Goal: Task Accomplishment & Management: Manage account settings

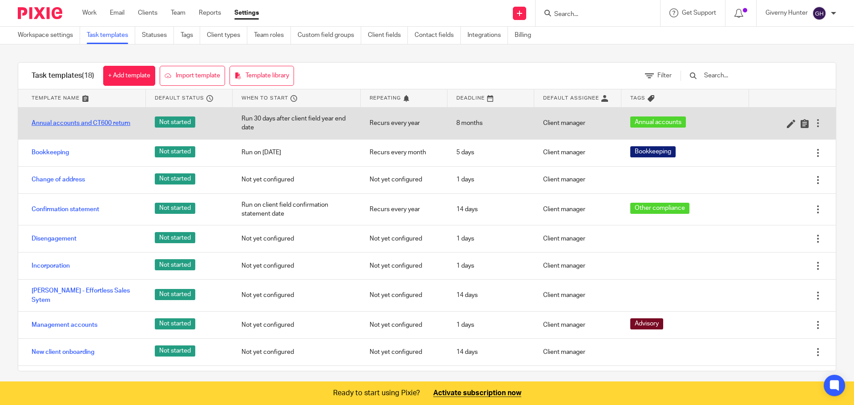
click at [96, 125] on link "Annual accounts and CT600 return" at bounding box center [81, 123] width 99 height 9
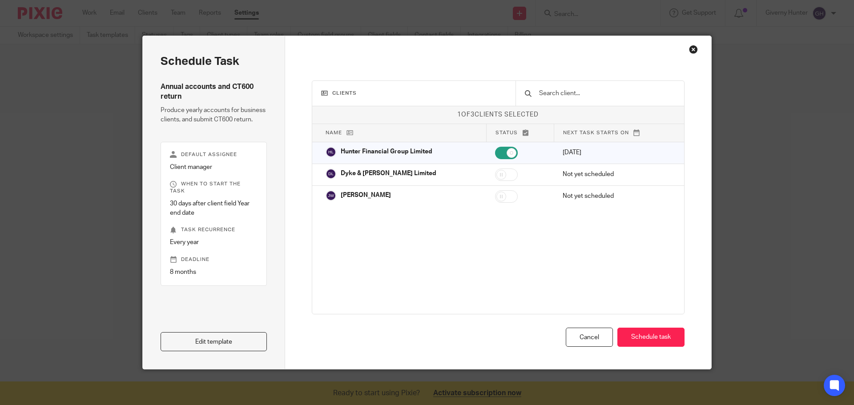
click at [690, 48] on div "Close this dialog window" at bounding box center [693, 49] width 9 height 9
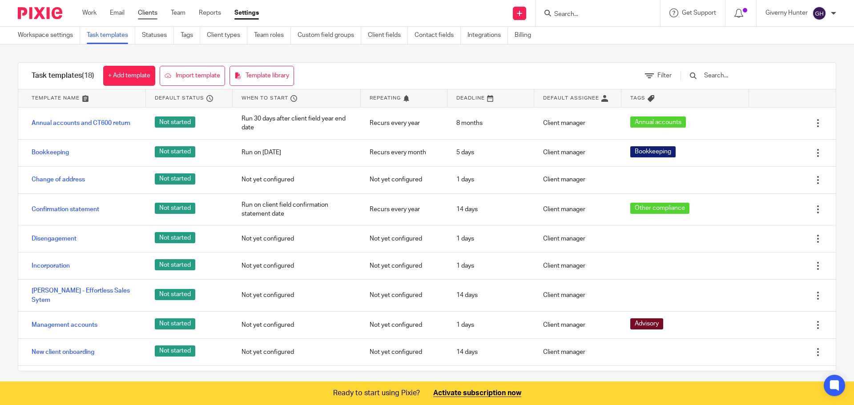
click at [149, 12] on link "Clients" at bounding box center [148, 12] width 20 height 9
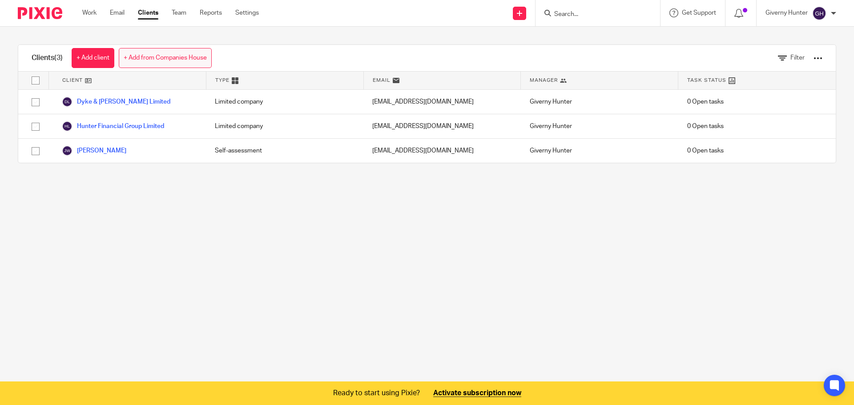
click at [169, 53] on link "+ Add from Companies House" at bounding box center [165, 58] width 93 height 20
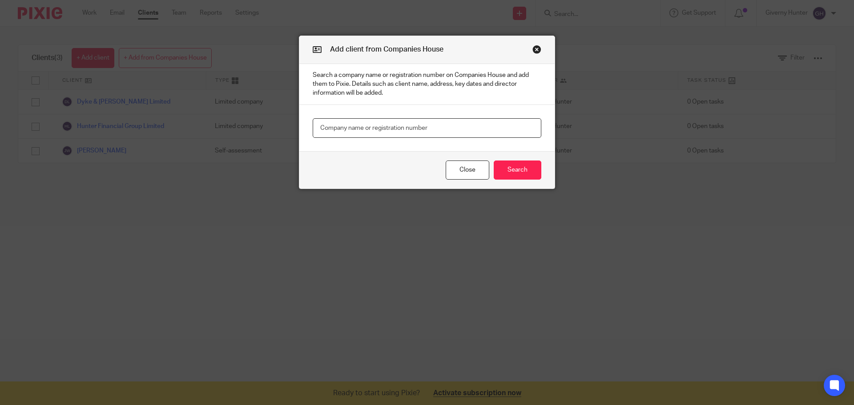
click at [383, 129] on input "text" at bounding box center [427, 128] width 229 height 20
type input "luxe home design"
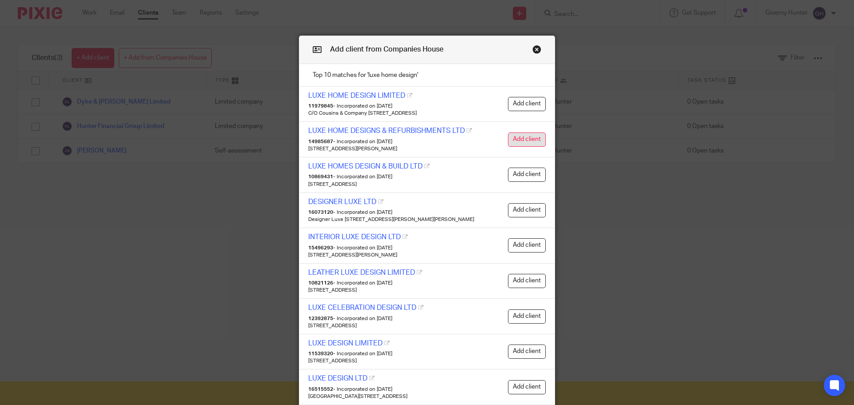
click at [527, 138] on button "Add client" at bounding box center [527, 140] width 38 height 14
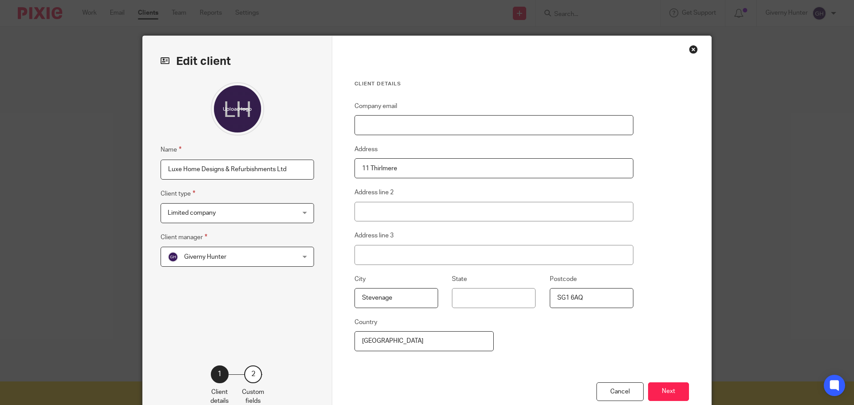
click at [386, 129] on input "Company email" at bounding box center [493, 125] width 279 height 20
paste input "mailto:[PERSON_NAME][EMAIL_ADDRESS][DOMAIN_NAME]"
drag, startPoint x: 376, startPoint y: 125, endPoint x: 320, endPoint y: 132, distance: 56.8
click at [320, 132] on div "Edit client Name Luxe Home Designs & Refurbishments Ltd Client type Limited com…" at bounding box center [427, 229] width 568 height 387
type input "[PERSON_NAME][EMAIL_ADDRESS][DOMAIN_NAME]"
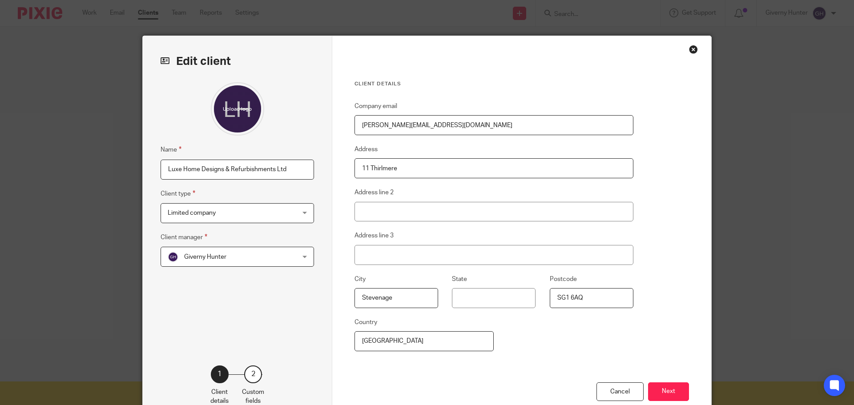
click at [450, 146] on fieldset "Address 11 Thirlmere" at bounding box center [493, 161] width 279 height 34
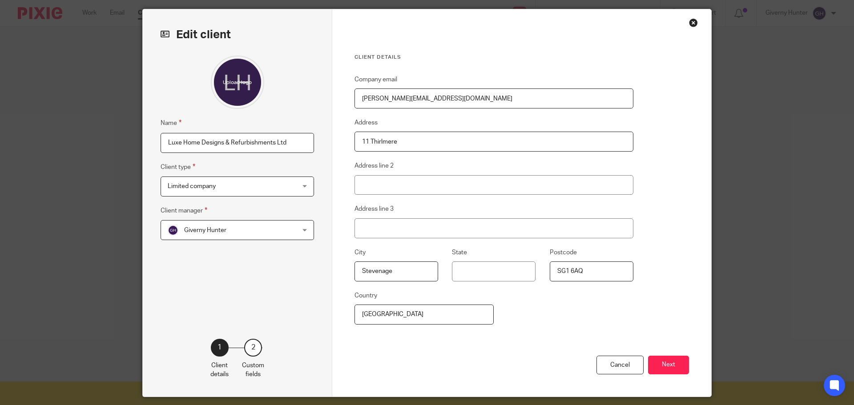
scroll to position [54, 0]
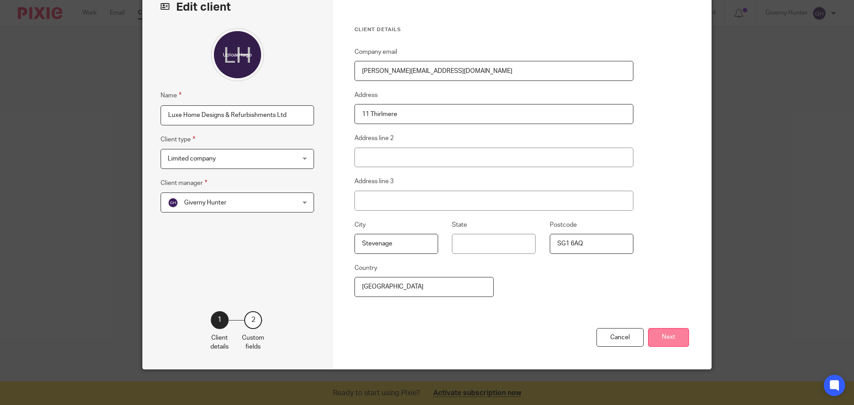
click at [670, 336] on button "Next" at bounding box center [668, 337] width 41 height 19
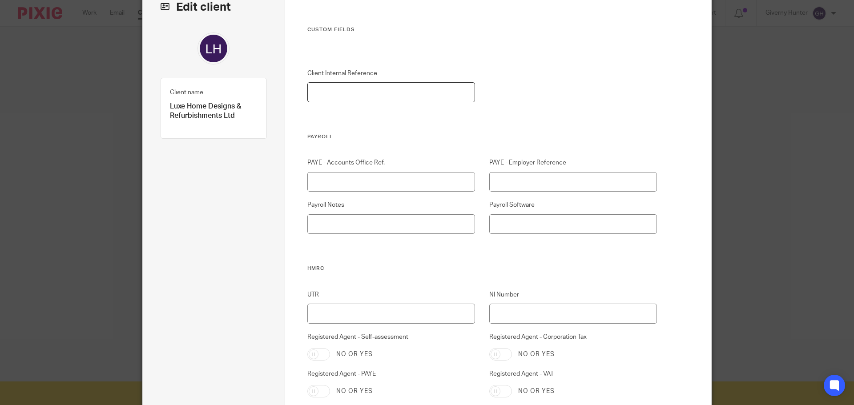
click at [387, 95] on input "Client Internal Reference" at bounding box center [391, 92] width 168 height 20
type input "LUX/001"
click at [567, 221] on input "Payroll Software" at bounding box center [573, 224] width 168 height 20
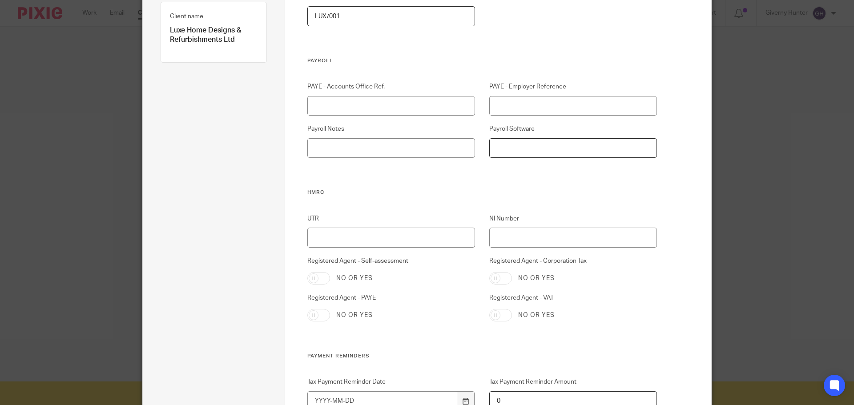
scroll to position [188, 0]
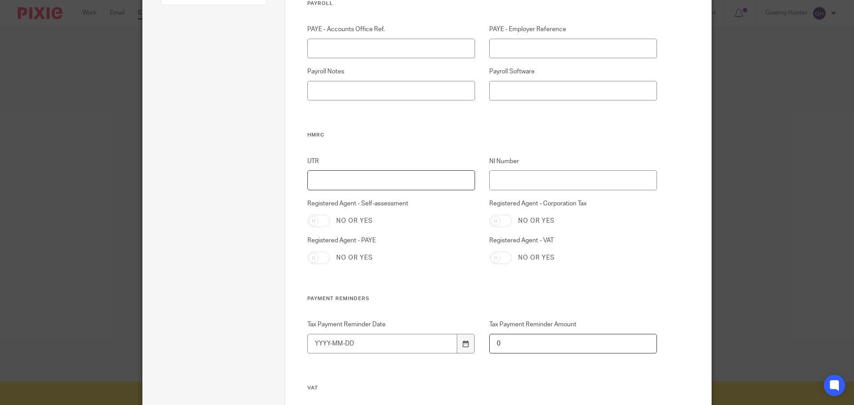
click at [410, 175] on input "UTR" at bounding box center [391, 180] width 168 height 20
paste input "2753527065"
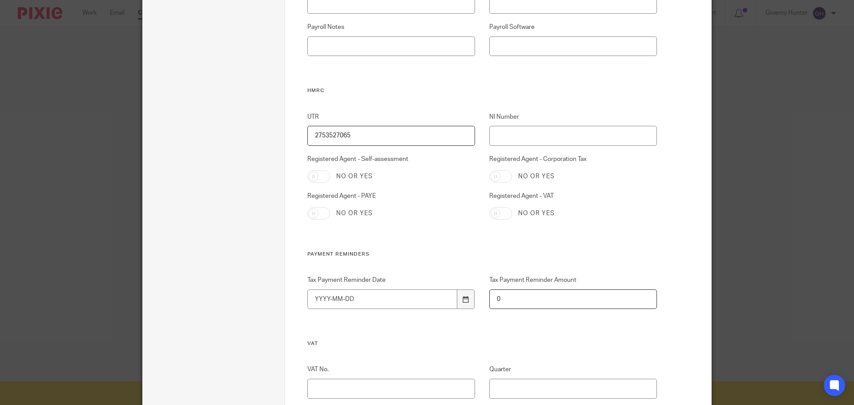
type input "2753527065"
click at [491, 179] on input "Registered Agent - Corporation Tax" at bounding box center [500, 176] width 23 height 12
checkbox input "true"
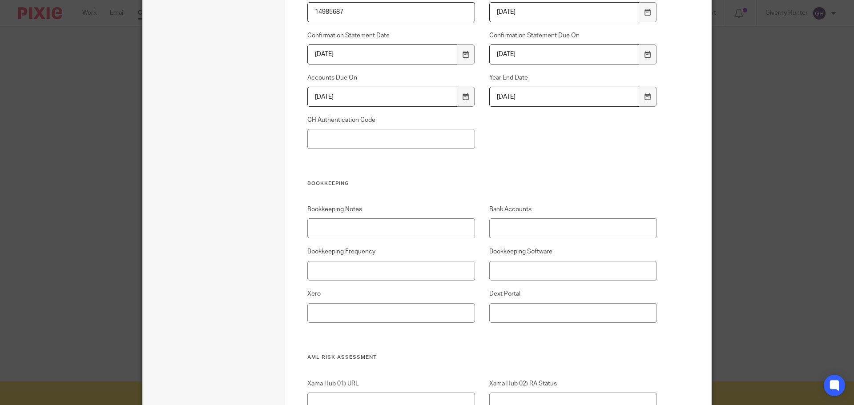
scroll to position [677, 0]
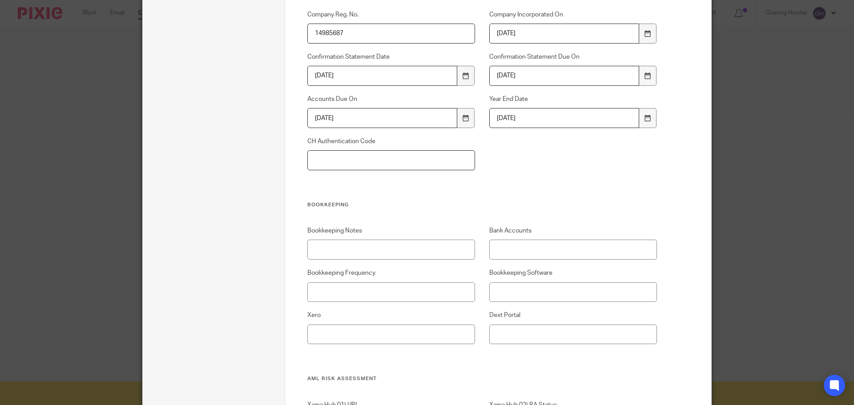
click at [350, 157] on input "CH Authentication Code" at bounding box center [391, 160] width 168 height 20
paste input "PBX2PK"
type input "PBX2PK"
click at [559, 165] on div "Company Reg. No. 14985687 Company Incorporated On 2023-07-06 Confirmation State…" at bounding box center [475, 105] width 364 height 191
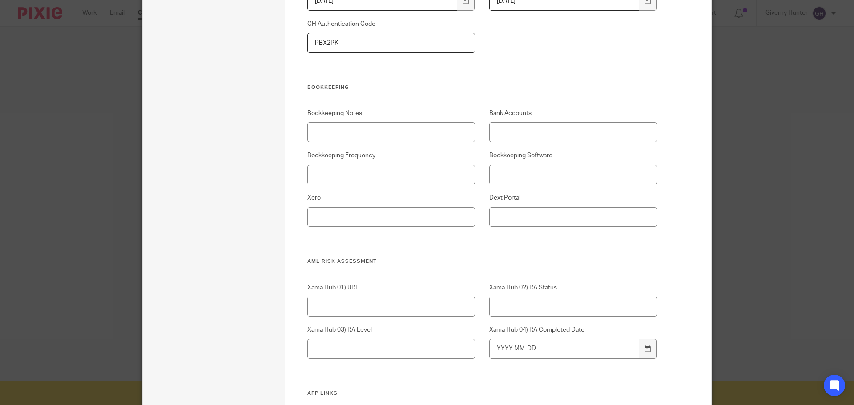
scroll to position [810, 0]
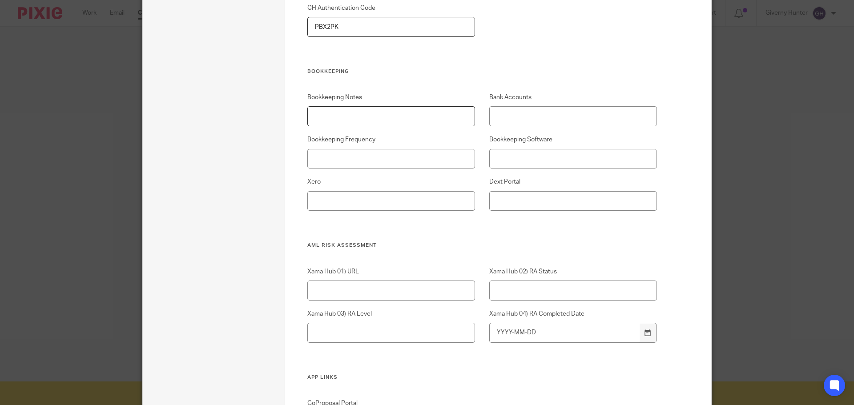
click at [407, 118] on input "Bookkeeping Notes" at bounding box center [391, 116] width 168 height 20
type input "Client does bk on Xero - v good standard"
click at [539, 159] on input "Bookkeeping Software" at bounding box center [573, 159] width 168 height 20
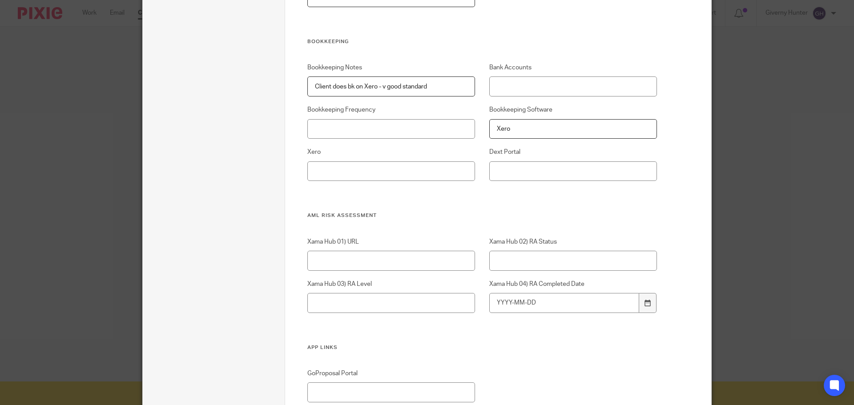
scroll to position [855, 0]
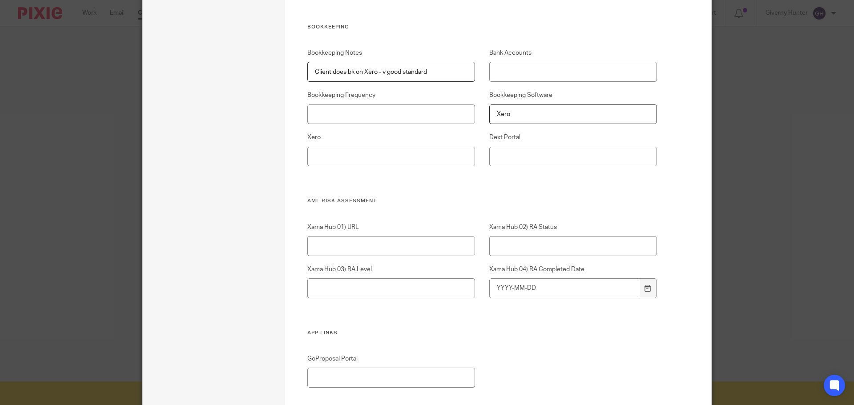
type input "Xero"
click at [430, 150] on input "Xero" at bounding box center [391, 157] width 168 height 20
click at [516, 163] on input "Dext Portal" at bounding box center [573, 157] width 168 height 20
click at [445, 189] on div "Bookkeeping Notes Client does bk on Xero - v good standard Bank Accounts Bookke…" at bounding box center [475, 122] width 364 height 149
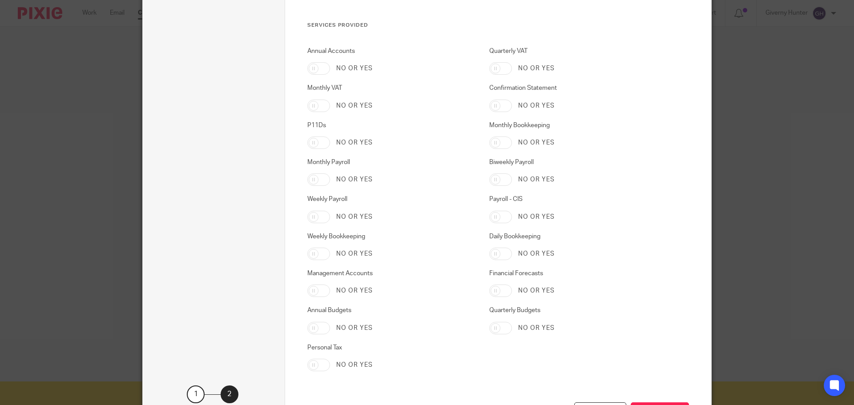
scroll to position [1344, 0]
click at [318, 64] on input "Annual Accounts" at bounding box center [318, 66] width 23 height 12
checkbox input "true"
click at [495, 102] on input "Confirmation Statement" at bounding box center [500, 103] width 23 height 12
checkbox input "true"
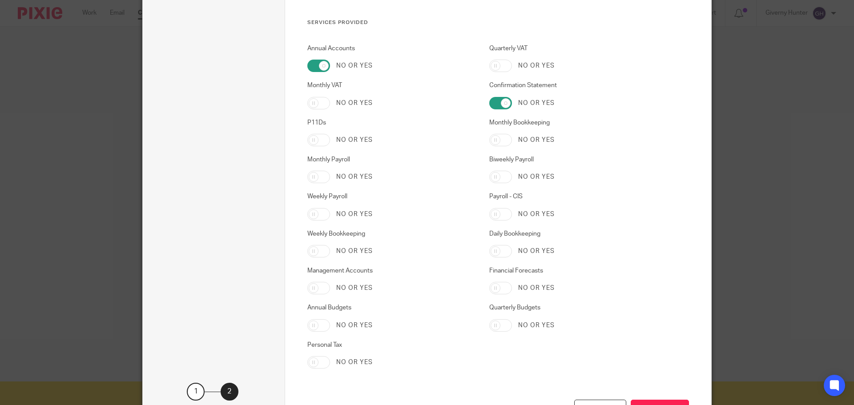
scroll to position [1416, 0]
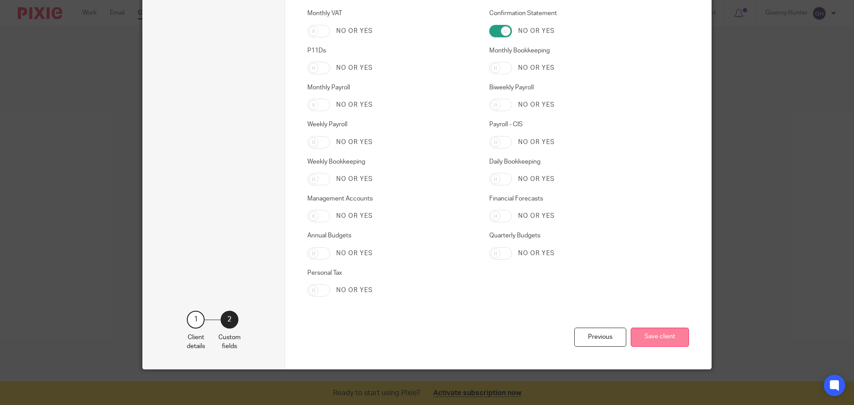
click at [676, 335] on button "Save client" at bounding box center [660, 337] width 58 height 19
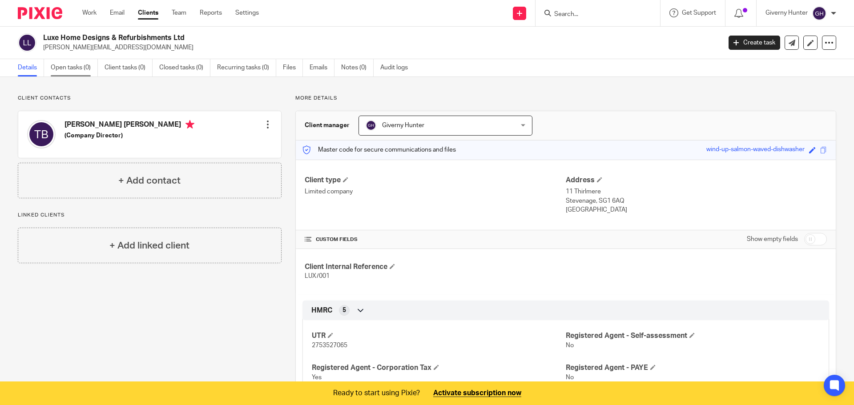
click at [81, 64] on link "Open tasks (0)" at bounding box center [74, 67] width 47 height 17
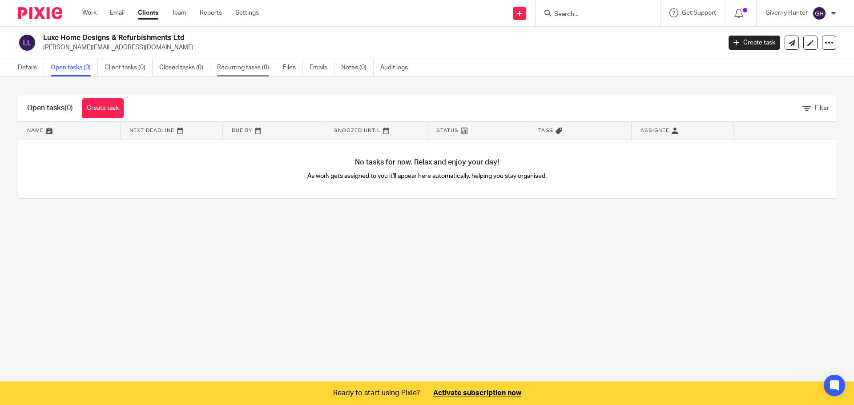
click at [246, 69] on link "Recurring tasks (0)" at bounding box center [246, 67] width 59 height 17
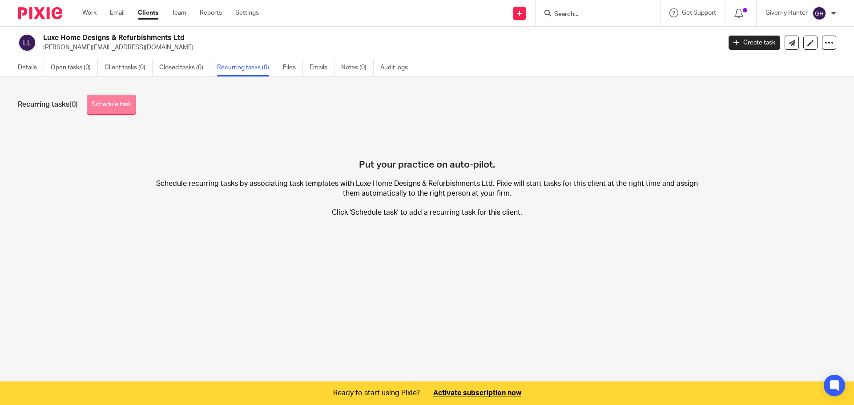
click at [113, 107] on link "Schedule task" at bounding box center [111, 105] width 49 height 20
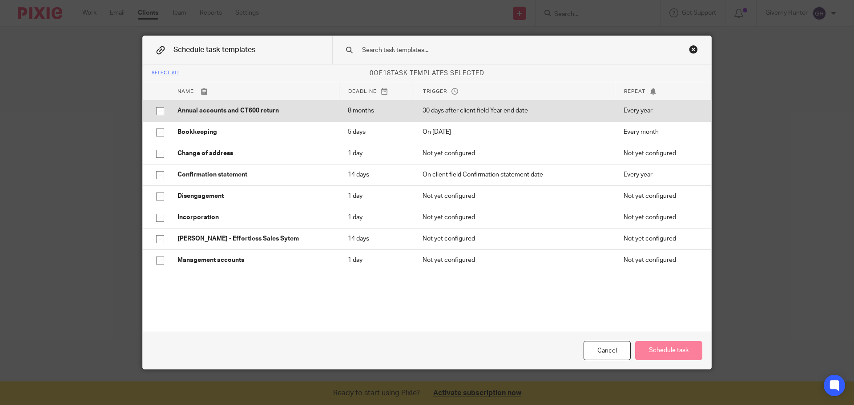
click at [216, 111] on p "Annual accounts and CT600 return" at bounding box center [253, 110] width 153 height 9
checkbox input "true"
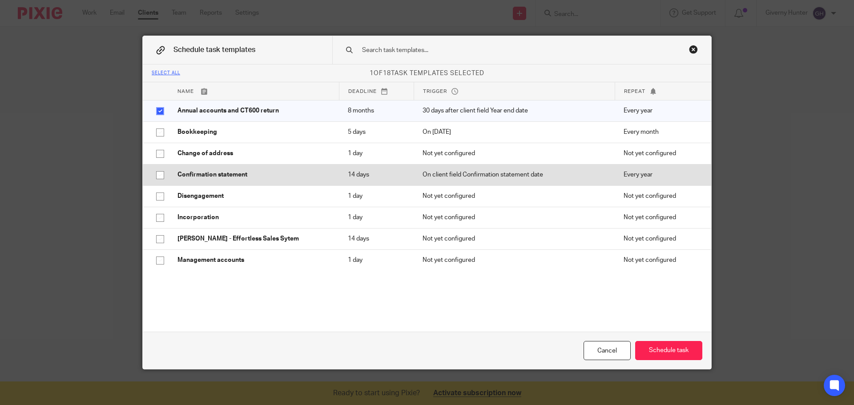
click at [224, 176] on p "Confirmation statement" at bounding box center [253, 174] width 153 height 9
checkbox input "true"
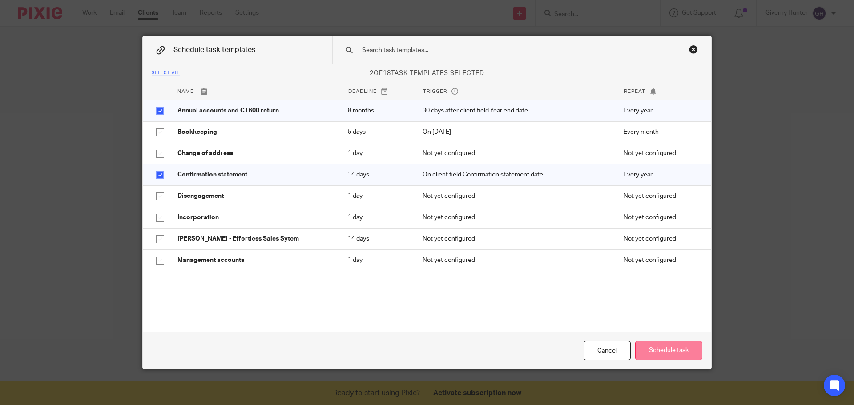
click at [661, 350] on button "Schedule task" at bounding box center [668, 350] width 67 height 19
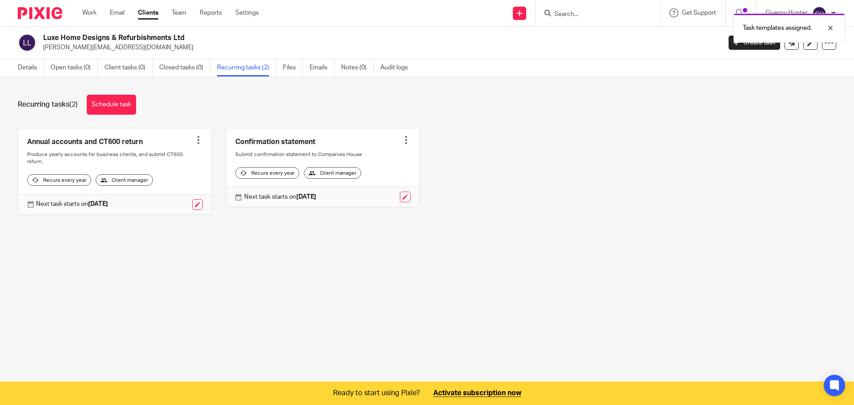
click at [667, 157] on div "Annual accounts and CT600 return Create task Clone template Recalculate schedul…" at bounding box center [420, 178] width 832 height 100
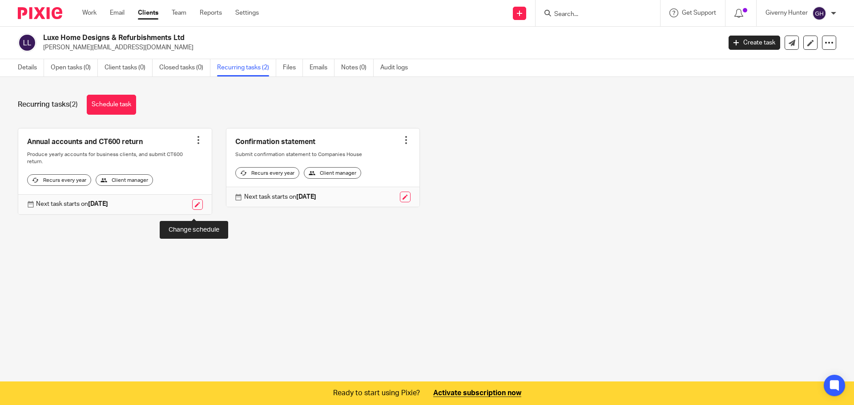
click at [197, 210] on link at bounding box center [197, 204] width 11 height 11
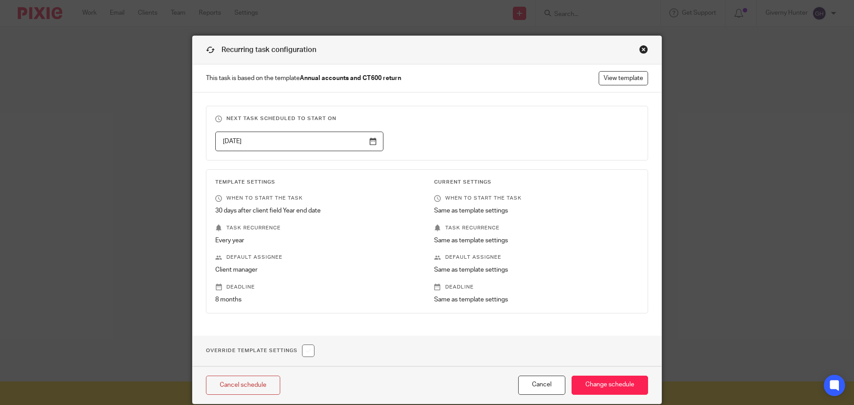
click at [281, 145] on input "2026-08-30" at bounding box center [299, 142] width 168 height 20
click at [546, 157] on fieldset "Next task scheduled to start on 2026-08-30" at bounding box center [427, 133] width 442 height 55
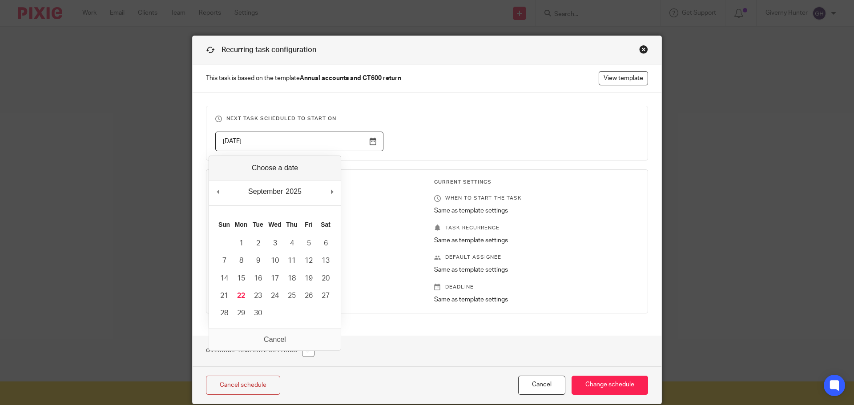
click at [234, 141] on input "[DATE]" at bounding box center [299, 142] width 168 height 20
type input "2025-08-30"
click at [446, 136] on div "2025-08-30" at bounding box center [419, 142] width 437 height 20
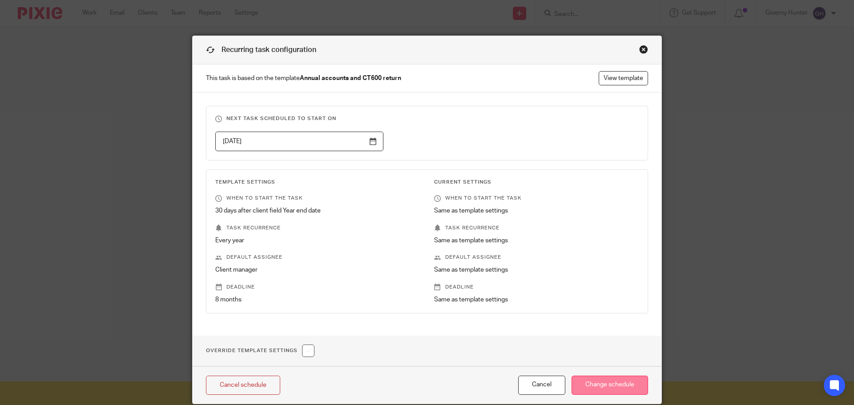
click at [598, 385] on input "Change schedule" at bounding box center [609, 385] width 76 height 19
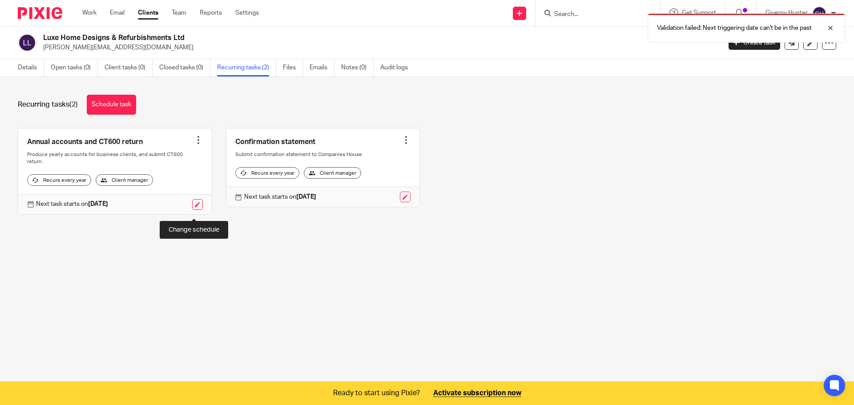
click at [197, 210] on link at bounding box center [197, 204] width 11 height 11
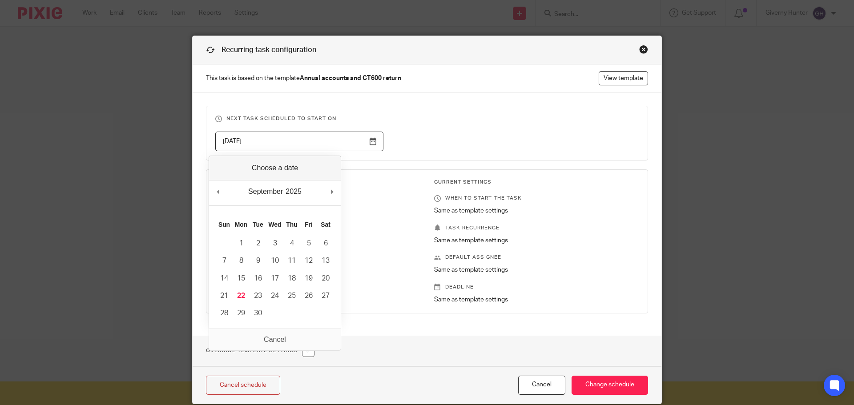
click at [233, 139] on input "2026-08-30" at bounding box center [299, 142] width 168 height 20
click at [271, 139] on input "[DATE]" at bounding box center [299, 142] width 168 height 20
type input "[DATE]"
click at [445, 141] on div "[DATE]" at bounding box center [419, 142] width 437 height 20
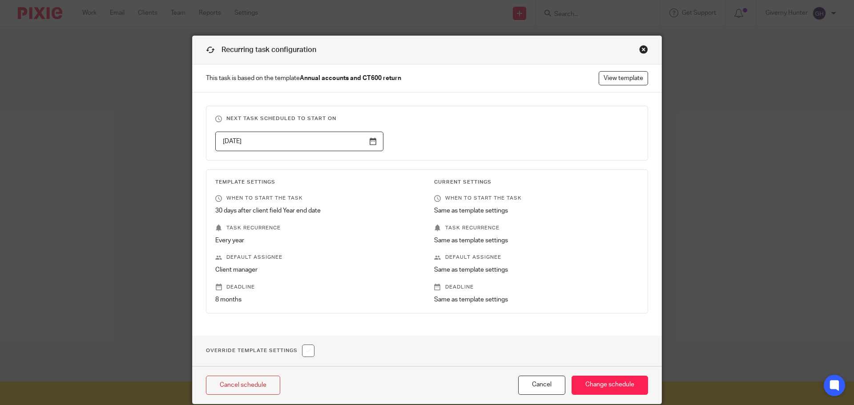
click at [263, 141] on input "[DATE]" at bounding box center [299, 142] width 168 height 20
click at [435, 142] on div "[DATE]" at bounding box center [419, 142] width 437 height 20
click at [608, 383] on input "Change schedule" at bounding box center [609, 385] width 76 height 19
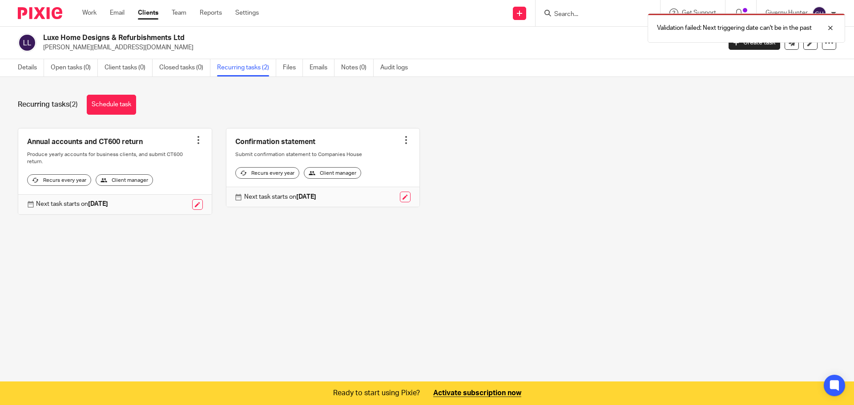
click at [197, 144] on div at bounding box center [198, 140] width 9 height 9
click at [165, 186] on button "Recalculate schedule" at bounding box center [161, 186] width 71 height 12
click at [121, 228] on div "Annual accounts and CT600 return Create task Clone template Recalculate schedul…" at bounding box center [420, 178] width 832 height 100
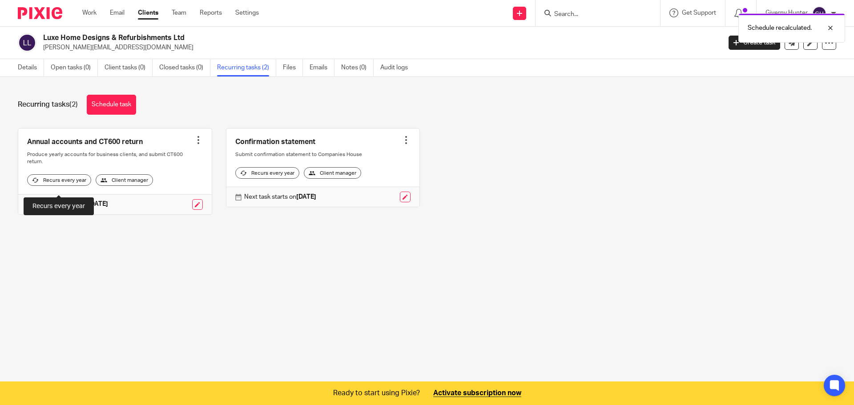
click at [67, 186] on div "Recurs every year" at bounding box center [59, 180] width 64 height 12
click at [113, 143] on link at bounding box center [114, 172] width 193 height 86
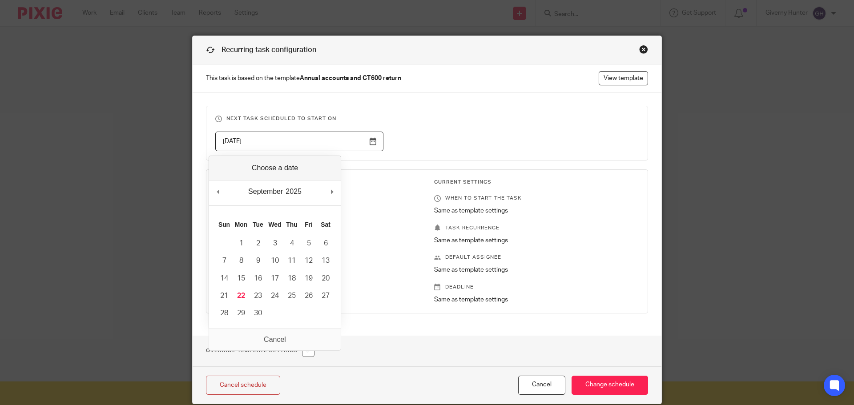
click at [377, 144] on input "2026-08-30" at bounding box center [299, 142] width 168 height 20
click at [224, 197] on div "September January February March April May June July August September October N…" at bounding box center [275, 193] width 132 height 25
click at [339, 192] on div "June January February March April May June July August September October Novemb…" at bounding box center [275, 193] width 132 height 25
type input "2025-08-30"
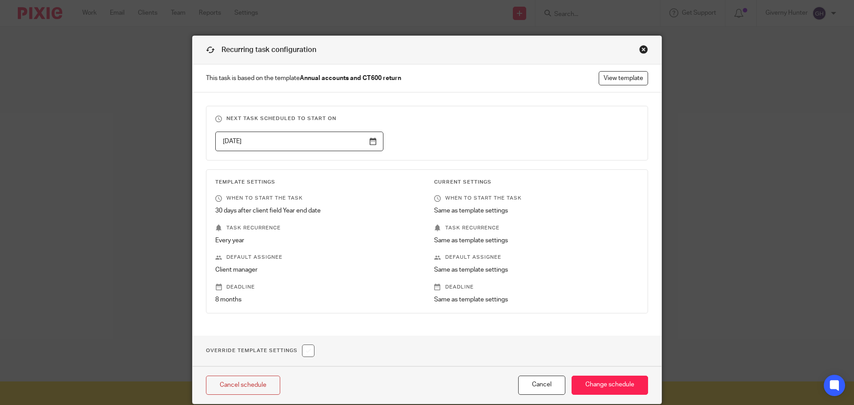
click at [427, 141] on div "2025-08-30" at bounding box center [419, 142] width 437 height 20
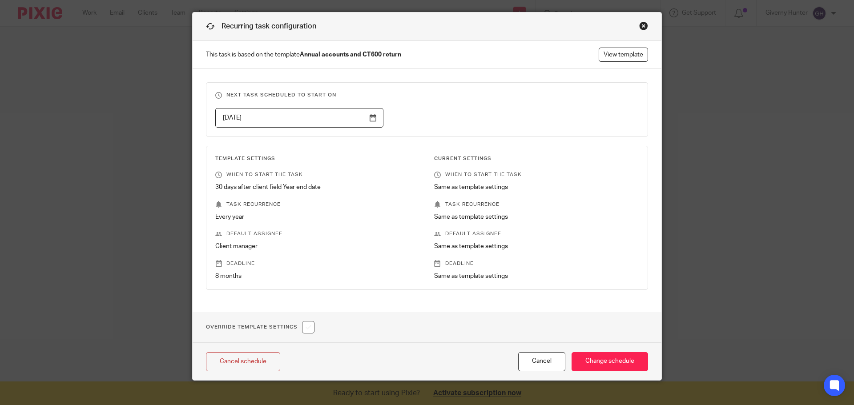
scroll to position [35, 0]
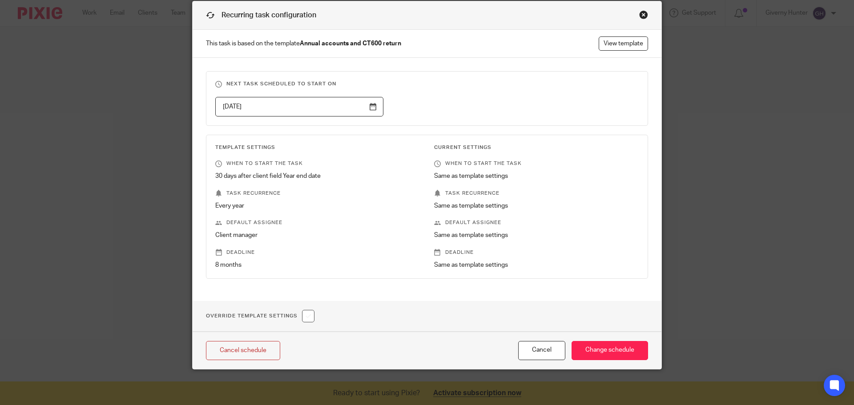
click at [309, 320] on input "checkbox" at bounding box center [308, 316] width 12 height 12
checkbox input "true"
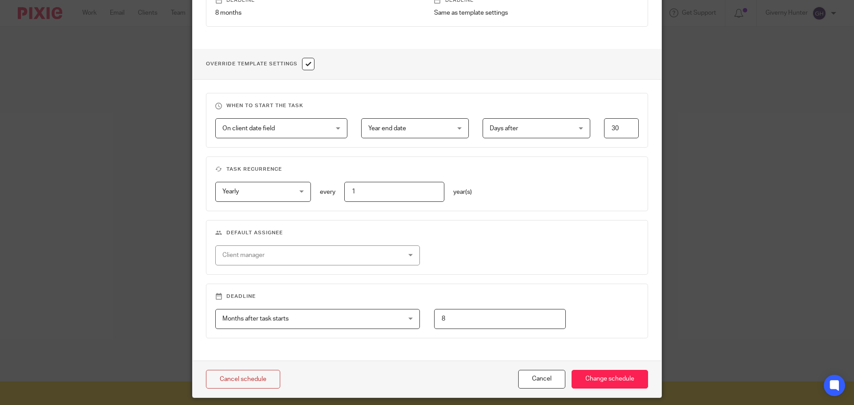
scroll to position [301, 0]
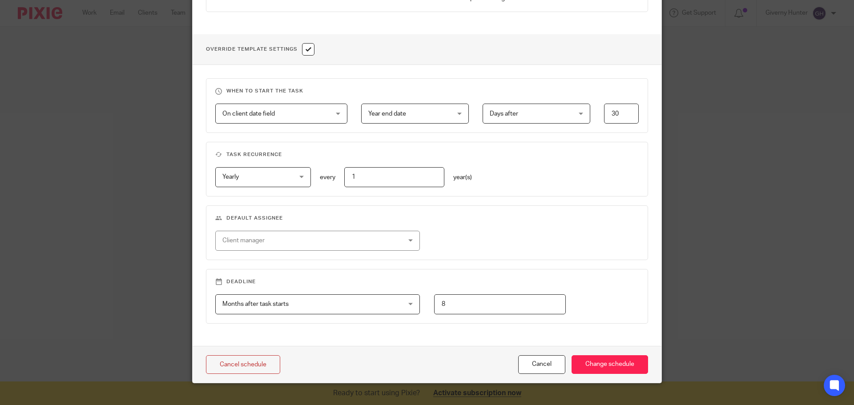
click at [306, 112] on span "On client date field" at bounding box center [272, 113] width 100 height 19
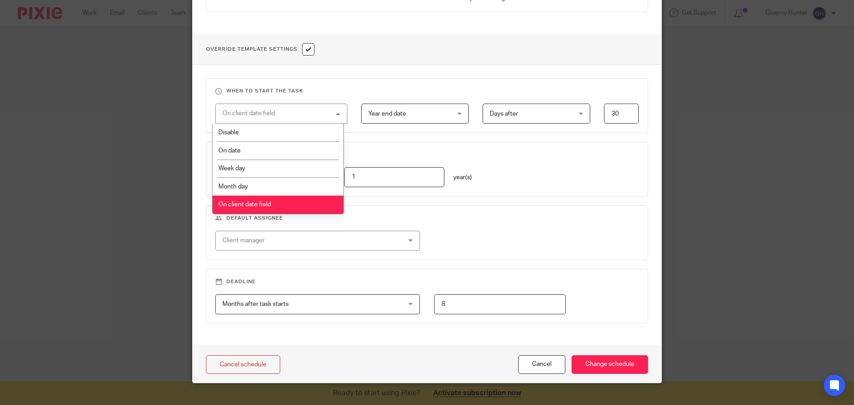
click at [306, 112] on div "On client date field On client date field" at bounding box center [281, 114] width 132 height 20
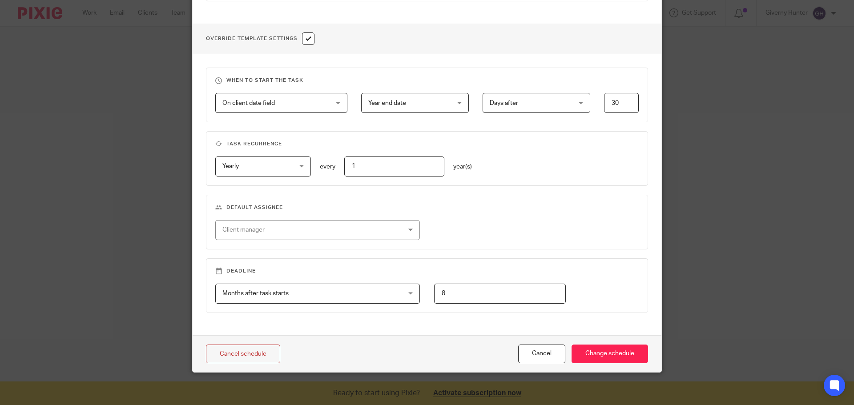
scroll to position [315, 0]
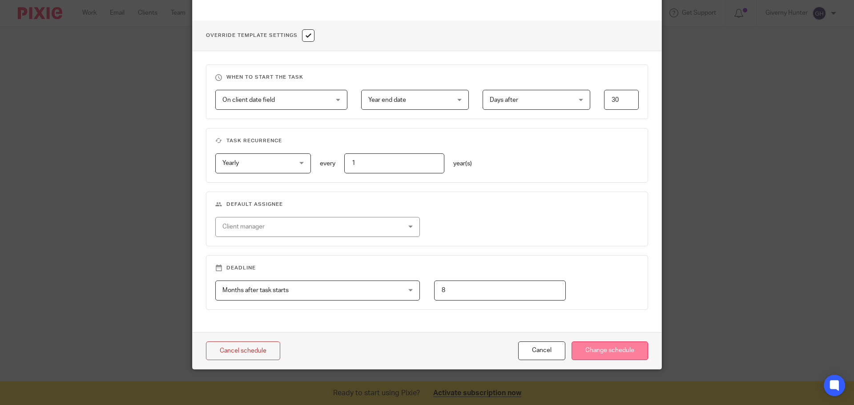
click at [603, 352] on input "Change schedule" at bounding box center [609, 351] width 76 height 19
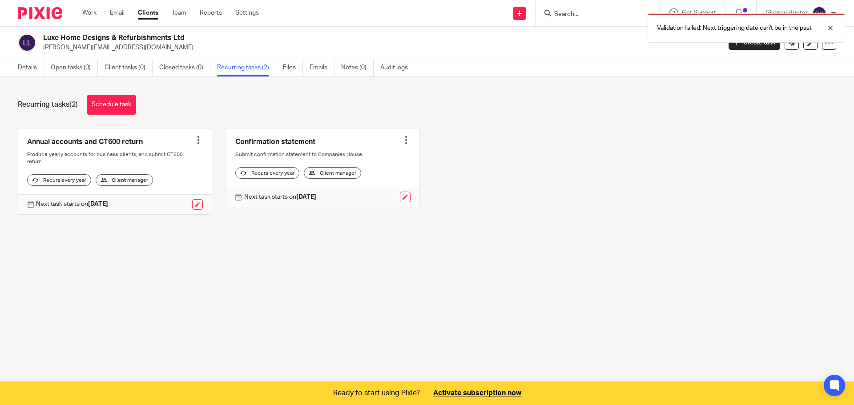
click at [228, 296] on main "Luxe Home Designs & Refurbishments Ltd [PERSON_NAME][EMAIL_ADDRESS][DOMAIN_NAME…" at bounding box center [427, 202] width 854 height 405
click at [67, 63] on link "Open tasks (0)" at bounding box center [74, 67] width 47 height 17
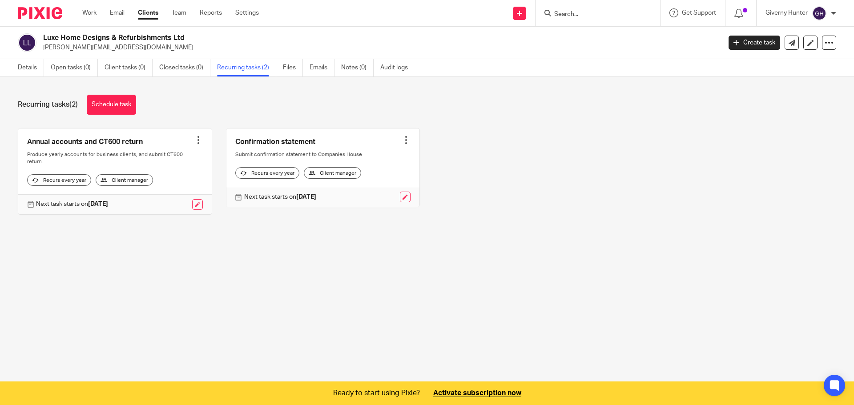
click at [173, 241] on div "Recurring tasks (2) Schedule task Annual accounts and CT600 return Create task …" at bounding box center [427, 161] width 854 height 169
click at [194, 210] on link at bounding box center [197, 204] width 11 height 11
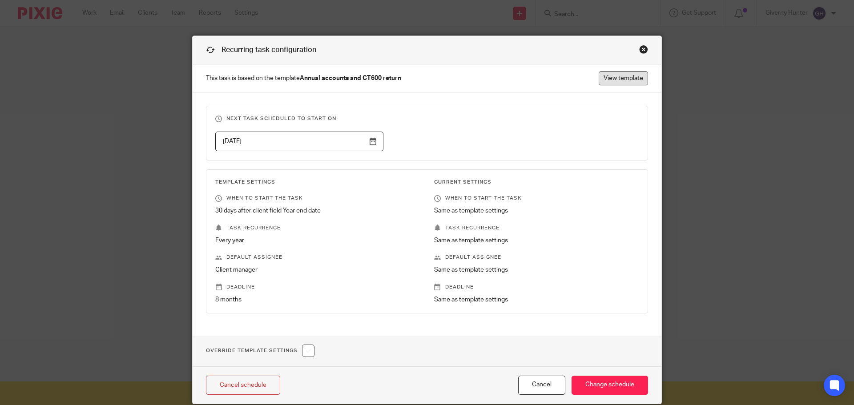
click at [616, 77] on link "View template" at bounding box center [623, 78] width 49 height 14
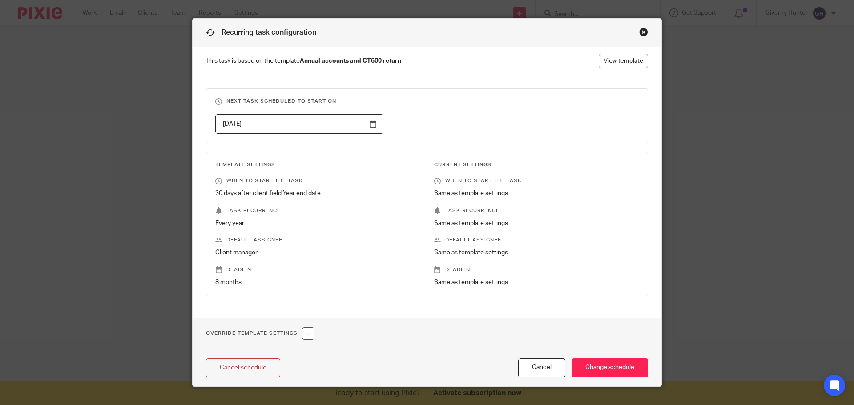
scroll to position [35, 0]
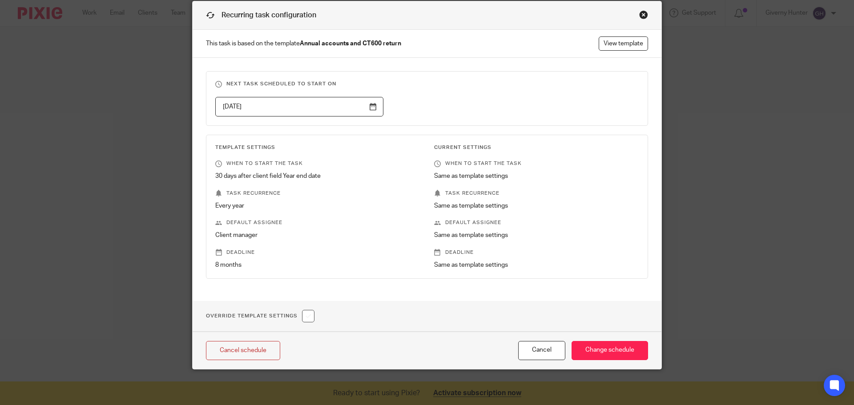
click at [306, 316] on input "checkbox" at bounding box center [308, 316] width 12 height 12
checkbox input "true"
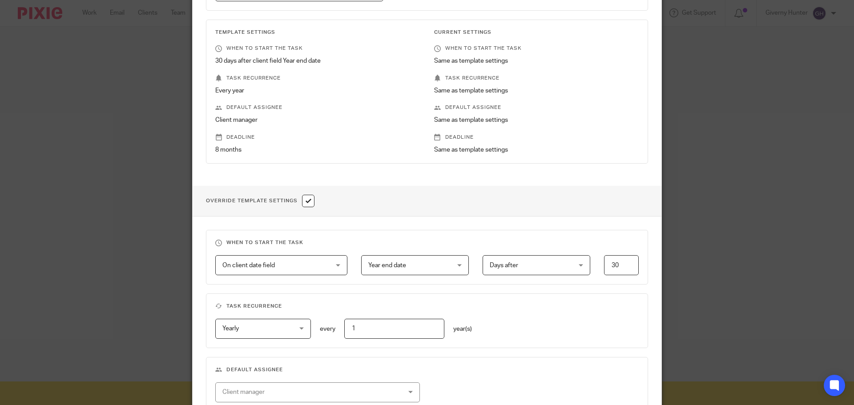
scroll to position [213, 0]
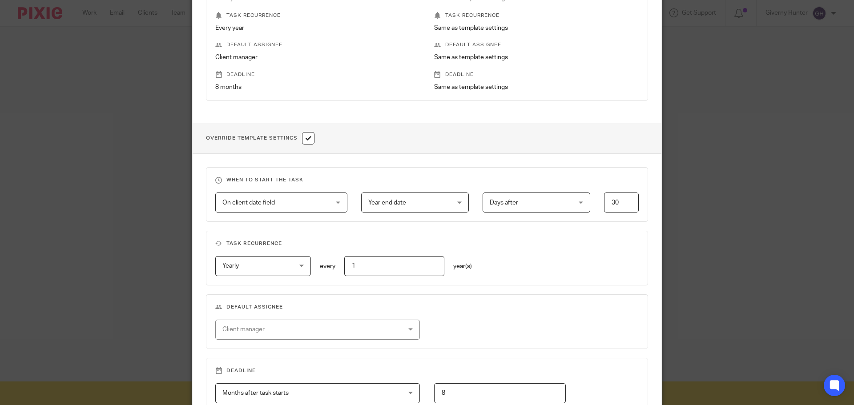
click at [306, 205] on span "On client date field" at bounding box center [272, 202] width 100 height 19
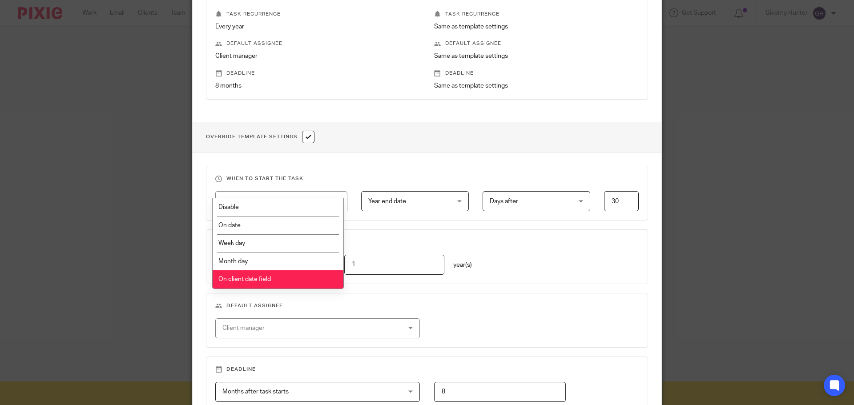
scroll to position [257, 0]
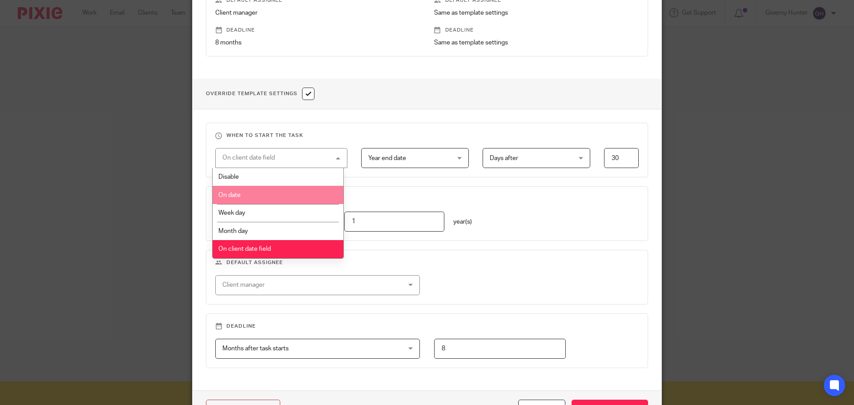
click at [281, 195] on li "On date" at bounding box center [278, 195] width 131 height 18
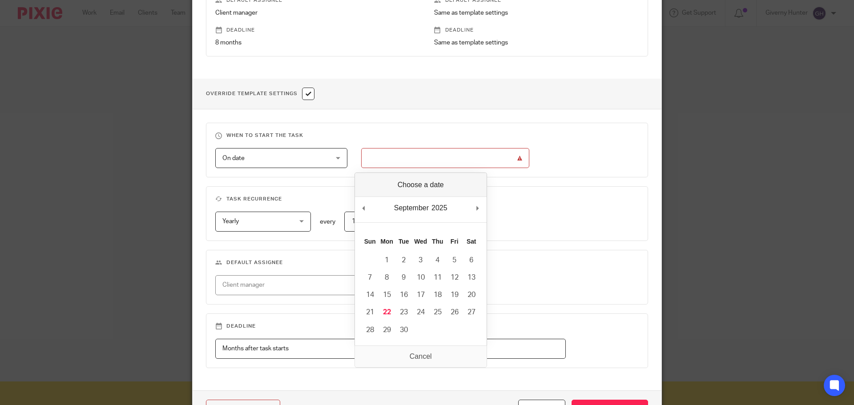
click at [433, 155] on input "Use the arrow keys to pick a date" at bounding box center [445, 158] width 168 height 20
type input "2025-08-30"
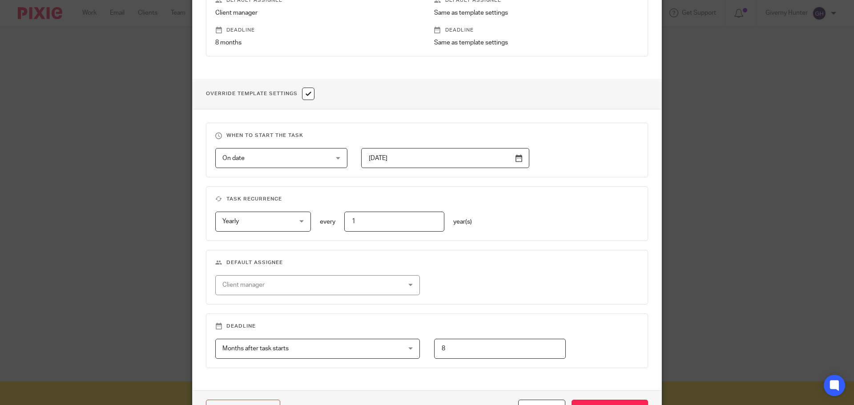
click at [583, 186] on fieldset "Task recurrence Yearly Yearly No repeat Weekly Monthly Yearly yearly every 1 ye…" at bounding box center [427, 213] width 442 height 55
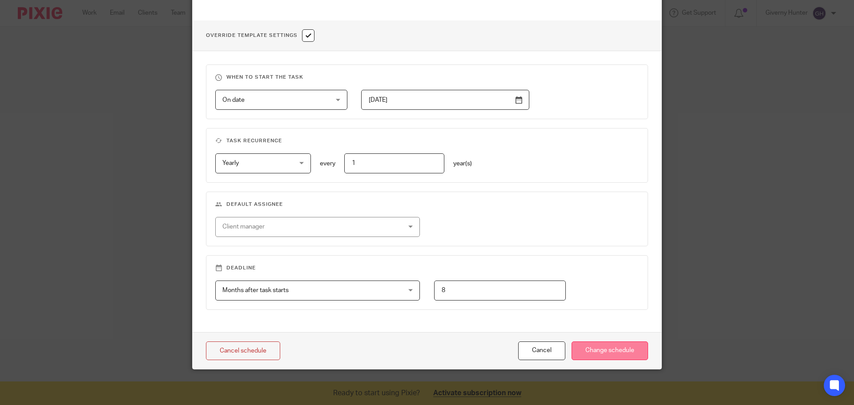
click at [596, 351] on input "Change schedule" at bounding box center [609, 351] width 76 height 19
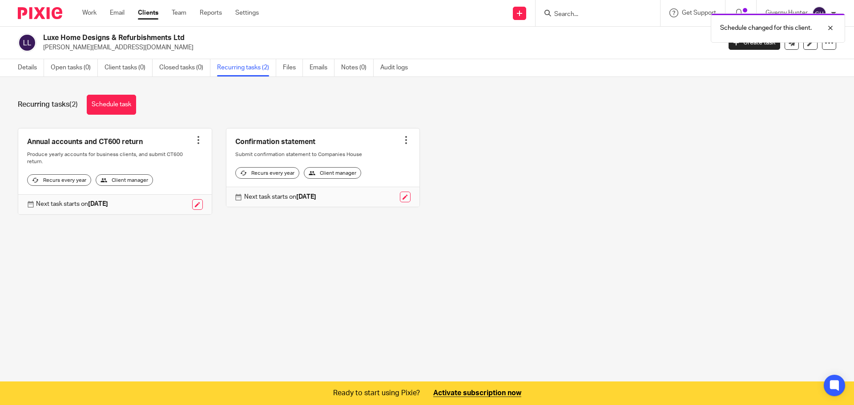
click at [125, 246] on div "Recurring tasks (2) Schedule task Annual accounts and CT600 return Create task …" at bounding box center [427, 161] width 854 height 169
click at [66, 80] on div "Recurring tasks (2) Schedule task Annual accounts and CT600 return Create task …" at bounding box center [427, 161] width 854 height 169
click at [65, 76] on link "Open tasks (0)" at bounding box center [74, 67] width 47 height 17
click at [195, 142] on div at bounding box center [198, 140] width 9 height 9
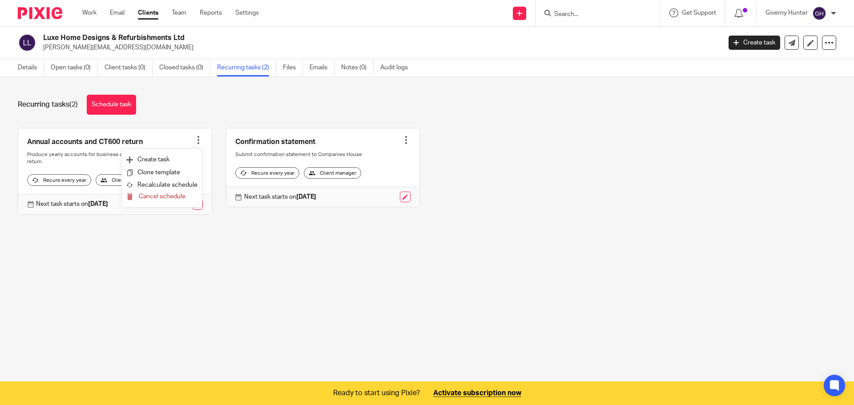
click at [117, 139] on link at bounding box center [114, 172] width 193 height 86
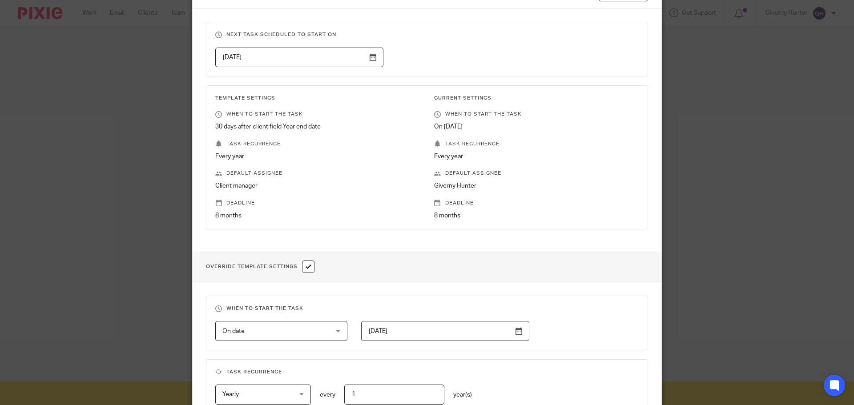
scroll to position [222, 0]
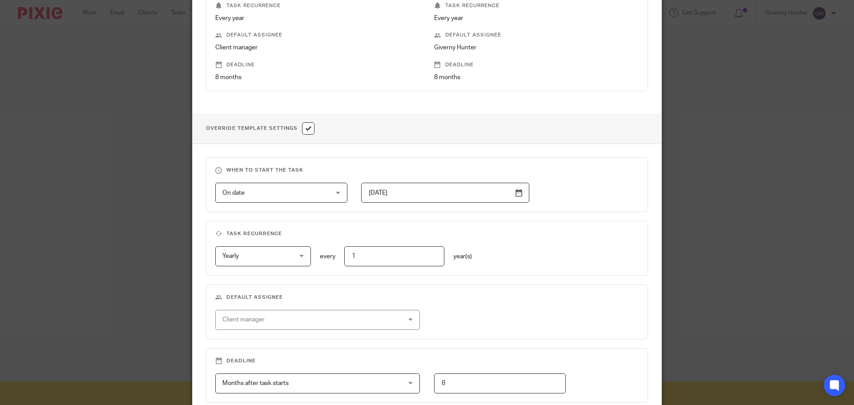
click at [310, 133] on input "checkbox" at bounding box center [308, 128] width 12 height 12
checkbox input "false"
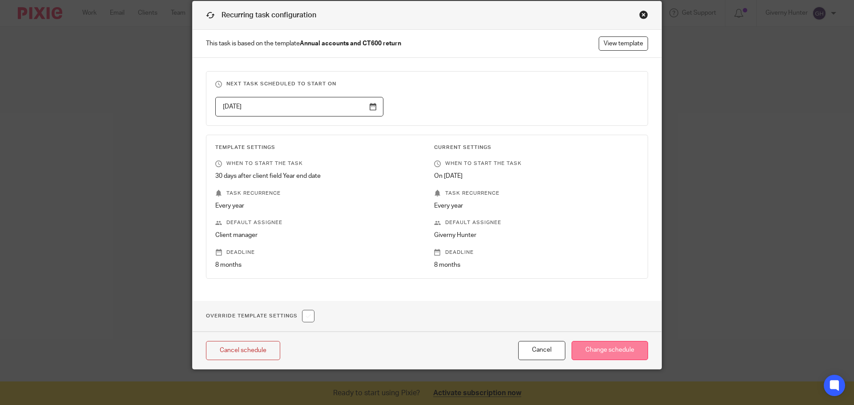
click at [608, 349] on input "Change schedule" at bounding box center [609, 350] width 76 height 19
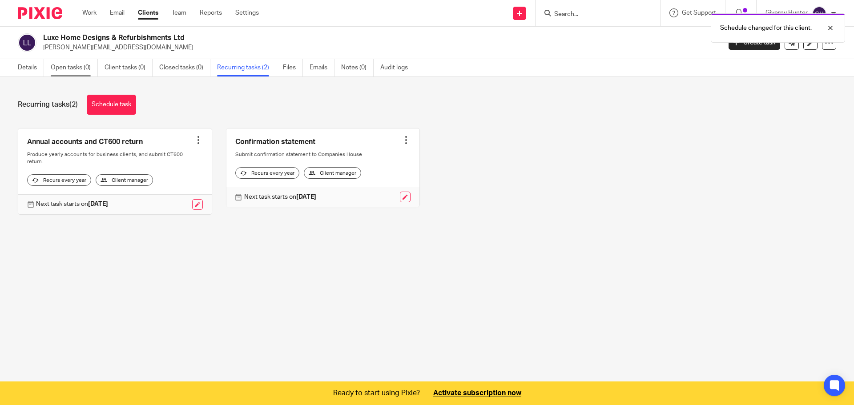
click at [76, 65] on link "Open tasks (0)" at bounding box center [74, 67] width 47 height 17
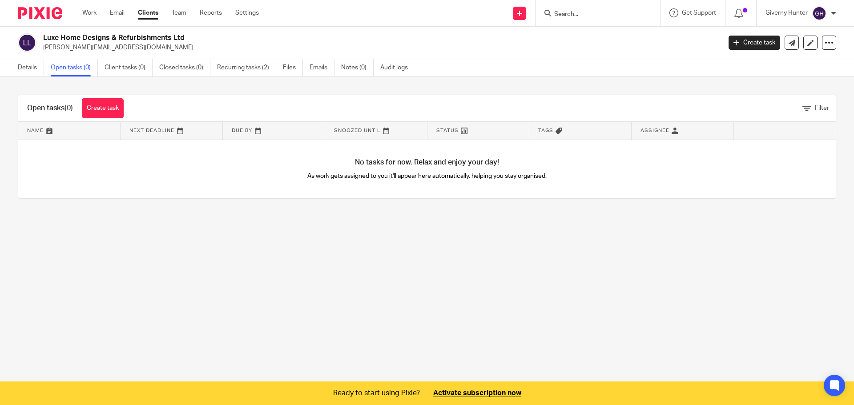
click at [108, 110] on link "Create task" at bounding box center [103, 108] width 42 height 20
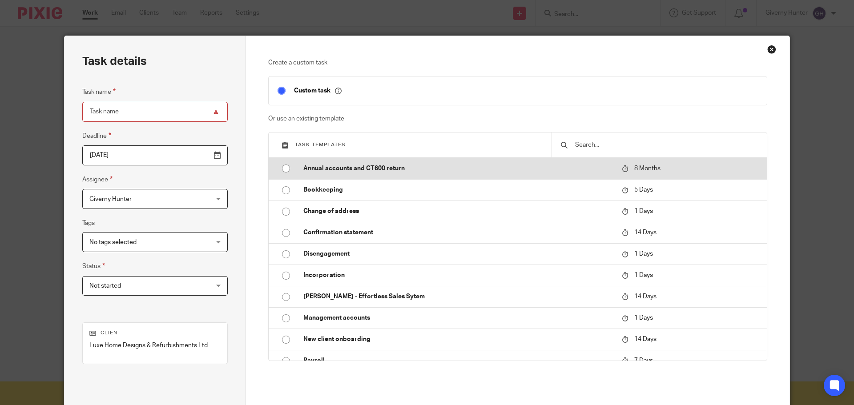
click at [309, 168] on p "Annual accounts and CT600 return" at bounding box center [457, 168] width 309 height 9
type input "[DATE]"
type input "Annual accounts and CT600 return"
checkbox input "false"
radio input "true"
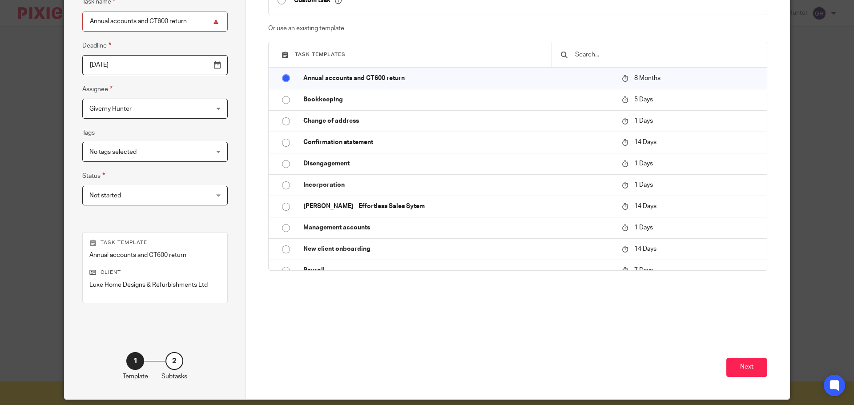
scroll to position [32, 0]
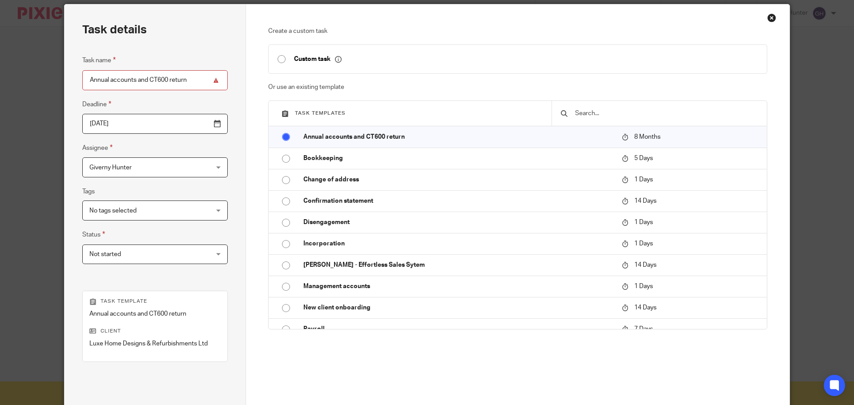
click at [193, 125] on input "2026-05-21" at bounding box center [154, 124] width 145 height 20
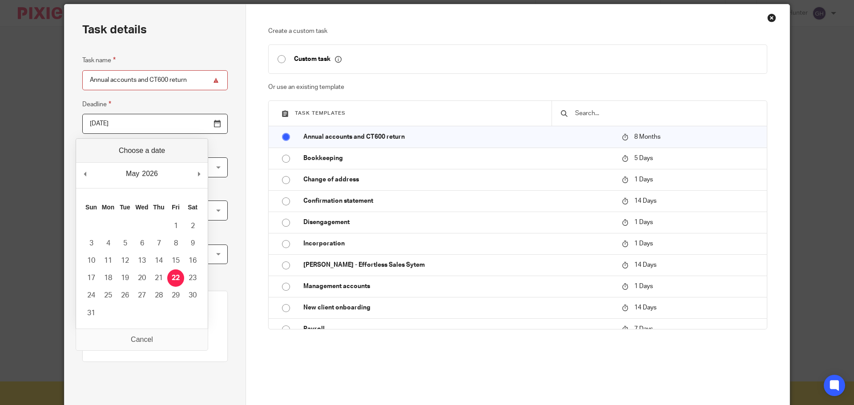
click at [193, 125] on input "2026-05-21" at bounding box center [154, 124] width 145 height 20
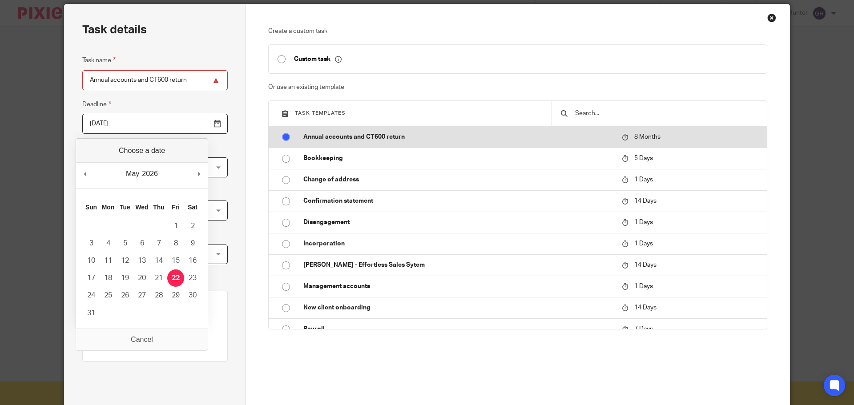
click at [634, 137] on span "8 Months" at bounding box center [647, 137] width 26 height 6
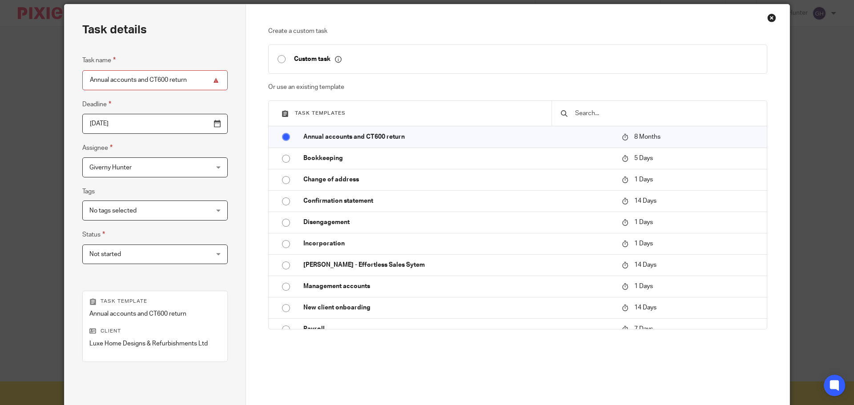
click at [191, 82] on input "Annual accounts and CT600 return" at bounding box center [154, 80] width 145 height 20
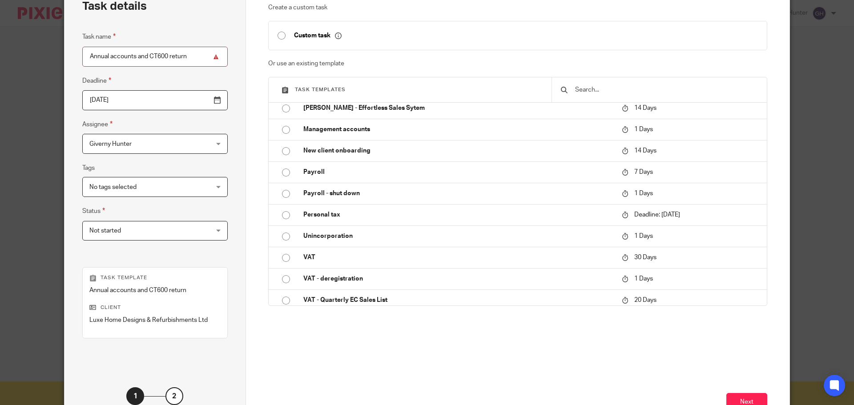
scroll to position [121, 0]
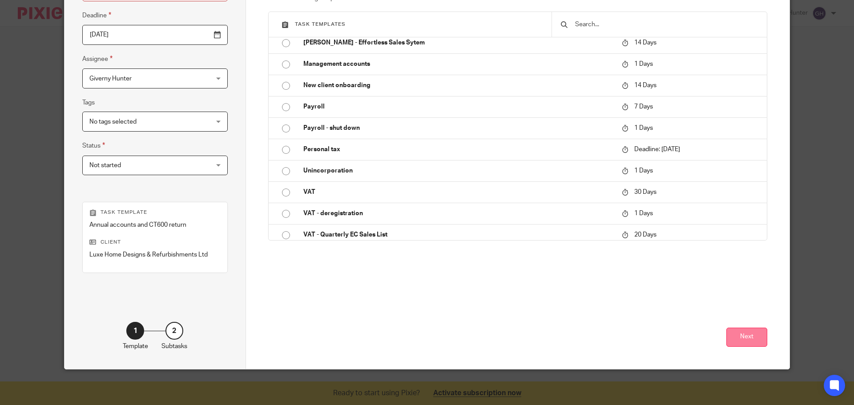
click at [743, 337] on button "Next" at bounding box center [746, 337] width 41 height 19
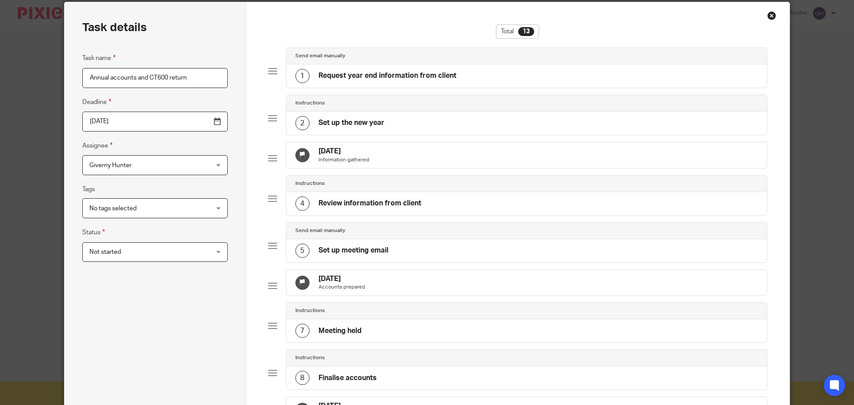
scroll to position [0, 0]
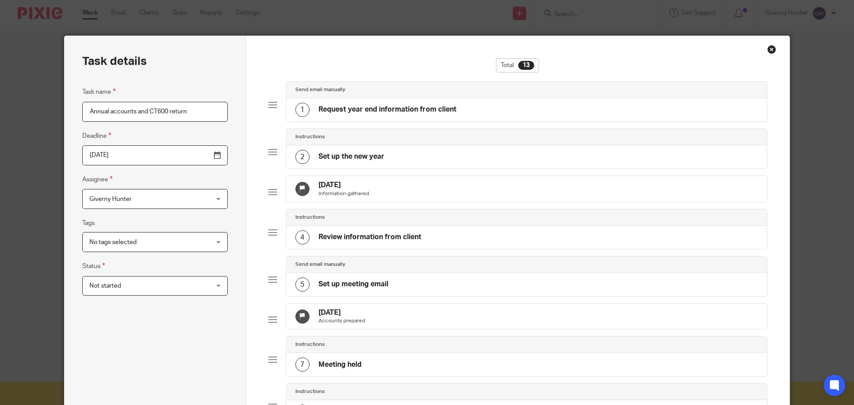
click at [156, 237] on span "No tags selected" at bounding box center [144, 242] width 110 height 19
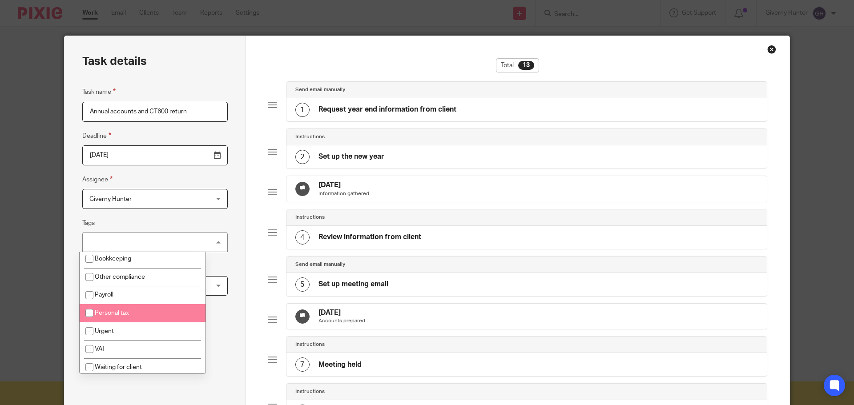
scroll to position [95, 0]
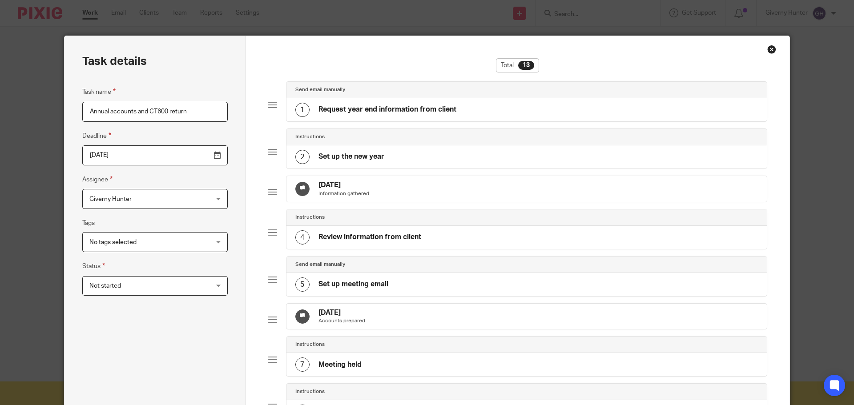
click at [230, 268] on div "Task details Task name Annual accounts and CT600 return Deadline 2026-05-21 Ass…" at bounding box center [154, 386] width 181 height 701
click at [189, 277] on div "Not started Not started" at bounding box center [154, 286] width 145 height 20
click at [223, 264] on div "Task details Task name Annual accounts and CT600 return Deadline 2026-05-21 Ass…" at bounding box center [154, 386] width 181 height 701
click at [335, 113] on h4 "Request year end information from client" at bounding box center [387, 109] width 138 height 9
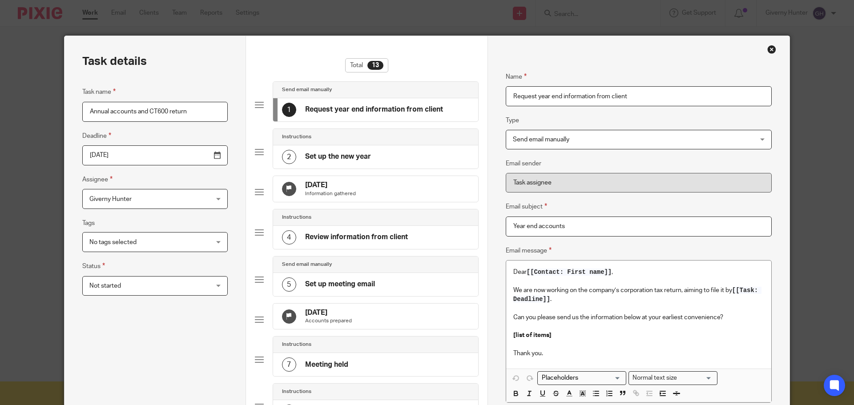
click at [590, 133] on span "Send email manually" at bounding box center [616, 139] width 207 height 19
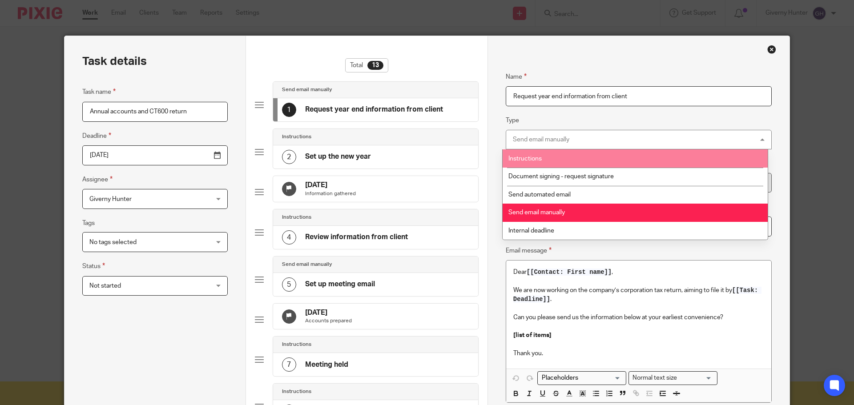
click at [597, 117] on fieldset "Type Send email manually Send email manually Instructions Document signing - re…" at bounding box center [639, 132] width 266 height 34
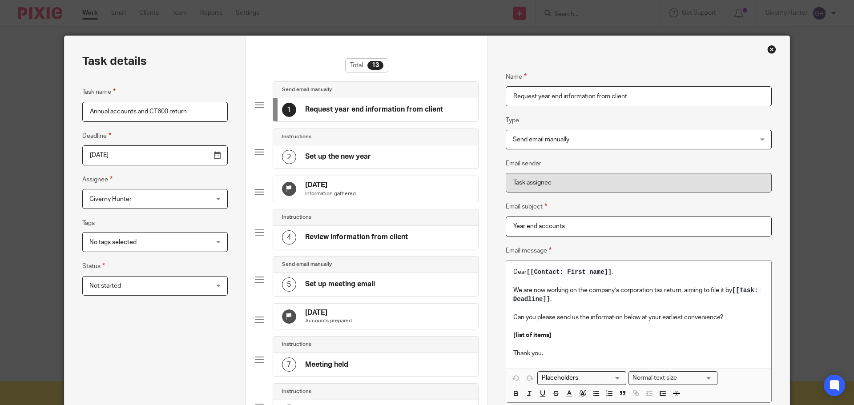
scroll to position [44, 0]
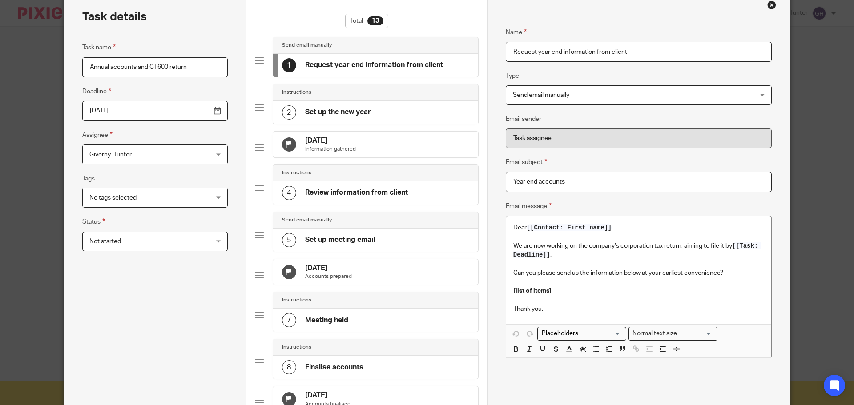
click at [592, 169] on fieldset "Email subject Year end accounts" at bounding box center [639, 174] width 266 height 35
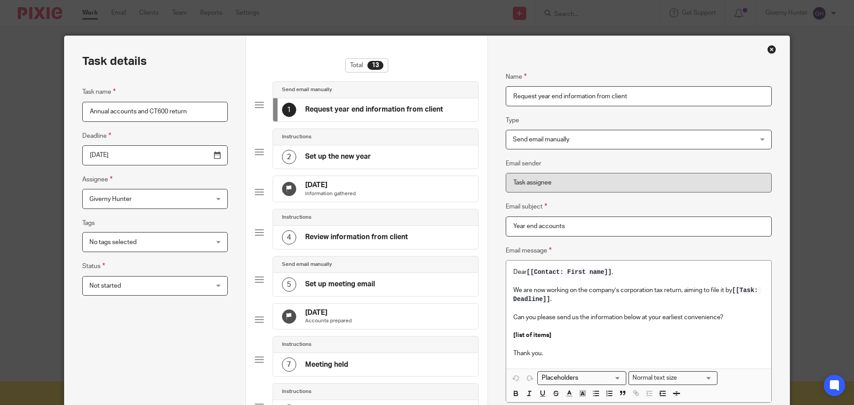
scroll to position [89, 0]
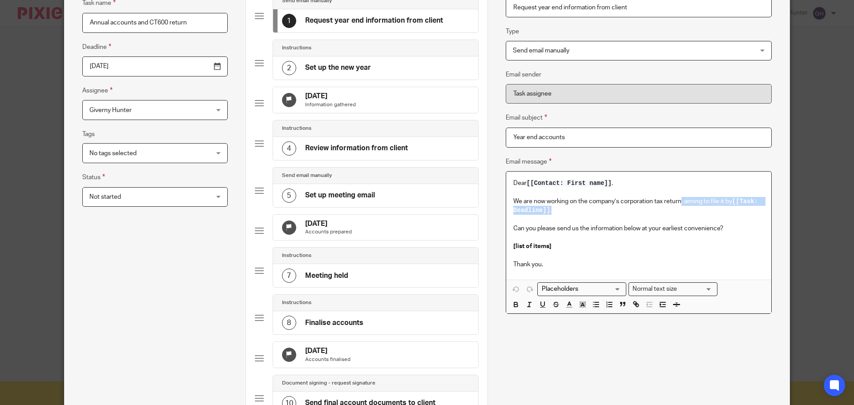
drag, startPoint x: 676, startPoint y: 209, endPoint x: 680, endPoint y: 201, distance: 9.2
click at [680, 201] on p "We are now working on the company’s corporation tax return, aiming to file it b…" at bounding box center [638, 206] width 251 height 18
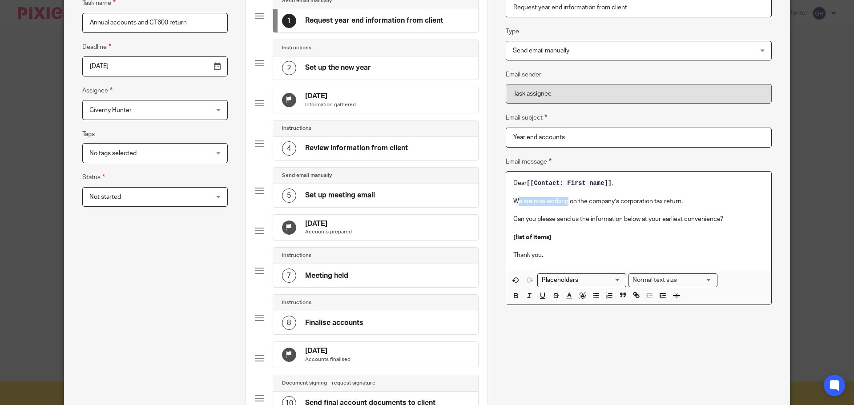
drag, startPoint x: 564, startPoint y: 199, endPoint x: 516, endPoint y: 198, distance: 48.0
click at [516, 198] on p "We are now working on the company’s corporation tax return." at bounding box center [638, 201] width 251 height 9
click at [639, 203] on p "We're hoping to get started on the company’s corporation tax return." at bounding box center [638, 201] width 251 height 9
click at [605, 239] on p "[list of items]" at bounding box center [638, 237] width 251 height 9
click at [579, 281] on input "Search for option" at bounding box center [579, 280] width 82 height 9
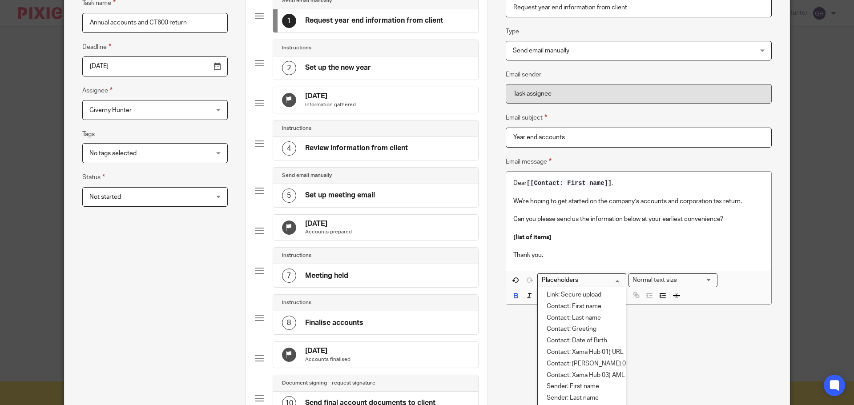
click at [579, 281] on input "Search for option" at bounding box center [579, 280] width 82 height 9
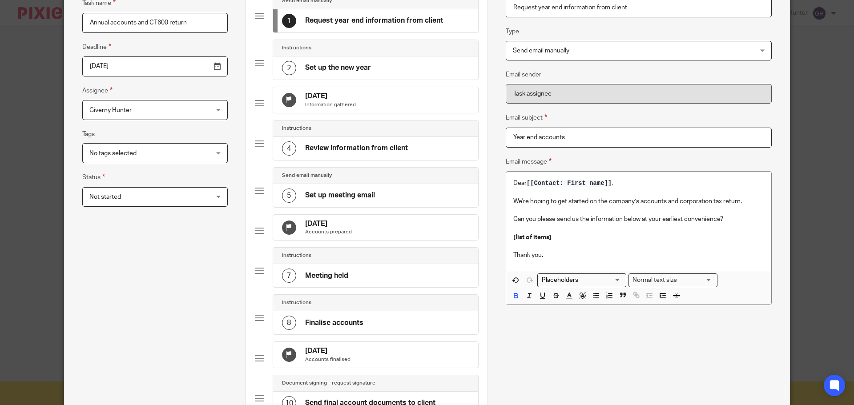
click at [656, 156] on div "Name Request year end information from client Type Send email manually Send ema…" at bounding box center [639, 219] width 266 height 500
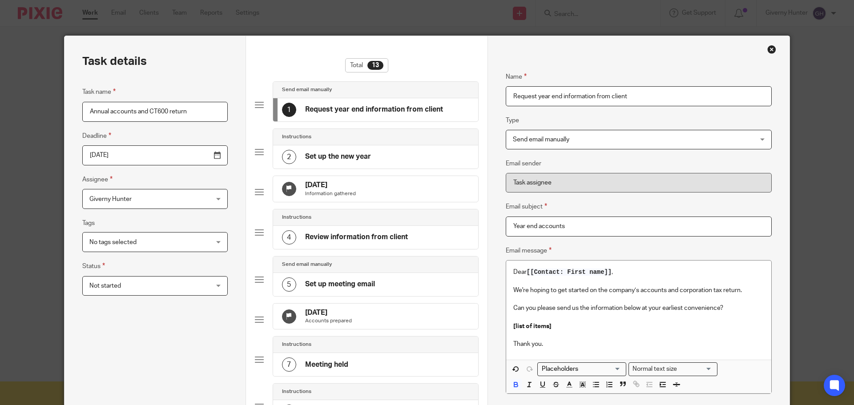
scroll to position [133, 0]
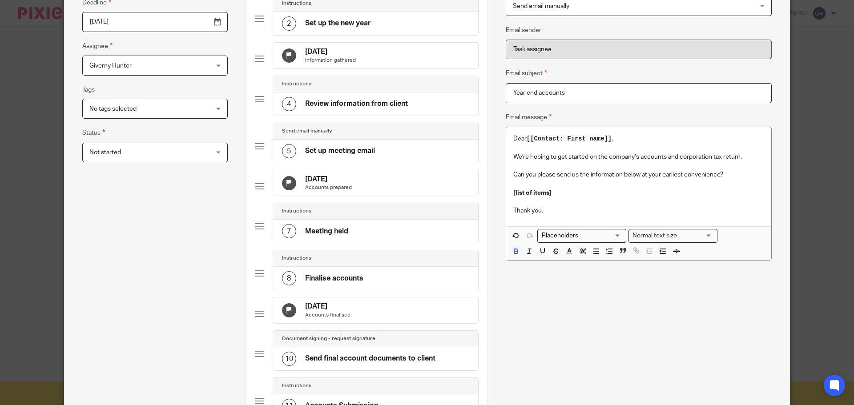
click at [613, 233] on input "Search for option" at bounding box center [579, 235] width 82 height 9
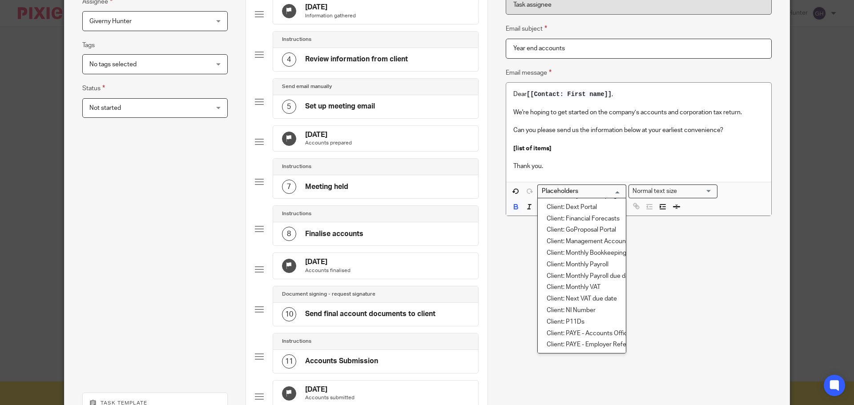
scroll to position [210, 0]
click at [668, 253] on div "Name Request year end information from client Type Send email manually Send ema…" at bounding box center [639, 130] width 266 height 500
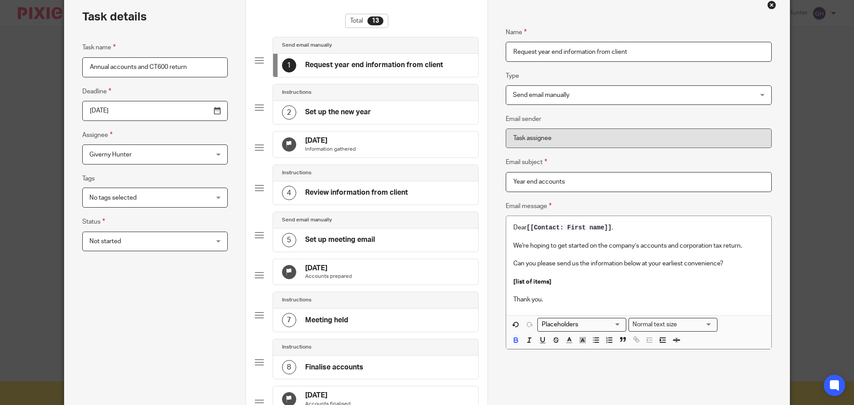
scroll to position [133, 0]
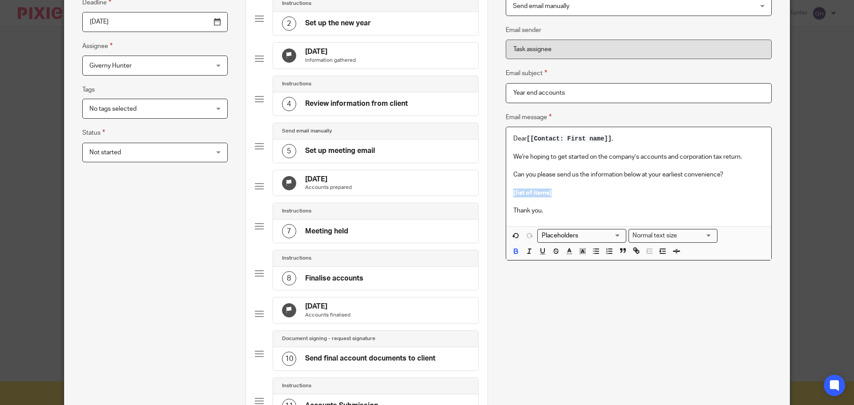
drag, startPoint x: 579, startPoint y: 194, endPoint x: 505, endPoint y: 193, distance: 73.4
click at [506, 193] on div "Dear [[Contact: First name]] , We're hoping to get started on the company’s acc…" at bounding box center [638, 176] width 265 height 99
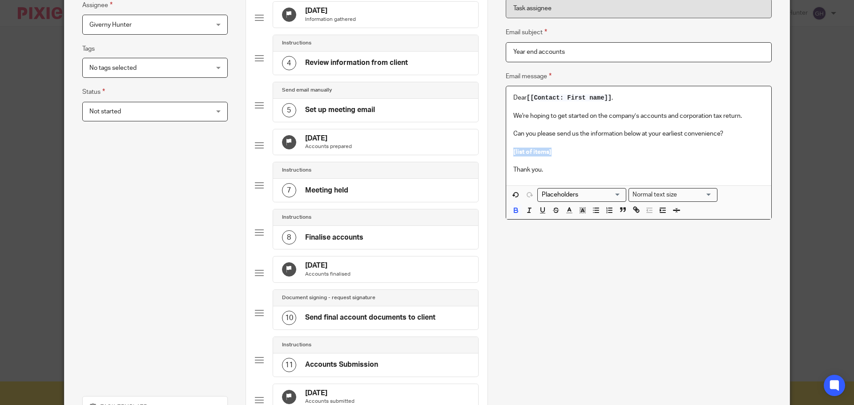
scroll to position [130, 0]
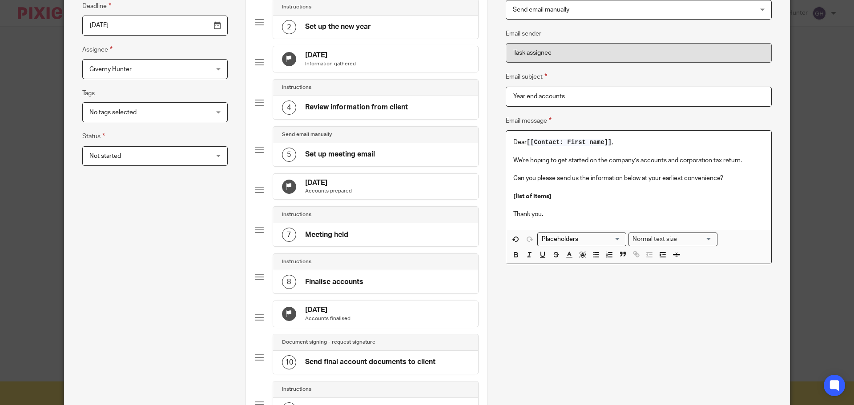
click at [585, 205] on p at bounding box center [638, 205] width 251 height 9
click at [555, 190] on p at bounding box center [638, 187] width 251 height 9
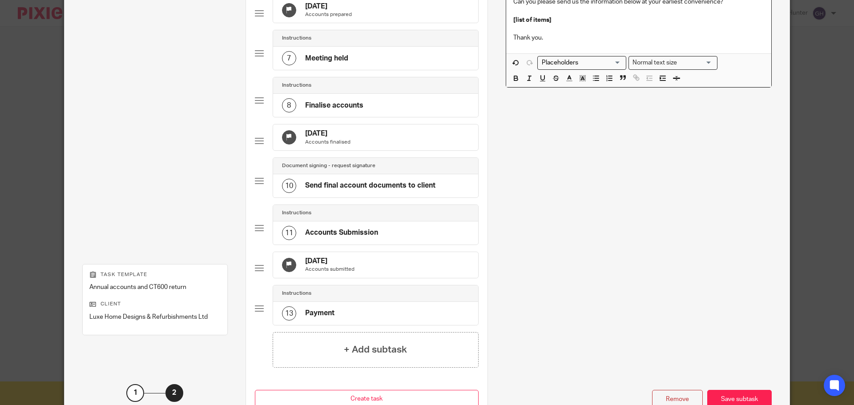
scroll to position [397, 0]
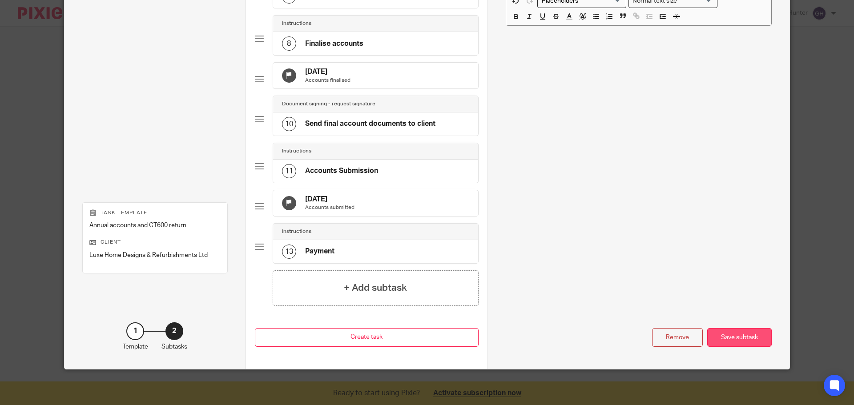
click at [747, 339] on div "Save subtask" at bounding box center [739, 337] width 64 height 19
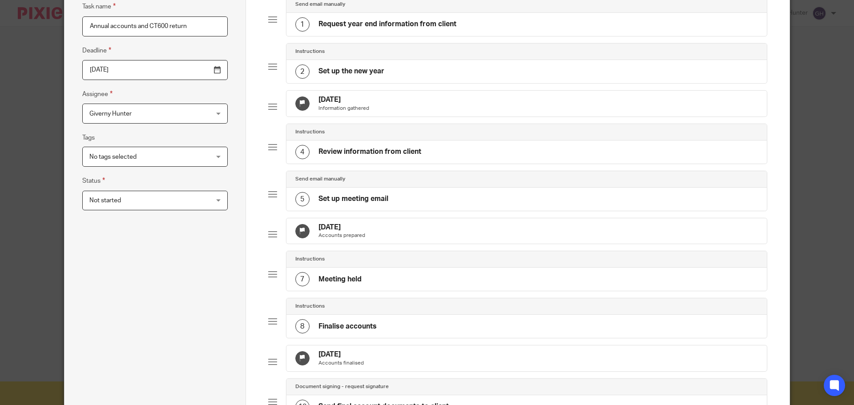
scroll to position [0, 0]
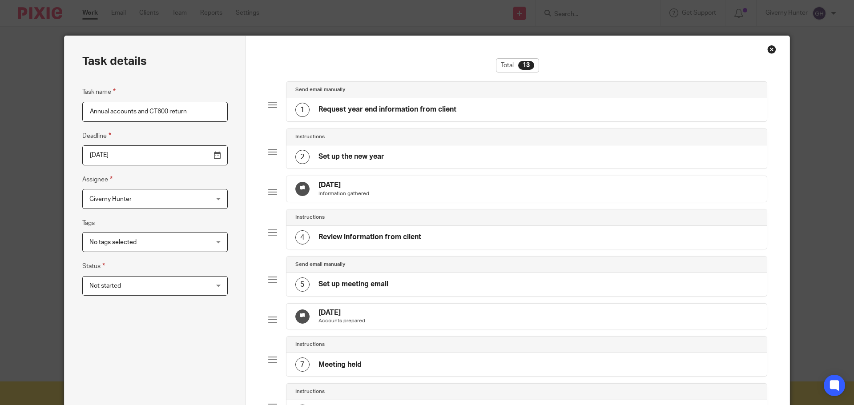
click at [772, 53] on div "Close this dialog window" at bounding box center [771, 49] width 9 height 9
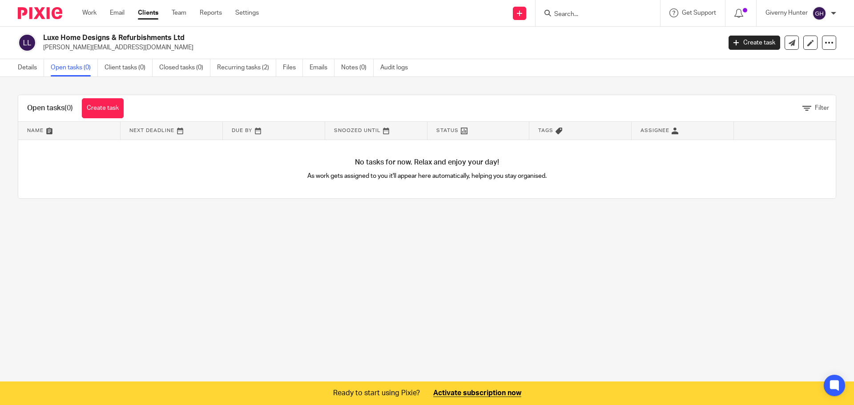
click at [235, 14] on ul "Work Email Clients Team Reports Settings" at bounding box center [177, 12] width 190 height 9
click at [254, 14] on link "Settings" at bounding box center [247, 12] width 24 height 9
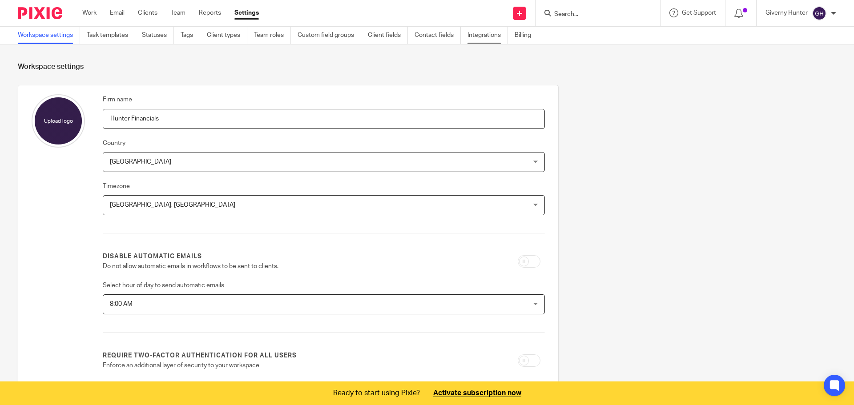
click at [490, 35] on link "Integrations" at bounding box center [487, 35] width 40 height 17
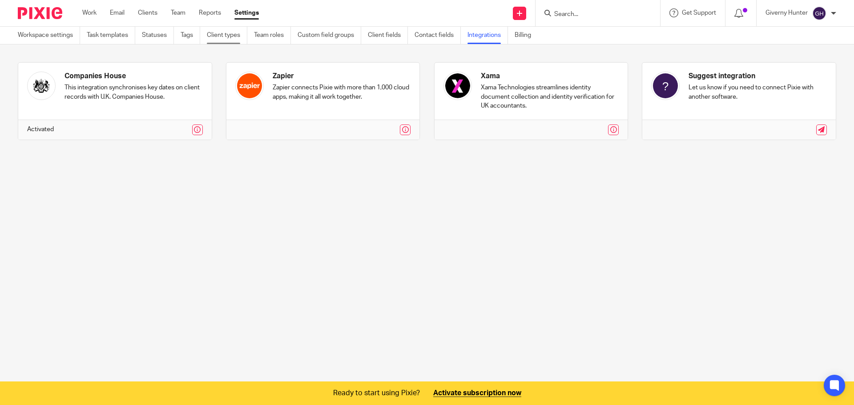
click at [237, 38] on link "Client types" at bounding box center [227, 35] width 40 height 17
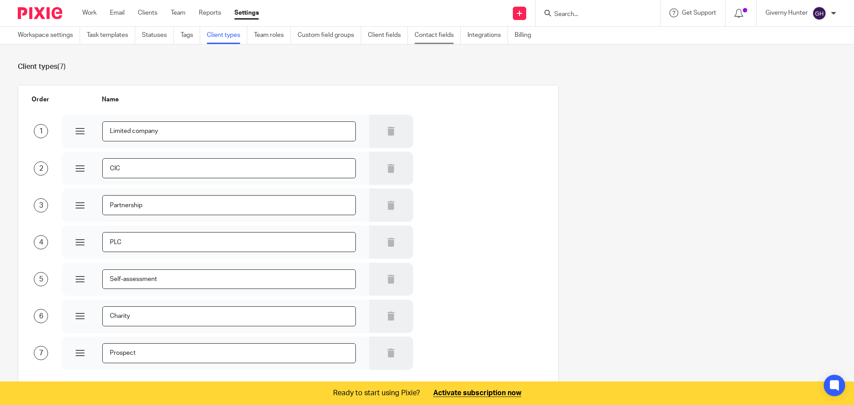
click at [449, 35] on link "Contact fields" at bounding box center [437, 35] width 46 height 17
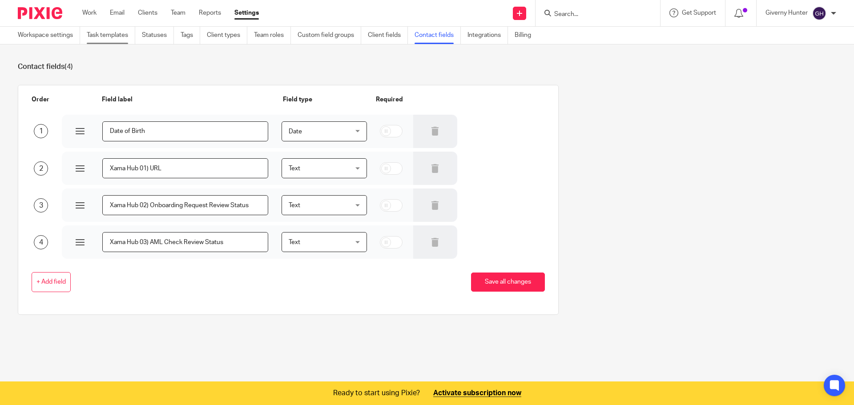
click at [121, 37] on link "Task templates" at bounding box center [111, 35] width 48 height 17
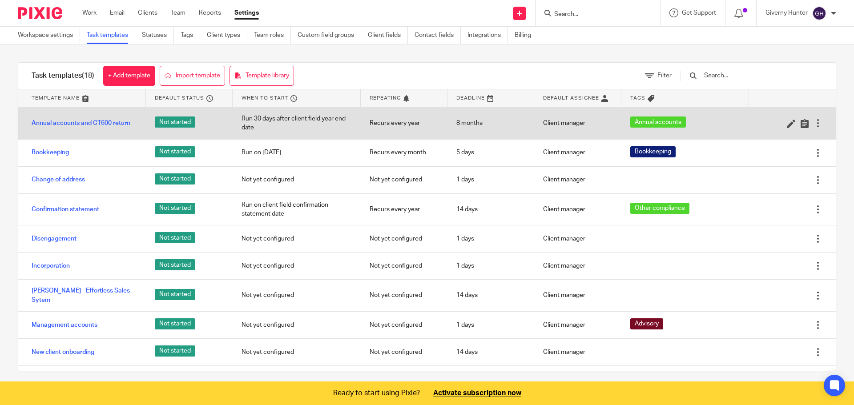
click at [813, 126] on div at bounding box center [817, 123] width 9 height 9
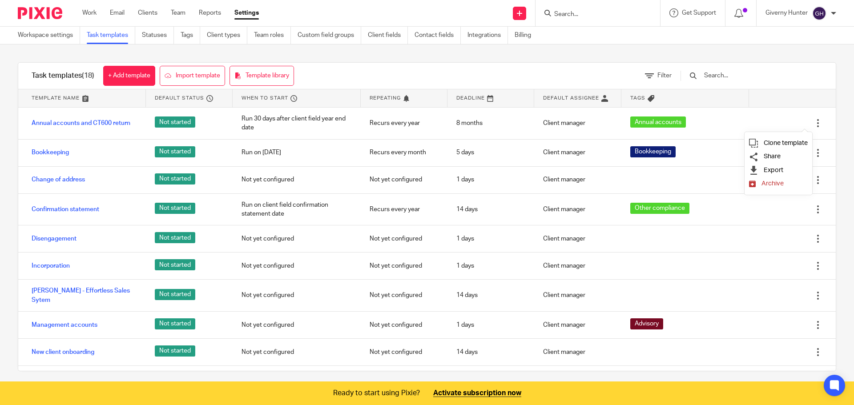
click at [820, 56] on div "Task templates (18) + Add template Import template Template library Filter Temp…" at bounding box center [427, 216] width 854 height 345
click at [823, 14] on img at bounding box center [819, 13] width 14 height 14
click at [614, 54] on div "Task templates (18) + Add template Import template Template library Filter Temp…" at bounding box center [427, 216] width 854 height 345
click at [156, 8] on div "Work Email Clients Team Reports Settings Work Email Clients Team Reports Settin…" at bounding box center [172, 13] width 199 height 26
click at [155, 12] on link "Clients" at bounding box center [148, 12] width 20 height 9
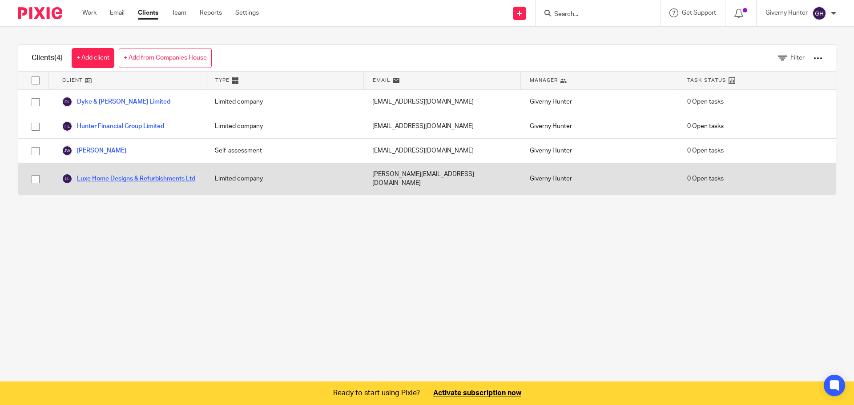
click at [112, 174] on link "Luxe Home Designs & Refurbishments Ltd" at bounding box center [128, 178] width 133 height 11
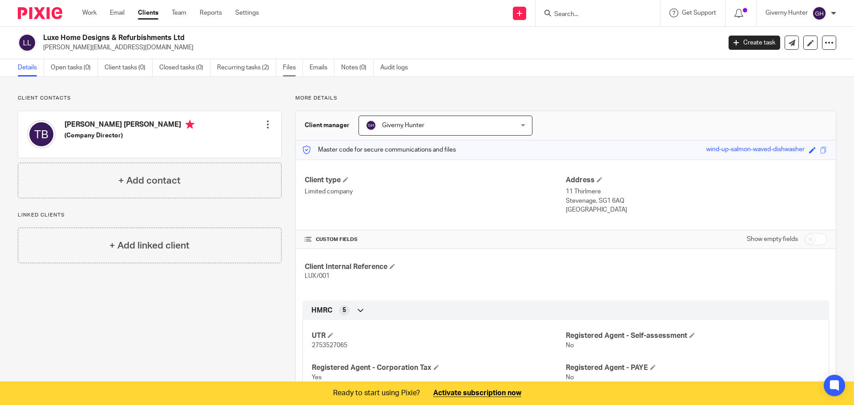
click at [290, 65] on link "Files" at bounding box center [293, 67] width 20 height 17
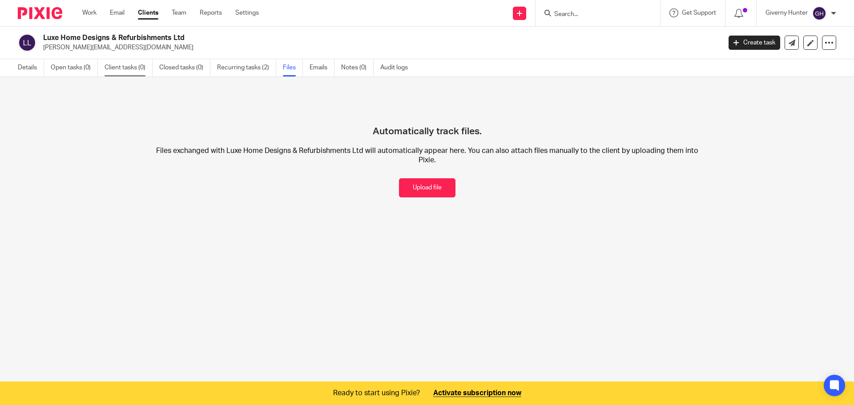
click at [129, 68] on link "Client tasks (0)" at bounding box center [128, 67] width 48 height 17
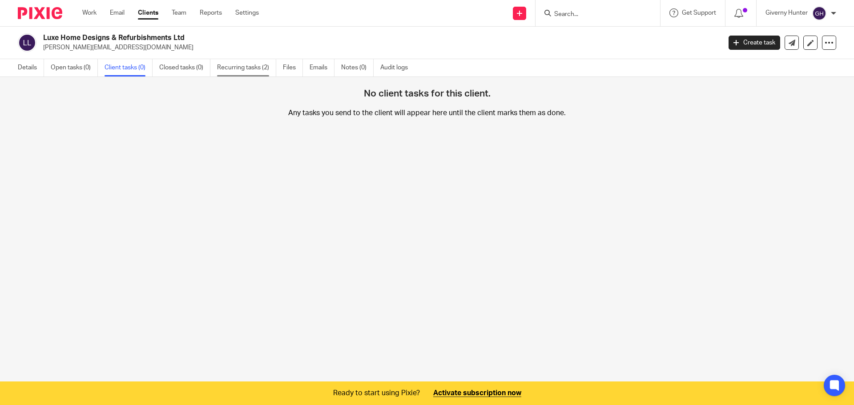
click at [248, 68] on link "Recurring tasks (2)" at bounding box center [246, 67] width 59 height 17
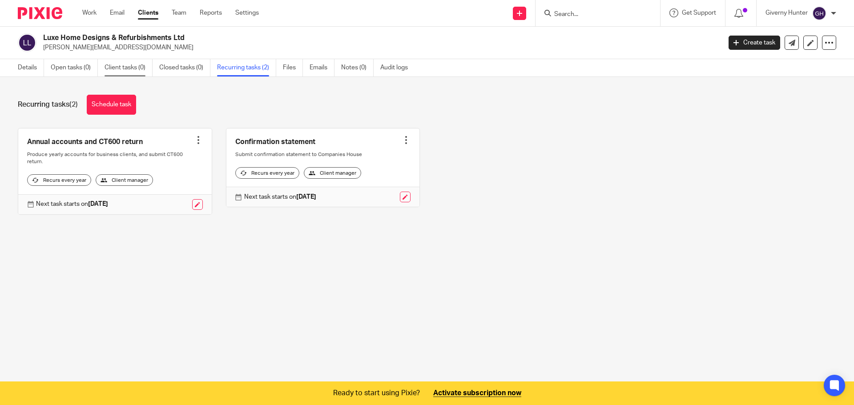
click at [127, 68] on link "Client tasks (0)" at bounding box center [128, 67] width 48 height 17
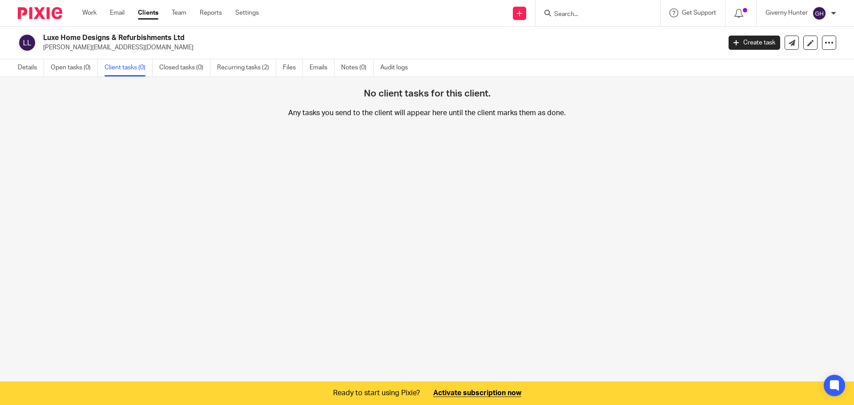
click at [817, 13] on img at bounding box center [819, 13] width 14 height 14
click at [705, 13] on span "Get Support" at bounding box center [699, 13] width 34 height 6
click at [676, 53] on span "Help Documentation" at bounding box center [678, 55] width 75 height 9
click at [318, 134] on p "Any tasks you send to the client will appear here until the client marks them a…" at bounding box center [426, 132] width 569 height 49
click at [237, 66] on link "Recurring tasks (2)" at bounding box center [246, 67] width 59 height 17
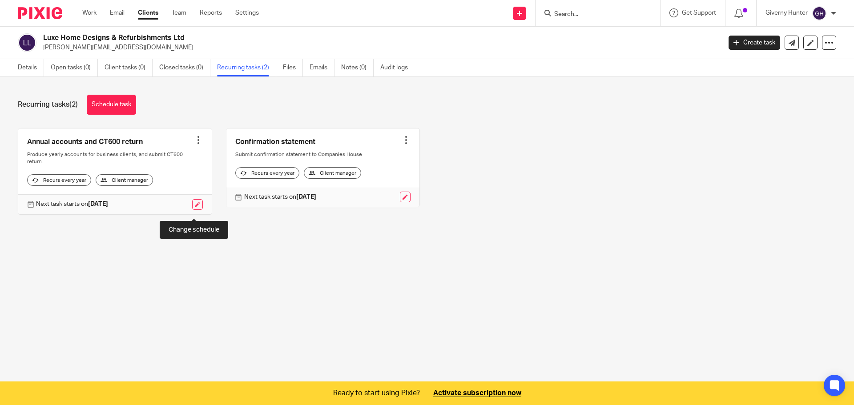
click at [192, 210] on link at bounding box center [197, 204] width 11 height 11
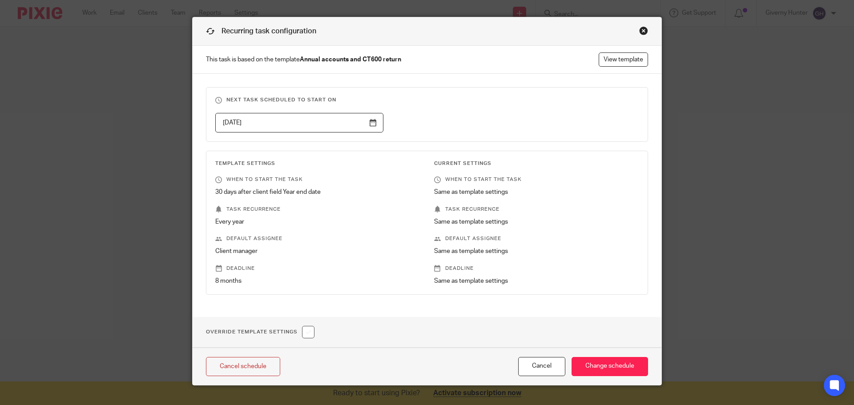
scroll to position [35, 0]
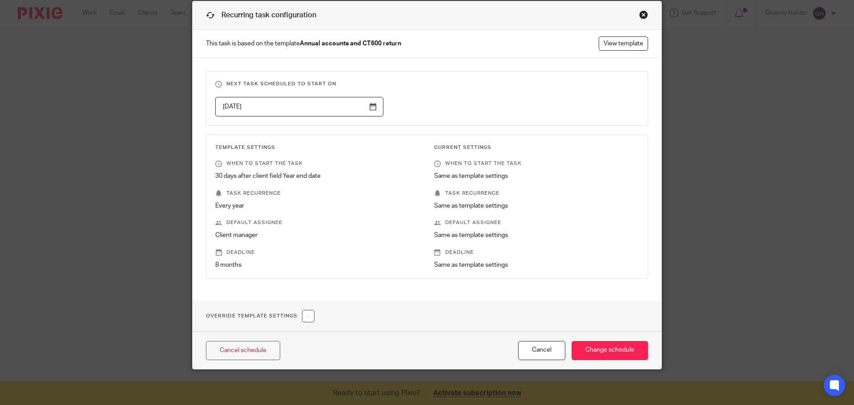
click at [306, 318] on input "checkbox" at bounding box center [308, 316] width 12 height 12
checkbox input "true"
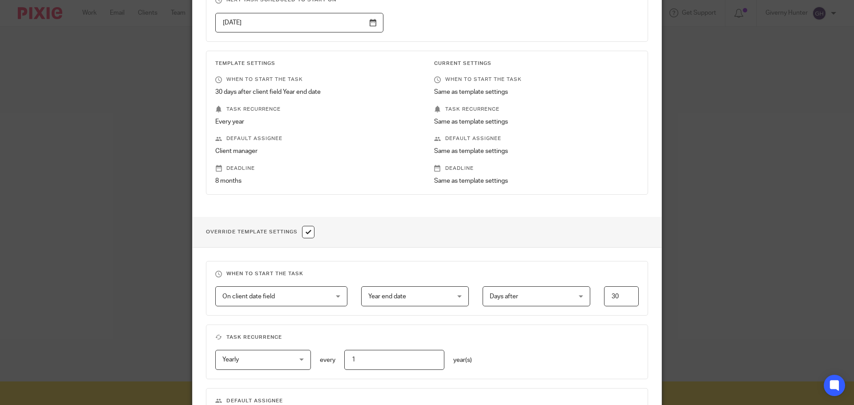
scroll to position [213, 0]
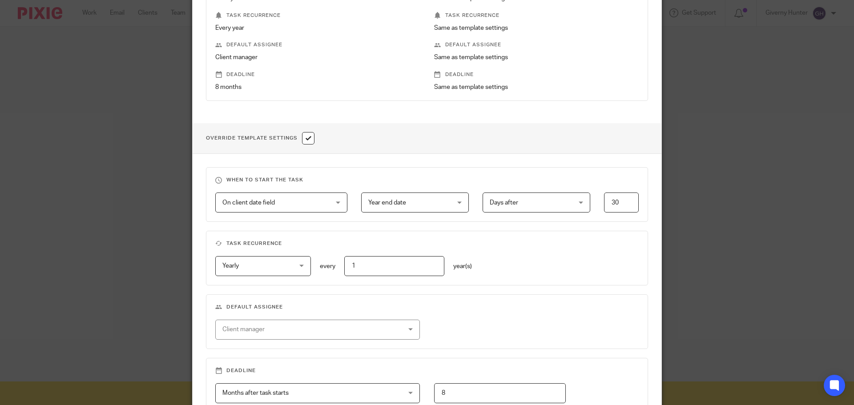
click at [302, 208] on span "On client date field" at bounding box center [272, 202] width 100 height 19
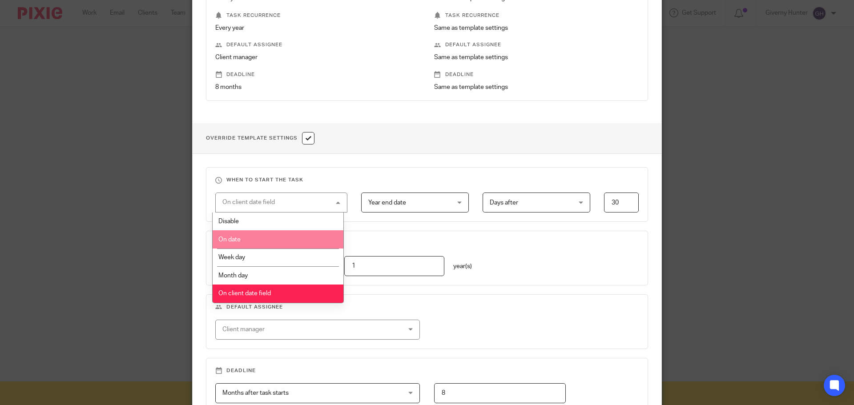
click at [296, 237] on li "On date" at bounding box center [278, 239] width 131 height 18
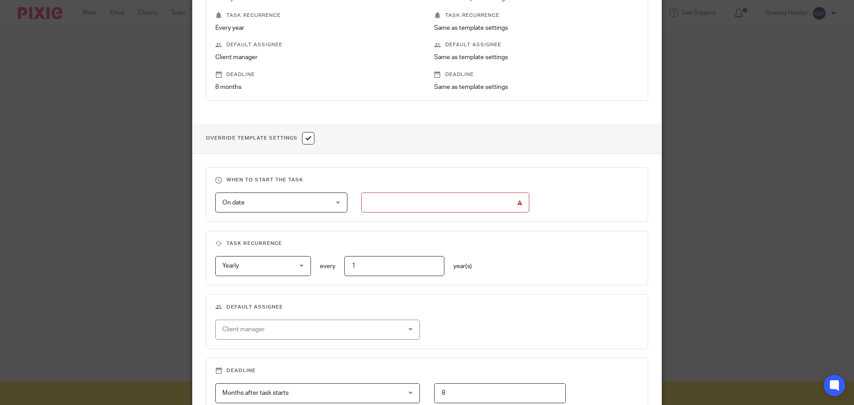
click at [402, 205] on input "text" at bounding box center [445, 203] width 168 height 20
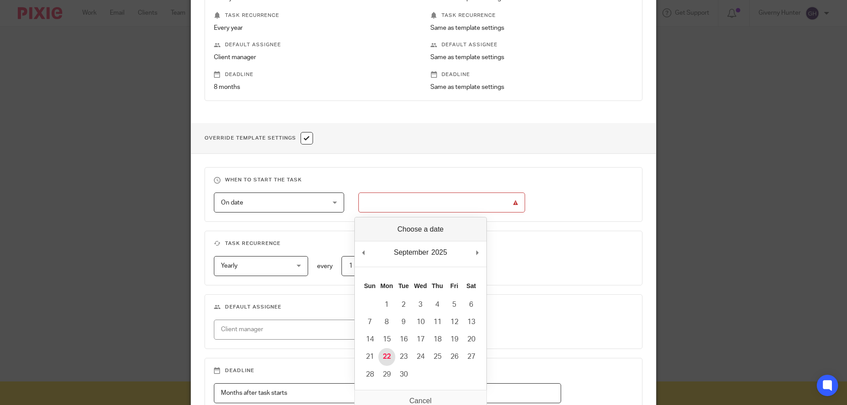
type input "2025-09-22"
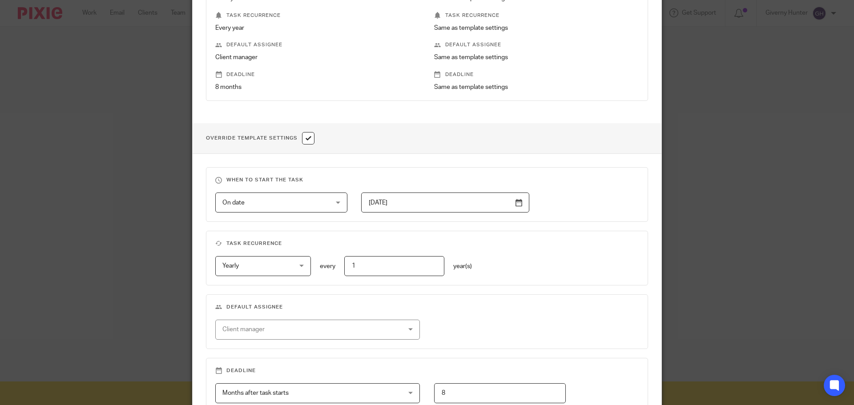
click at [579, 204] on div "On date On date Disable On date Week day Month day On client date field JobTemp…" at bounding box center [419, 203] width 437 height 20
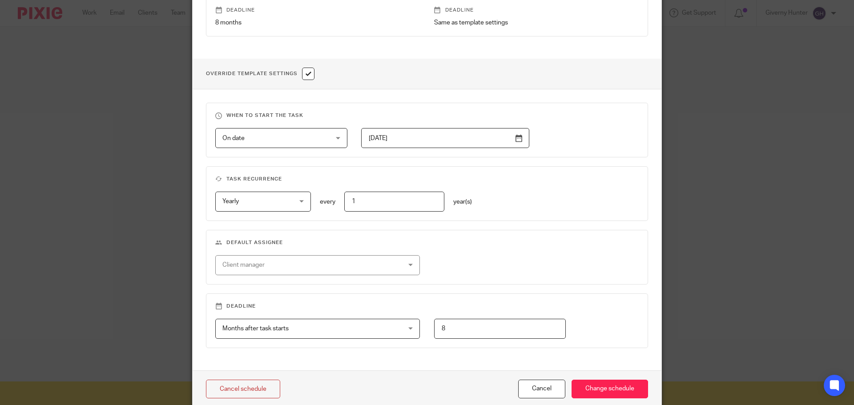
scroll to position [315, 0]
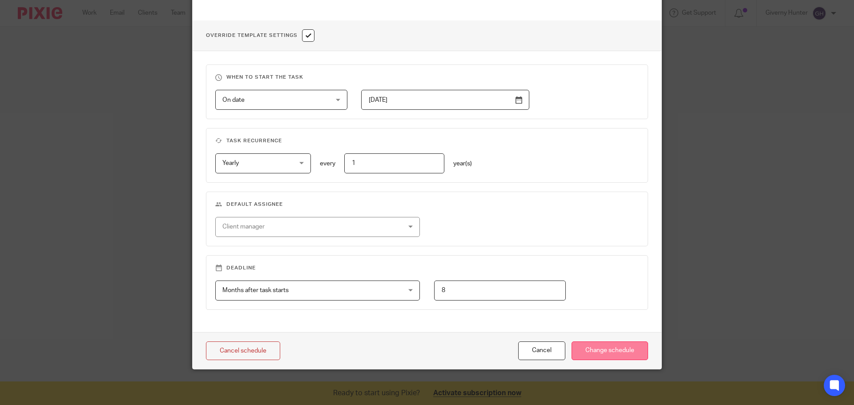
click at [609, 350] on input "Change schedule" at bounding box center [609, 351] width 76 height 19
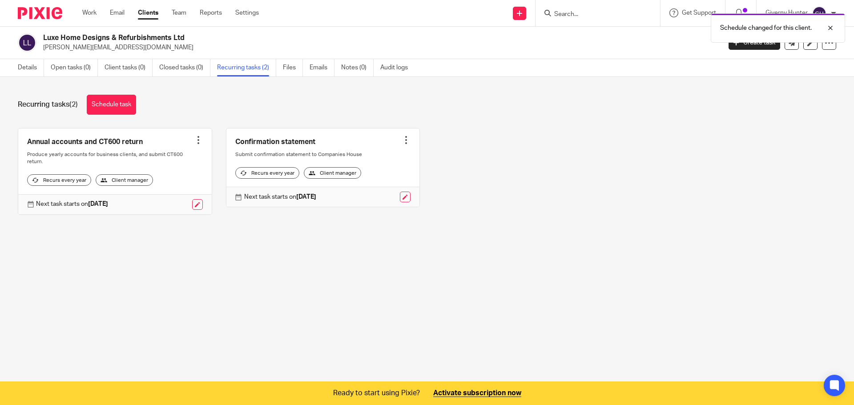
click at [152, 266] on main "Luxe Home Designs & Refurbishments Ltd [PERSON_NAME][EMAIL_ADDRESS][DOMAIN_NAME…" at bounding box center [427, 202] width 854 height 405
click at [192, 208] on link at bounding box center [197, 204] width 11 height 11
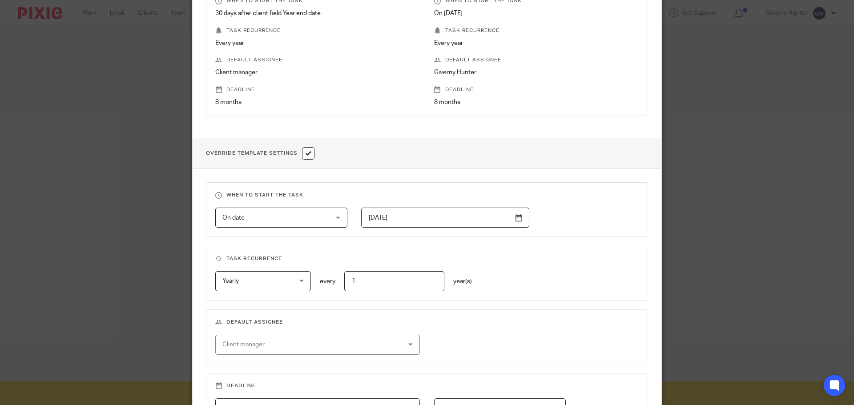
scroll to position [311, 0]
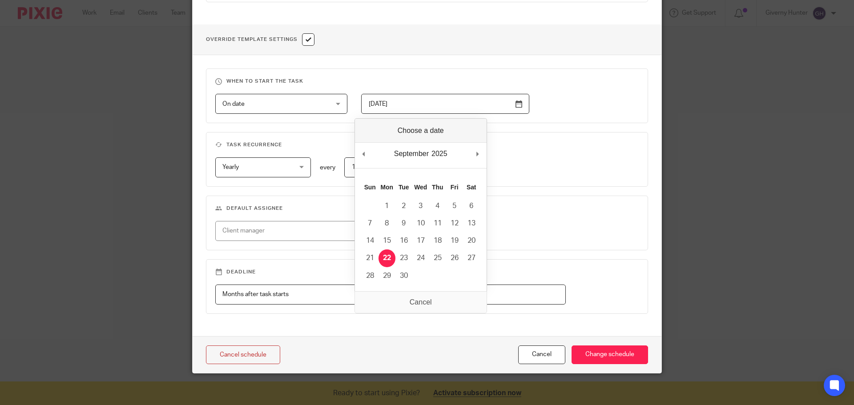
click at [377, 103] on input "2025-09-22" at bounding box center [445, 104] width 168 height 20
click at [650, 127] on div "When to start the task On date On date Disable On date Week day Month day On cl…" at bounding box center [427, 195] width 469 height 281
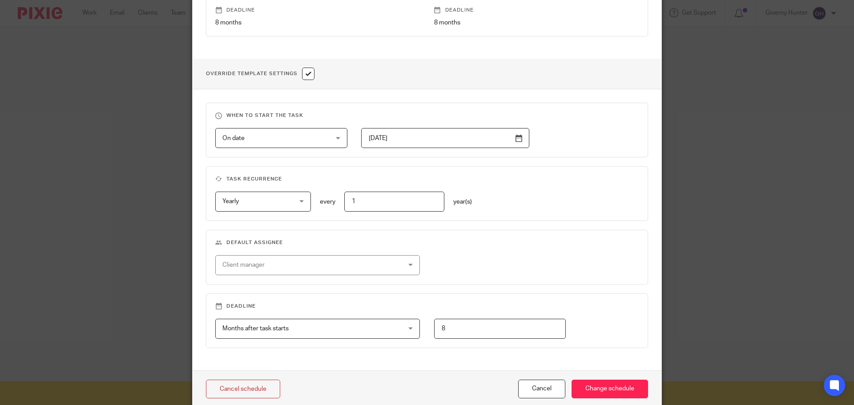
scroll to position [267, 0]
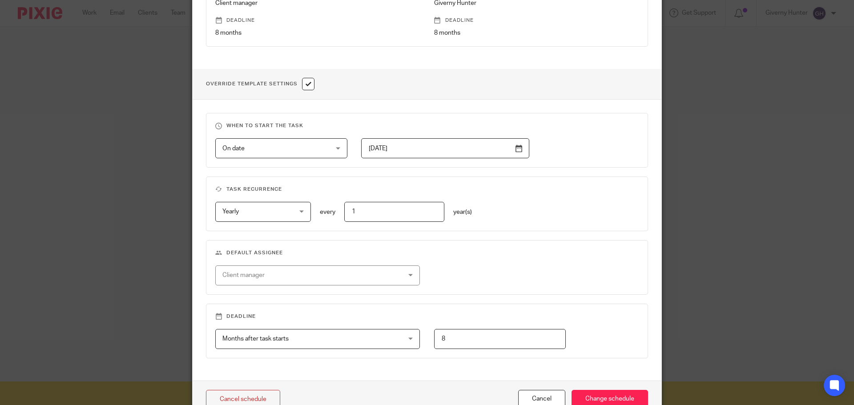
click at [317, 145] on span "On date" at bounding box center [272, 148] width 100 height 19
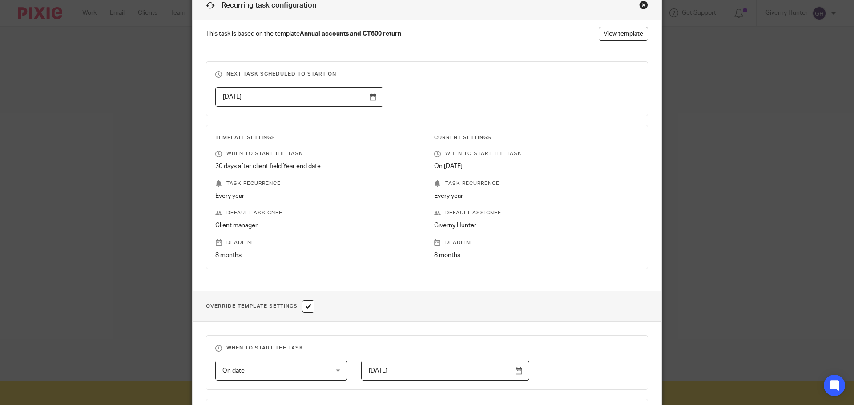
click at [555, 202] on div "Current Settings When to start the task On 22 Sep Task recurrence Every year De…" at bounding box center [529, 196] width 219 height 125
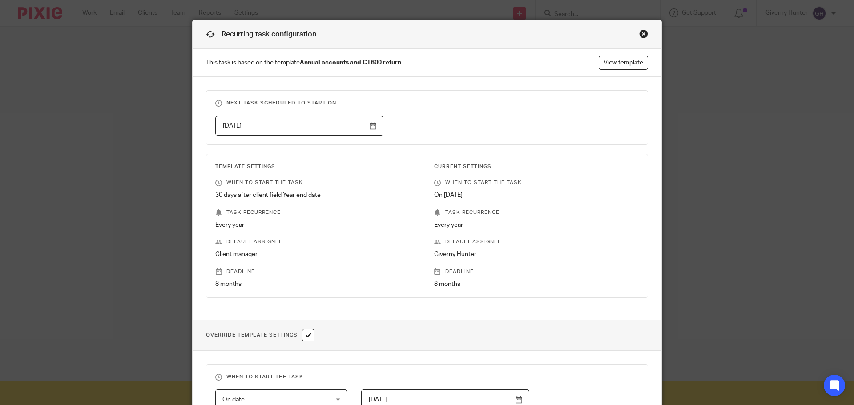
scroll to position [0, 0]
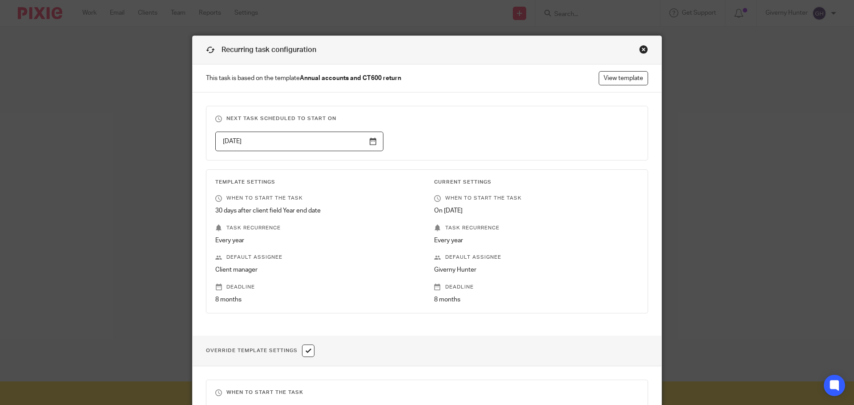
click at [639, 48] on div "Close this dialog window" at bounding box center [643, 49] width 9 height 9
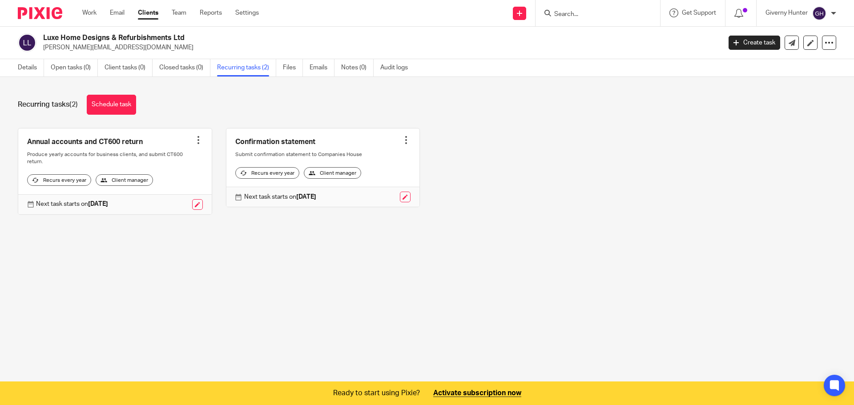
click at [196, 144] on div at bounding box center [198, 140] width 9 height 9
click at [182, 185] on button "Recalculate schedule" at bounding box center [161, 186] width 71 height 12
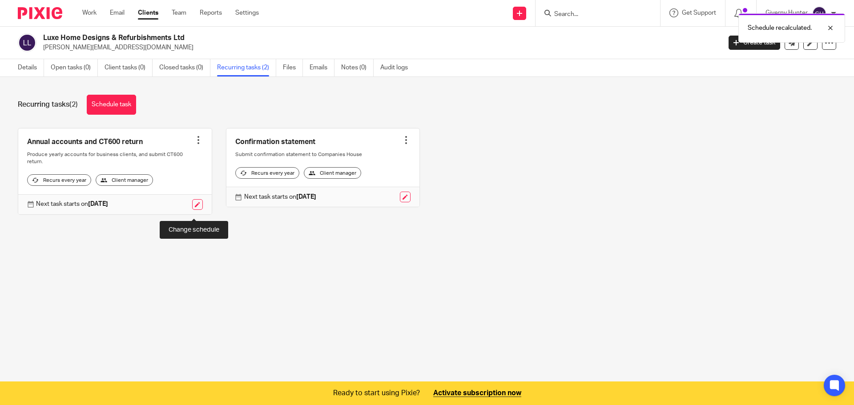
click at [196, 208] on link at bounding box center [197, 204] width 11 height 11
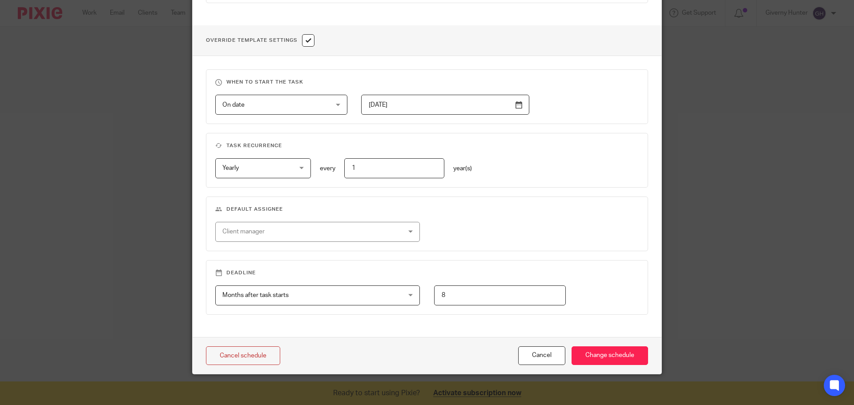
scroll to position [311, 0]
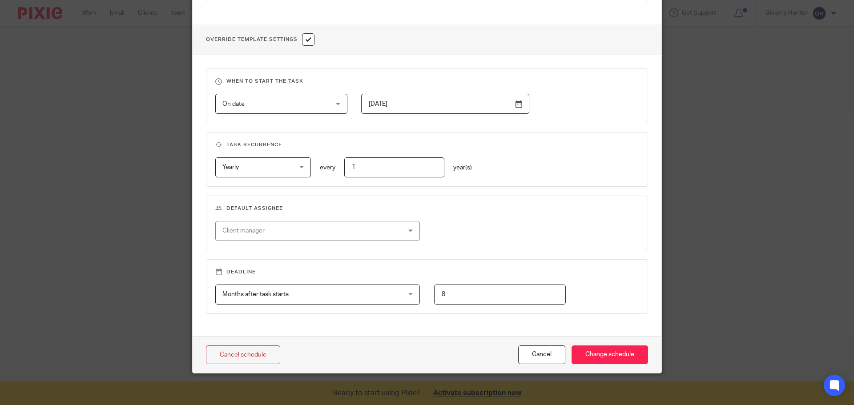
click at [414, 99] on input "2025-09-22" at bounding box center [445, 104] width 168 height 20
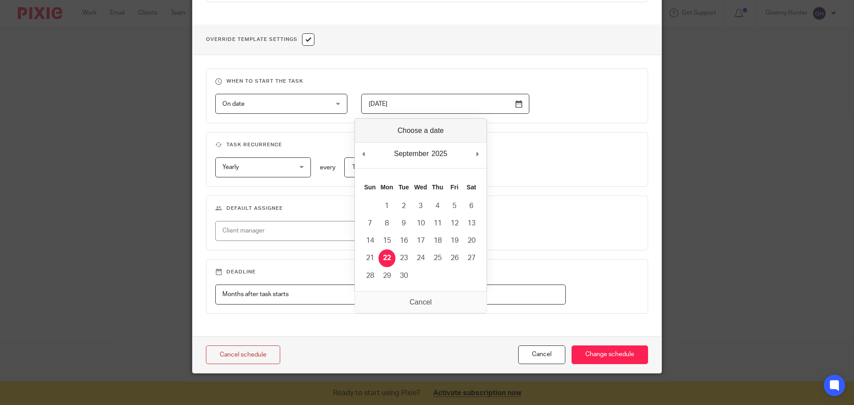
click at [578, 141] on fieldset "Task recurrence Yearly Yearly No repeat Weekly Monthly Yearly yearly every 1 ye…" at bounding box center [427, 159] width 442 height 55
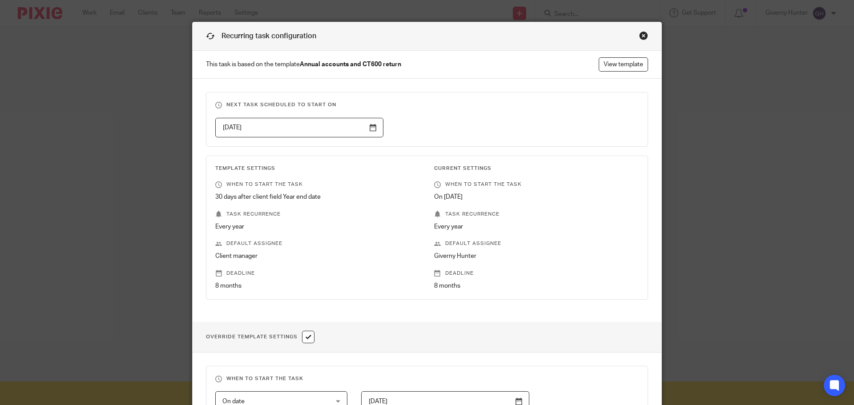
scroll to position [0, 0]
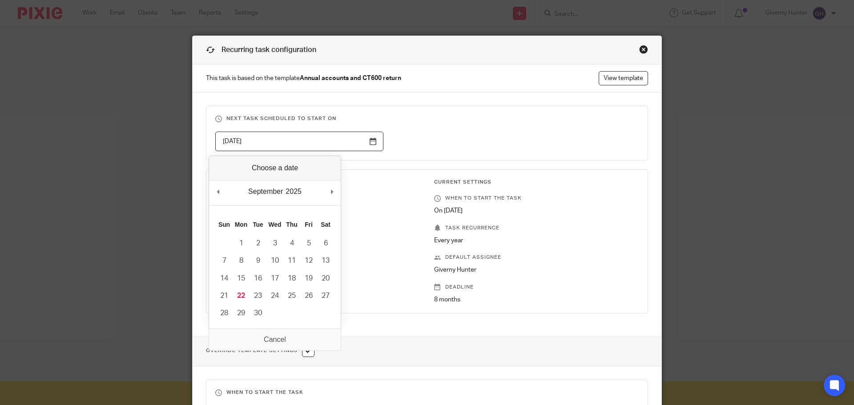
drag, startPoint x: 234, startPoint y: 141, endPoint x: 229, endPoint y: 141, distance: 4.9
click at [229, 141] on input "2026-09-22" at bounding box center [299, 142] width 168 height 20
type input "2025-09-22"
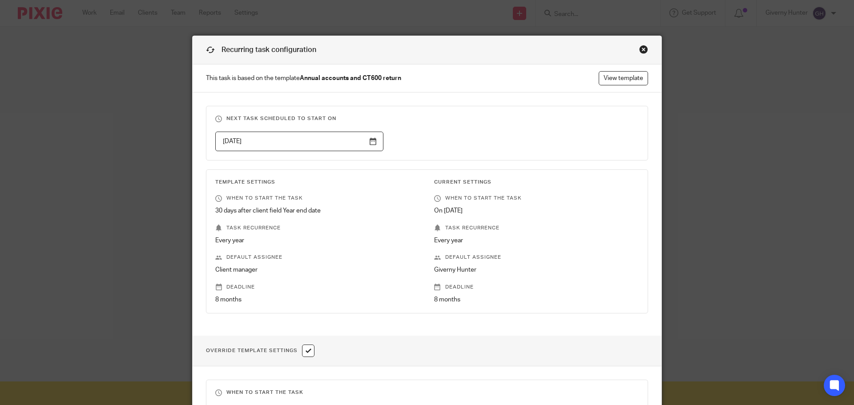
click at [437, 142] on div "2025-09-22" at bounding box center [419, 142] width 437 height 20
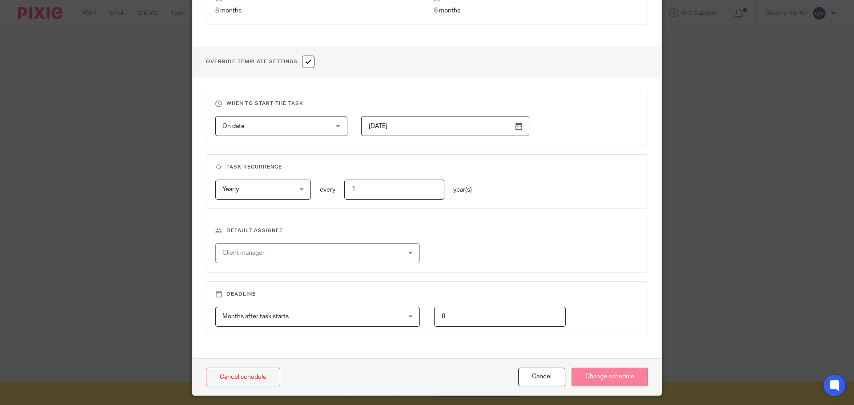
scroll to position [311, 0]
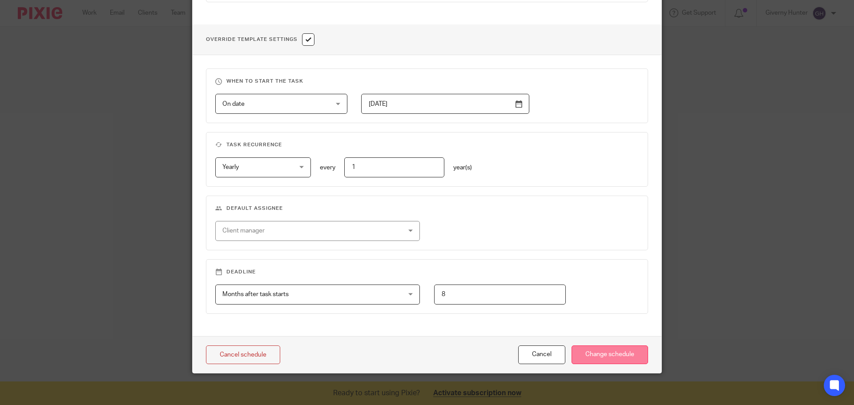
click at [606, 359] on input "Change schedule" at bounding box center [609, 355] width 76 height 19
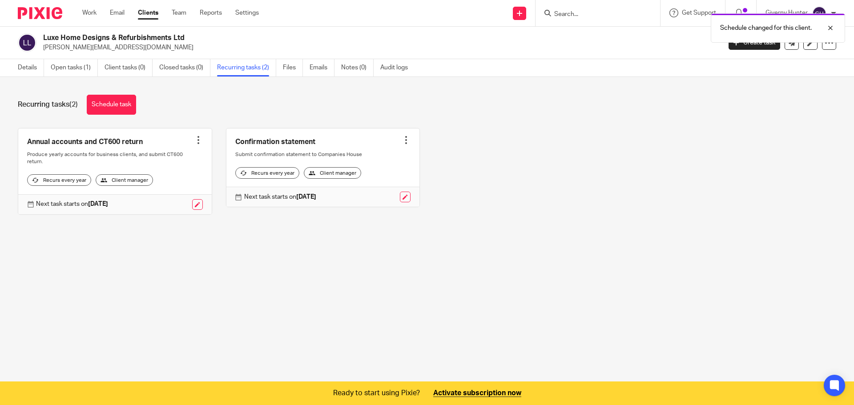
click at [34, 300] on main "Luxe Home Designs & Refurbishments Ltd [PERSON_NAME][EMAIL_ADDRESS][DOMAIN_NAME…" at bounding box center [427, 202] width 854 height 405
click at [588, 224] on div "Annual accounts and CT600 return Create task Clone template Recalculate schedul…" at bounding box center [420, 178] width 832 height 100
click at [81, 68] on link "Open tasks (1)" at bounding box center [74, 67] width 47 height 17
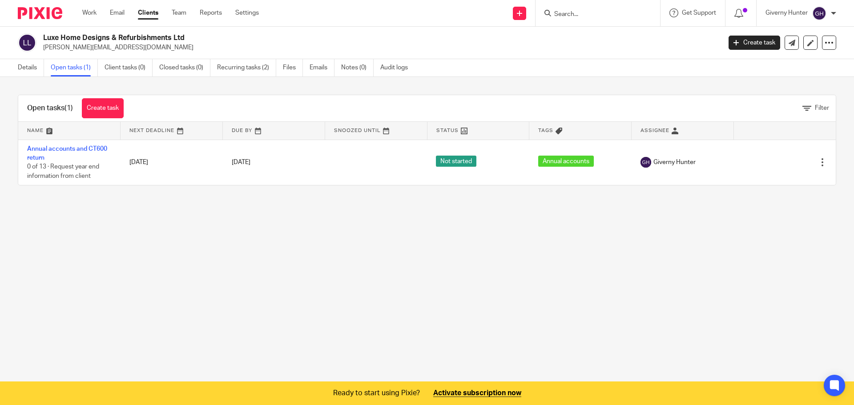
click at [297, 240] on main "Luxe Home Designs & Refurbishments Ltd [PERSON_NAME][EMAIL_ADDRESS][DOMAIN_NAME…" at bounding box center [427, 202] width 854 height 405
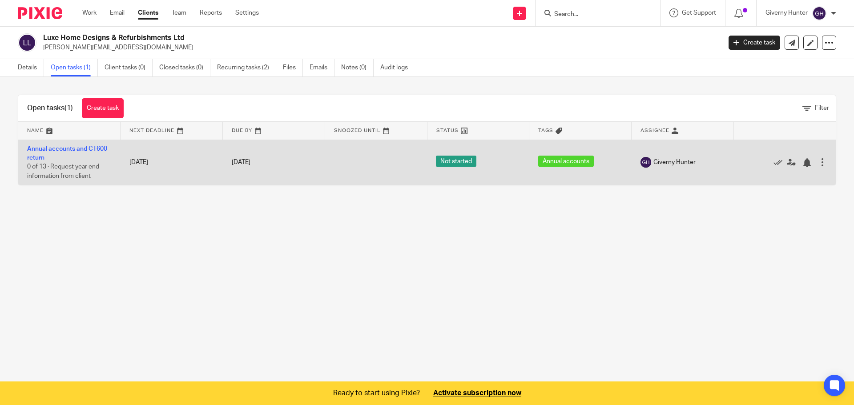
click at [818, 163] on div at bounding box center [822, 162] width 9 height 9
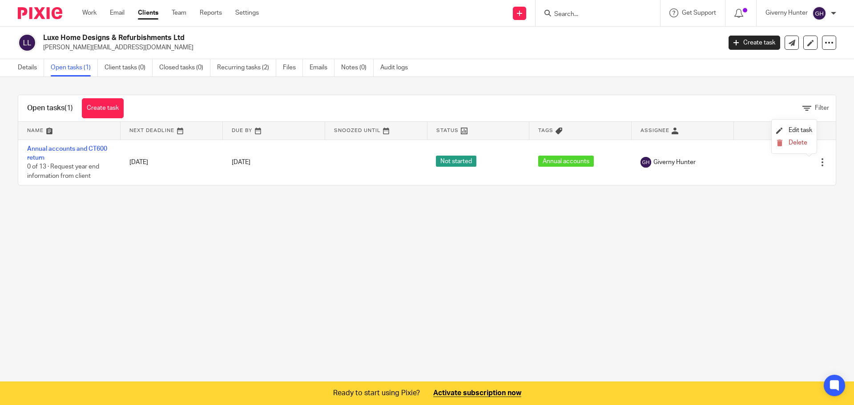
click at [420, 277] on main "Luxe Home Designs & Refurbishments Ltd [PERSON_NAME][EMAIL_ADDRESS][DOMAIN_NAME…" at bounding box center [427, 202] width 854 height 405
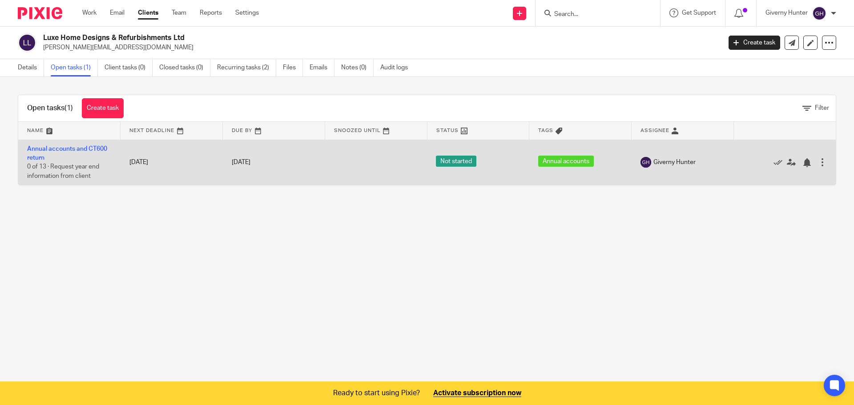
click at [96, 155] on td "Annual accounts and CT600 return 0 of 13 · Request year end information from cl…" at bounding box center [69, 162] width 102 height 45
click at [89, 147] on link "Annual accounts and CT600 return" at bounding box center [67, 153] width 80 height 15
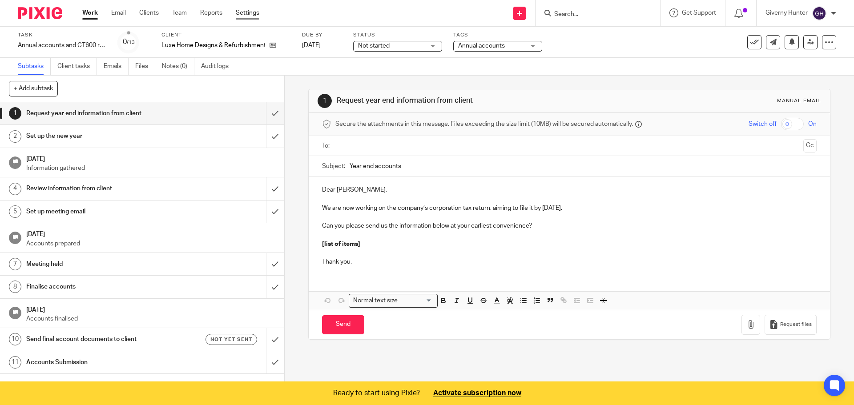
click at [255, 9] on link "Settings" at bounding box center [248, 12] width 24 height 9
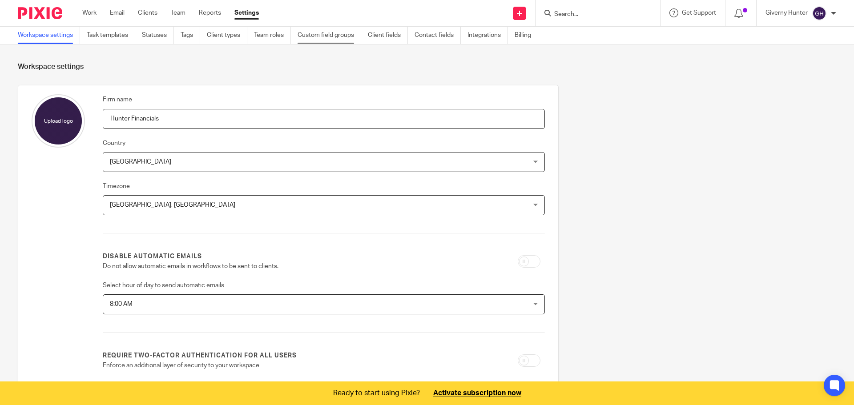
click at [342, 33] on link "Custom field groups" at bounding box center [329, 35] width 64 height 17
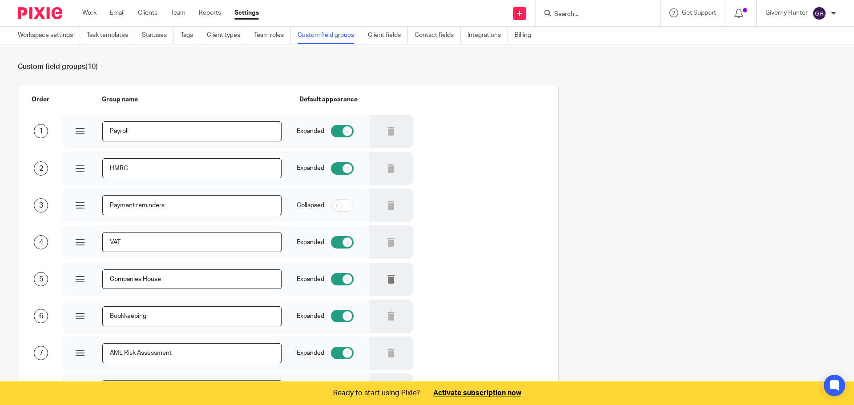
scroll to position [185, 0]
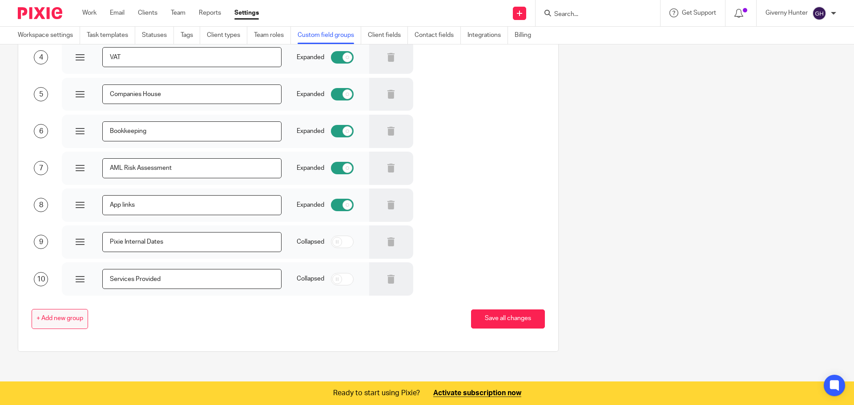
click at [69, 322] on span "+ Add new group" at bounding box center [59, 318] width 47 height 7
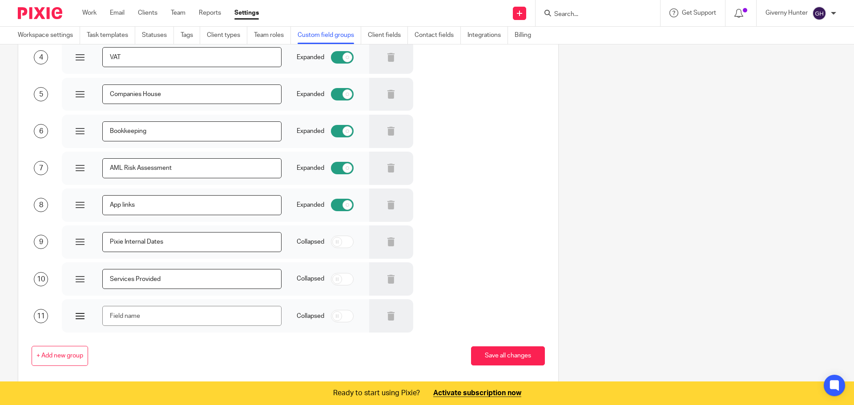
click at [80, 317] on div at bounding box center [80, 316] width 9 height 9
click at [386, 317] on icon at bounding box center [390, 316] width 9 height 9
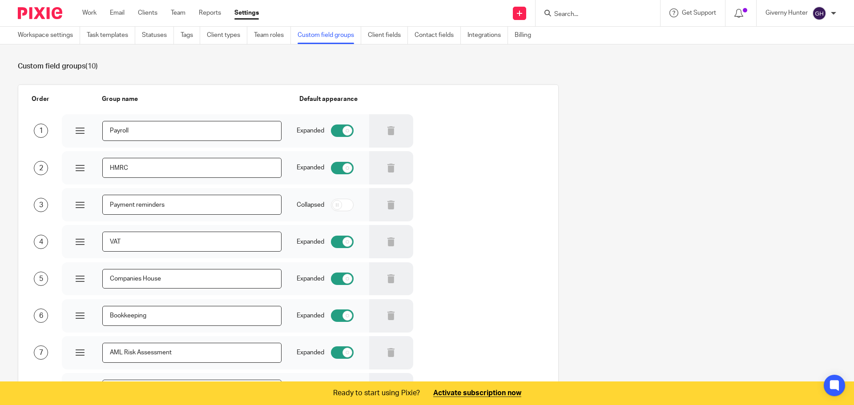
scroll to position [0, 0]
click at [440, 35] on link "Contact fields" at bounding box center [437, 35] width 46 height 17
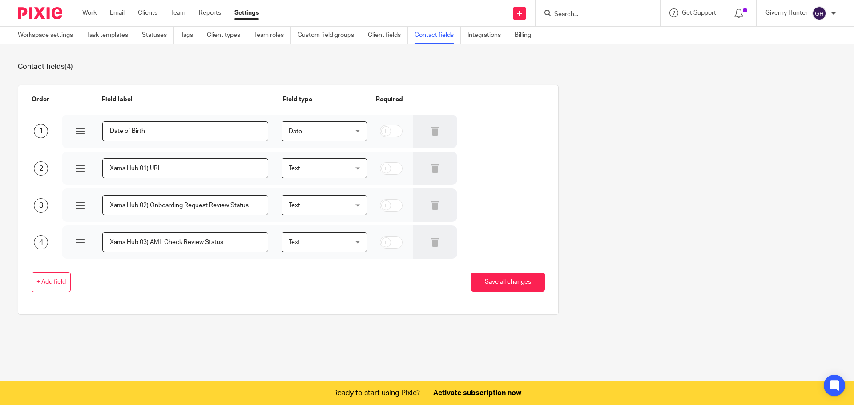
click at [391, 35] on link "Client fields" at bounding box center [388, 35] width 40 height 17
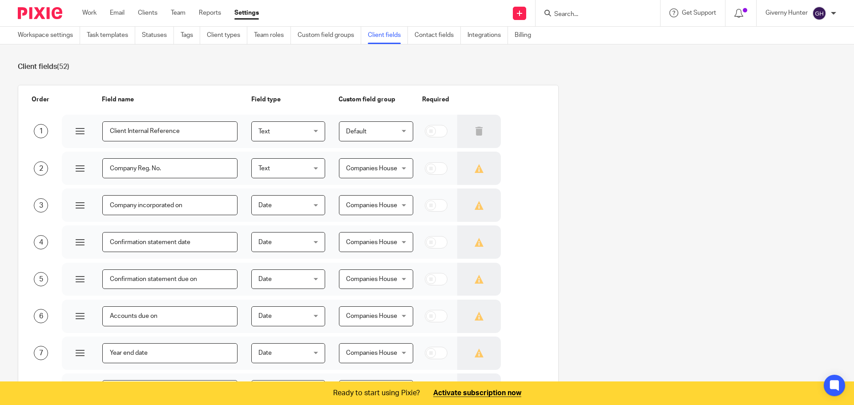
click at [396, 33] on link "Client fields" at bounding box center [388, 35] width 40 height 17
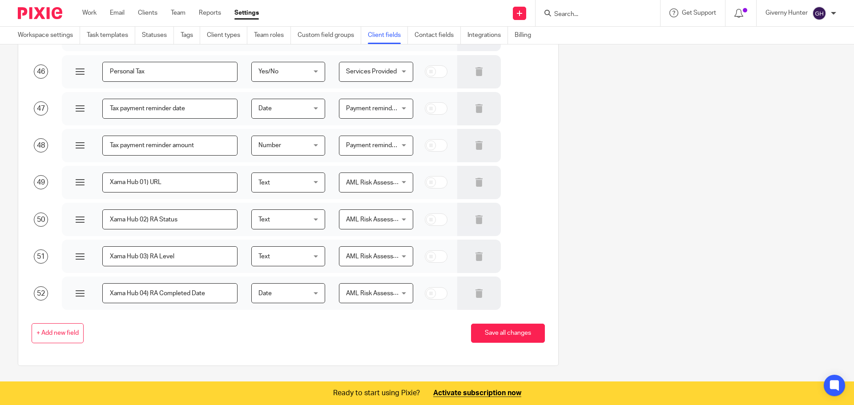
scroll to position [1734, 0]
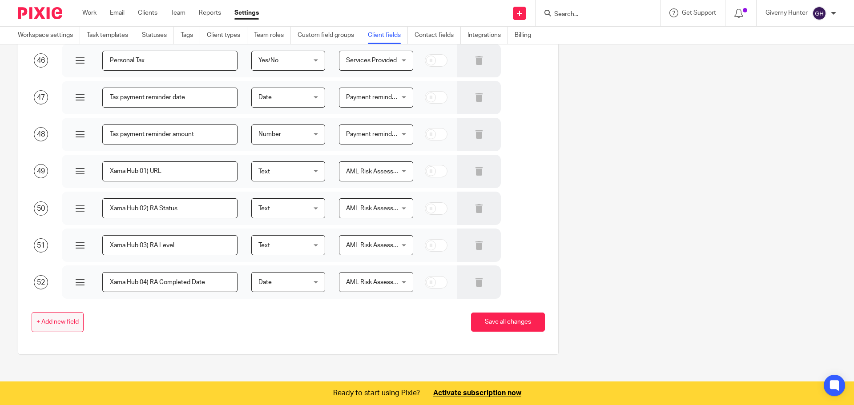
click at [75, 326] on button "+ Add new field" at bounding box center [58, 322] width 52 height 20
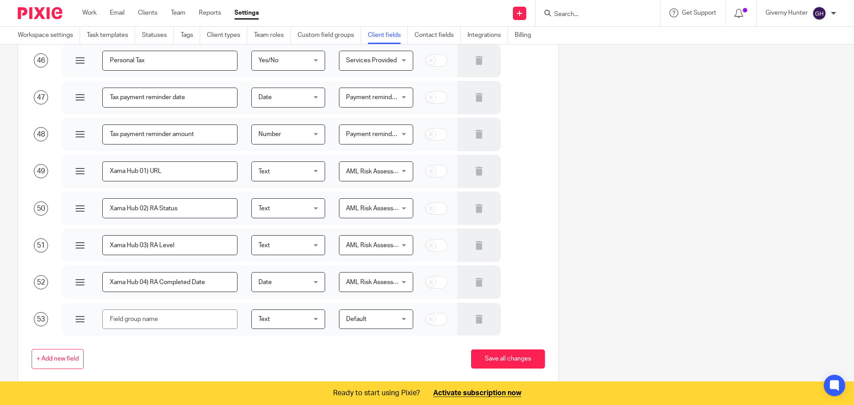
click at [313, 319] on div "Text Text" at bounding box center [288, 319] width 74 height 20
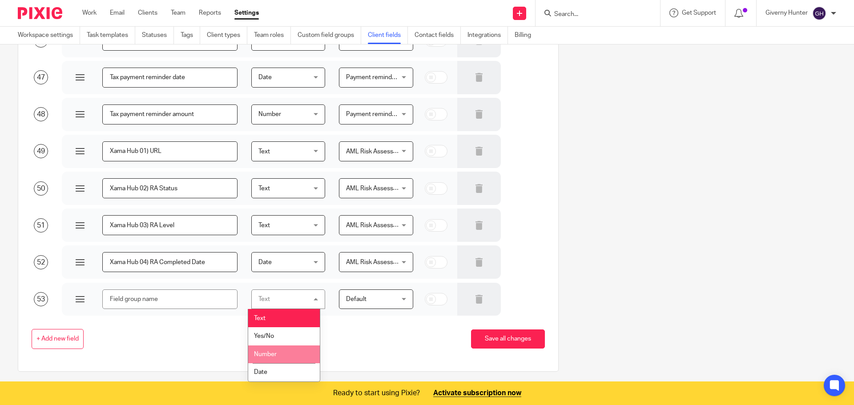
scroll to position [1774, 0]
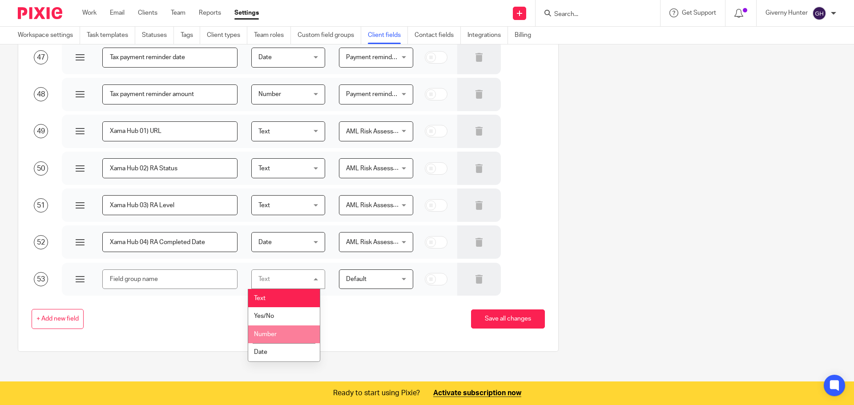
click at [173, 330] on div "+ Add new field Save all changes" at bounding box center [281, 319] width 527 height 47
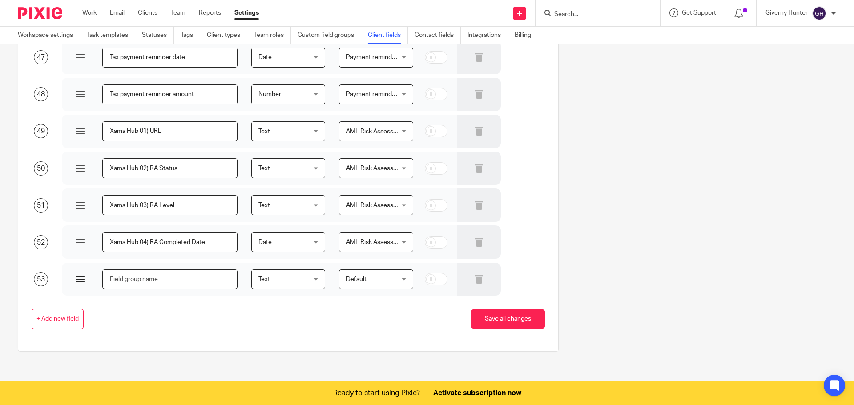
click at [193, 281] on input "text" at bounding box center [169, 279] width 135 height 20
click at [391, 279] on span "Default" at bounding box center [372, 279] width 53 height 19
click at [355, 317] on div "+ Add new field Save all changes" at bounding box center [281, 319] width 527 height 20
click at [381, 285] on span "Default" at bounding box center [372, 279] width 53 height 19
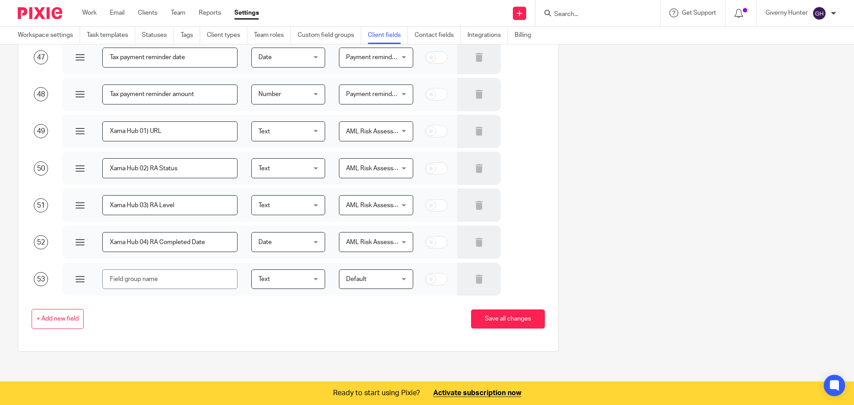
click at [307, 306] on div "+ Add new field Save all changes" at bounding box center [281, 319] width 527 height 47
click at [296, 281] on span "Text" at bounding box center [284, 279] width 53 height 19
click at [296, 281] on div "Text Text" at bounding box center [288, 279] width 74 height 20
click at [83, 281] on div at bounding box center [80, 279] width 9 height 9
click at [162, 277] on input "text" at bounding box center [169, 279] width 135 height 20
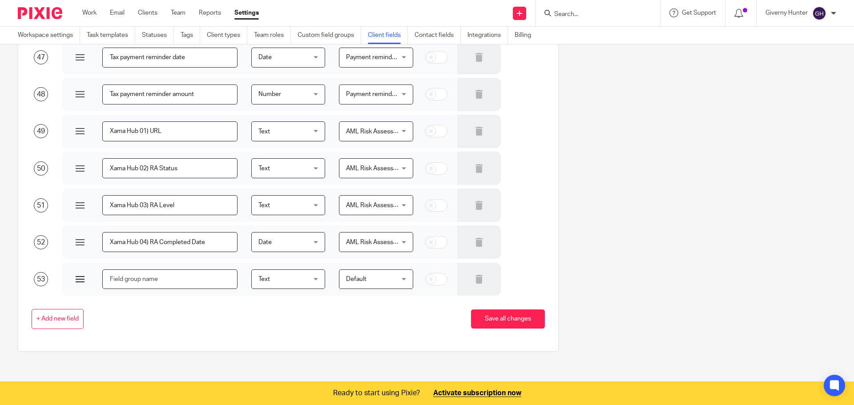
type input "-"
click at [291, 270] on span "Text" at bounding box center [284, 279] width 53 height 19
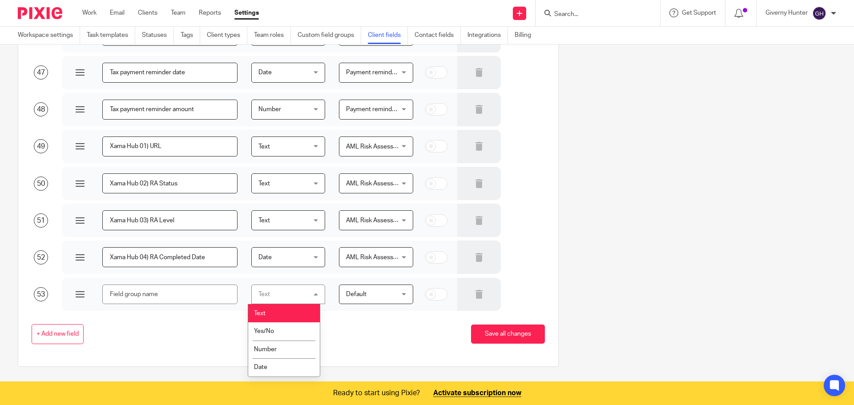
scroll to position [1774, 0]
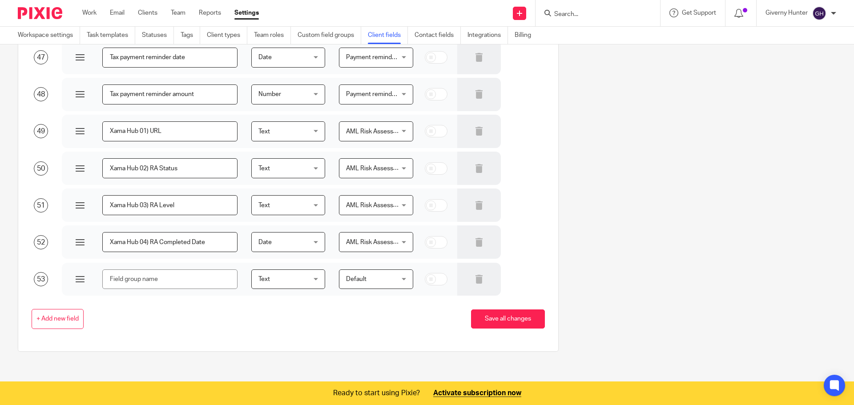
click at [375, 280] on span "Default" at bounding box center [372, 279] width 53 height 19
click at [381, 278] on div "Default Default" at bounding box center [376, 279] width 74 height 20
click at [376, 284] on span "Default" at bounding box center [372, 279] width 53 height 19
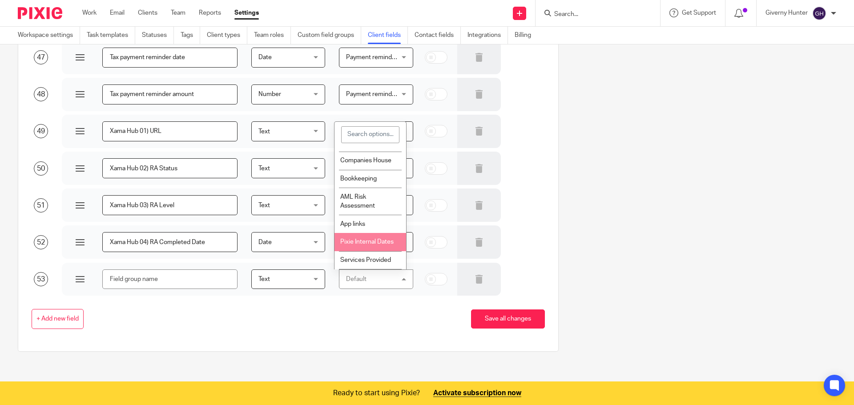
scroll to position [0, 0]
click at [202, 281] on input "text" at bounding box center [169, 279] width 135 height 20
click at [183, 280] on input "text" at bounding box center [169, 279] width 135 height 20
paste input "Woofs in the Wood Limited Rice-Birchall Holdings Ltd RnC Investments Group Limi…"
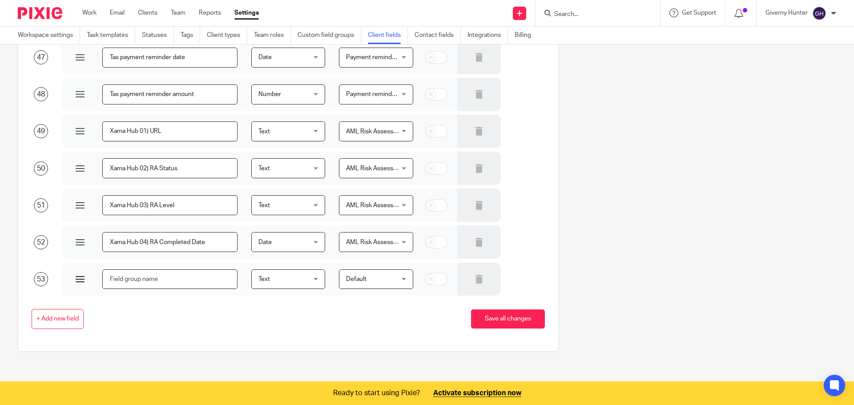
type input "Woofs in the Wood Limited Rice-Birchall Holdings Ltd RnC Investments Group Limi…"
click at [474, 283] on icon at bounding box center [478, 279] width 9 height 9
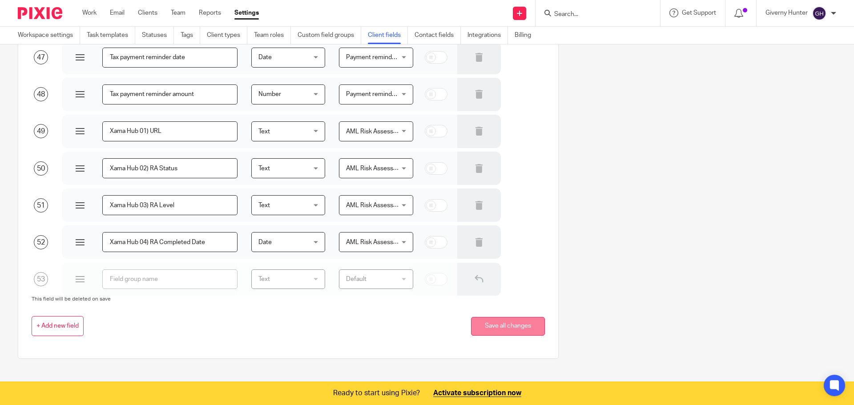
click at [515, 326] on button "Save all changes" at bounding box center [508, 326] width 74 height 19
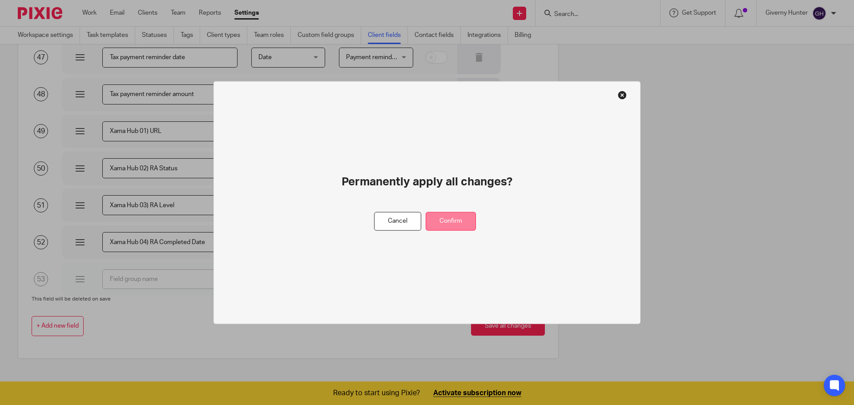
click at [457, 224] on button "Confirm" at bounding box center [451, 221] width 50 height 19
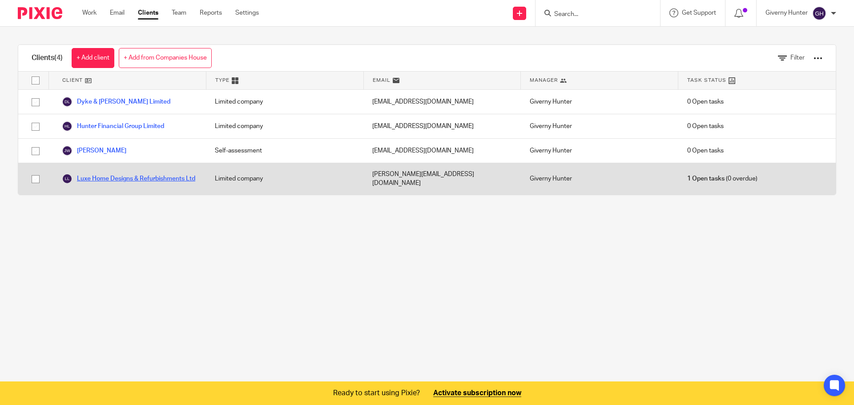
click at [109, 173] on link "Luxe Home Designs & Refurbishments Ltd" at bounding box center [128, 178] width 133 height 11
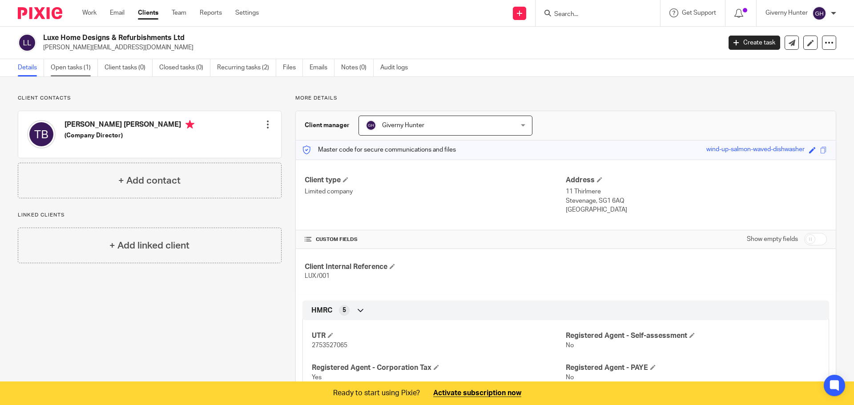
click at [76, 67] on link "Open tasks (1)" at bounding box center [74, 67] width 47 height 17
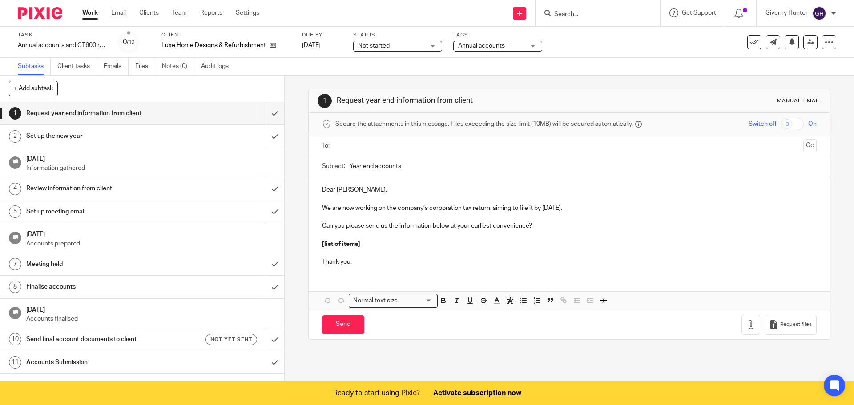
click at [438, 206] on p "We are now working on the company’s corporation tax return, aiming to file it b…" at bounding box center [569, 208] width 494 height 9
click at [429, 206] on p "We are now working on the company’s corporation tax return, aiming to file it b…" at bounding box center [569, 208] width 494 height 9
click at [257, 17] on link "Settings" at bounding box center [248, 12] width 24 height 9
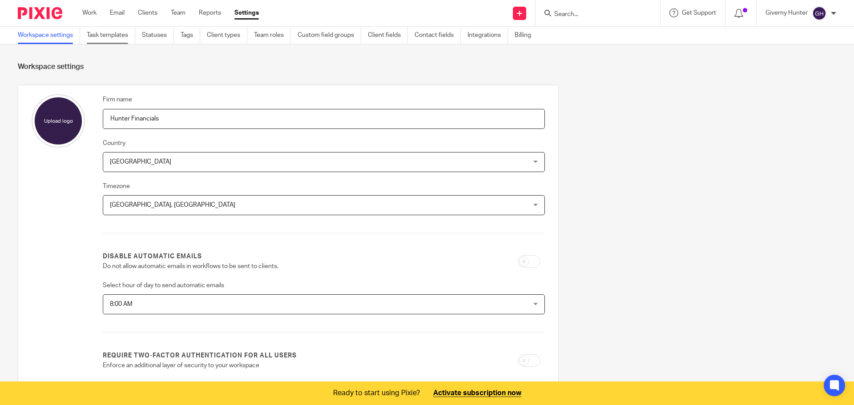
click at [130, 34] on link "Task templates" at bounding box center [111, 35] width 48 height 17
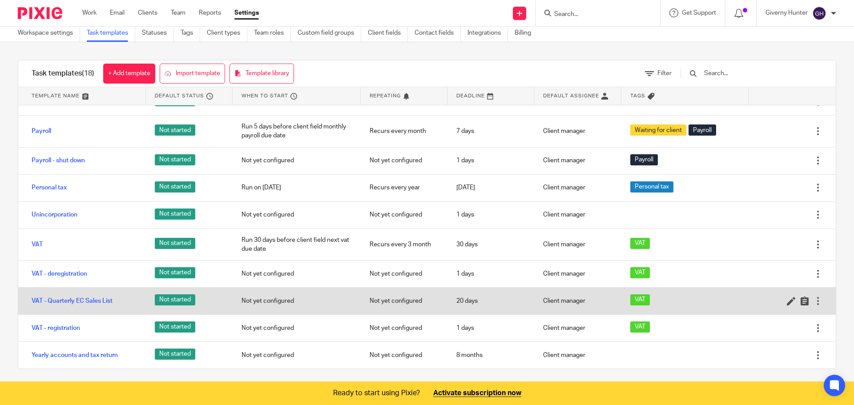
scroll to position [6, 0]
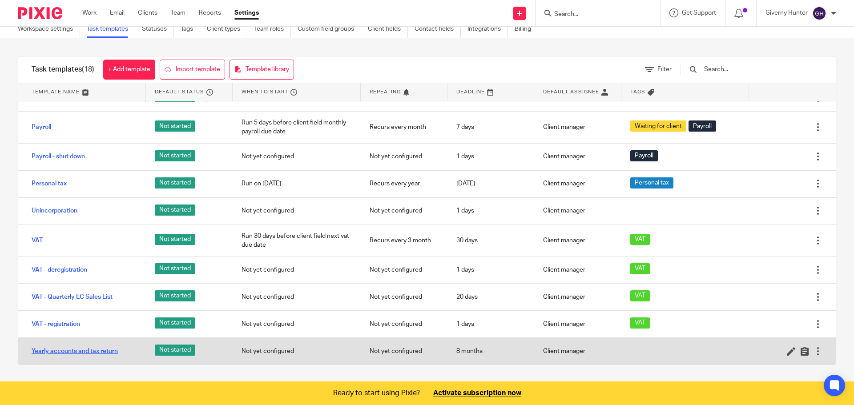
click at [98, 350] on link "Yearly accounts and tax return" at bounding box center [75, 351] width 86 height 9
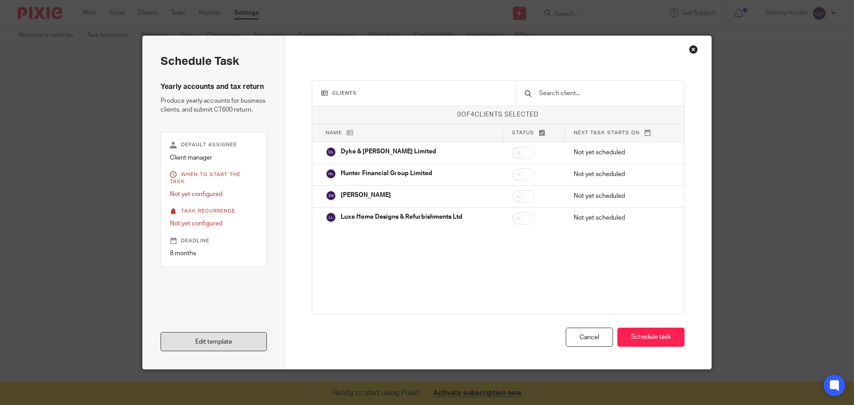
click at [211, 342] on link "Edit template" at bounding box center [214, 341] width 106 height 19
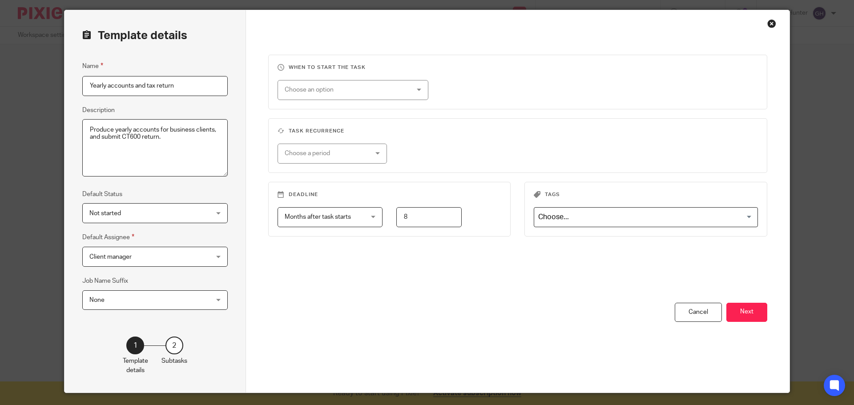
scroll to position [49, 0]
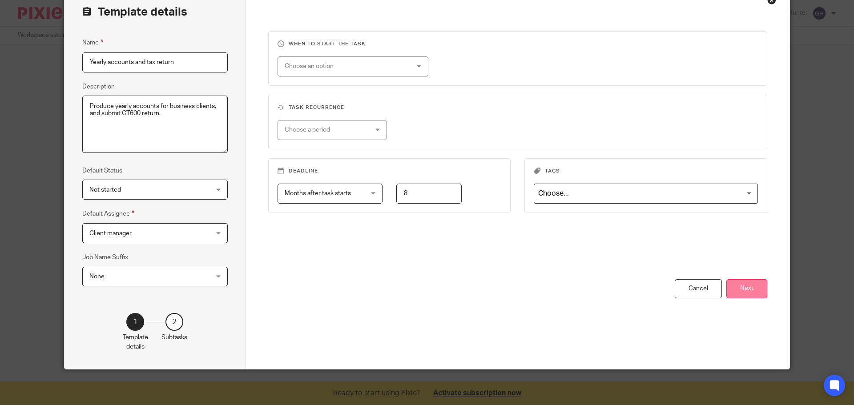
click at [743, 294] on button "Next" at bounding box center [746, 288] width 41 height 19
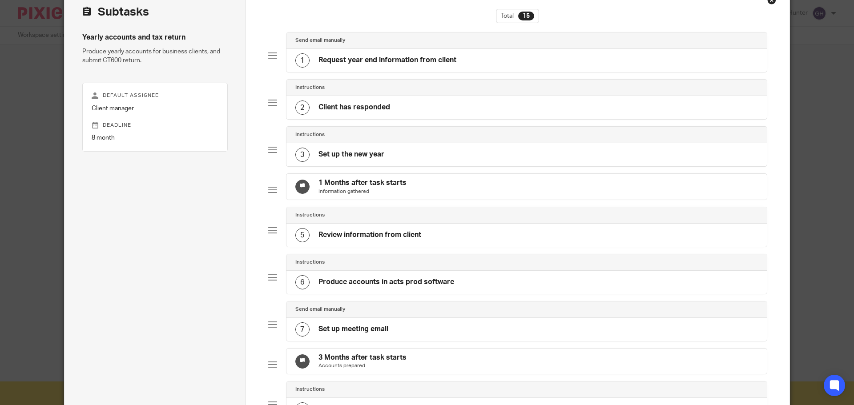
click at [412, 66] on div "1 Request year end information from client" at bounding box center [375, 60] width 161 height 14
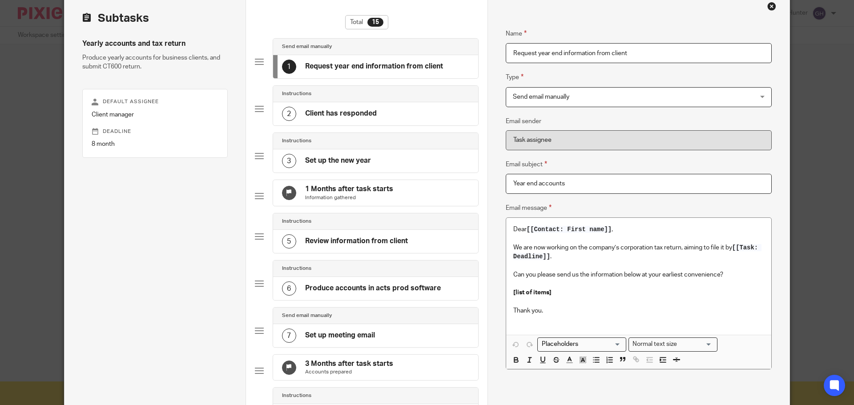
scroll to position [0, 0]
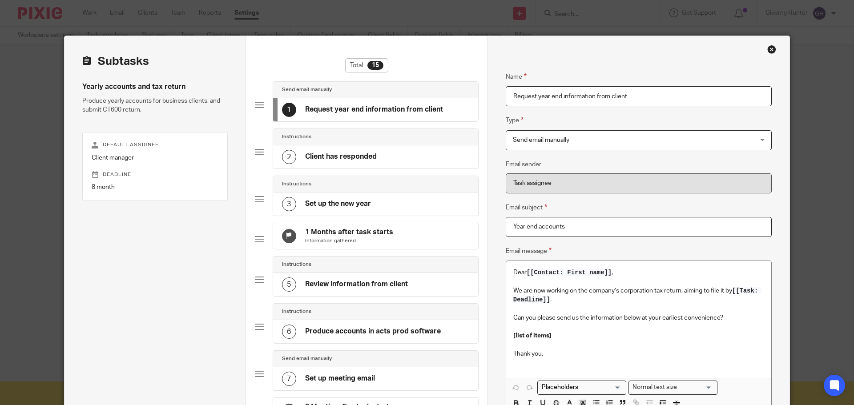
click at [768, 49] on div "Close this dialog window" at bounding box center [771, 49] width 9 height 9
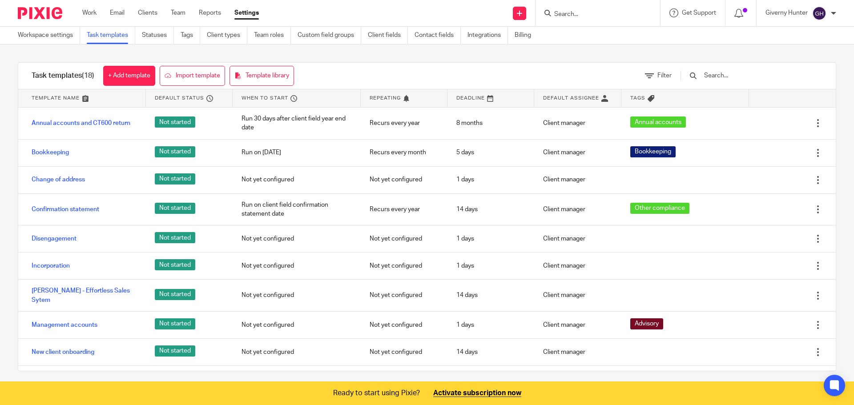
scroll to position [248, 0]
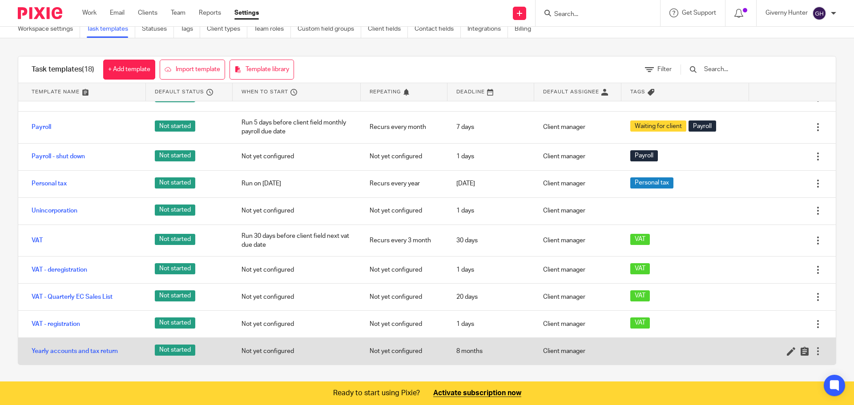
click at [813, 350] on div at bounding box center [817, 351] width 9 height 9
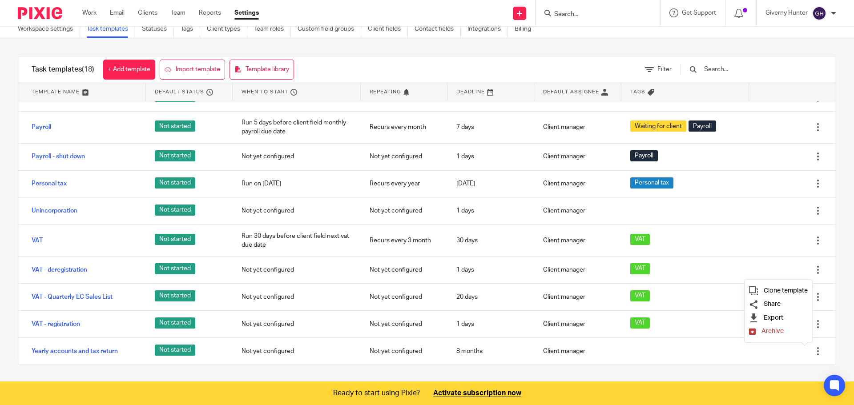
click at [777, 330] on span "Archive" at bounding box center [772, 331] width 22 height 7
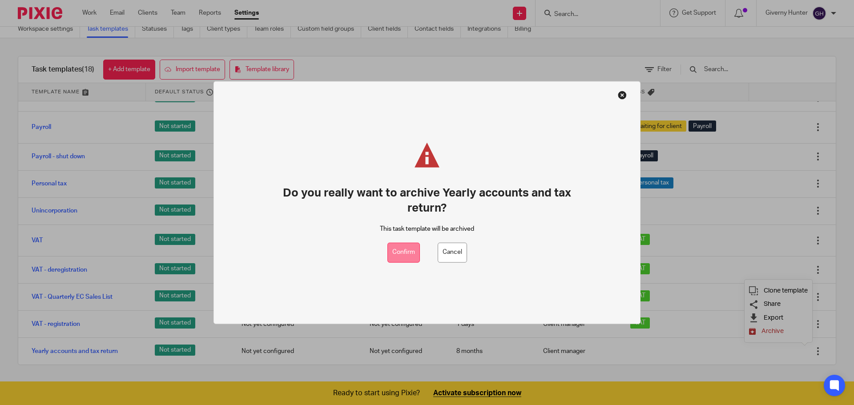
click at [404, 256] on button "Confirm" at bounding box center [403, 253] width 32 height 20
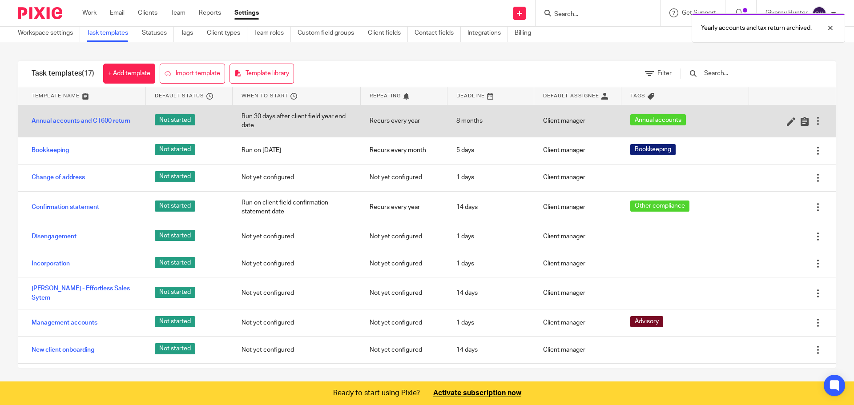
scroll to position [0, 0]
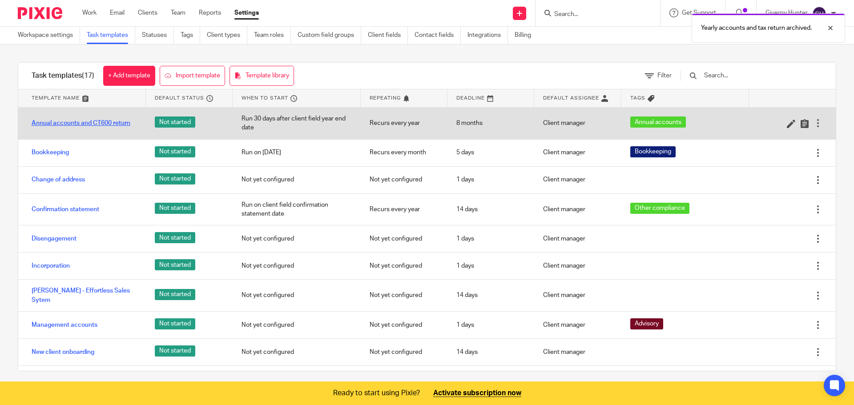
click at [123, 125] on link "Annual accounts and CT600 return" at bounding box center [81, 123] width 99 height 9
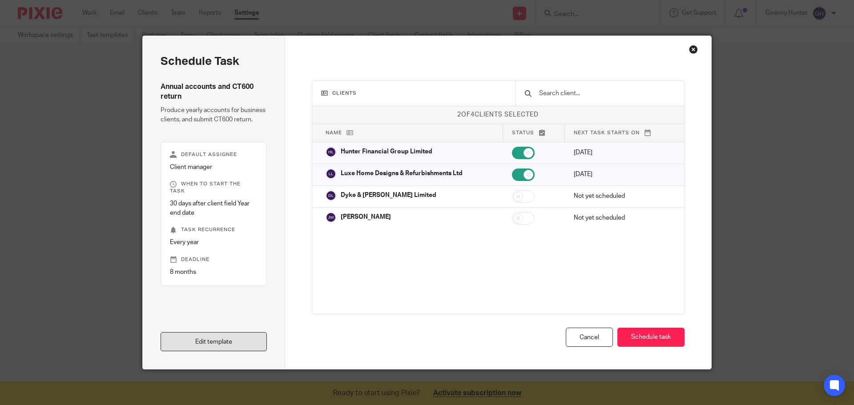
click at [236, 342] on link "Edit template" at bounding box center [214, 341] width 106 height 19
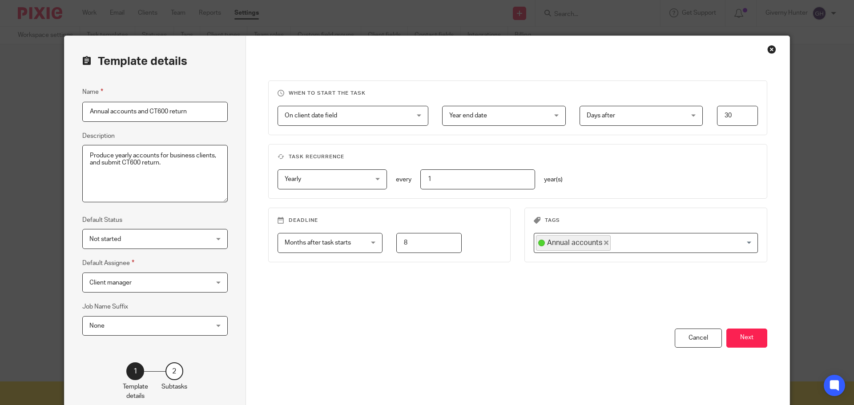
click at [391, 112] on span "On client date field" at bounding box center [342, 115] width 115 height 19
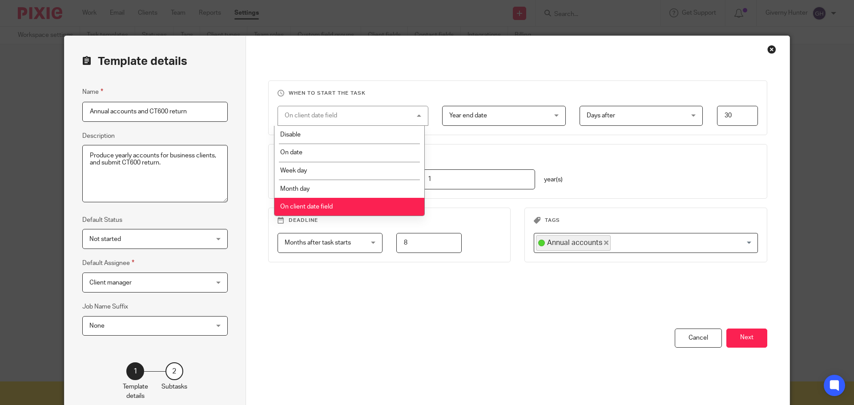
click at [520, 138] on div "When to start the task On client date field On client date field Disable On dat…" at bounding box center [517, 204] width 499 height 248
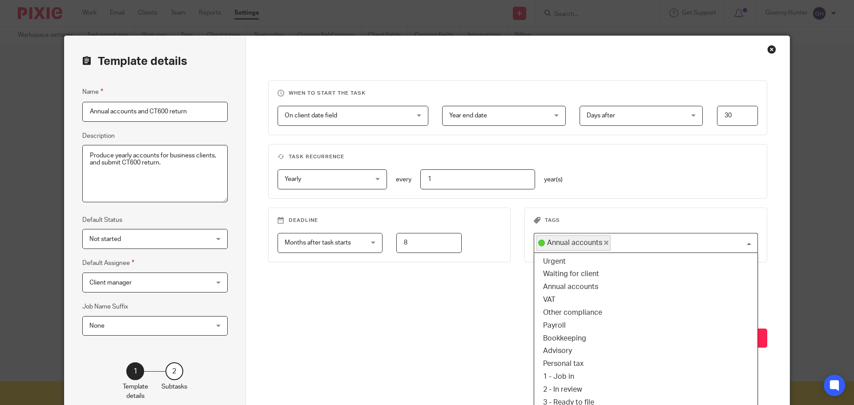
click at [641, 244] on input "Search for option" at bounding box center [681, 243] width 141 height 16
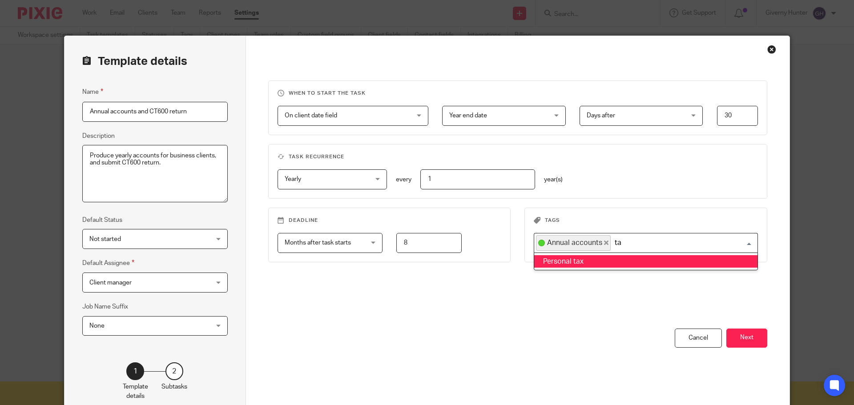
type input "t"
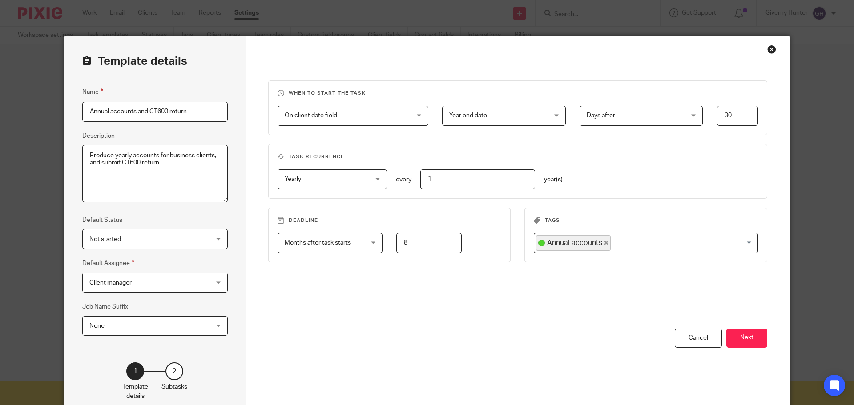
click at [466, 306] on div "When to start the task On client date field On client date field Disable On dat…" at bounding box center [517, 204] width 499 height 248
click at [142, 330] on span "None" at bounding box center [144, 326] width 110 height 19
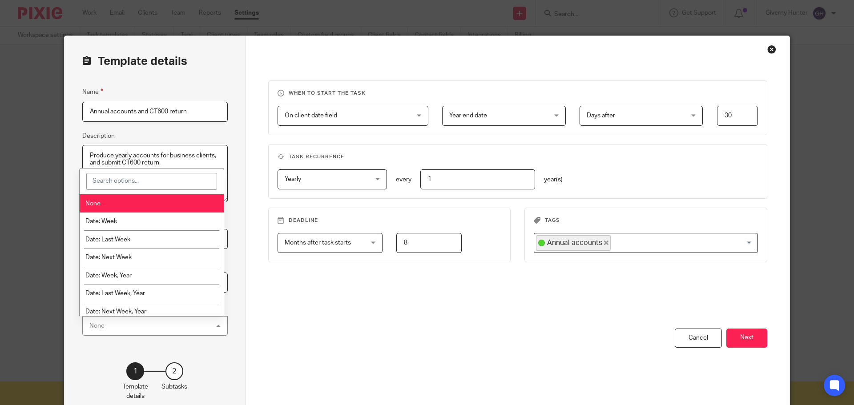
click at [142, 330] on div "None None" at bounding box center [154, 326] width 145 height 20
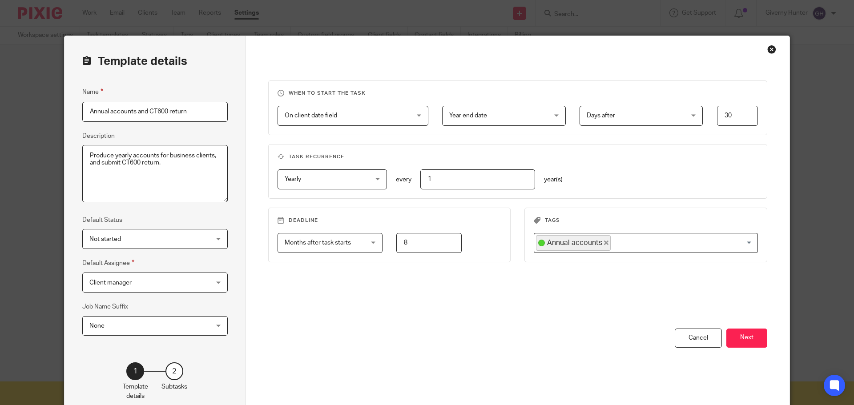
click at [474, 310] on div "When to start the task On client date field On client date field Disable On dat…" at bounding box center [517, 204] width 499 height 248
click at [750, 331] on button "Next" at bounding box center [746, 338] width 41 height 19
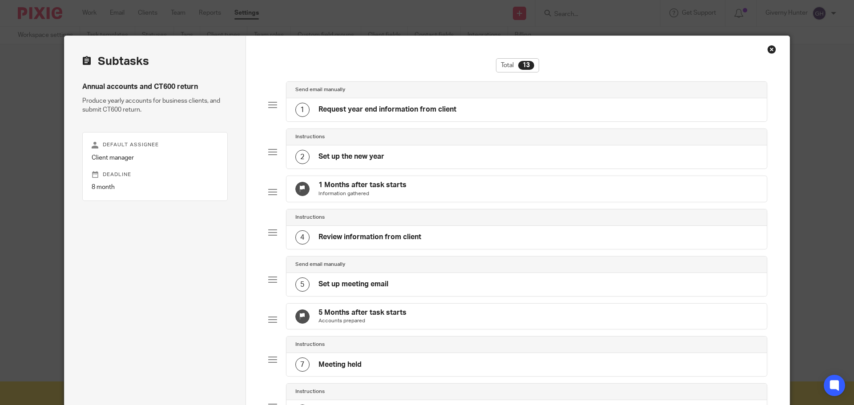
click at [466, 113] on div "1 Request year end information from client" at bounding box center [526, 109] width 481 height 23
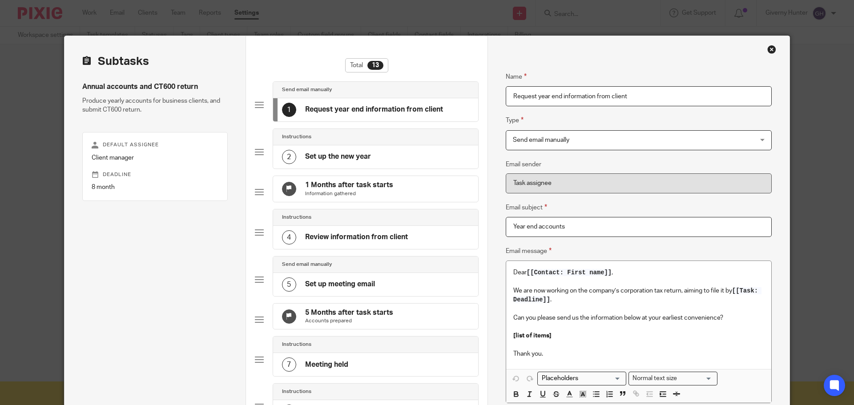
click at [586, 225] on input "Year end accounts" at bounding box center [639, 227] width 266 height 20
click at [610, 197] on div "Name Request year end information from client Type Send email manually Send ema…" at bounding box center [639, 305] width 266 height 495
click at [567, 141] on span "Send email manually" at bounding box center [616, 140] width 207 height 19
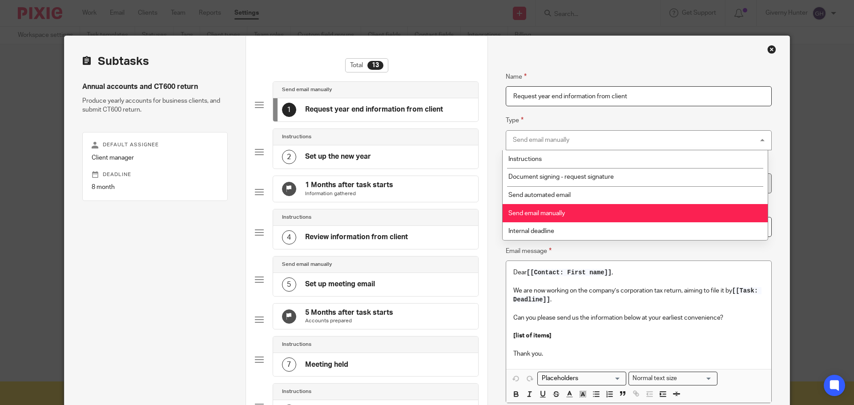
click at [567, 141] on div "Send email manually Send email manually" at bounding box center [639, 140] width 266 height 20
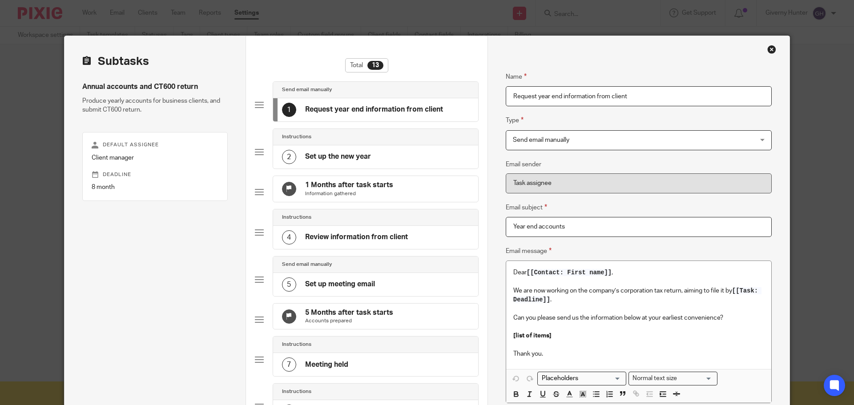
click at [781, 197] on div "Name Request year end information from client Type Send email manually Send ema…" at bounding box center [638, 377] width 302 height 683
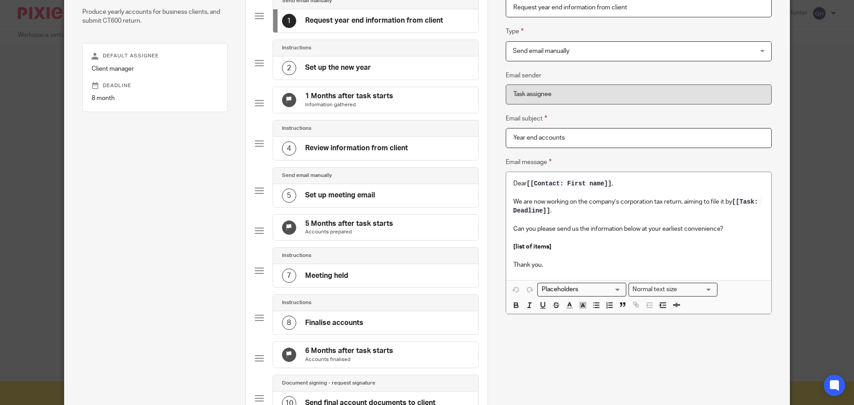
scroll to position [133, 0]
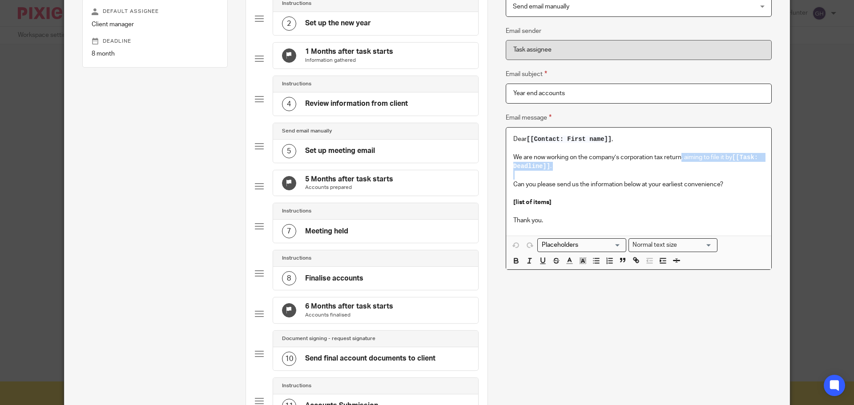
drag, startPoint x: 671, startPoint y: 171, endPoint x: 680, endPoint y: 161, distance: 13.3
click at [680, 161] on div "Dear [[Contact: First name]] , We are now working on the company’s corporation …" at bounding box center [638, 182] width 265 height 108
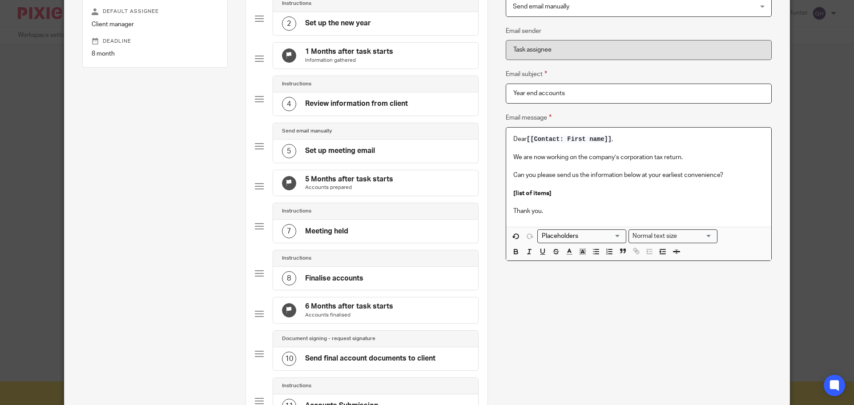
click at [650, 137] on p "Dear [[Contact: First name]] ," at bounding box center [638, 139] width 251 height 9
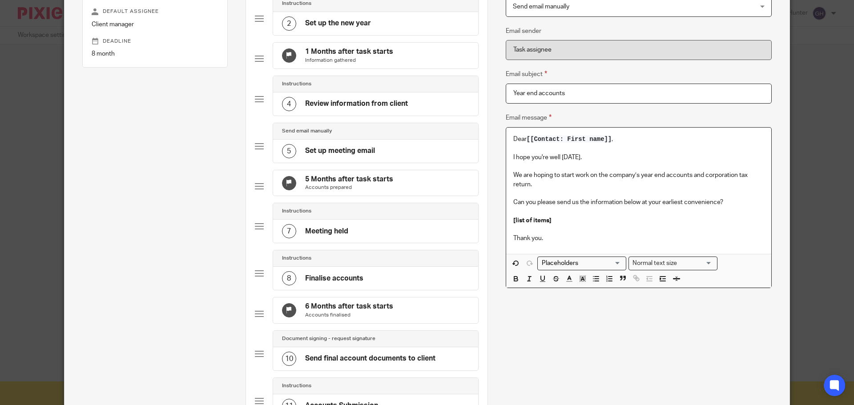
click at [600, 268] on input "Search for option" at bounding box center [579, 263] width 82 height 9
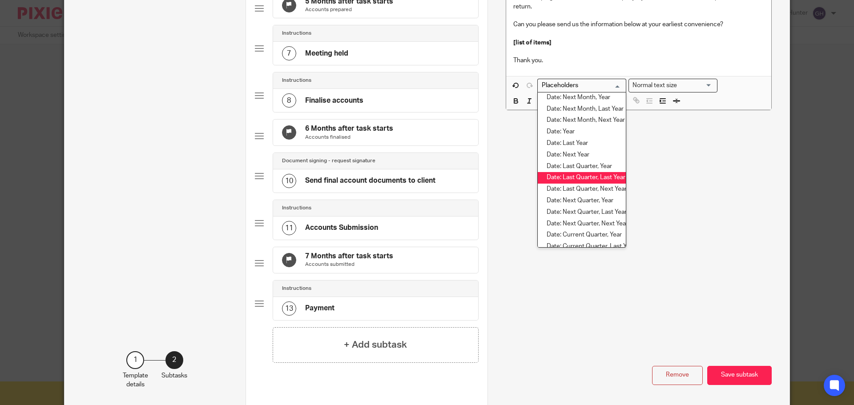
scroll to position [922, 0]
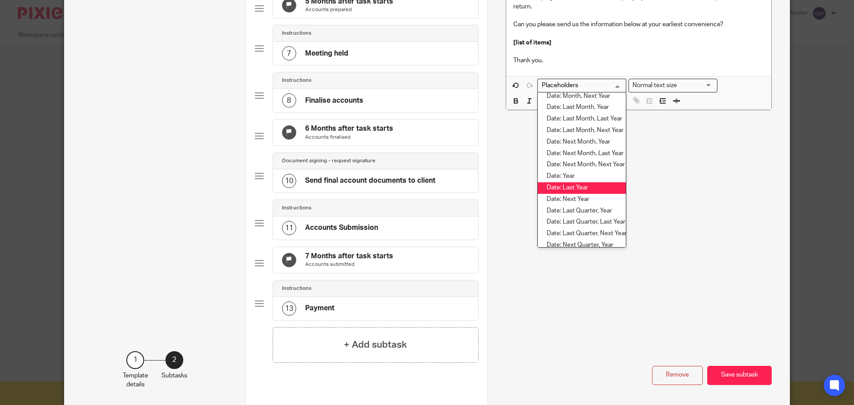
click at [596, 187] on li "Date: Last Year" at bounding box center [582, 188] width 88 height 12
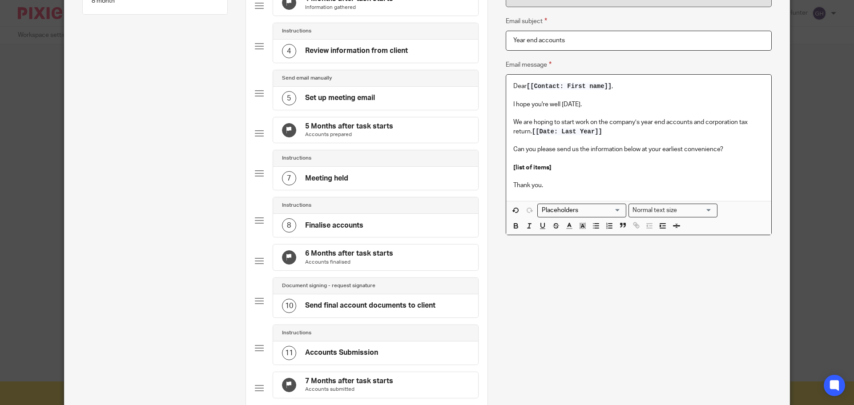
scroll to position [178, 0]
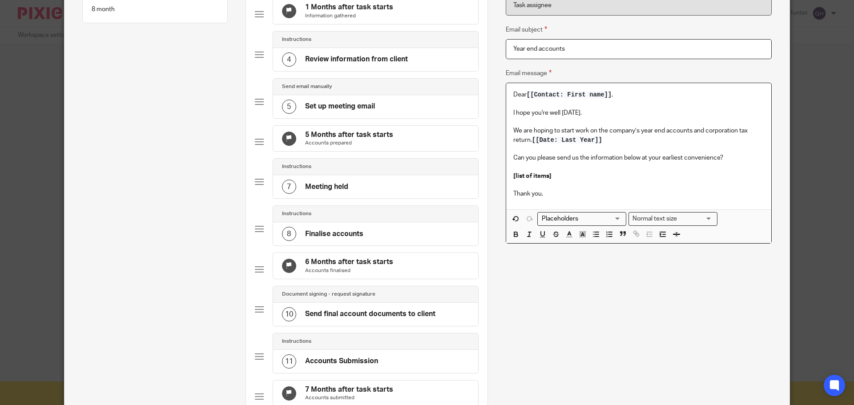
drag, startPoint x: 609, startPoint y: 139, endPoint x: 532, endPoint y: 140, distance: 76.5
click at [532, 140] on p "We are hoping to start work on the company’s year end accounts and corporation …" at bounding box center [638, 135] width 251 height 18
drag, startPoint x: 530, startPoint y: 141, endPoint x: 617, endPoint y: 141, distance: 87.2
click at [617, 141] on p "We are hoping to start work on the company’s year end accounts and corporation …" at bounding box center [638, 135] width 251 height 18
click at [637, 129] on p "We are hoping to start work on the company’s year end accounts and corporation …" at bounding box center [638, 135] width 251 height 18
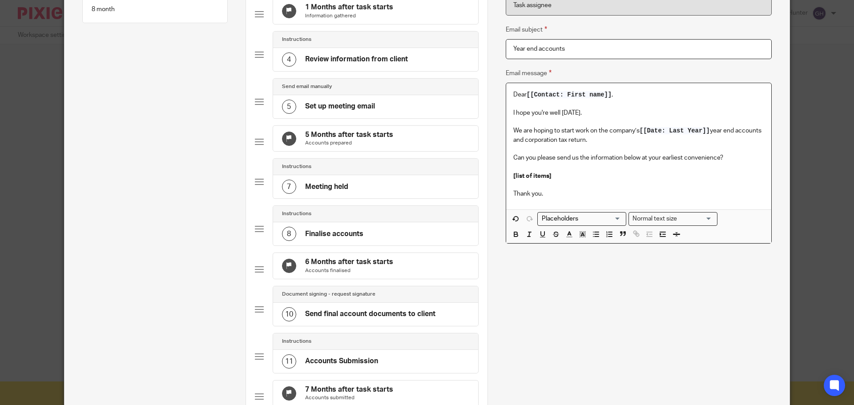
click at [702, 143] on p "We are hoping to start work on the company’s [[Date: Last Year]] year end accou…" at bounding box center [638, 135] width 251 height 18
click at [579, 191] on p "Thank you." at bounding box center [638, 193] width 251 height 9
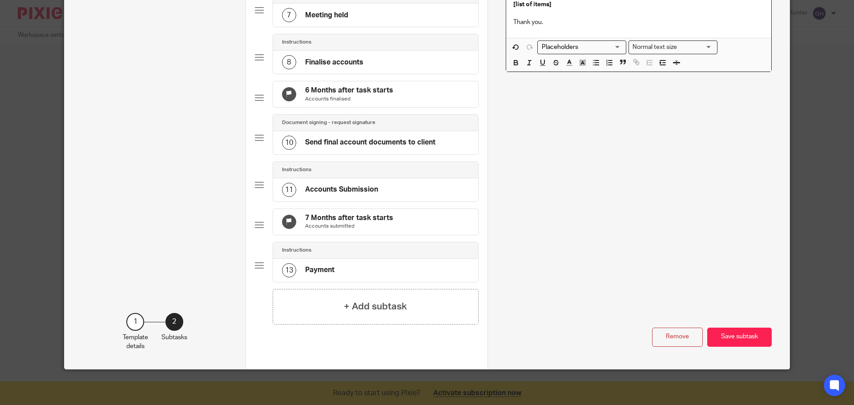
scroll to position [378, 0]
click at [736, 330] on button "Save subtask" at bounding box center [739, 337] width 64 height 19
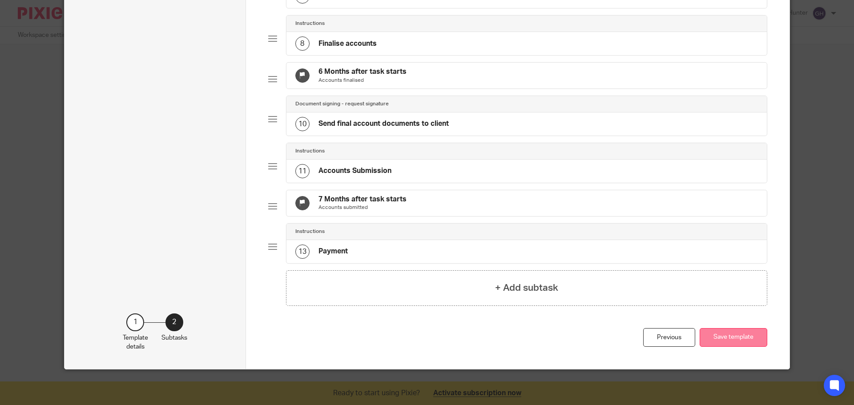
click at [731, 347] on button "Save template" at bounding box center [733, 337] width 68 height 19
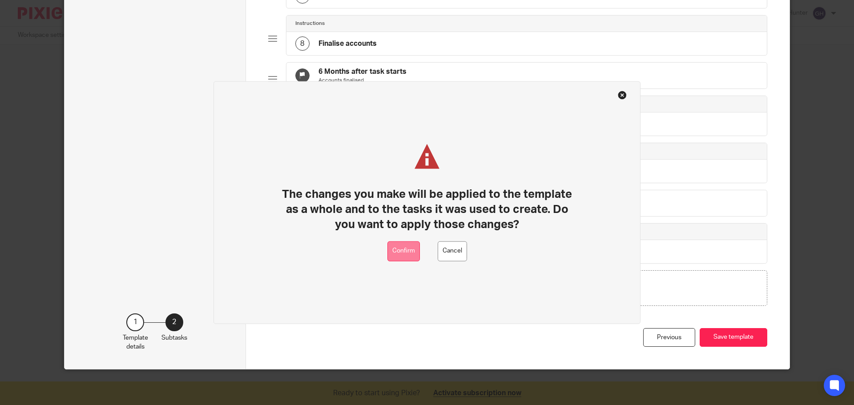
click at [407, 251] on button "Confirm" at bounding box center [403, 251] width 32 height 20
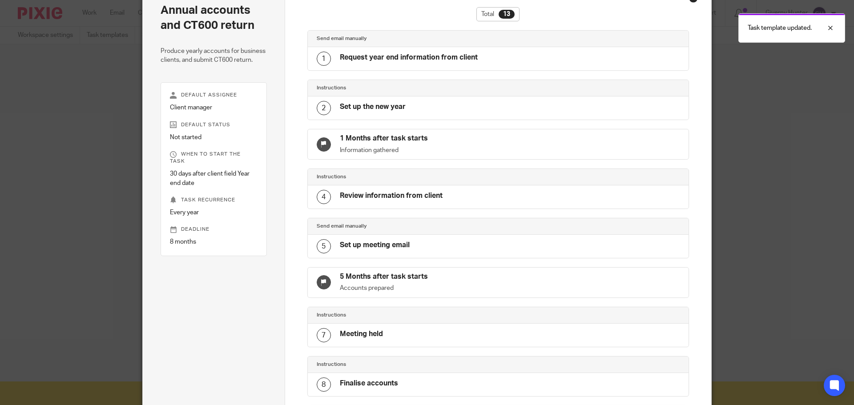
scroll to position [48, 0]
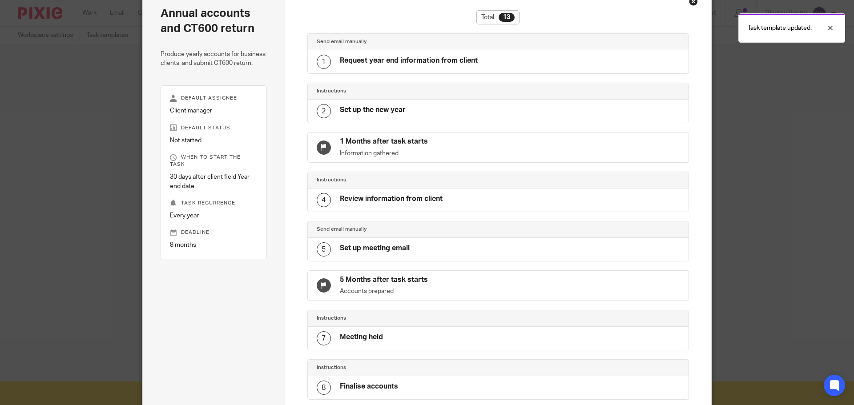
click at [691, 5] on div "Close this dialog window" at bounding box center [693, 1] width 9 height 9
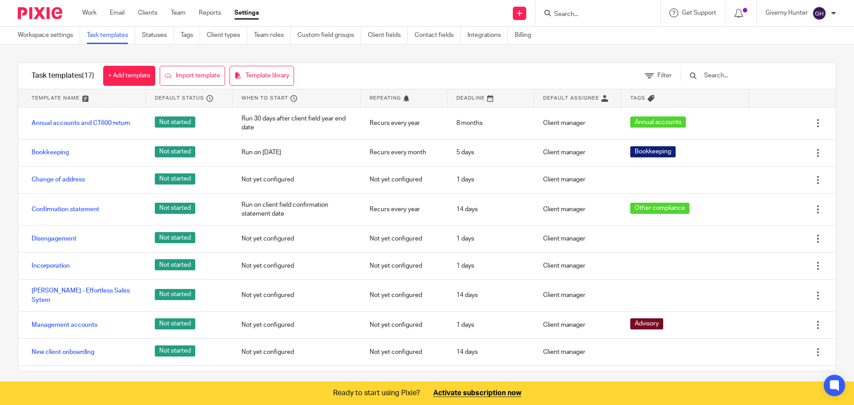
drag, startPoint x: 820, startPoint y: 13, endPoint x: 814, endPoint y: 15, distance: 6.4
click at [820, 13] on img at bounding box center [819, 13] width 14 height 14
click at [798, 49] on span "Email integration" at bounding box center [808, 48] width 46 height 6
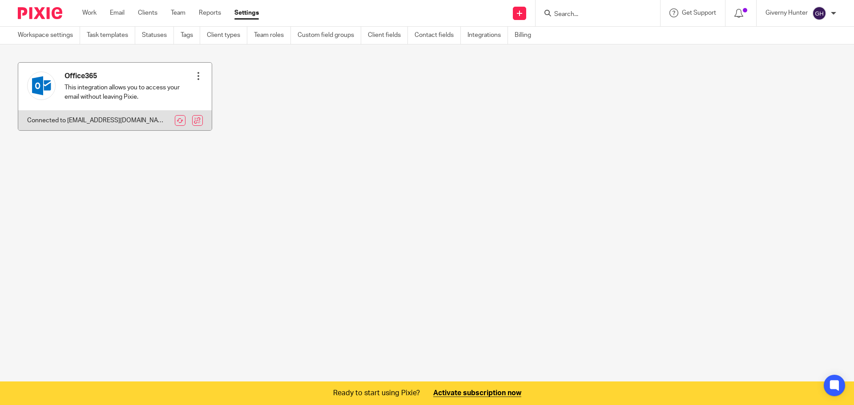
click at [194, 75] on div at bounding box center [198, 76] width 9 height 9
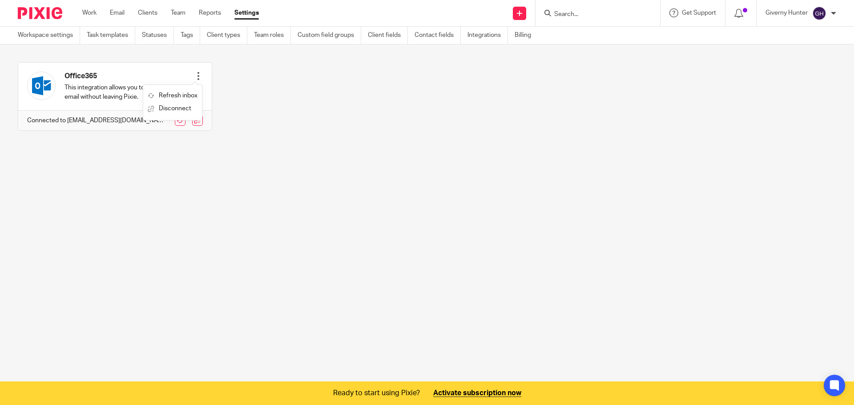
click at [300, 97] on div "Office365 This integration allows you to access your email without leaving Pixi…" at bounding box center [420, 103] width 832 height 82
click at [123, 12] on link "Email" at bounding box center [117, 12] width 15 height 9
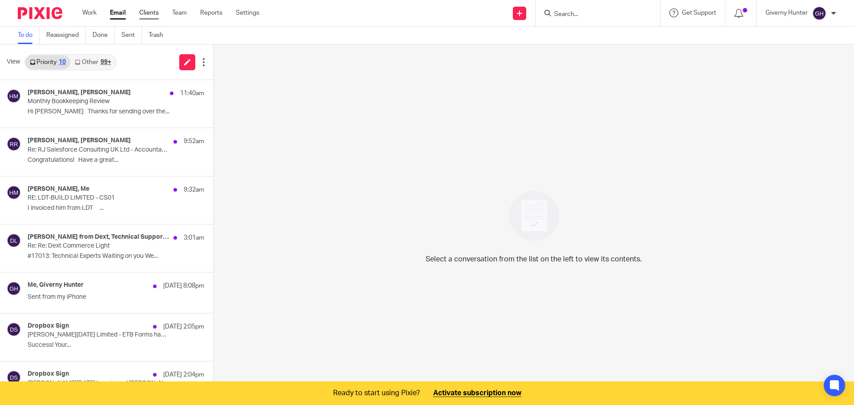
click at [151, 13] on link "Clients" at bounding box center [149, 12] width 20 height 9
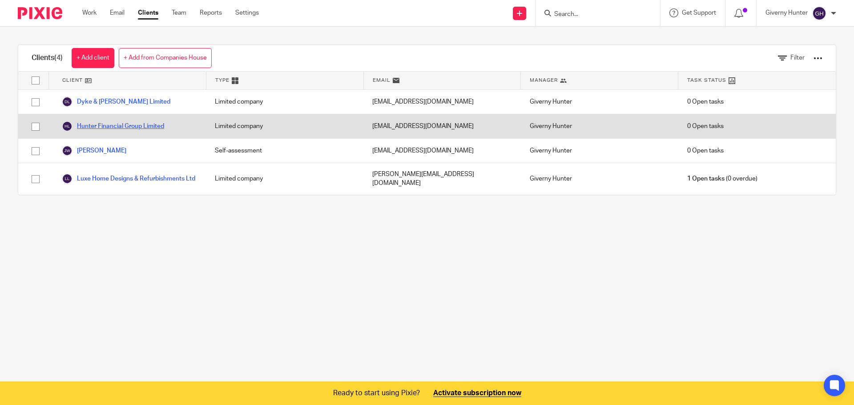
click at [144, 124] on link "Hunter Financial Group Limited" at bounding box center [113, 126] width 102 height 11
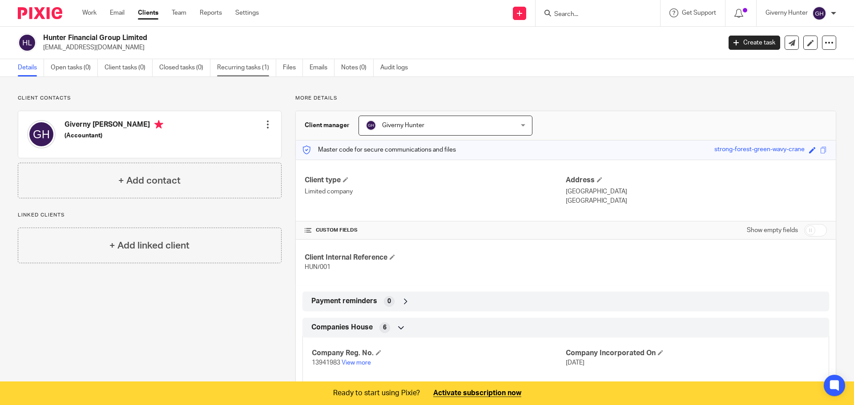
click at [238, 66] on link "Recurring tasks (1)" at bounding box center [246, 67] width 59 height 17
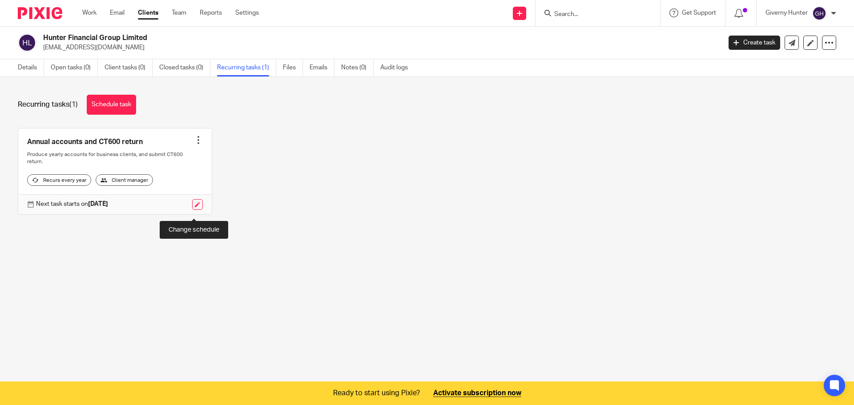
click at [192, 209] on link at bounding box center [197, 204] width 11 height 11
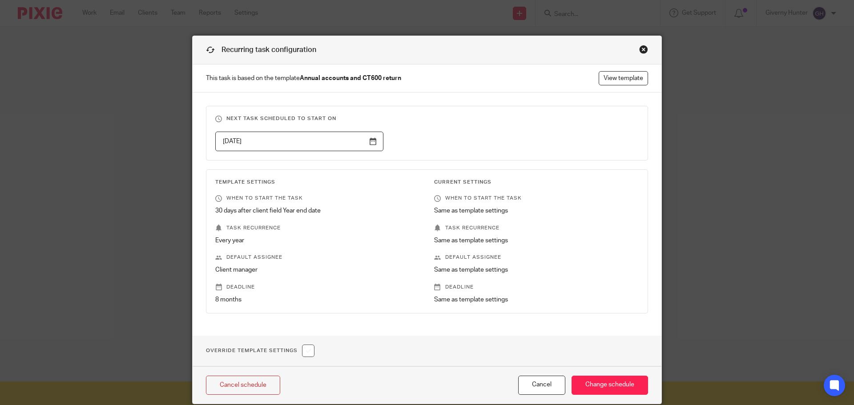
click at [303, 354] on input "checkbox" at bounding box center [308, 351] width 12 height 12
checkbox input "true"
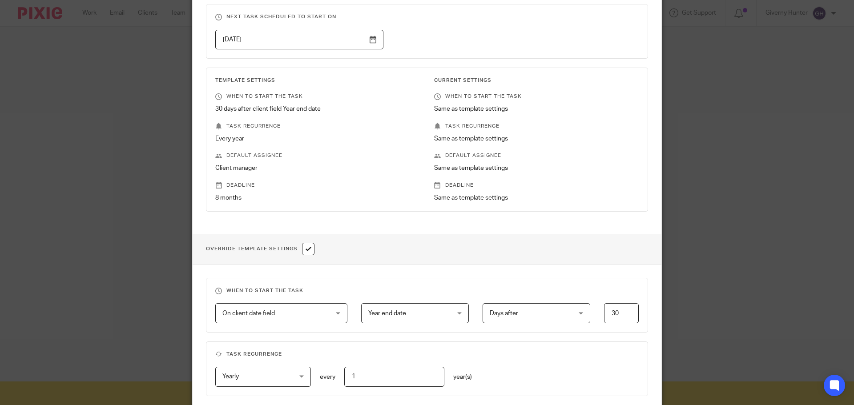
scroll to position [222, 0]
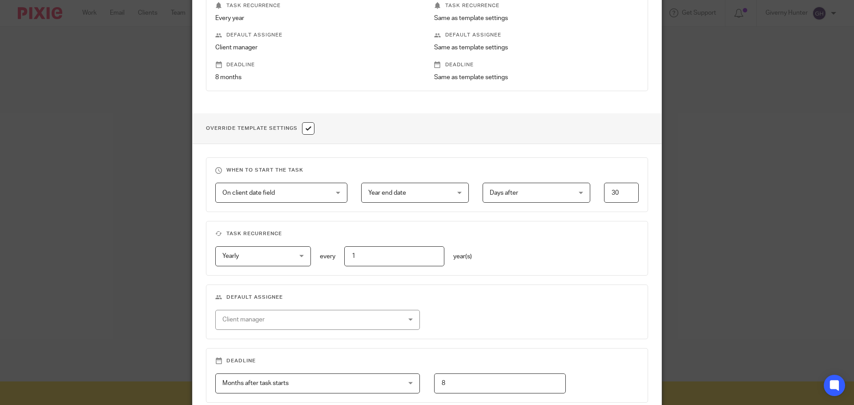
click at [293, 196] on span "On client date field" at bounding box center [272, 192] width 100 height 19
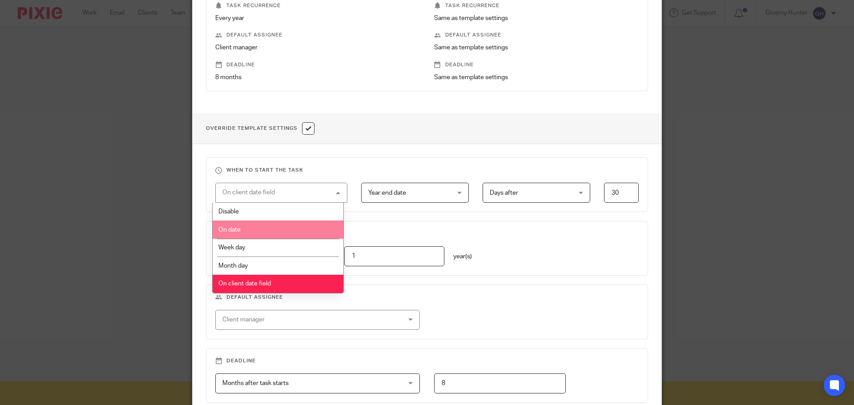
click at [273, 228] on li "On date" at bounding box center [278, 230] width 131 height 18
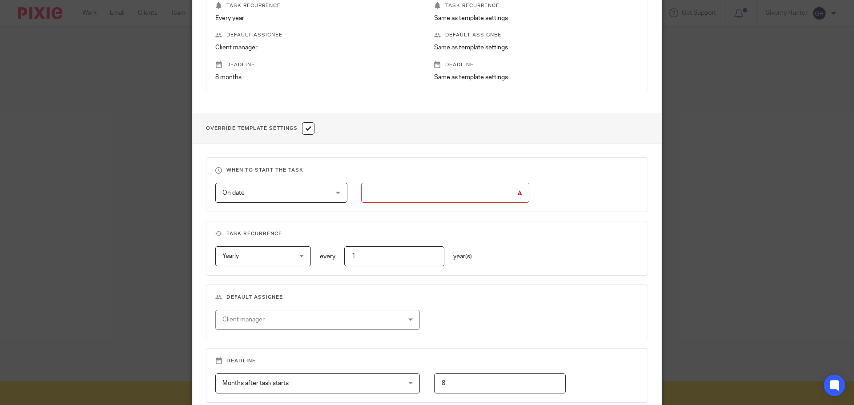
click at [387, 199] on input "text" at bounding box center [445, 193] width 168 height 20
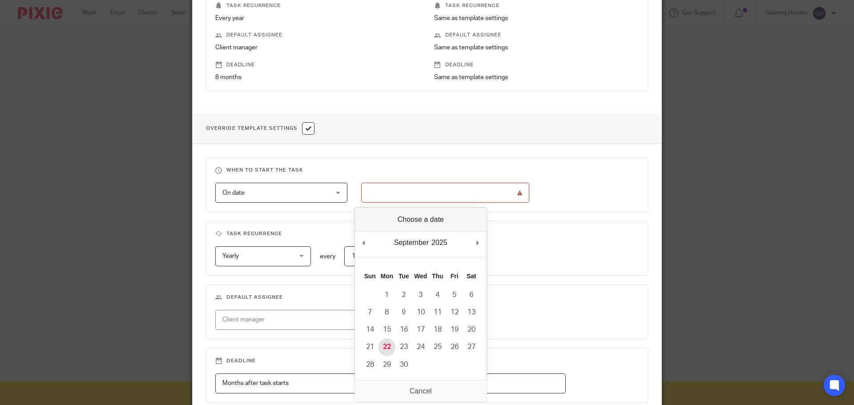
type input "[DATE]"
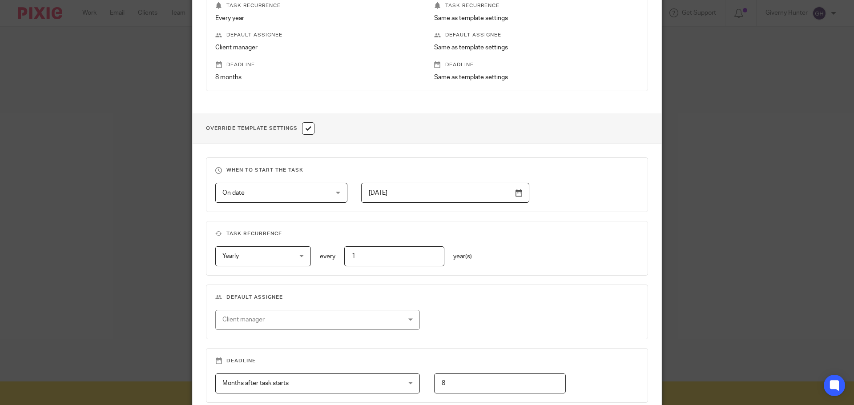
click at [537, 262] on div "Yearly Yearly No repeat Weekly Monthly Yearly yearly every 1 year(s)" at bounding box center [419, 256] width 437 height 20
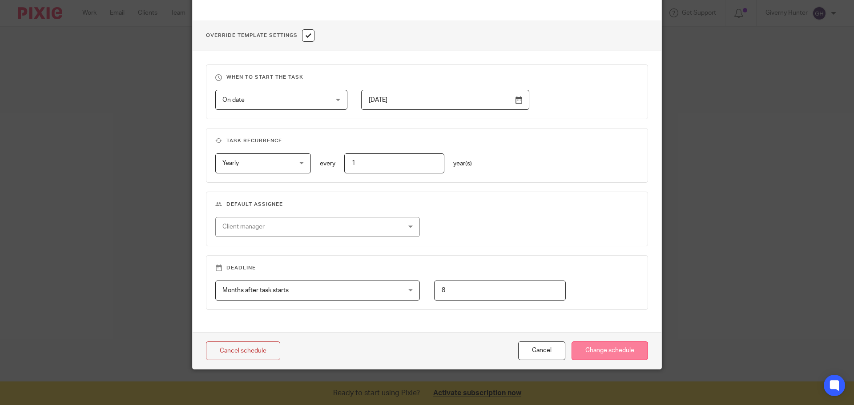
click at [587, 350] on input "Change schedule" at bounding box center [609, 351] width 76 height 19
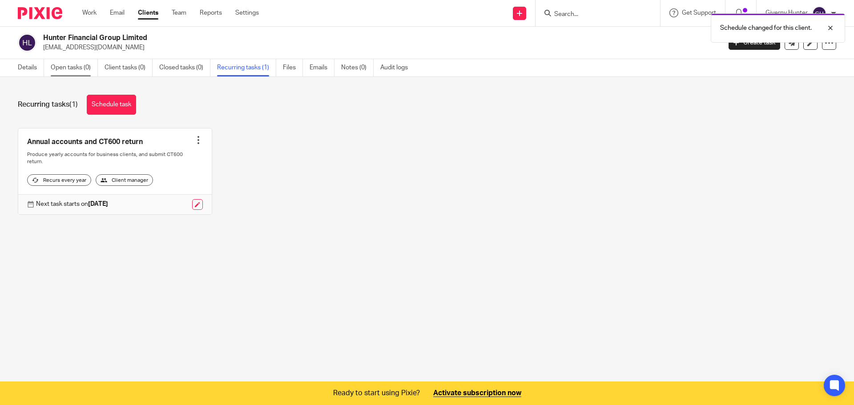
click at [89, 70] on link "Open tasks (0)" at bounding box center [74, 67] width 47 height 17
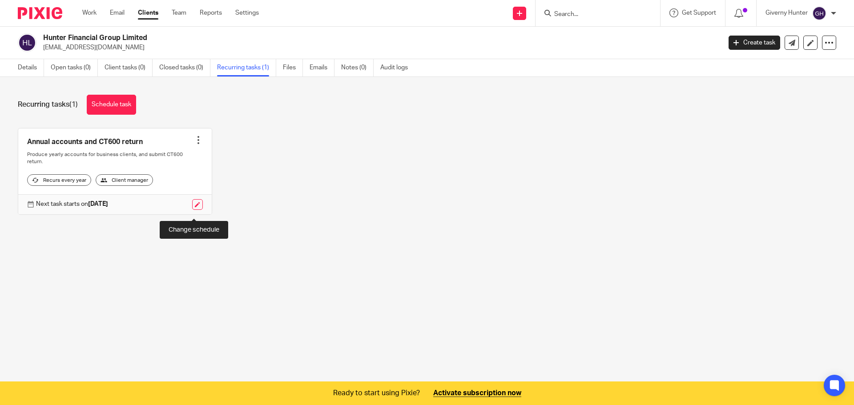
click at [192, 210] on link at bounding box center [197, 204] width 11 height 11
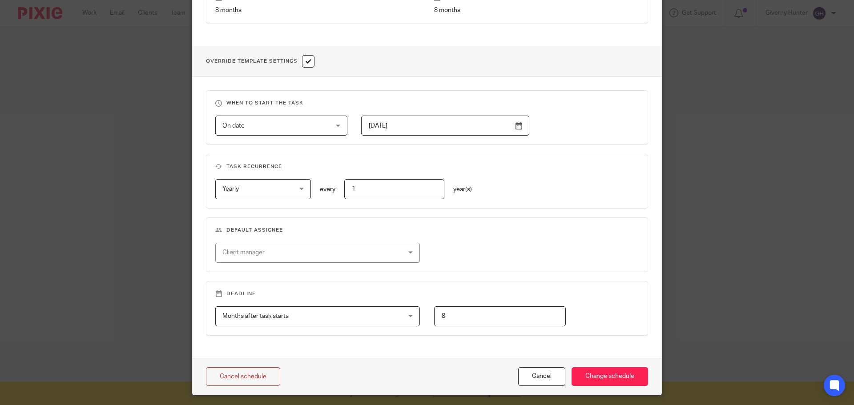
scroll to position [311, 0]
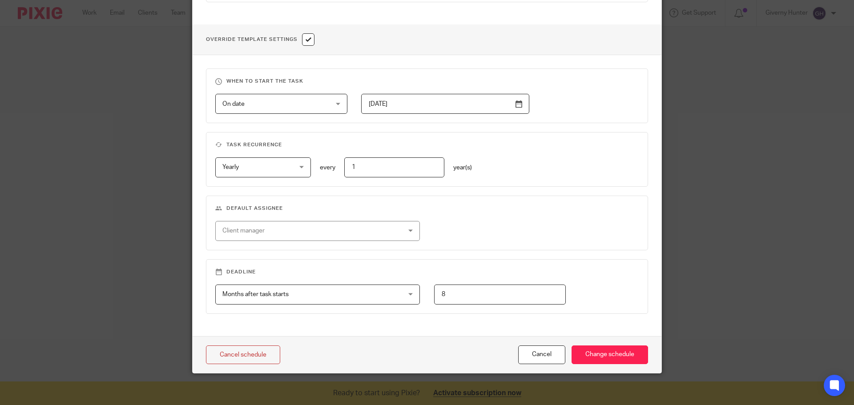
click at [420, 102] on input "[DATE]" at bounding box center [445, 104] width 168 height 20
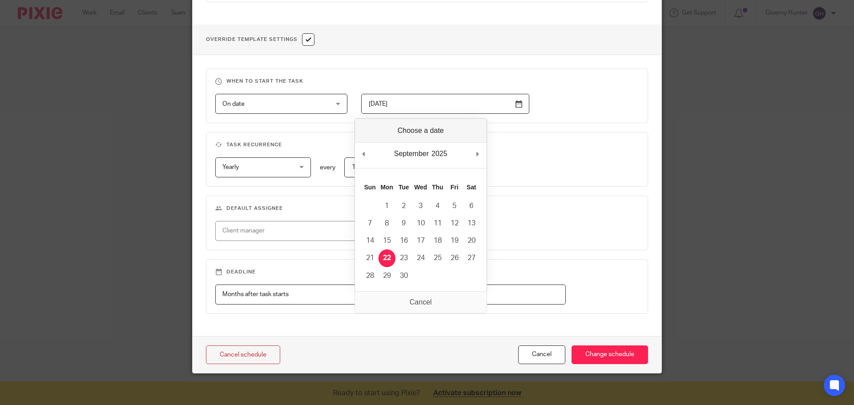
click at [420, 102] on input "[DATE]" at bounding box center [445, 104] width 168 height 20
type input "[DATE]"
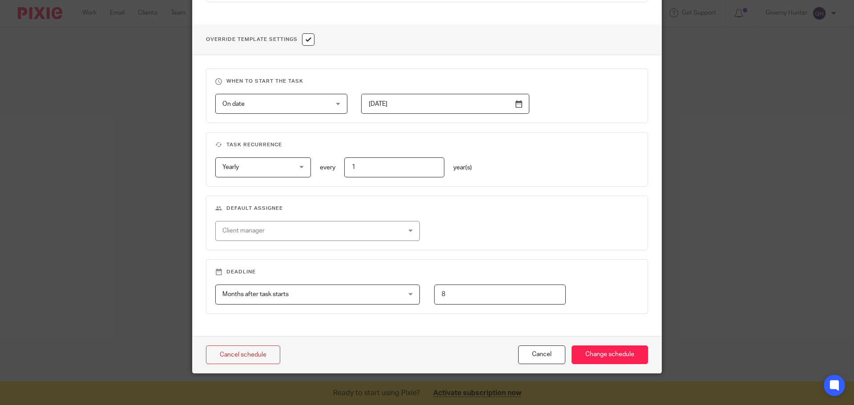
click at [547, 192] on div "When to start the task On date On date Disable On date Week day Month day On cl…" at bounding box center [427, 195] width 469 height 281
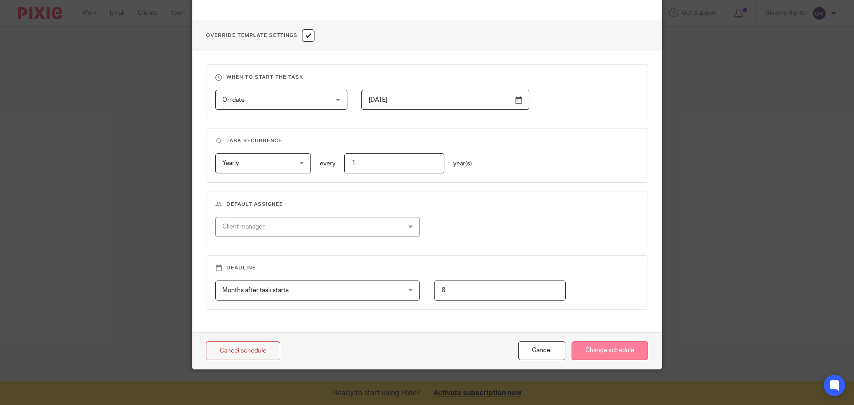
click at [595, 348] on input "Change schedule" at bounding box center [609, 351] width 76 height 19
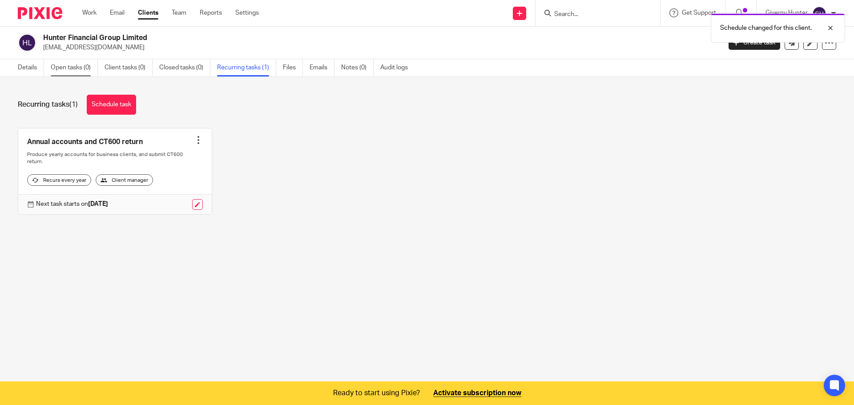
click at [88, 66] on link "Open tasks (0)" at bounding box center [74, 67] width 47 height 17
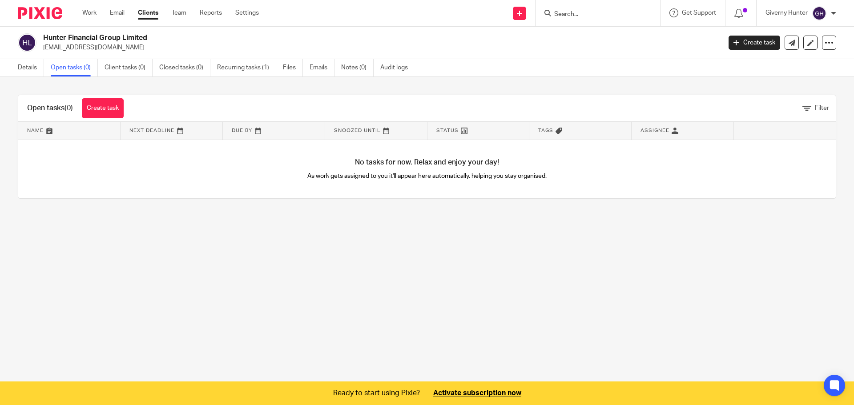
click at [241, 68] on link "Recurring tasks (1)" at bounding box center [246, 67] width 59 height 17
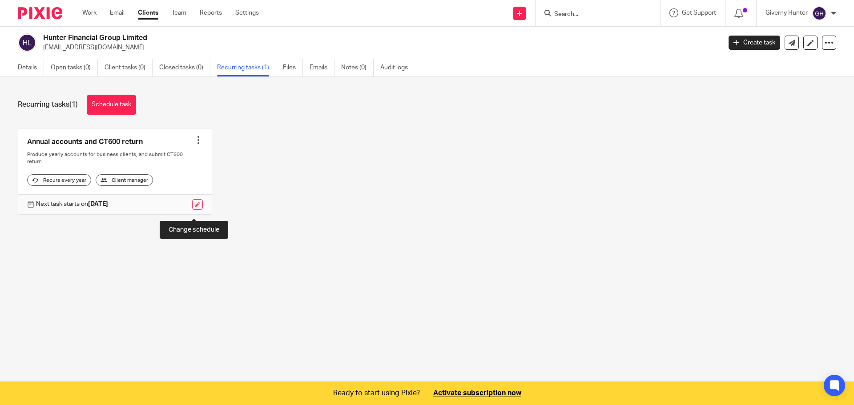
click at [193, 210] on link at bounding box center [197, 204] width 11 height 11
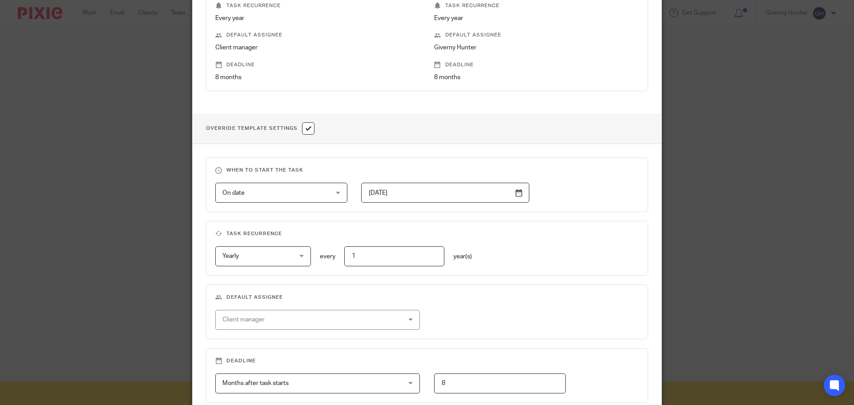
click at [305, 126] on input "checkbox" at bounding box center [308, 128] width 12 height 12
checkbox input "false"
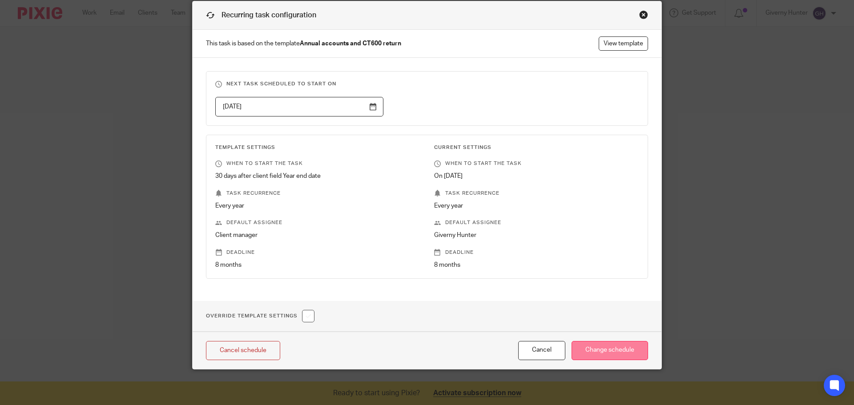
click at [600, 342] on input "Change schedule" at bounding box center [609, 350] width 76 height 19
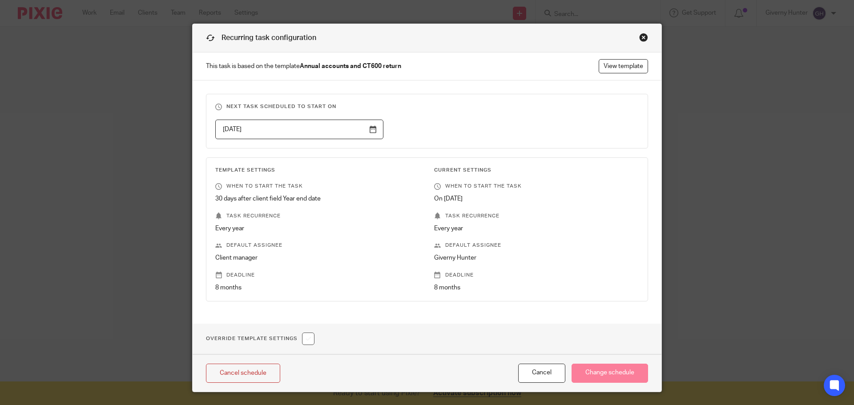
scroll to position [0, 0]
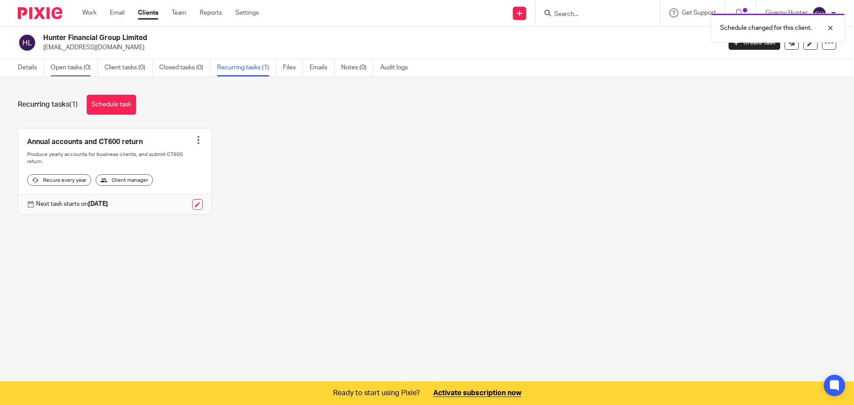
click at [80, 68] on link "Open tasks (0)" at bounding box center [74, 67] width 47 height 17
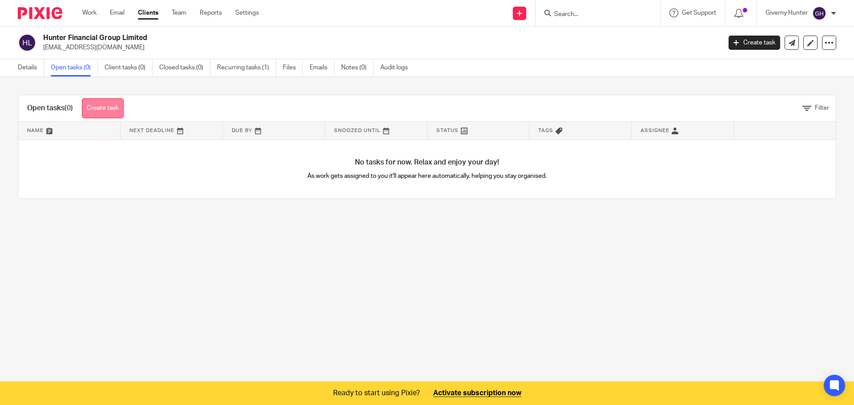
click at [111, 106] on link "Create task" at bounding box center [103, 108] width 42 height 20
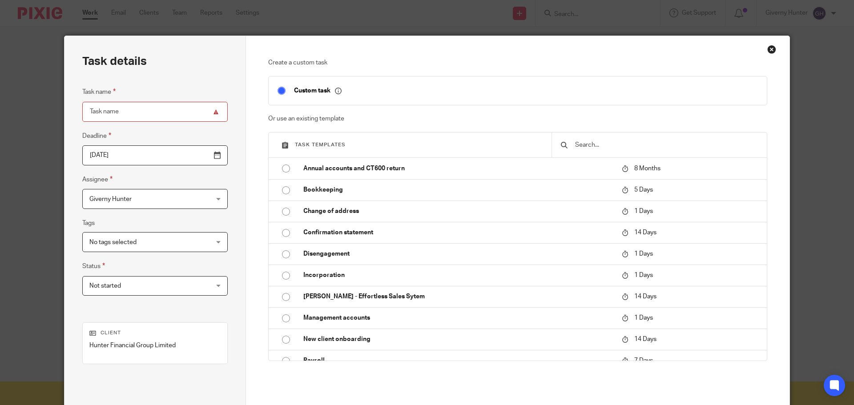
click at [124, 108] on input "Task name" at bounding box center [154, 112] width 145 height 20
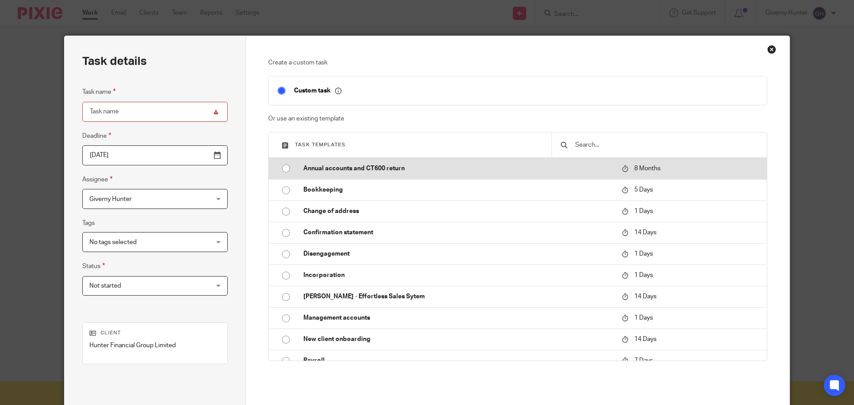
click at [366, 164] on p "Annual accounts and CT600 return" at bounding box center [457, 168] width 309 height 9
type input "2026-05-21"
type input "Annual accounts and CT600 return"
checkbox input "false"
radio input "true"
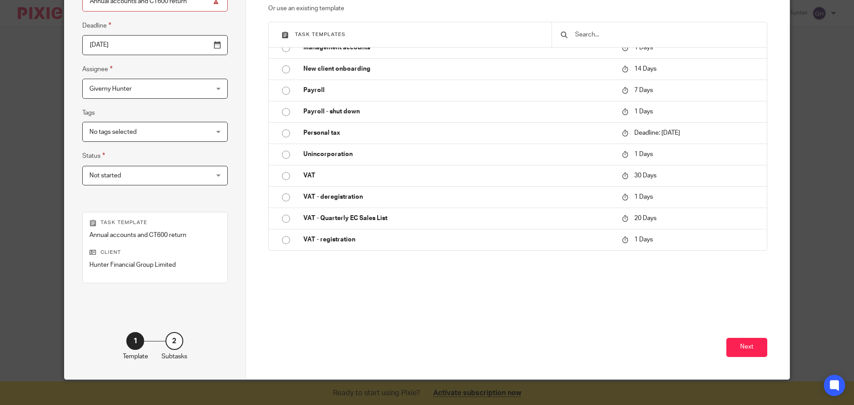
scroll to position [121, 0]
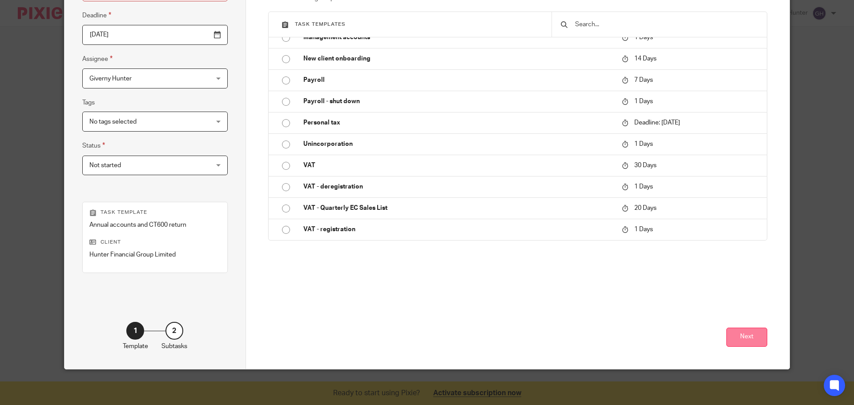
click at [744, 335] on button "Next" at bounding box center [746, 337] width 41 height 19
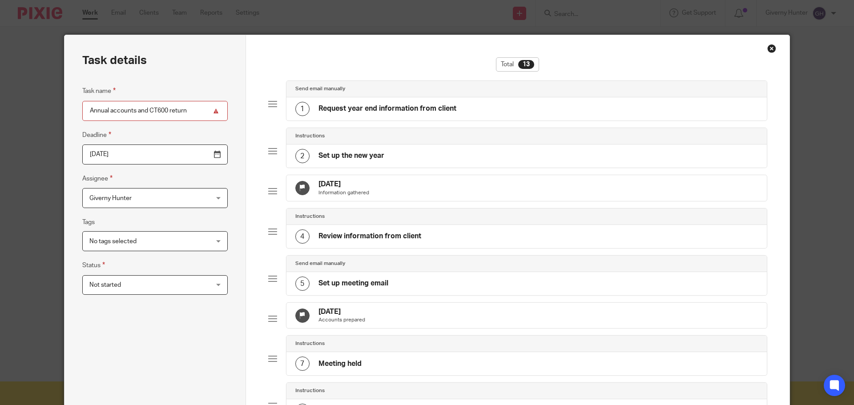
scroll to position [0, 0]
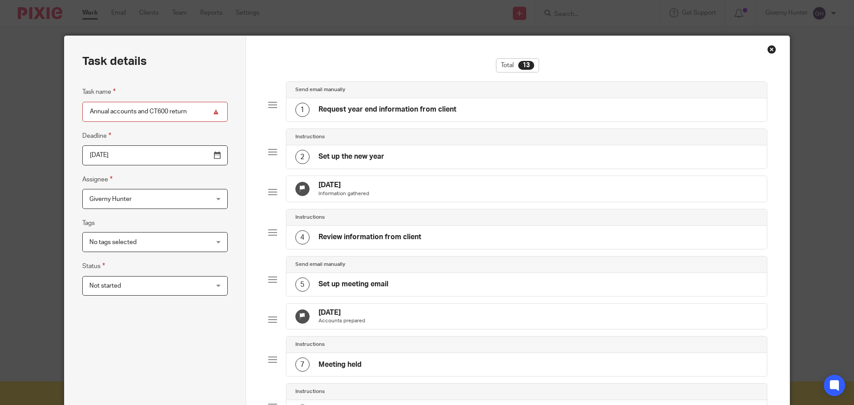
click at [398, 109] on h4 "Request year end information from client" at bounding box center [387, 109] width 138 height 9
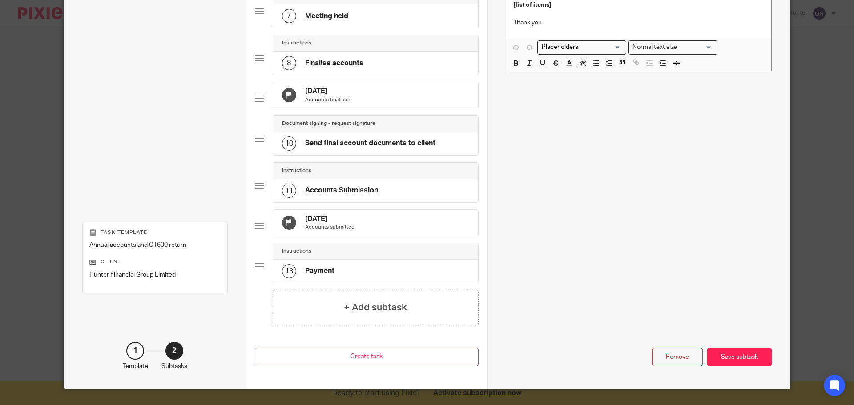
scroll to position [397, 0]
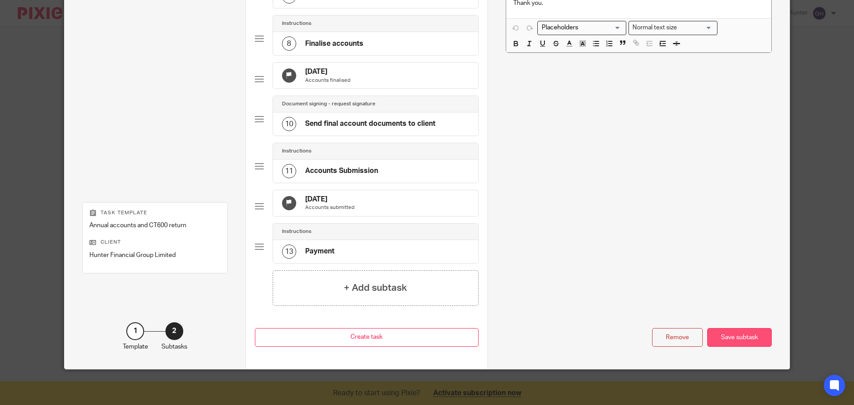
click at [729, 340] on div "Save subtask" at bounding box center [739, 337] width 64 height 19
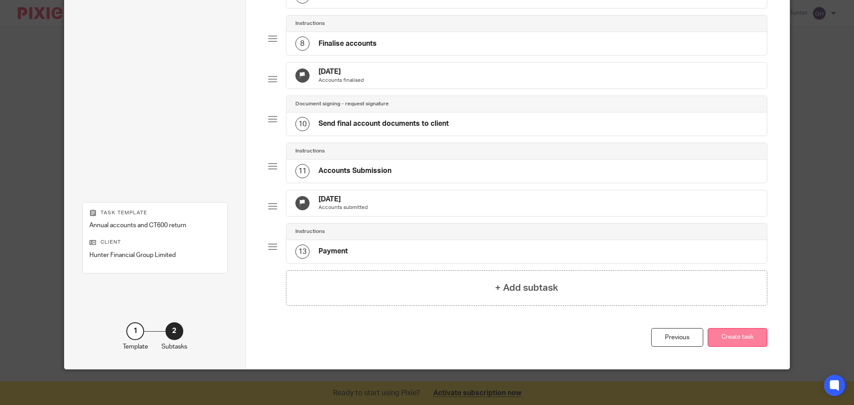
click at [731, 334] on button "Create task" at bounding box center [737, 337] width 60 height 19
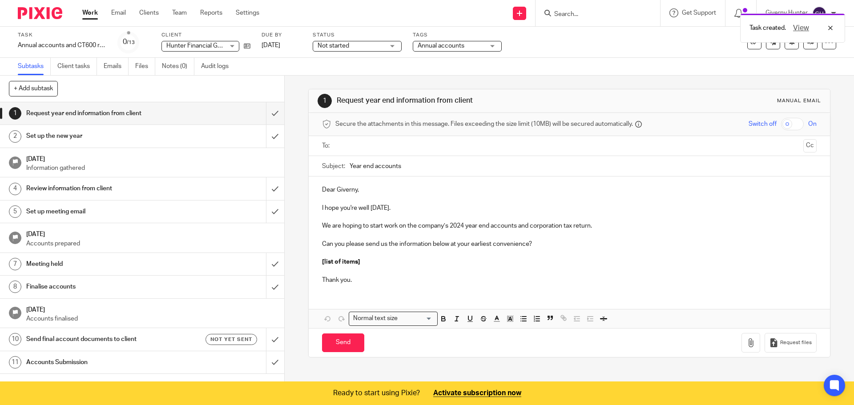
click at [465, 224] on p "We are hoping to start work on the company’s 2024 year end accounts and corpora…" at bounding box center [569, 225] width 494 height 9
click at [595, 225] on p "We are hoping to start work on the company’s 2024 year end accounts and corpora…" at bounding box center [569, 225] width 494 height 9
drag, startPoint x: 460, startPoint y: 225, endPoint x: 448, endPoint y: 225, distance: 12.0
click at [448, 225] on p "We are hoping to start work on the company’s 2024 year end accounts and corpora…" at bounding box center [569, 225] width 494 height 9
click at [478, 229] on p "We are hoping to start work on the company’s 2024 year end accounts and corpora…" at bounding box center [569, 225] width 494 height 9
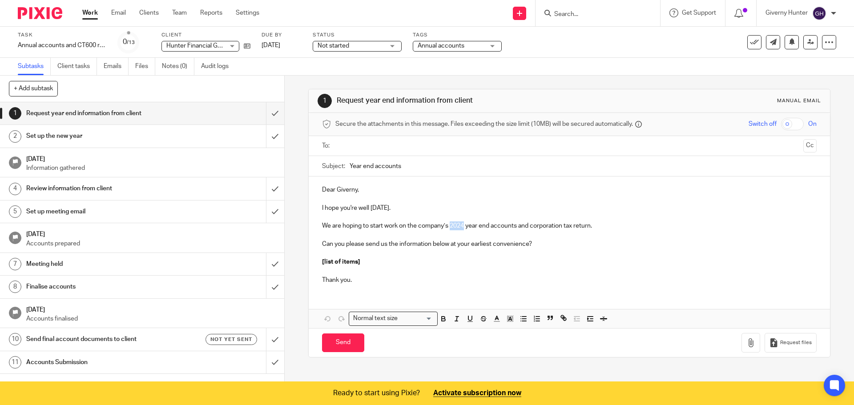
drag, startPoint x: 464, startPoint y: 226, endPoint x: 450, endPoint y: 226, distance: 13.8
click at [450, 226] on p "We are hoping to start work on the company’s 2024 year end accounts and corpora…" at bounding box center [569, 225] width 494 height 9
click at [245, 16] on link "Settings" at bounding box center [248, 12] width 24 height 9
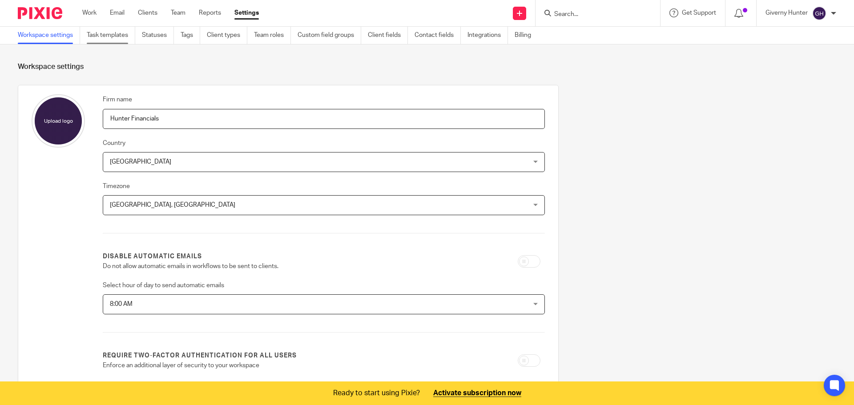
click at [117, 40] on link "Task templates" at bounding box center [111, 35] width 48 height 17
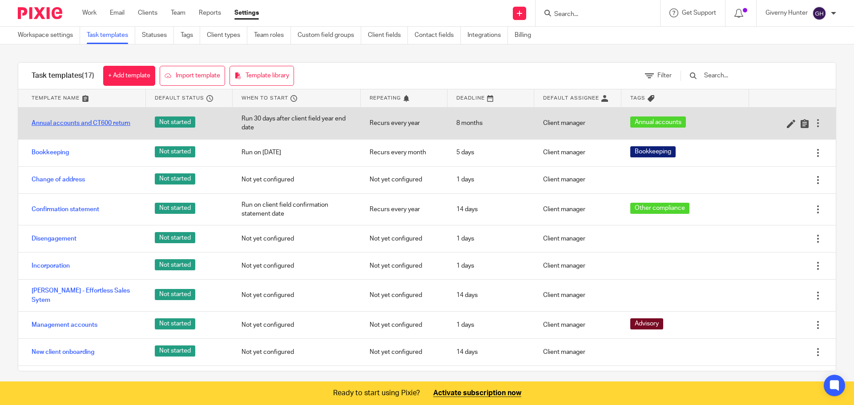
click at [117, 121] on link "Annual accounts and CT600 return" at bounding box center [81, 123] width 99 height 9
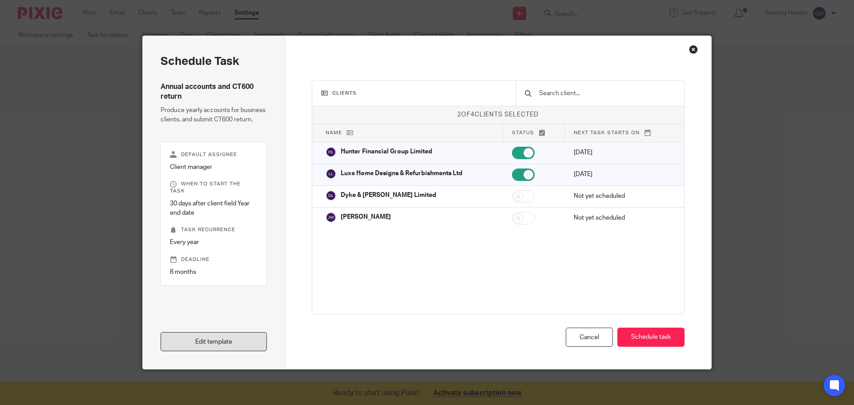
click at [213, 332] on link "Edit template" at bounding box center [214, 341] width 106 height 19
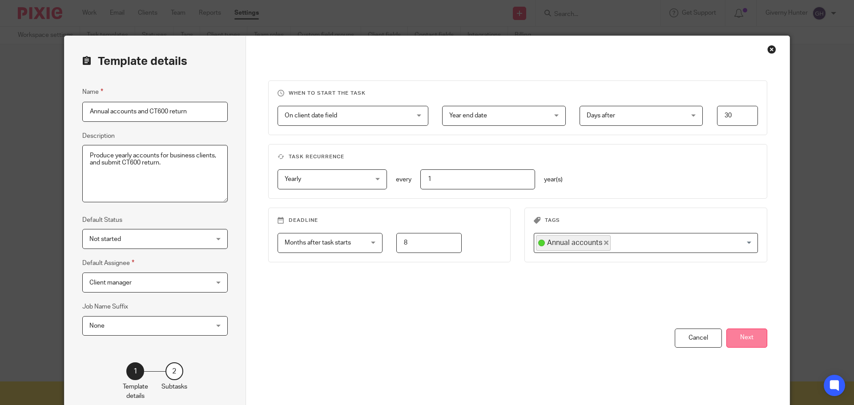
click at [749, 340] on button "Next" at bounding box center [746, 338] width 41 height 19
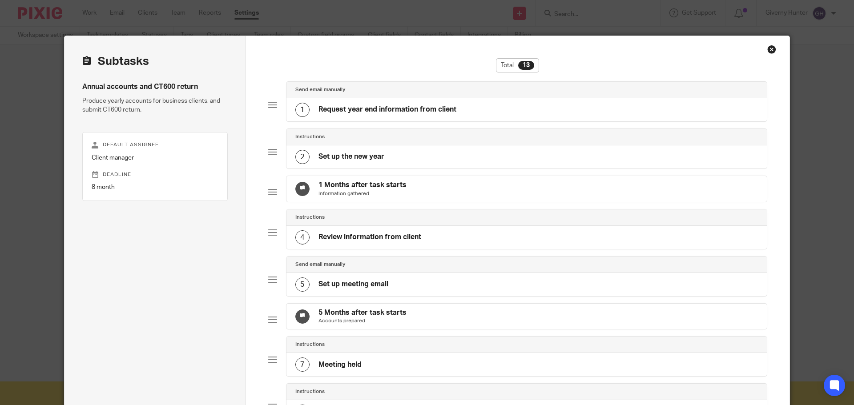
click at [443, 116] on div "1 Request year end information from client" at bounding box center [375, 110] width 161 height 14
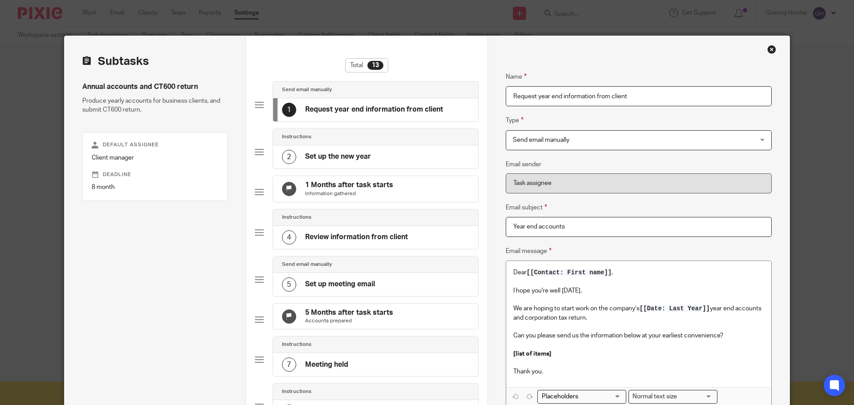
scroll to position [44, 0]
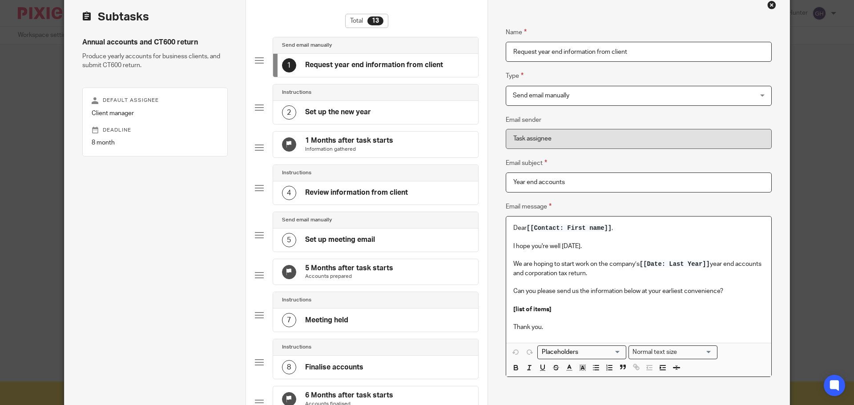
click at [705, 261] on span "[[Date: Last Year]]" at bounding box center [674, 264] width 70 height 7
drag, startPoint x: 707, startPoint y: 261, endPoint x: 639, endPoint y: 261, distance: 67.6
click at [639, 261] on span "[[Date: Last Year]]" at bounding box center [674, 264] width 70 height 7
click at [585, 355] on input "Search for option" at bounding box center [579, 352] width 82 height 9
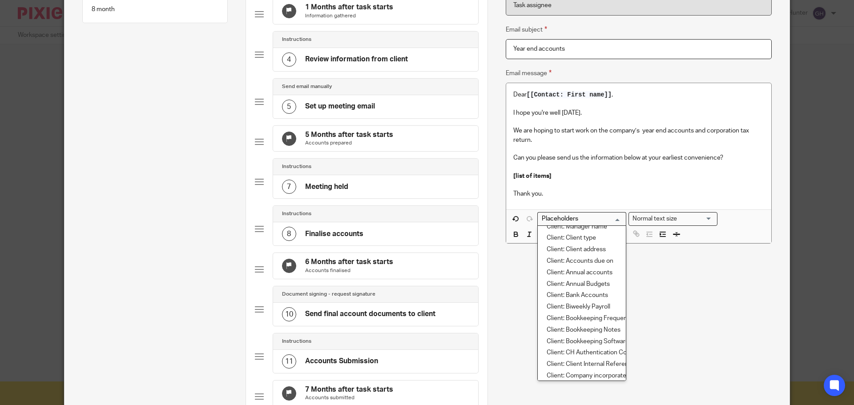
scroll to position [133, 0]
click at [590, 275] on li "Client: Annual accounts" at bounding box center [582, 273] width 88 height 12
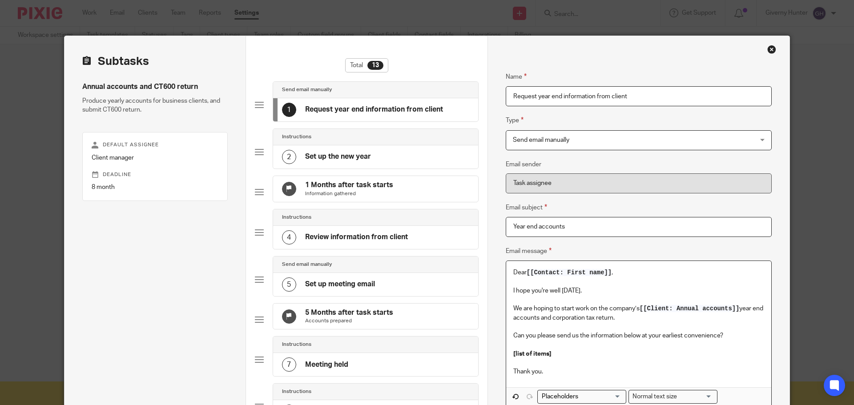
scroll to position [311, 0]
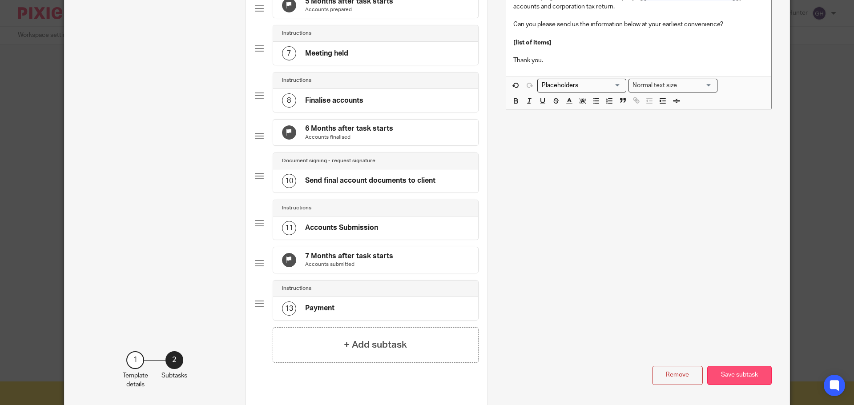
click at [739, 385] on button "Save subtask" at bounding box center [739, 375] width 64 height 19
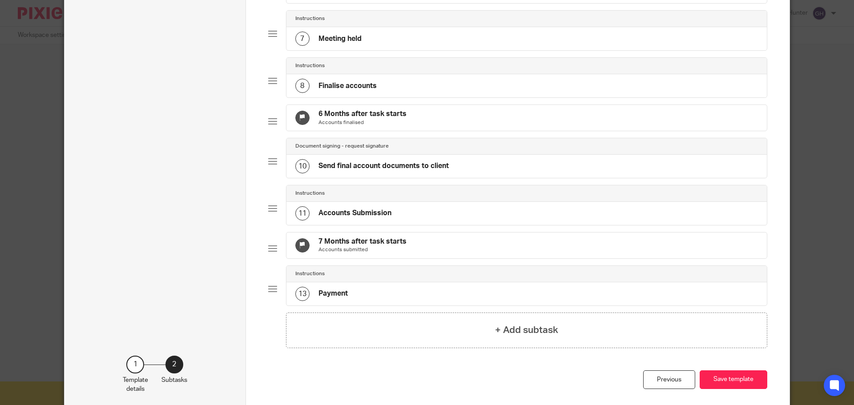
scroll to position [397, 0]
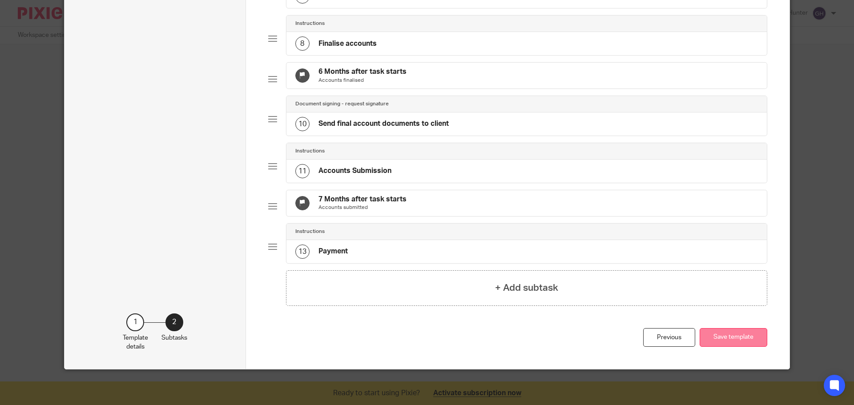
click at [739, 341] on button "Save template" at bounding box center [733, 337] width 68 height 19
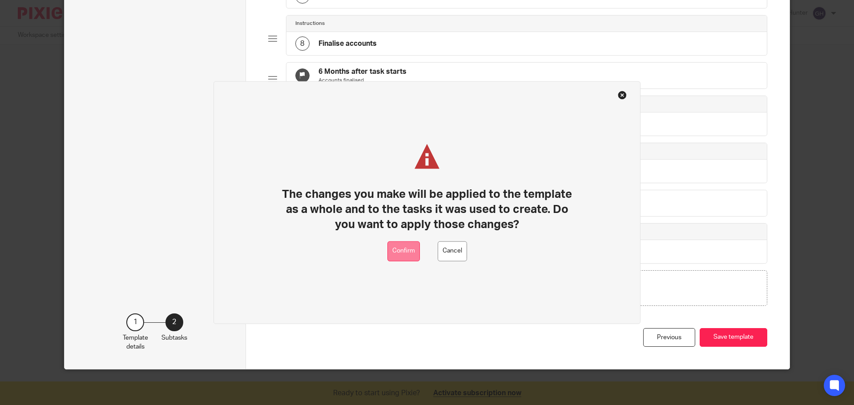
click at [398, 253] on button "Confirm" at bounding box center [403, 251] width 32 height 20
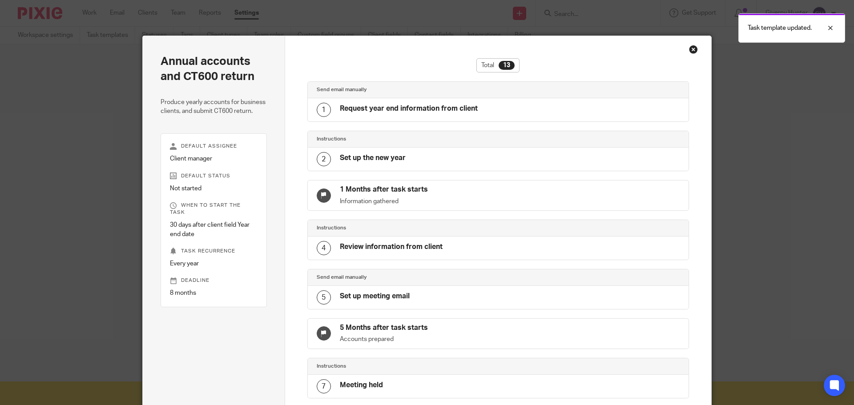
click at [774, 91] on div "Annual accounts and CT600 return Produce yearly accounts for business clients, …" at bounding box center [427, 202] width 854 height 405
click at [687, 54] on div "Total 13 Send email manually 1 Request year end information from client Instruc…" at bounding box center [498, 382] width 426 height 692
click at [691, 48] on div "Close this dialog window" at bounding box center [693, 49] width 9 height 9
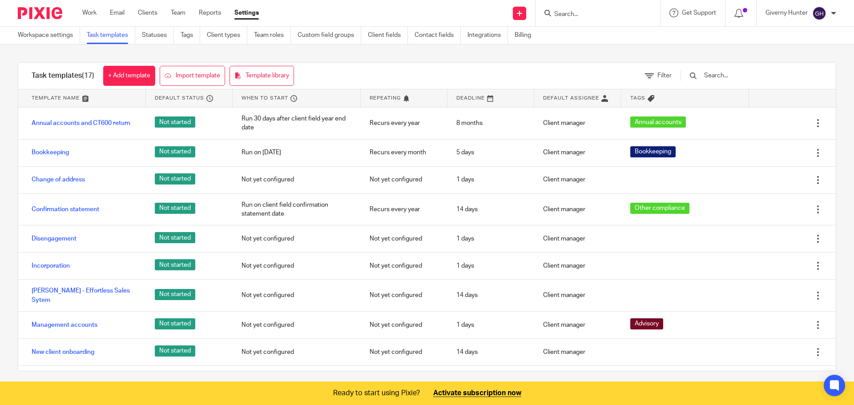
click at [152, 11] on link "Clients" at bounding box center [148, 12] width 20 height 9
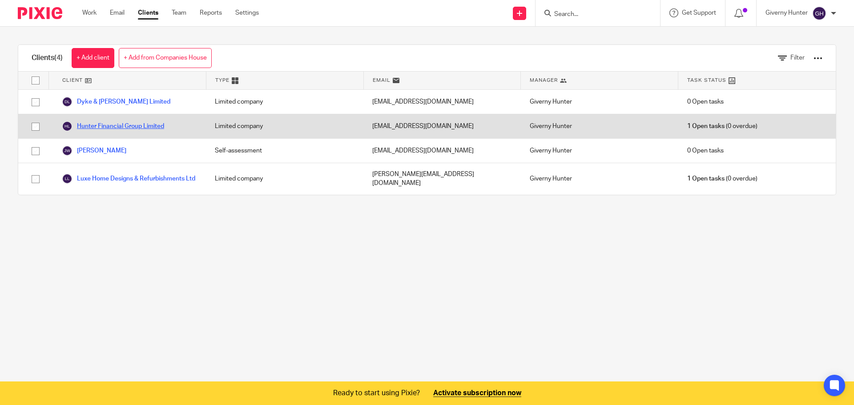
click at [141, 128] on link "Hunter Financial Group Limited" at bounding box center [113, 126] width 102 height 11
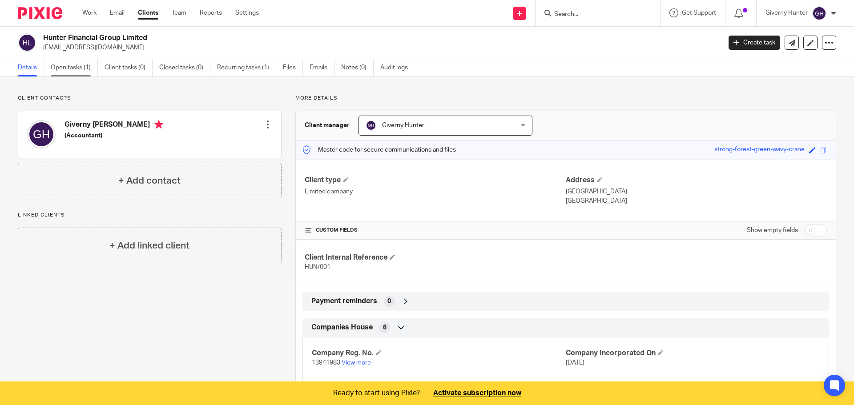
click at [81, 64] on link "Open tasks (1)" at bounding box center [74, 67] width 47 height 17
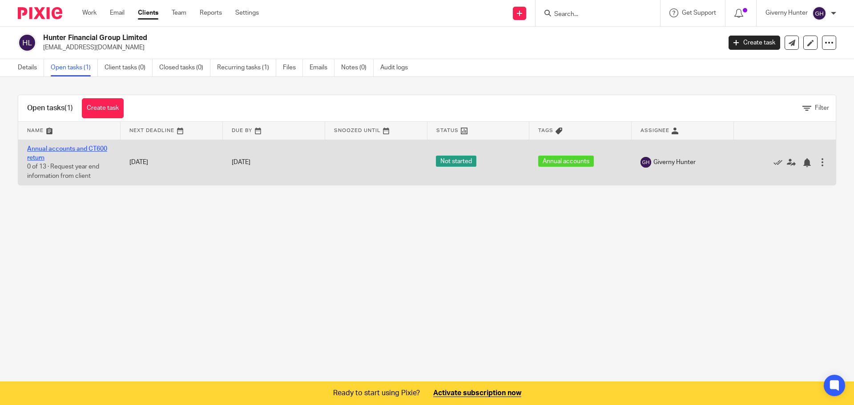
click at [73, 151] on link "Annual accounts and CT600 return" at bounding box center [67, 153] width 80 height 15
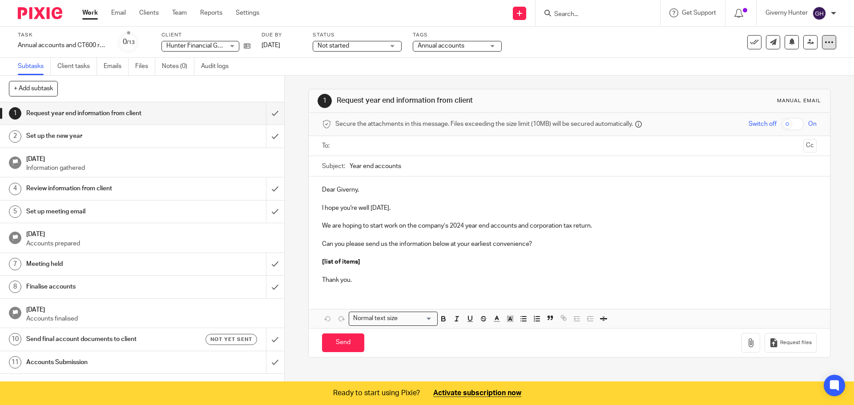
click at [826, 46] on icon at bounding box center [828, 42] width 9 height 9
click at [780, 116] on span "Delete" at bounding box center [774, 116] width 19 height 6
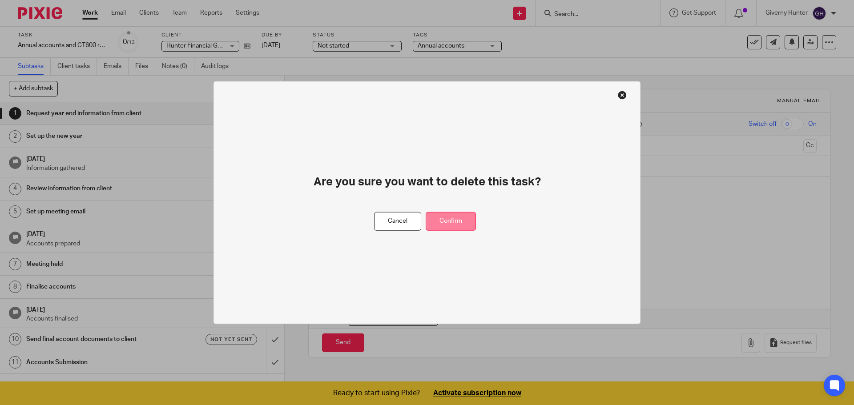
click at [461, 215] on button "Confirm" at bounding box center [451, 221] width 50 height 19
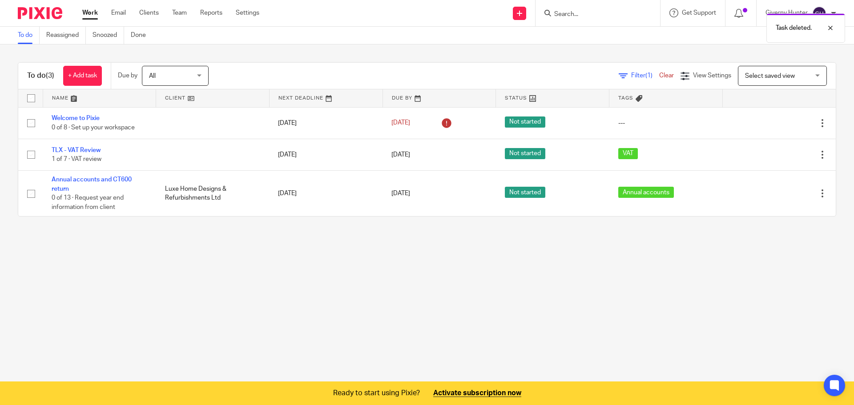
click at [154, 20] on div "Work Email Clients Team Reports Settings Work Email Clients Team Reports Settin…" at bounding box center [172, 13] width 199 height 26
click at [154, 10] on link "Clients" at bounding box center [149, 12] width 20 height 9
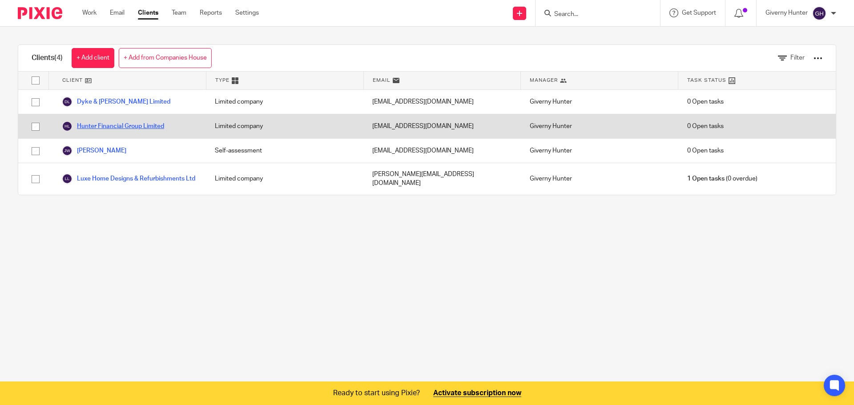
click at [112, 129] on link "Hunter Financial Group Limited" at bounding box center [113, 126] width 102 height 11
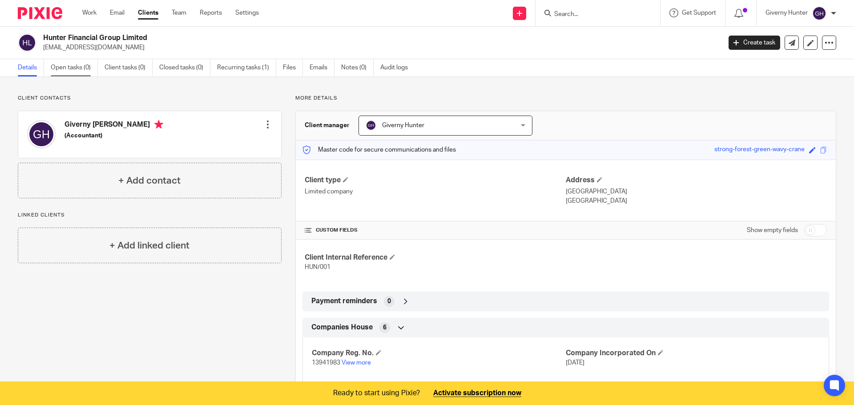
click at [83, 71] on link "Open tasks (0)" at bounding box center [74, 67] width 47 height 17
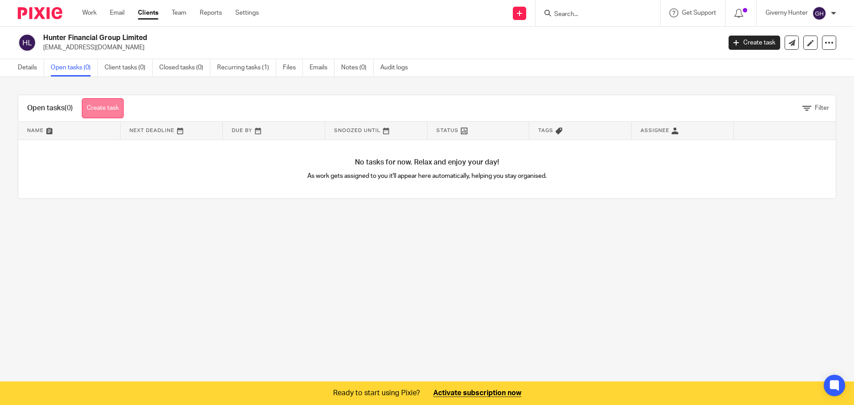
click at [98, 111] on link "Create task" at bounding box center [103, 108] width 42 height 20
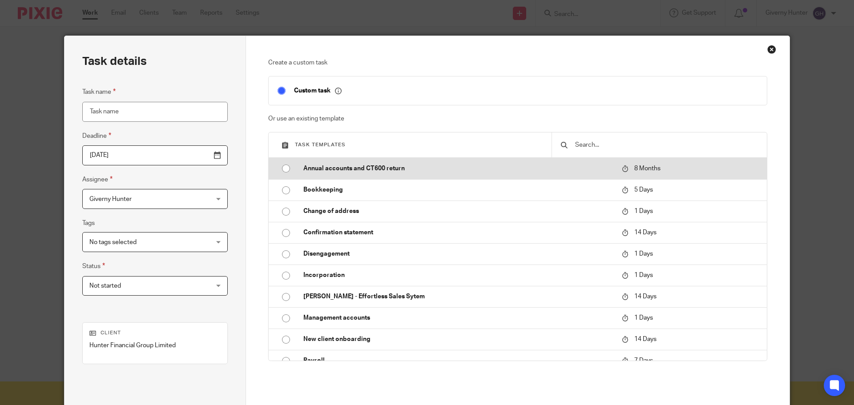
click at [396, 169] on p "Annual accounts and CT600 return" at bounding box center [457, 168] width 309 height 9
type input "2026-05-21"
type input "Annual accounts and CT600 return"
checkbox input "false"
radio input "true"
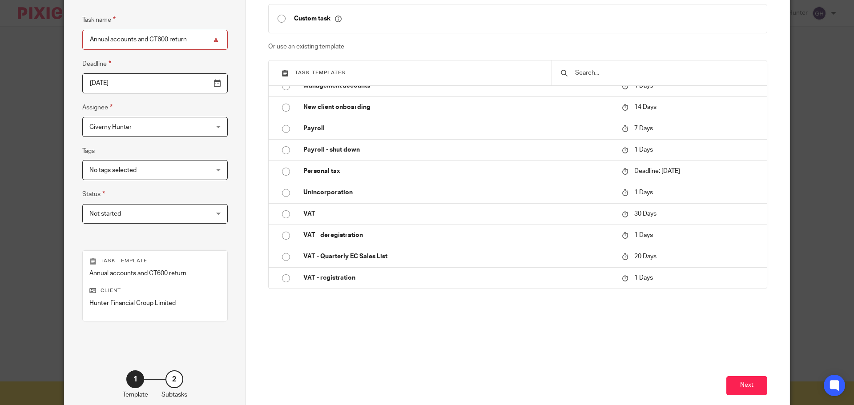
scroll to position [121, 0]
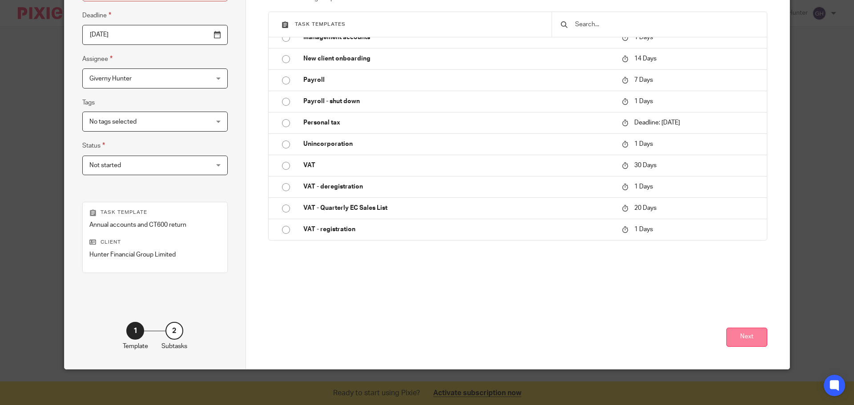
click at [751, 330] on button "Next" at bounding box center [746, 337] width 41 height 19
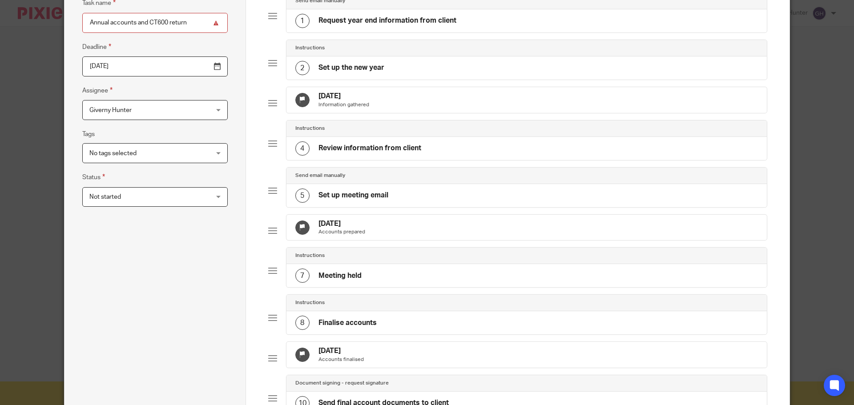
scroll to position [0, 0]
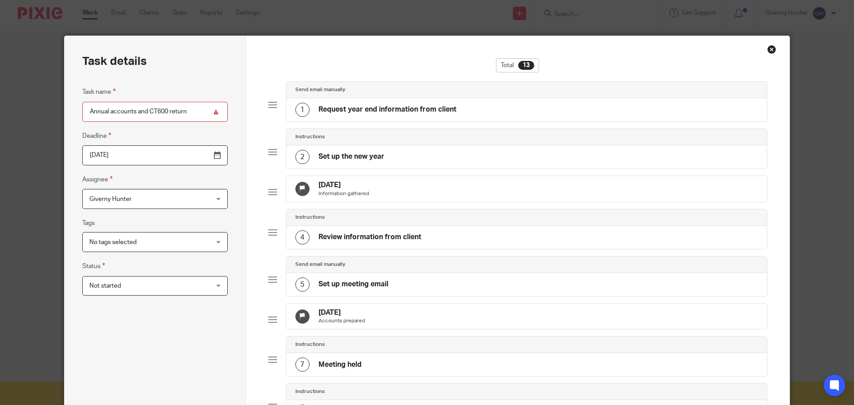
click at [396, 108] on h4 "Request year end information from client" at bounding box center [387, 109] width 138 height 9
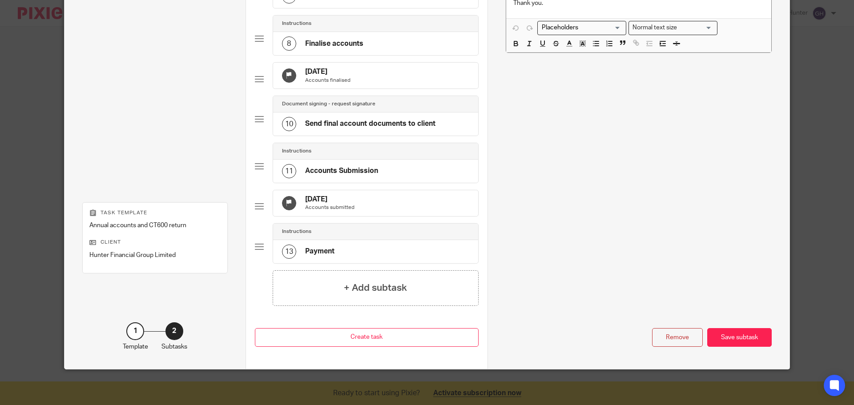
scroll to position [397, 0]
click at [739, 339] on div "Save subtask" at bounding box center [739, 337] width 64 height 19
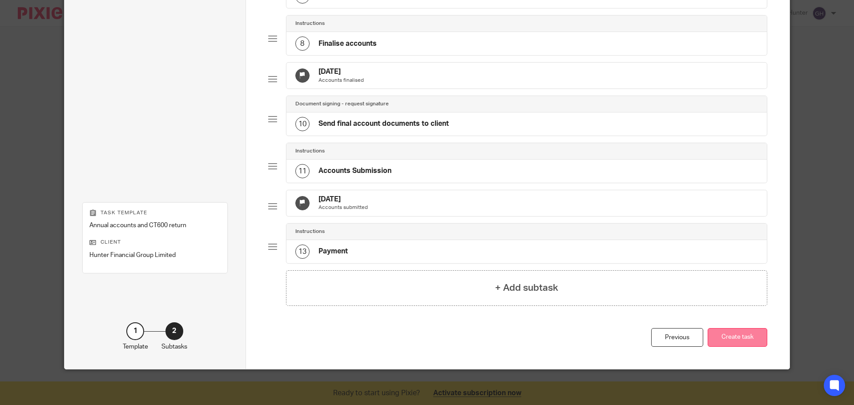
click at [736, 333] on button "Create task" at bounding box center [737, 337] width 60 height 19
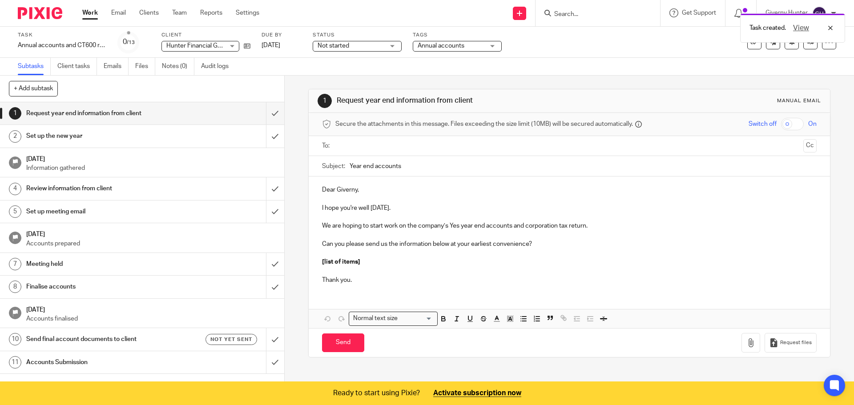
click at [460, 224] on p "We are hoping to start work on the company’s Yes year end accounts and corporat…" at bounding box center [569, 225] width 494 height 9
click at [150, 14] on link "Clients" at bounding box center [149, 12] width 20 height 9
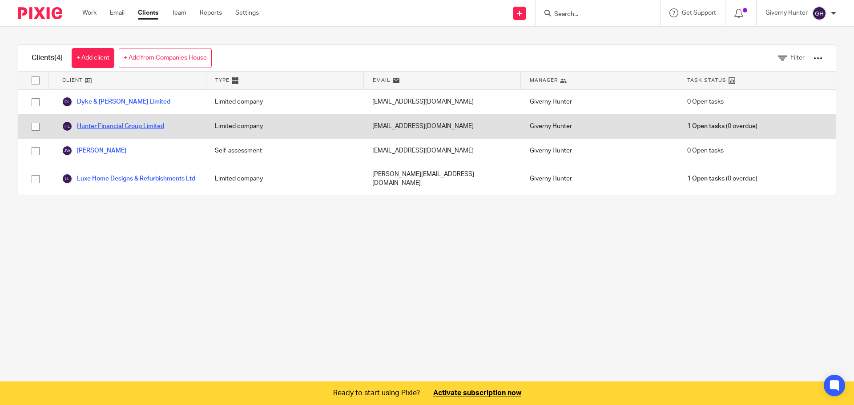
click at [109, 126] on link "Hunter Financial Group Limited" at bounding box center [113, 126] width 102 height 11
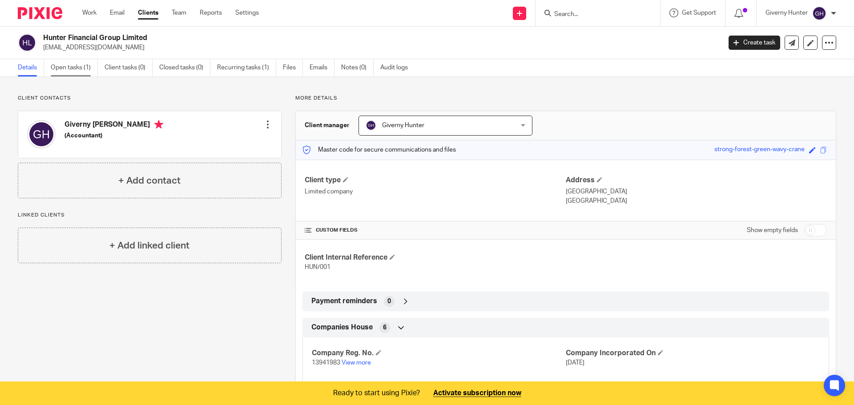
click at [73, 74] on link "Open tasks (1)" at bounding box center [74, 67] width 47 height 17
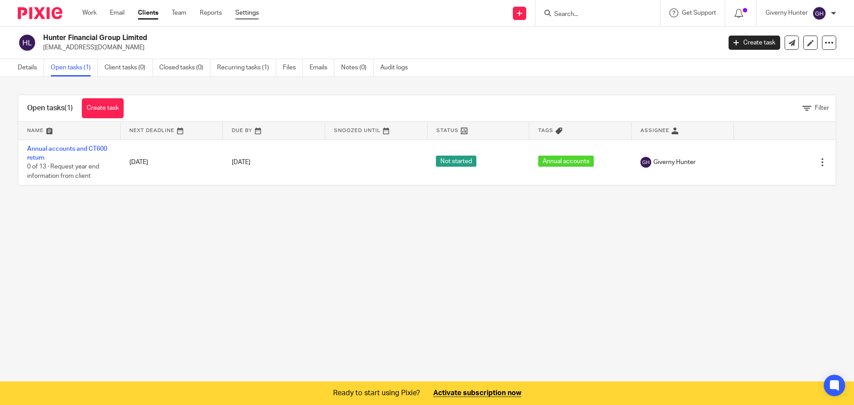
click at [247, 11] on link "Settings" at bounding box center [247, 12] width 24 height 9
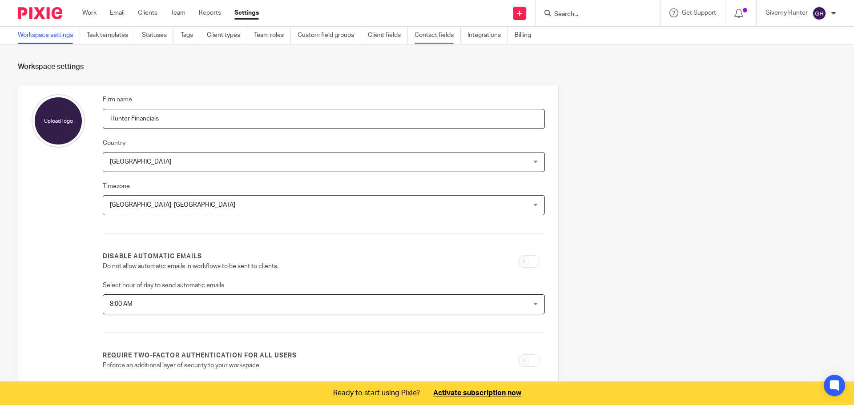
click at [458, 36] on link "Contact fields" at bounding box center [437, 35] width 46 height 17
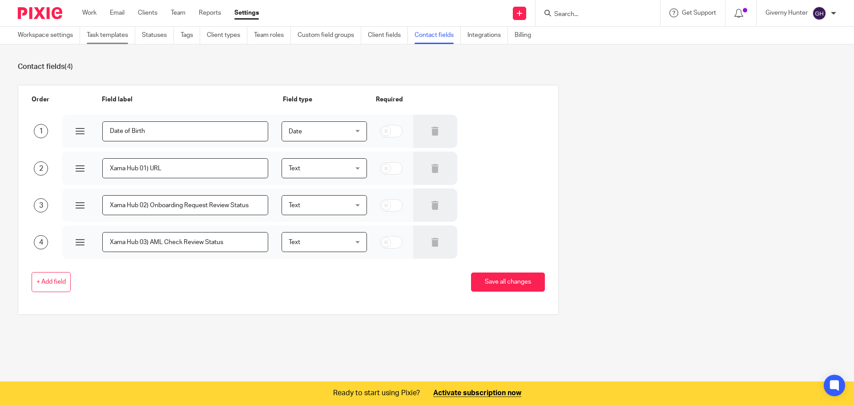
click at [114, 36] on link "Task templates" at bounding box center [111, 35] width 48 height 17
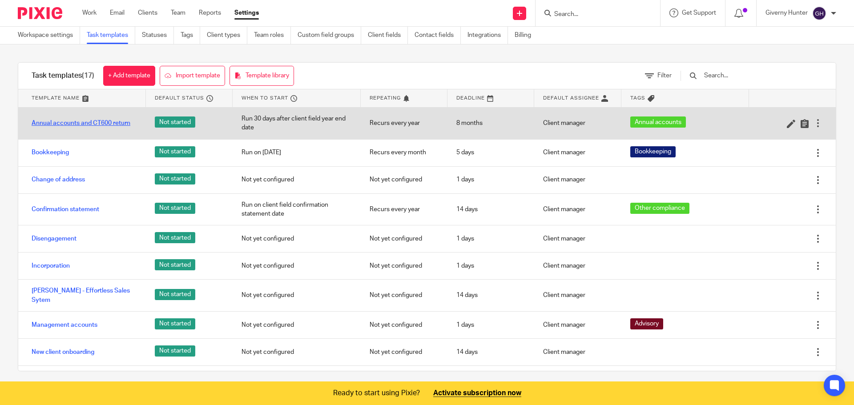
click at [64, 125] on link "Annual accounts and CT600 return" at bounding box center [81, 123] width 99 height 9
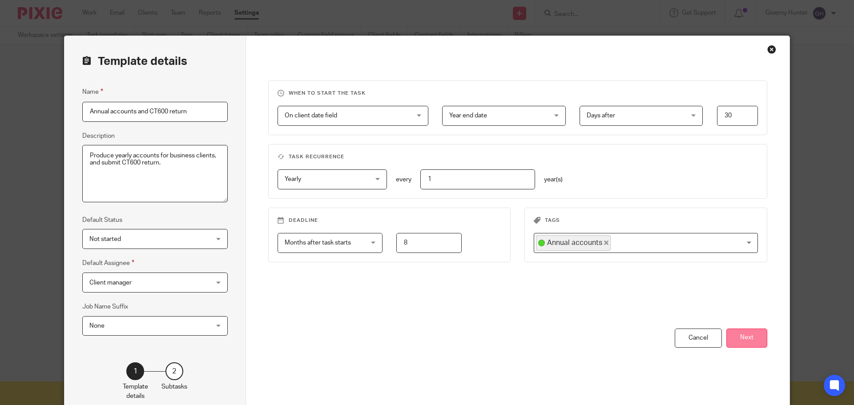
click at [752, 339] on button "Next" at bounding box center [746, 338] width 41 height 19
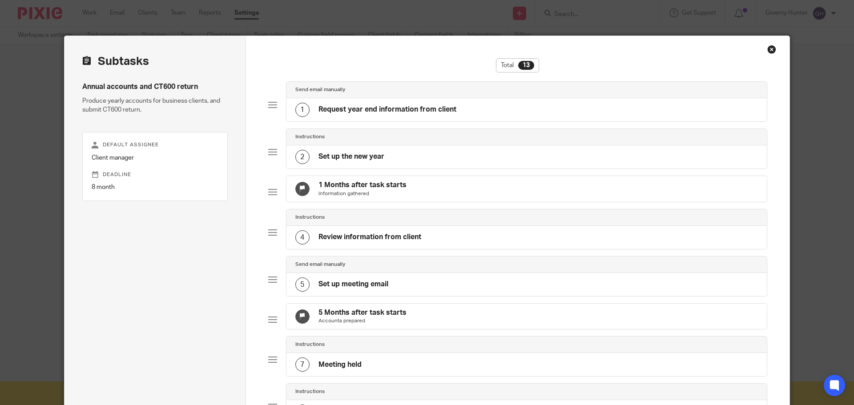
click at [445, 103] on div "1 Request year end information from client" at bounding box center [375, 110] width 161 height 14
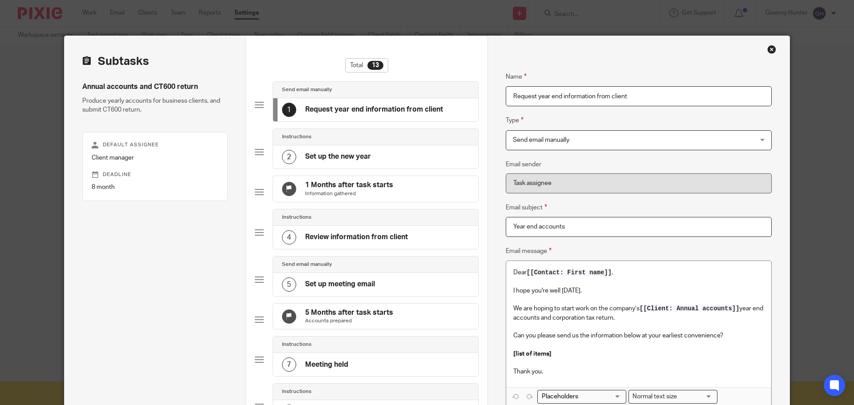
scroll to position [89, 0]
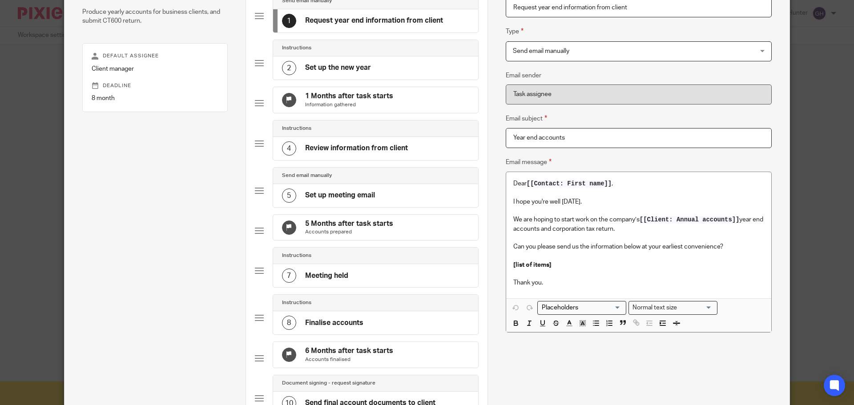
click at [744, 222] on p "We are hoping to start work on the company’s [[Client: Annual accounts]] year e…" at bounding box center [638, 224] width 251 height 18
click at [615, 309] on input "Search for option" at bounding box center [579, 307] width 82 height 9
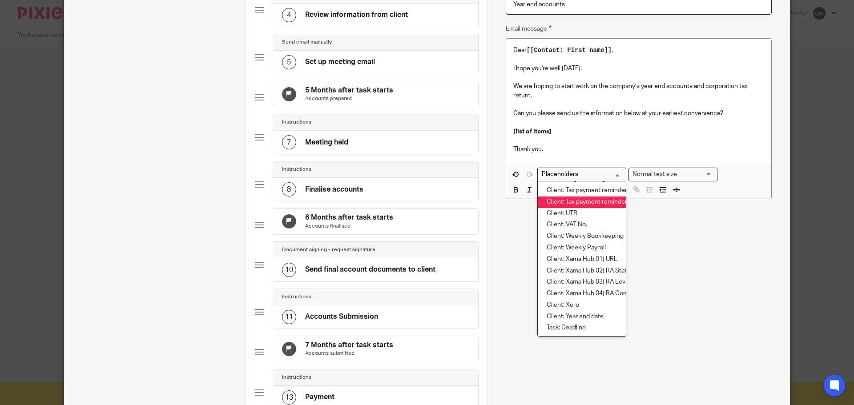
scroll to position [667, 0]
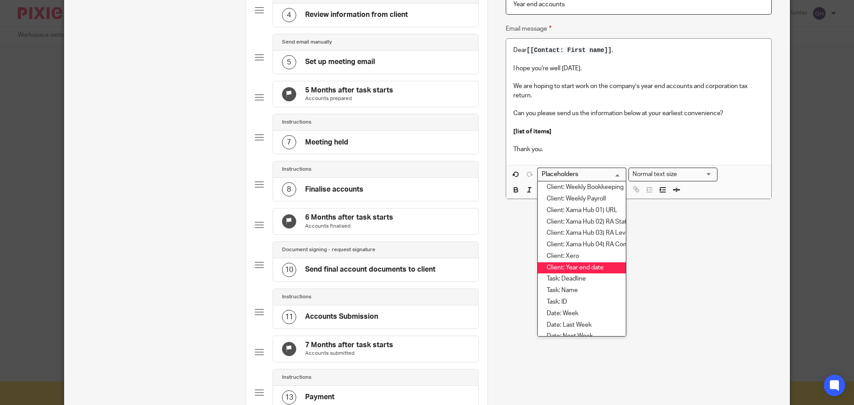
click at [592, 265] on li "Client: Year end date" at bounding box center [582, 268] width 88 height 12
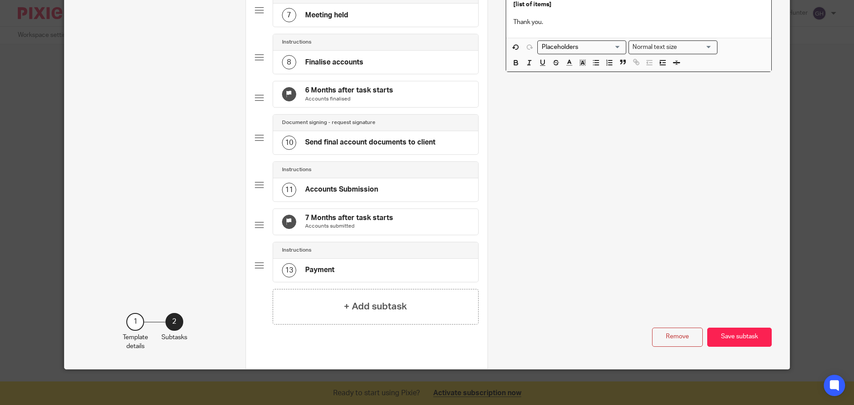
scroll to position [378, 0]
click at [732, 341] on button "Save subtask" at bounding box center [739, 337] width 64 height 19
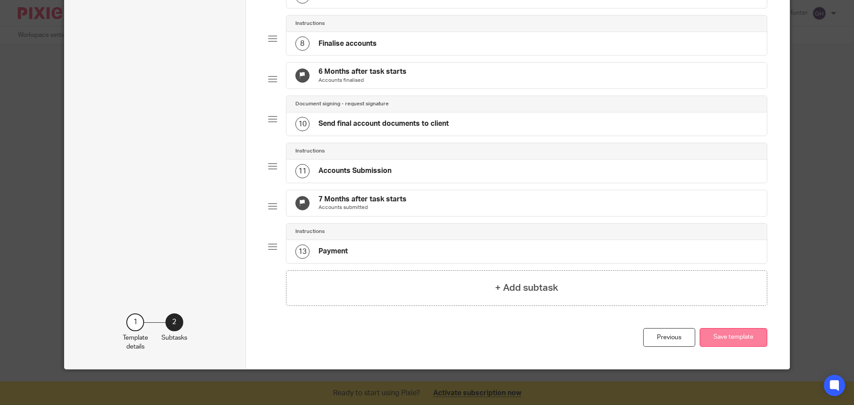
click at [732, 347] on button "Save template" at bounding box center [733, 337] width 68 height 19
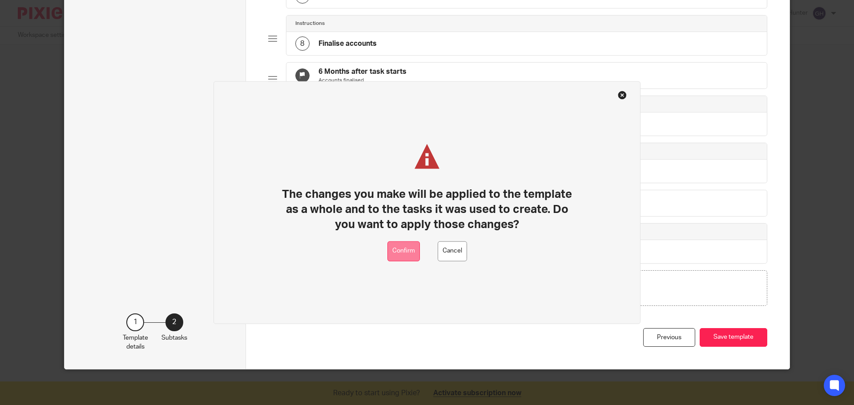
click at [399, 253] on button "Confirm" at bounding box center [403, 251] width 32 height 20
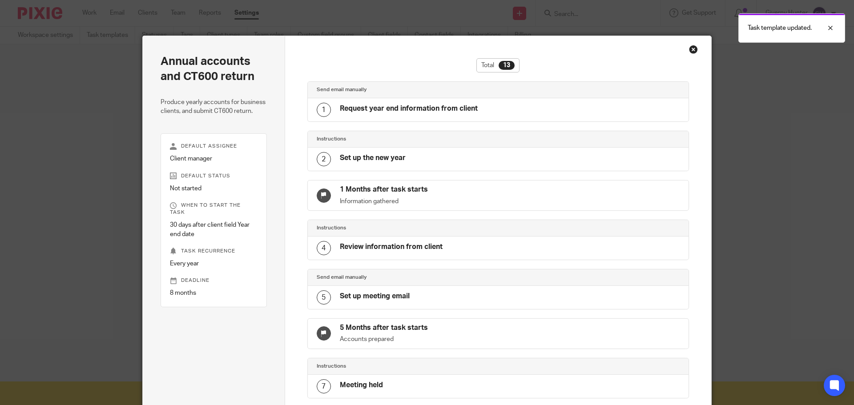
click at [694, 48] on div "Close this dialog window" at bounding box center [693, 49] width 9 height 9
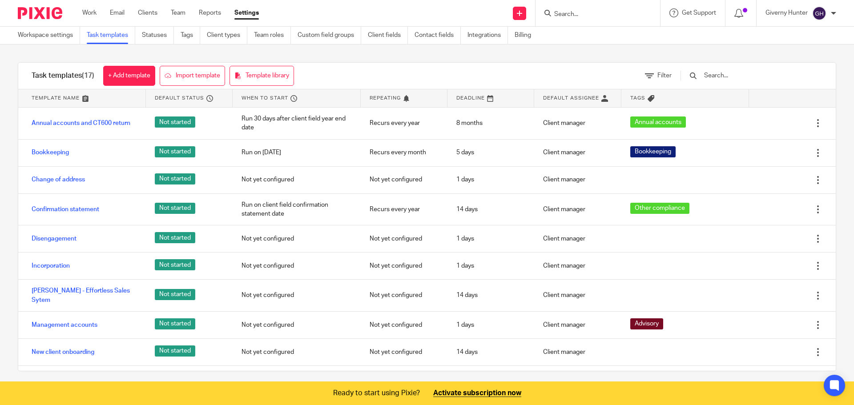
click at [140, 14] on link "Clients" at bounding box center [148, 12] width 20 height 9
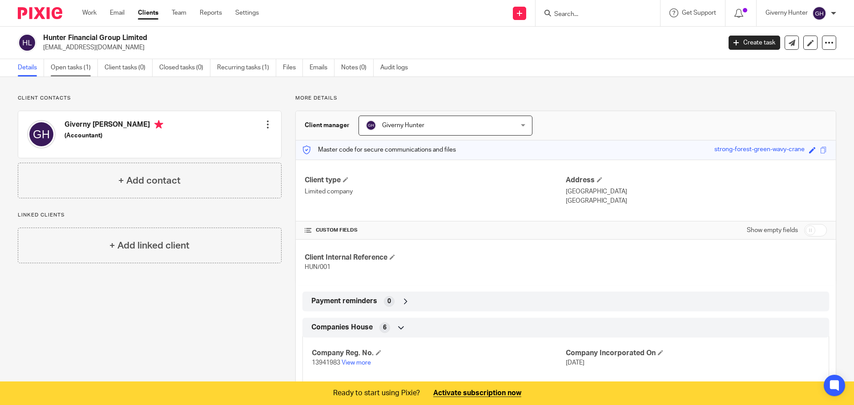
click at [74, 66] on link "Open tasks (1)" at bounding box center [74, 67] width 47 height 17
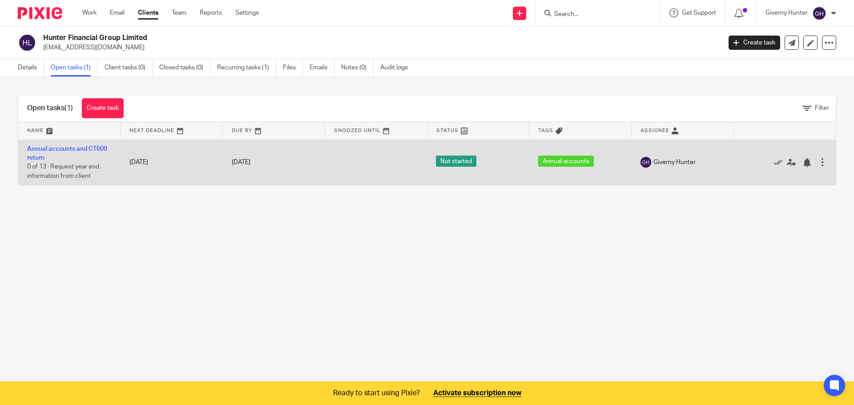
click at [818, 165] on div at bounding box center [822, 162] width 9 height 9
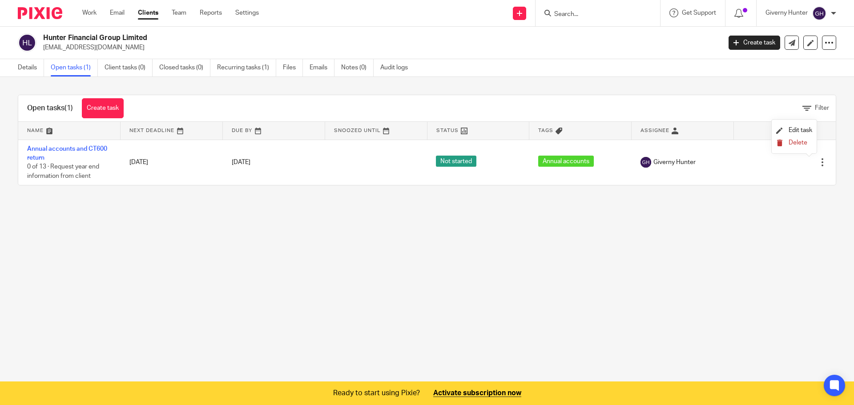
click at [803, 142] on span "Delete" at bounding box center [797, 143] width 19 height 6
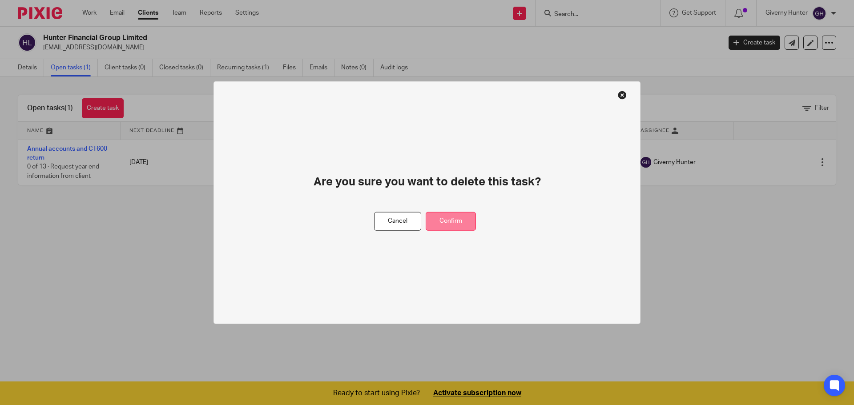
click at [454, 228] on button "Confirm" at bounding box center [451, 221] width 50 height 19
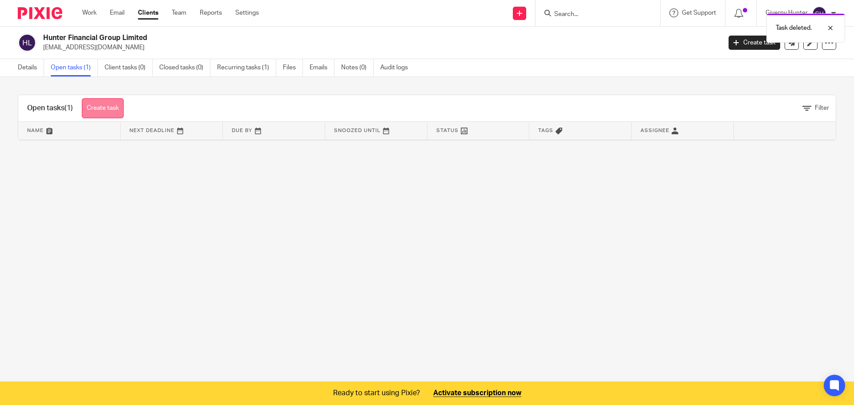
click at [113, 109] on link "Create task" at bounding box center [103, 108] width 42 height 20
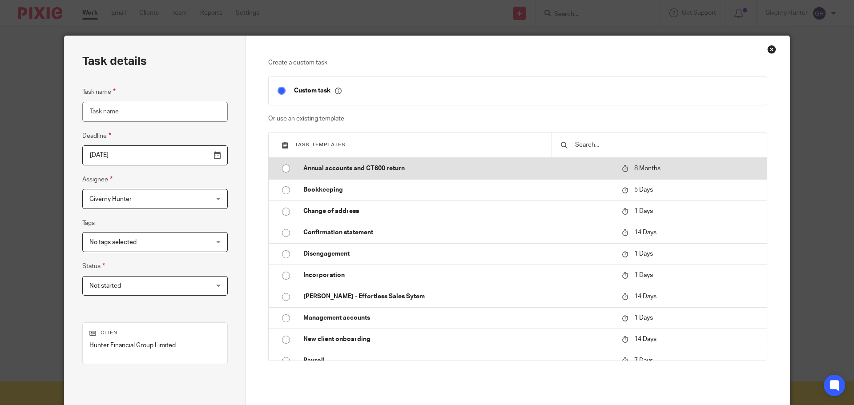
click at [384, 162] on td "Annual accounts and CT600 return" at bounding box center [455, 168] width 323 height 21
type input "[DATE]"
type input "Annual accounts and CT600 return"
checkbox input "false"
radio input "true"
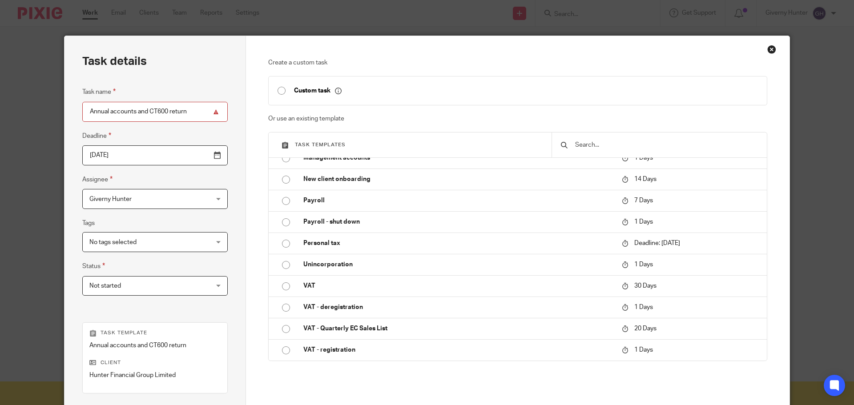
scroll to position [121, 0]
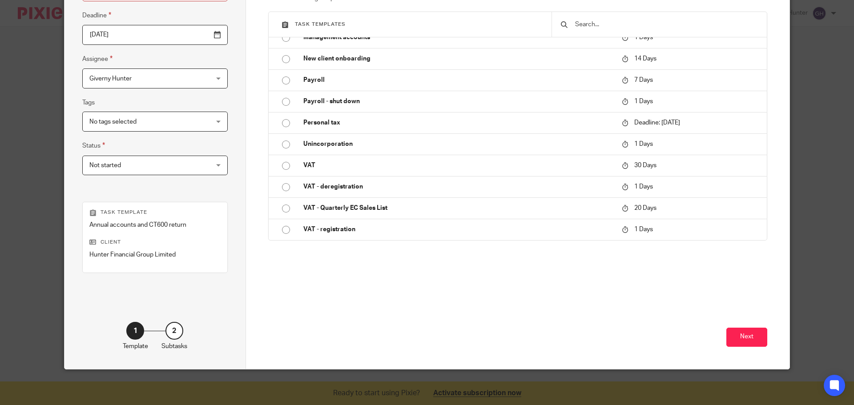
click at [747, 348] on div "Next" at bounding box center [517, 329] width 499 height 80
click at [747, 340] on button "Next" at bounding box center [746, 337] width 41 height 19
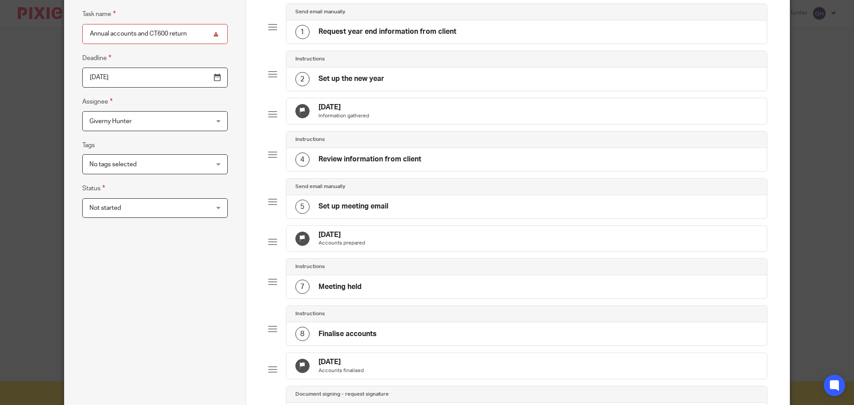
scroll to position [32, 0]
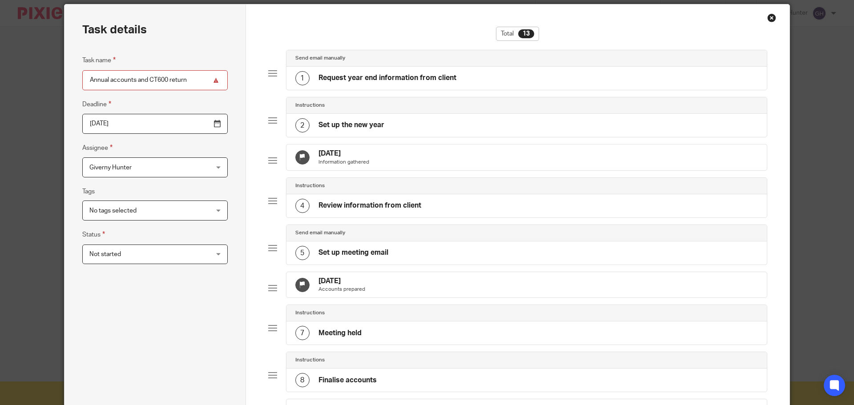
click at [407, 77] on h4 "Request year end information from client" at bounding box center [387, 77] width 138 height 9
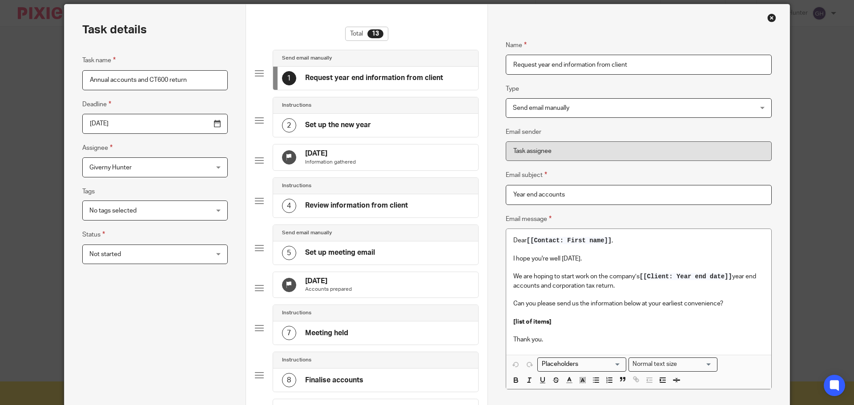
click at [768, 16] on div "Close this dialog window" at bounding box center [771, 17] width 9 height 9
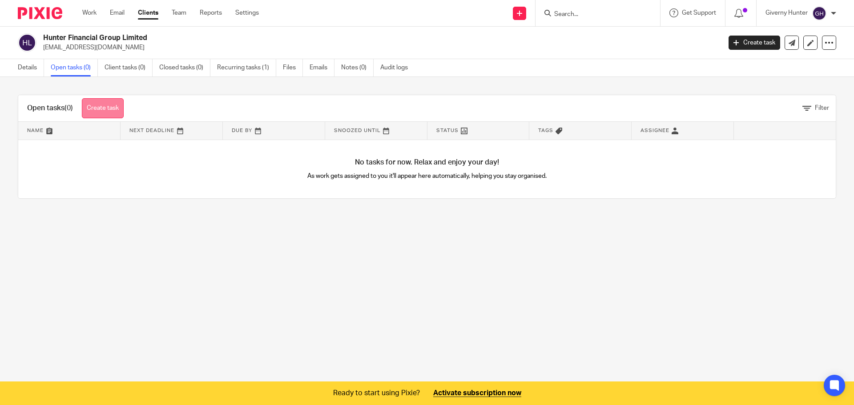
click at [104, 110] on link "Create task" at bounding box center [103, 108] width 42 height 20
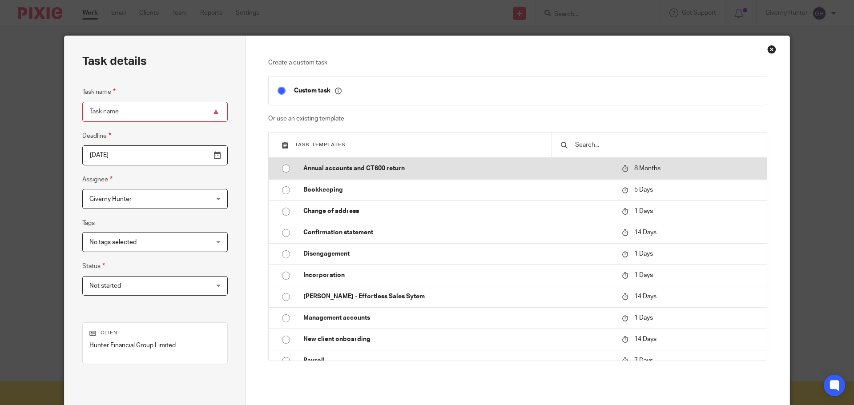
click at [323, 166] on p "Annual accounts and CT600 return" at bounding box center [457, 168] width 309 height 9
type input "[DATE]"
type input "Annual accounts and CT600 return"
checkbox input "false"
radio input "true"
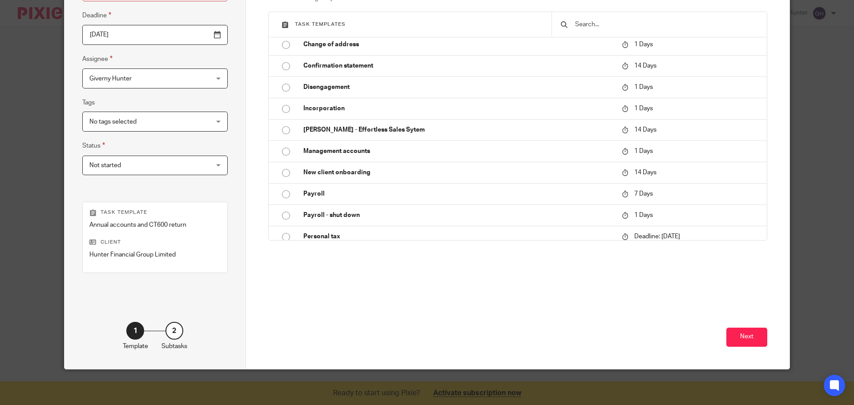
scroll to position [89, 0]
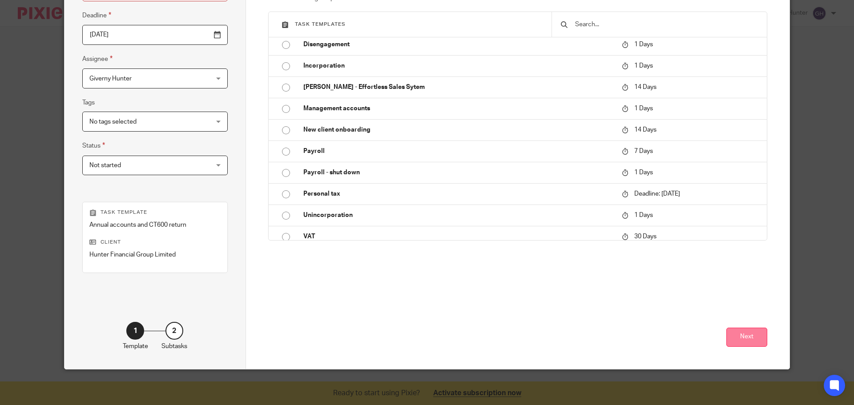
click at [747, 344] on button "Next" at bounding box center [746, 337] width 41 height 19
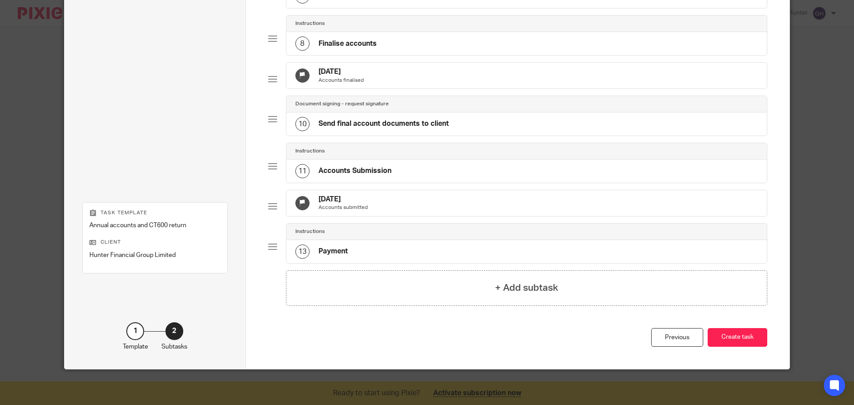
scroll to position [397, 0]
click at [733, 339] on button "Create task" at bounding box center [737, 337] width 60 height 19
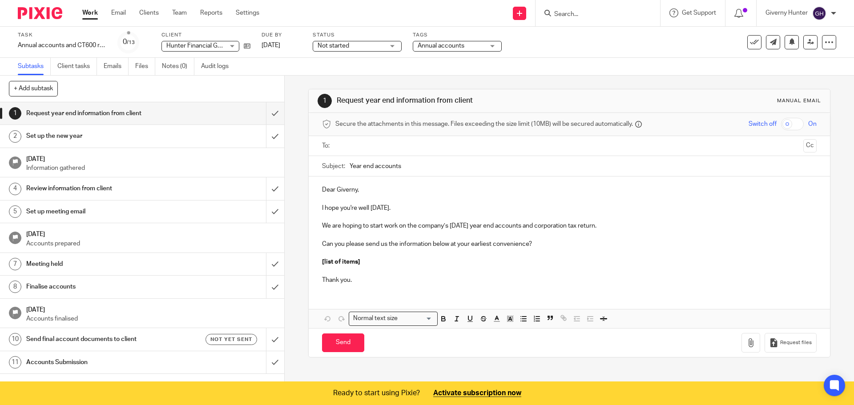
click at [238, 18] on div "Work Email Clients Team Reports Settings Work Email Clients Team Reports Settin…" at bounding box center [172, 13] width 199 height 26
click at [245, 12] on link "Settings" at bounding box center [248, 12] width 24 height 9
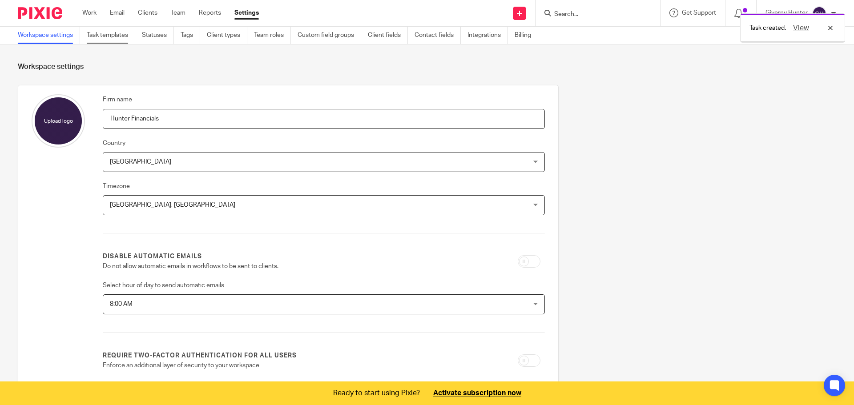
click at [113, 39] on link "Task templates" at bounding box center [111, 35] width 48 height 17
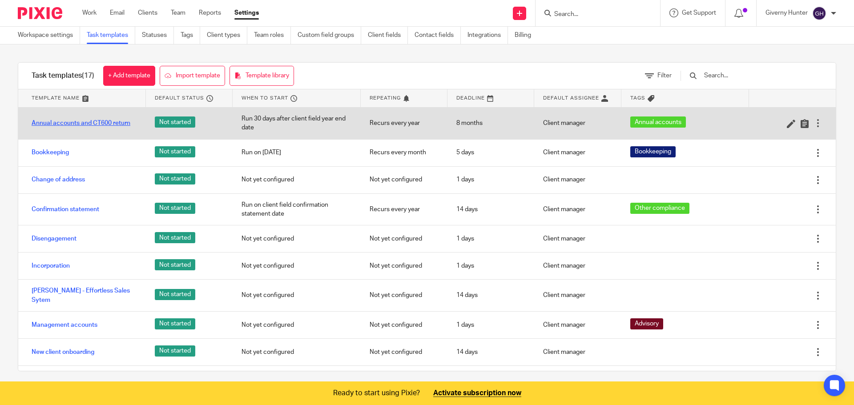
click at [72, 123] on link "Annual accounts and CT600 return" at bounding box center [81, 123] width 99 height 9
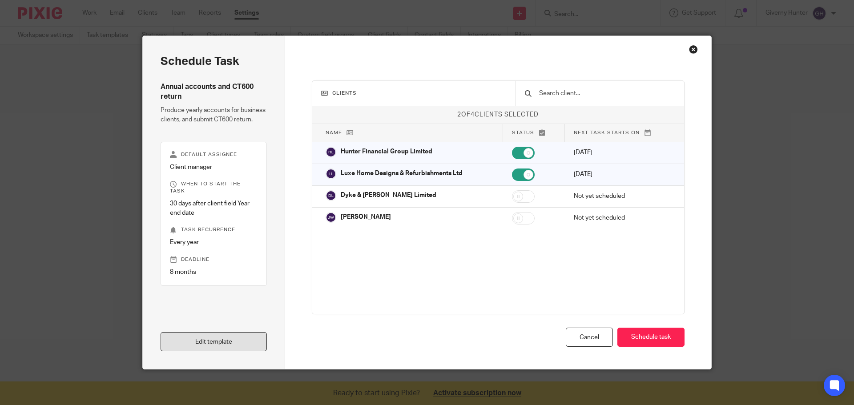
click at [236, 341] on link "Edit template" at bounding box center [214, 341] width 106 height 19
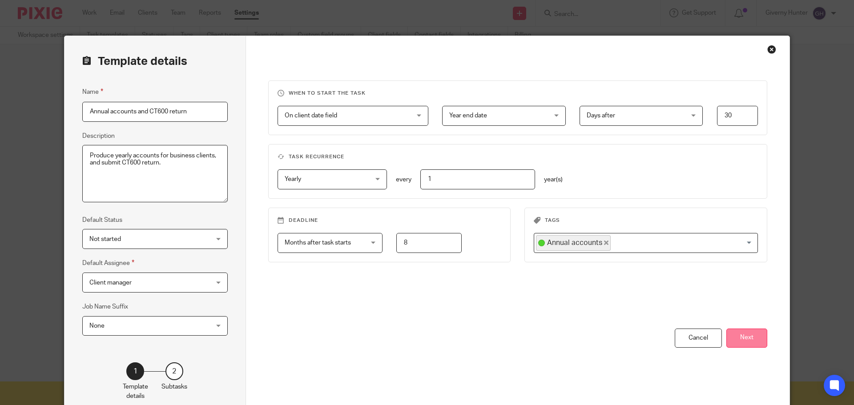
click at [739, 342] on button "Next" at bounding box center [746, 338] width 41 height 19
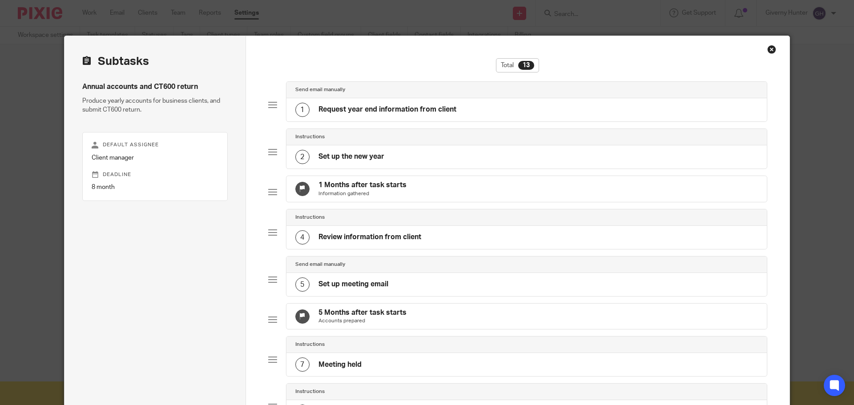
click at [473, 113] on div "1 Request year end information from client" at bounding box center [526, 109] width 481 height 23
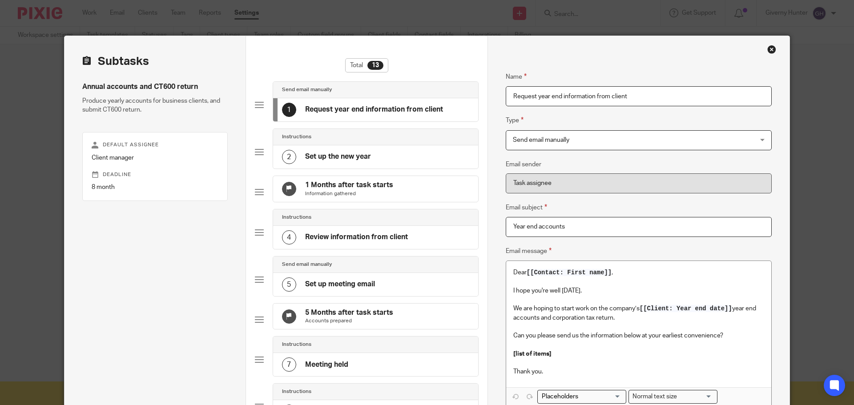
scroll to position [89, 0]
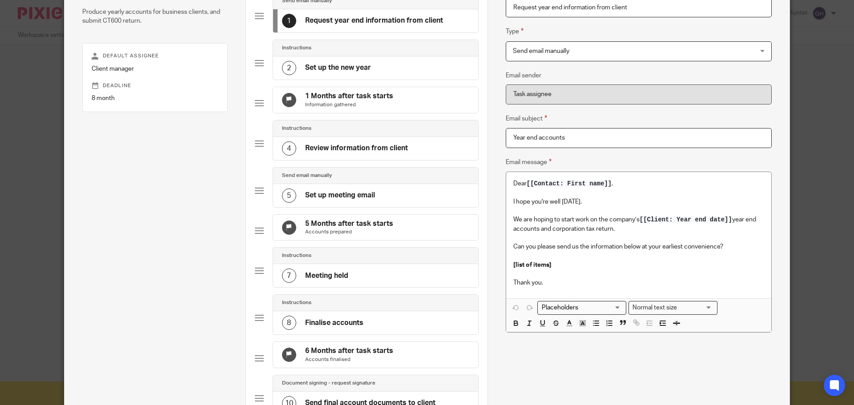
click at [732, 218] on p "We are hoping to start work on the company’s [[Client: Year end date]] year end…" at bounding box center [638, 224] width 251 height 18
click at [592, 305] on input "Search for option" at bounding box center [579, 307] width 82 height 9
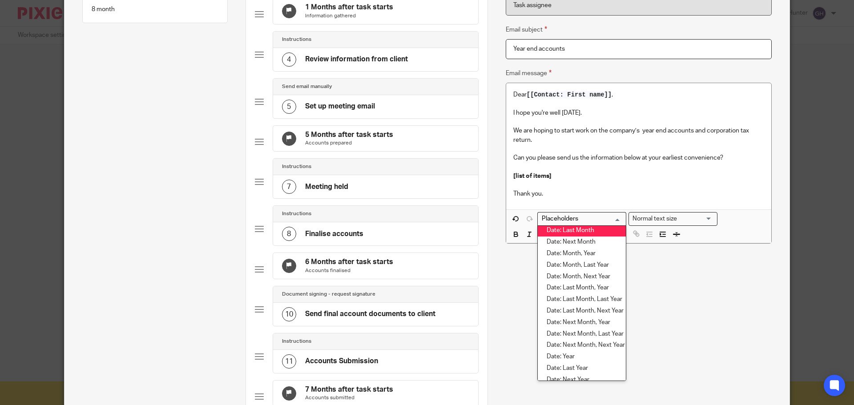
scroll to position [889, 0]
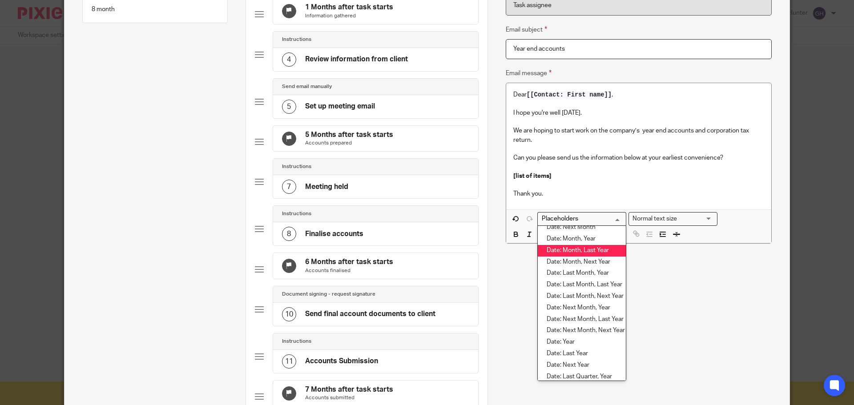
click at [603, 252] on li "Date: Month, Last Year" at bounding box center [582, 251] width 88 height 12
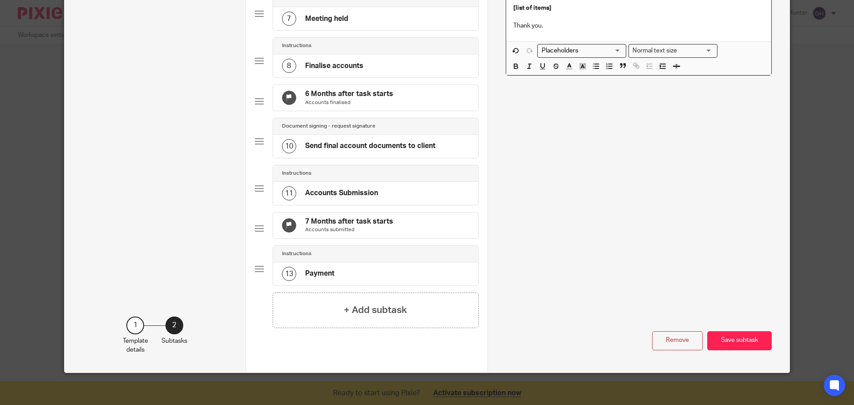
scroll to position [378, 0]
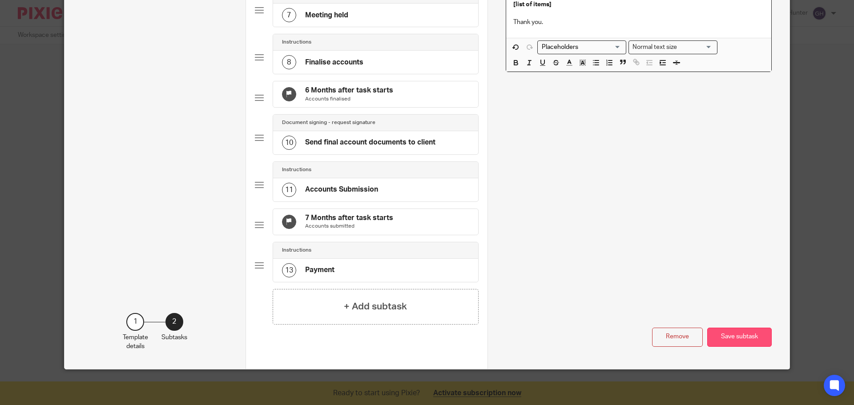
click at [742, 337] on button "Save subtask" at bounding box center [739, 337] width 64 height 19
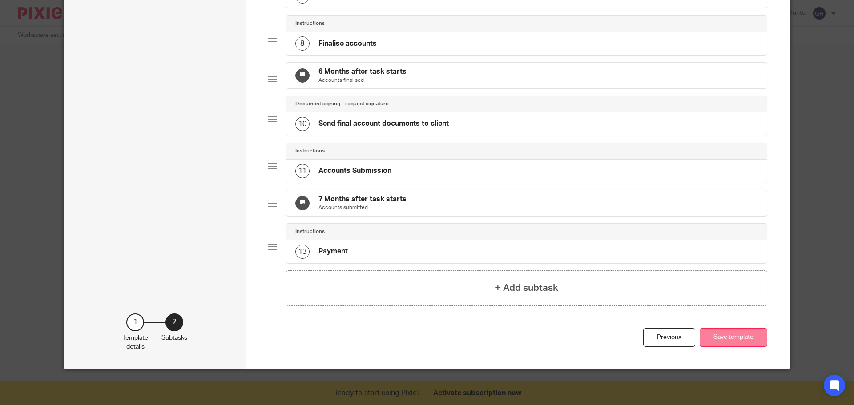
click at [738, 347] on button "Save template" at bounding box center [733, 337] width 68 height 19
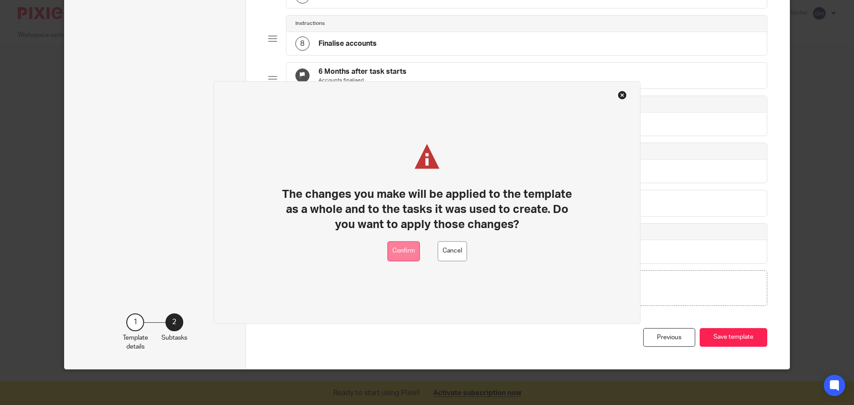
click at [409, 253] on button "Confirm" at bounding box center [403, 251] width 32 height 20
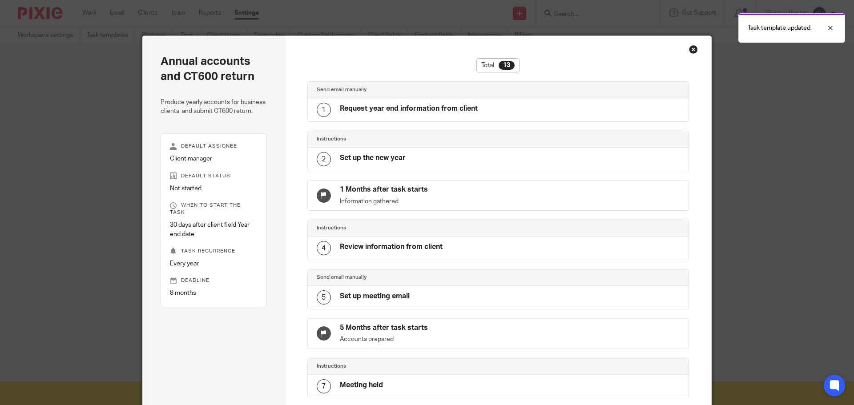
click at [692, 48] on div "Close this dialog window" at bounding box center [693, 49] width 9 height 9
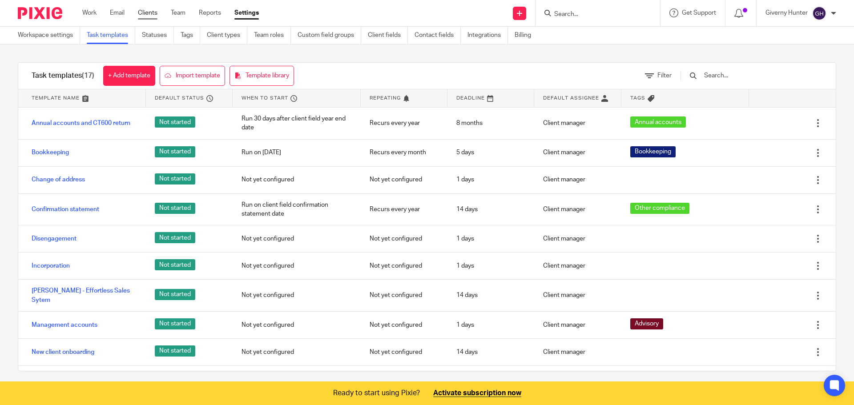
click at [150, 13] on link "Clients" at bounding box center [148, 12] width 20 height 9
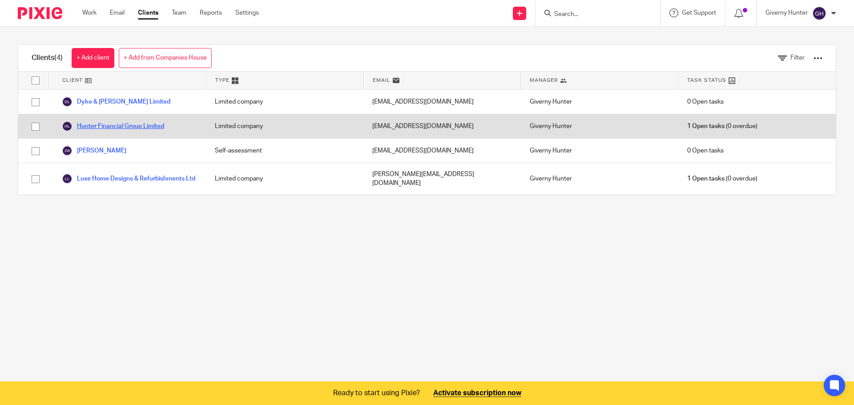
click at [105, 129] on link "Hunter Financial Group Limited" at bounding box center [113, 126] width 102 height 11
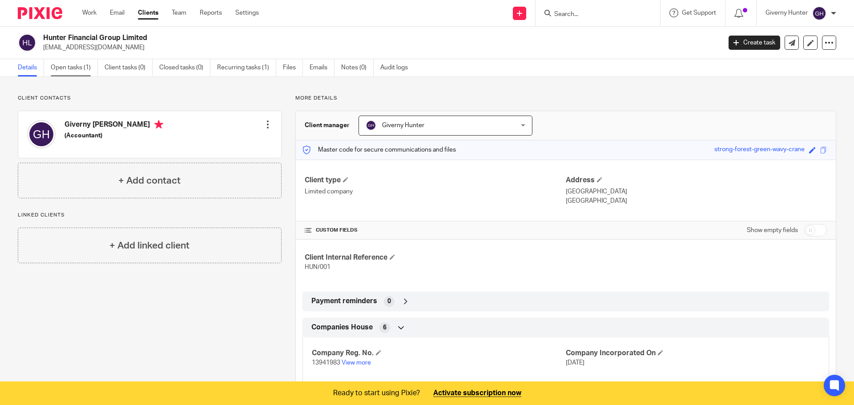
click at [81, 65] on link "Open tasks (1)" at bounding box center [74, 67] width 47 height 17
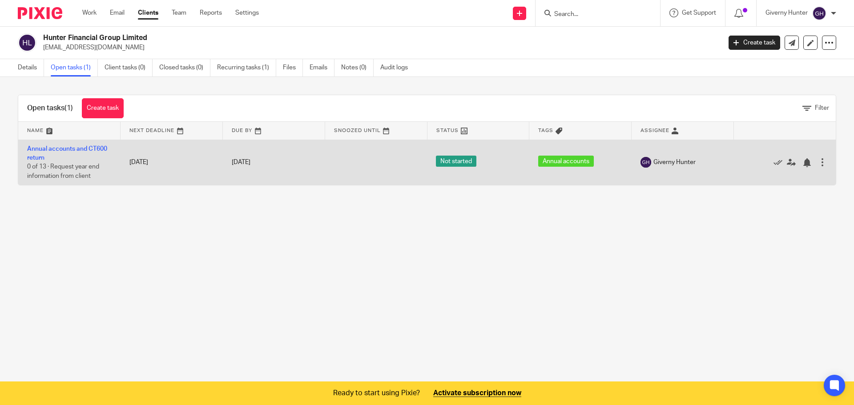
click at [818, 162] on div at bounding box center [822, 162] width 9 height 9
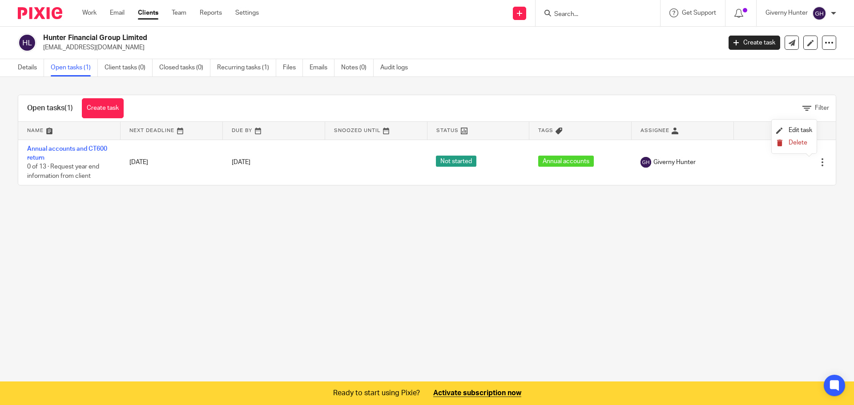
click at [797, 141] on span "Delete" at bounding box center [797, 143] width 19 height 6
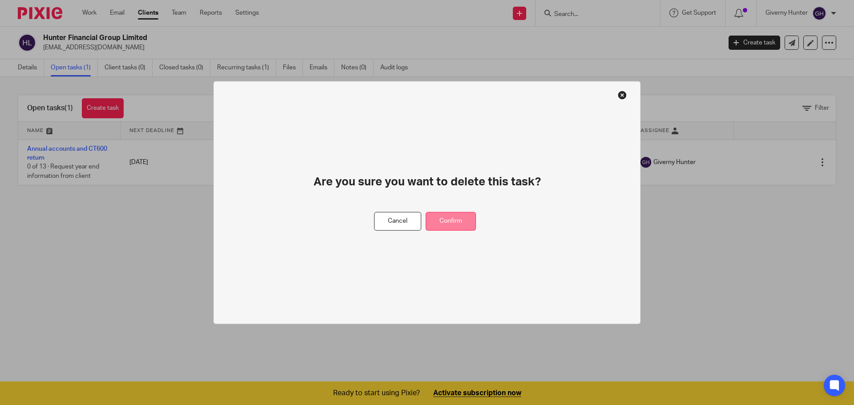
click at [474, 222] on button "Confirm" at bounding box center [451, 221] width 50 height 19
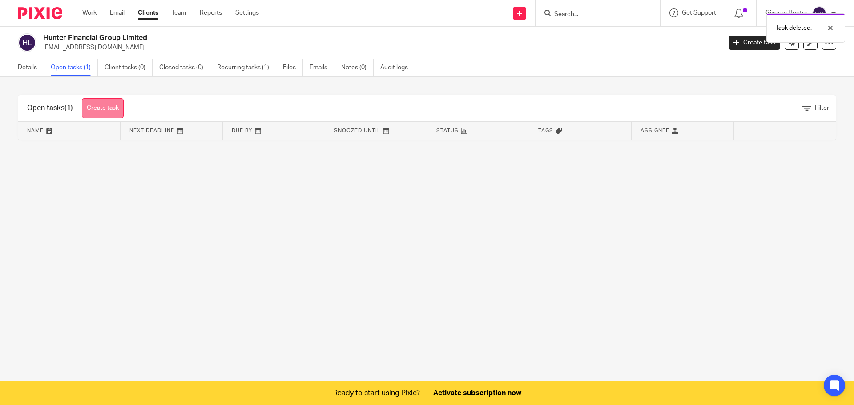
click at [100, 111] on link "Create task" at bounding box center [103, 108] width 42 height 20
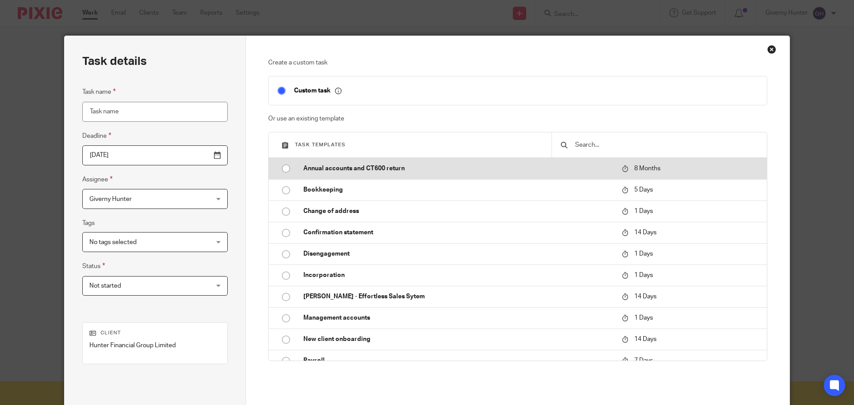
click at [370, 168] on p "Annual accounts and CT600 return" at bounding box center [457, 168] width 309 height 9
type input "2026-05-21"
type input "Annual accounts and CT600 return"
checkbox input "false"
radio input "true"
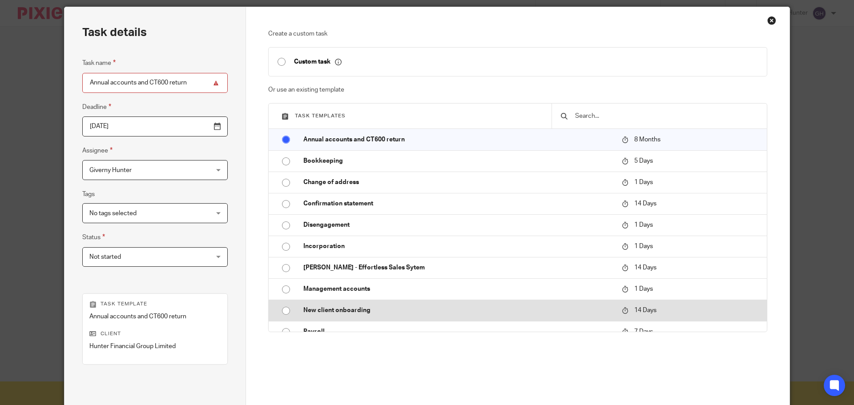
scroll to position [121, 0]
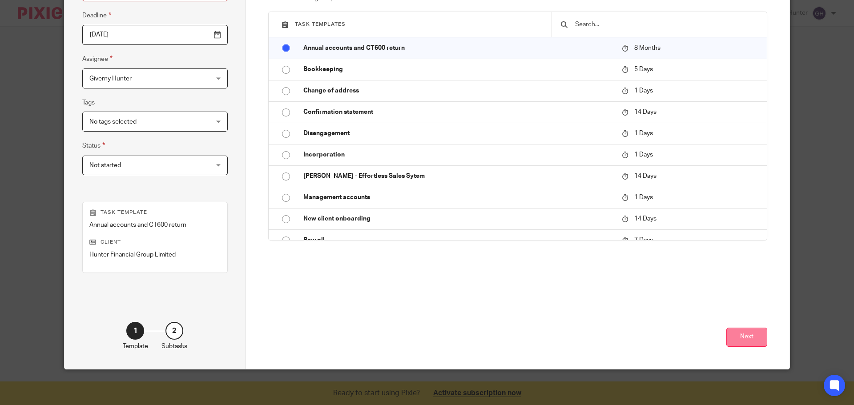
click at [737, 345] on button "Next" at bounding box center [746, 337] width 41 height 19
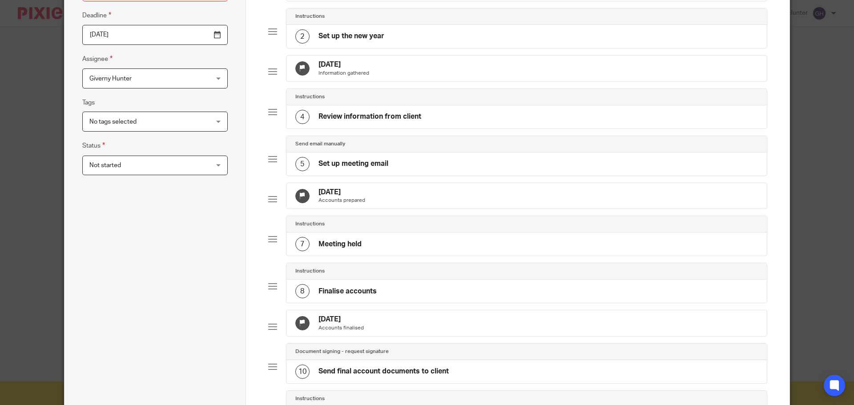
scroll to position [397, 0]
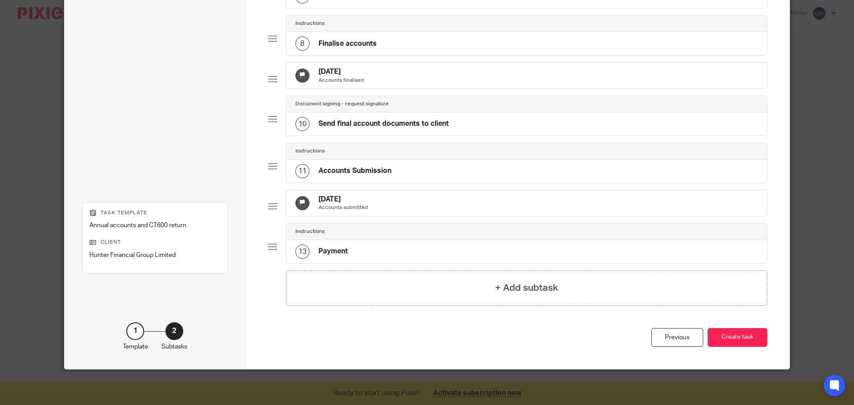
click at [736, 355] on div "Previous Create task" at bounding box center [517, 348] width 499 height 41
click at [734, 342] on button "Create task" at bounding box center [737, 337] width 60 height 19
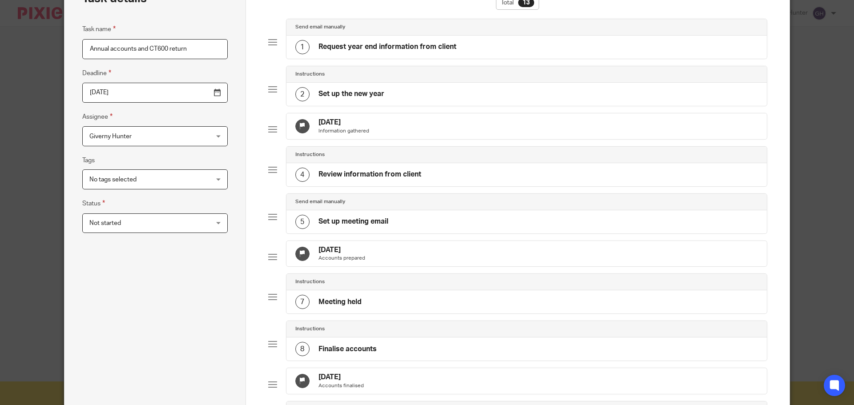
scroll to position [0, 0]
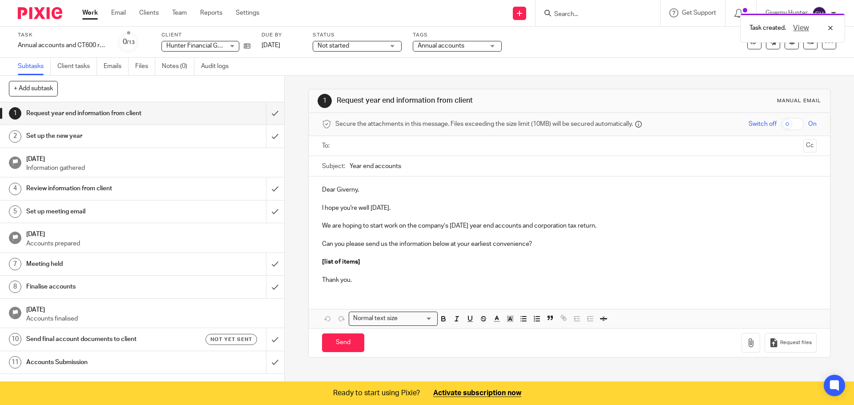
click at [561, 246] on p "Can you please send us the information below at your earliest convenience?" at bounding box center [569, 244] width 494 height 9
click at [247, 12] on link "Settings" at bounding box center [248, 12] width 24 height 9
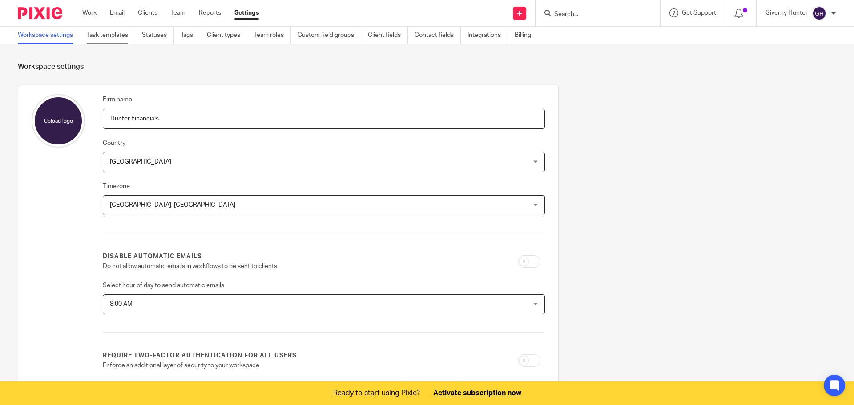
click at [128, 34] on link "Task templates" at bounding box center [111, 35] width 48 height 17
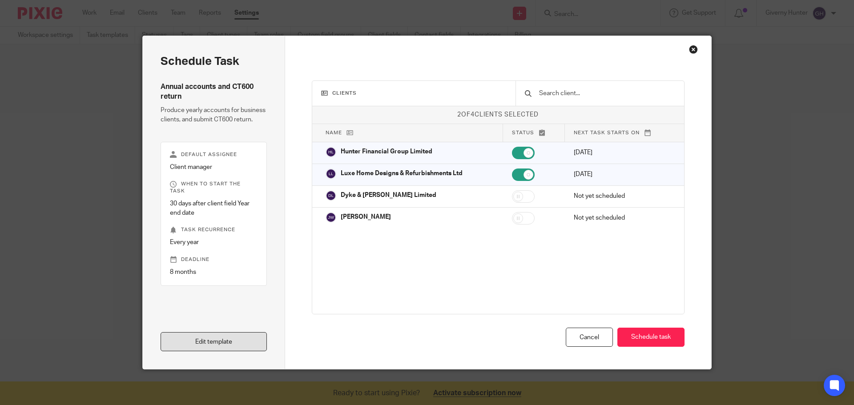
click at [233, 344] on link "Edit template" at bounding box center [214, 341] width 106 height 19
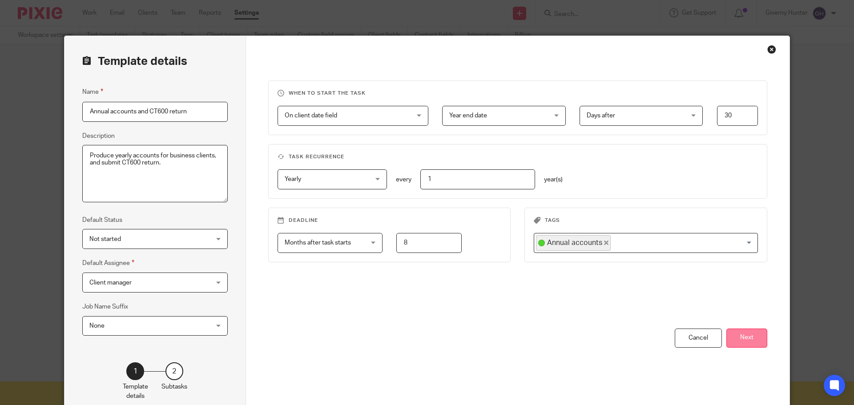
click at [754, 336] on button "Next" at bounding box center [746, 338] width 41 height 19
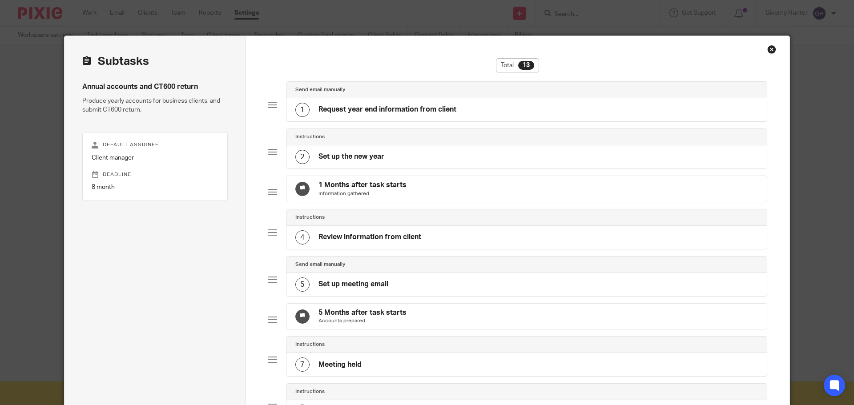
click at [534, 111] on div "1 Request year end information from client" at bounding box center [526, 109] width 481 height 23
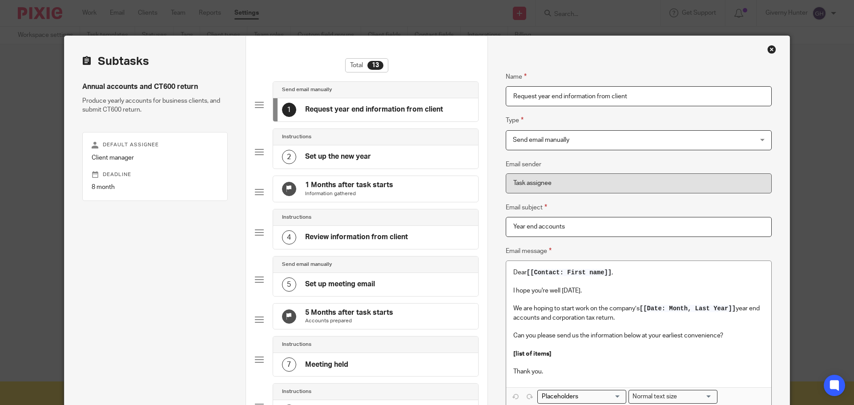
scroll to position [133, 0]
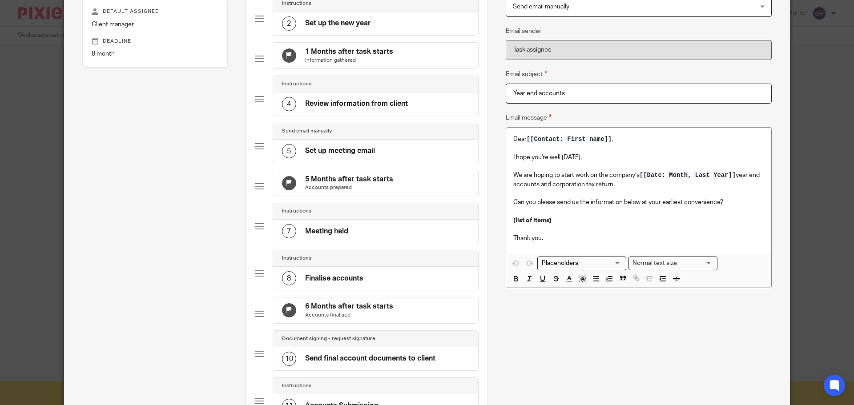
click at [733, 176] on span "[[Date: Month, Last Year]]" at bounding box center [687, 175] width 96 height 7
click at [594, 265] on input "Search for option" at bounding box center [579, 263] width 82 height 9
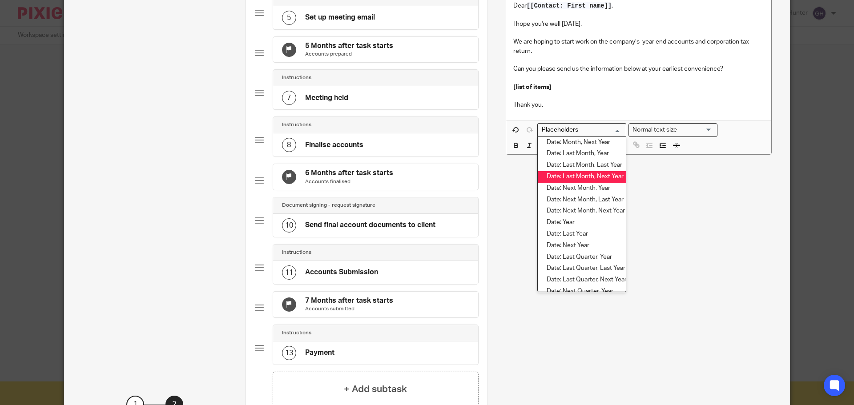
scroll to position [927, 0]
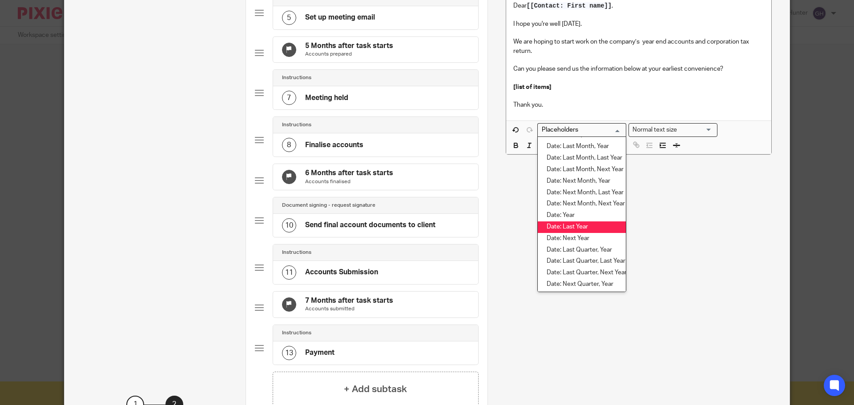
click at [585, 227] on li "Date: Last Year" at bounding box center [582, 227] width 88 height 12
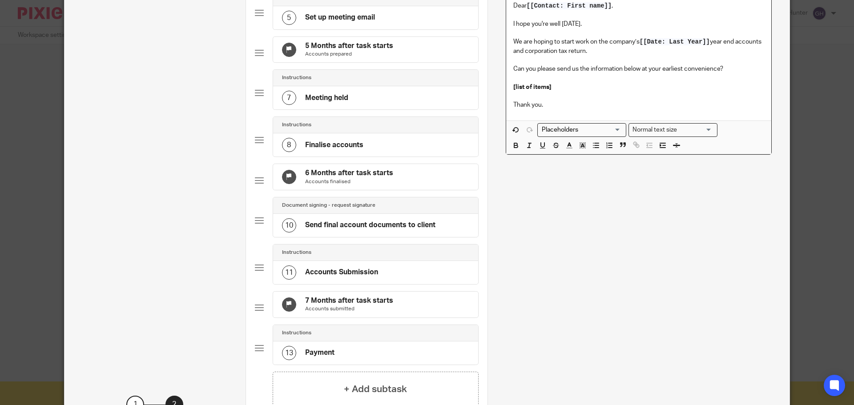
scroll to position [222, 0]
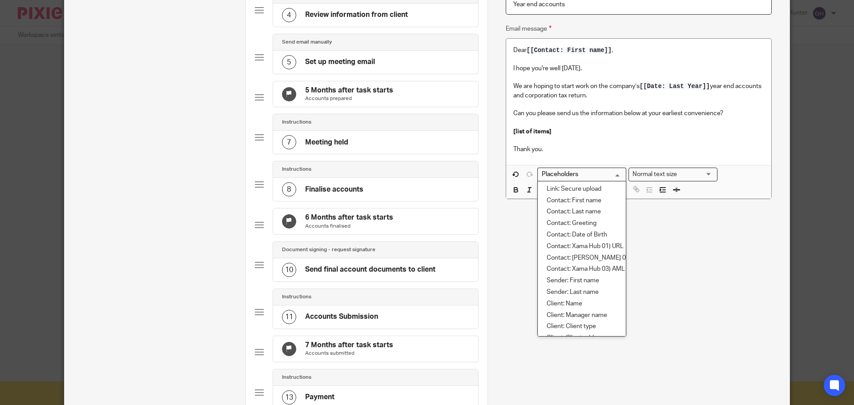
click at [584, 174] on input "Search for option" at bounding box center [579, 174] width 82 height 9
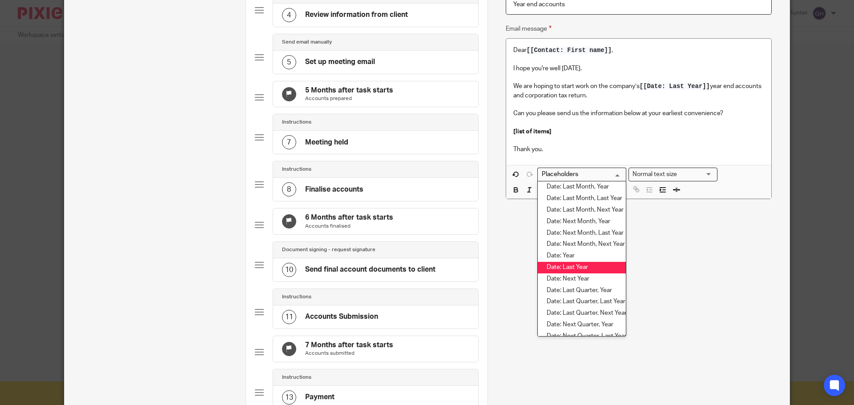
scroll to position [922, 0]
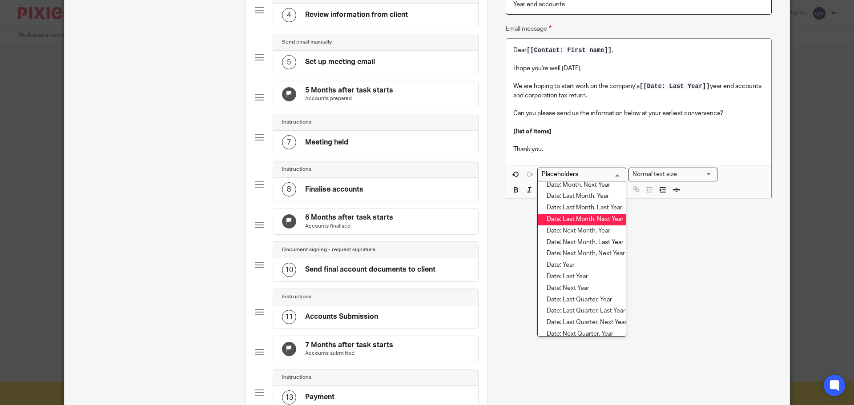
click at [699, 96] on p "We are hoping to start work on the company’s [[Date: Last Year]] year end accou…" at bounding box center [638, 91] width 251 height 18
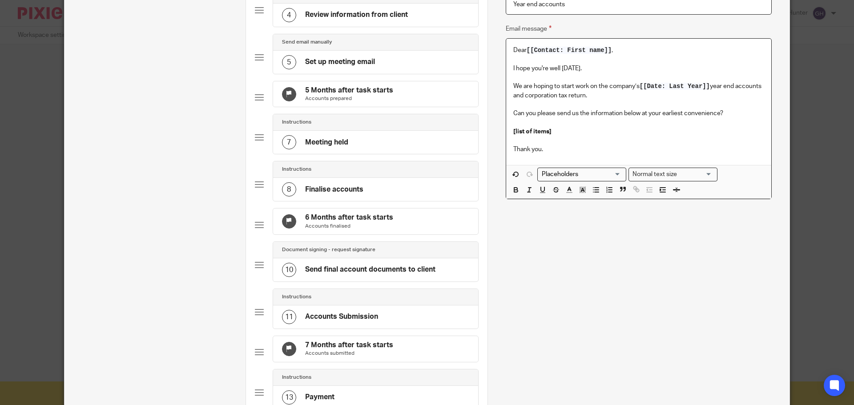
click at [710, 86] on p "We are hoping to start work on the company’s [[Date: Last Year]] year end accou…" at bounding box center [638, 91] width 251 height 18
click at [668, 99] on p "We are hoping to start work on the company’s year end accounts and corporation …" at bounding box center [638, 91] width 251 height 18
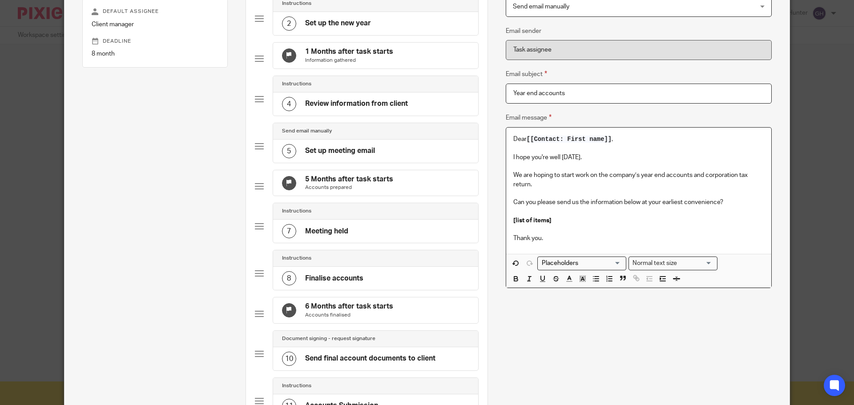
click at [598, 213] on p at bounding box center [638, 211] width 251 height 9
click at [594, 221] on p "[list of items]" at bounding box center [638, 220] width 251 height 9
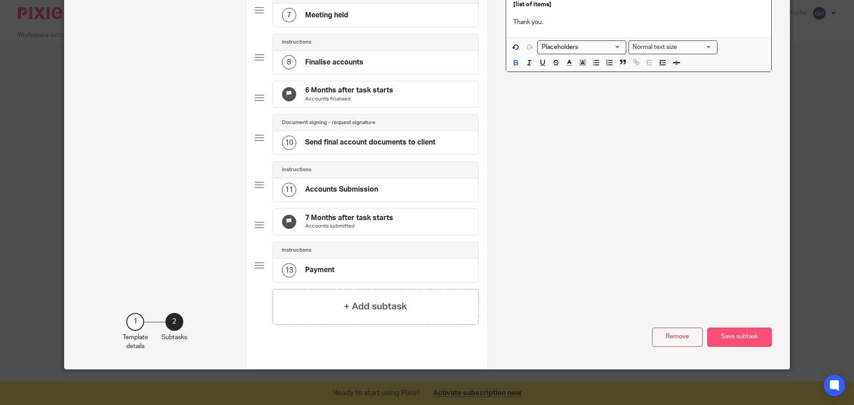
click at [732, 347] on button "Save subtask" at bounding box center [739, 337] width 64 height 19
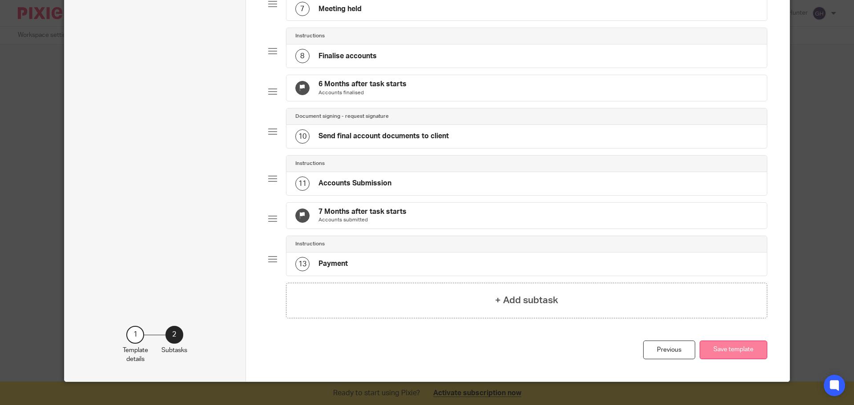
click at [737, 360] on button "Save template" at bounding box center [733, 350] width 68 height 19
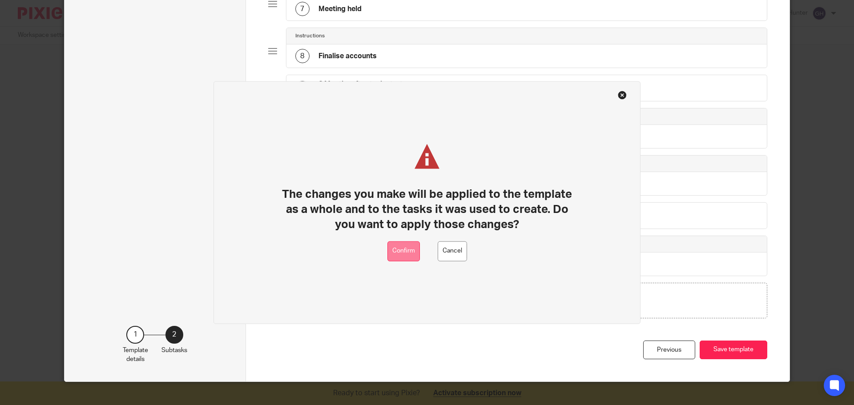
click at [396, 243] on button "Confirm" at bounding box center [403, 251] width 32 height 20
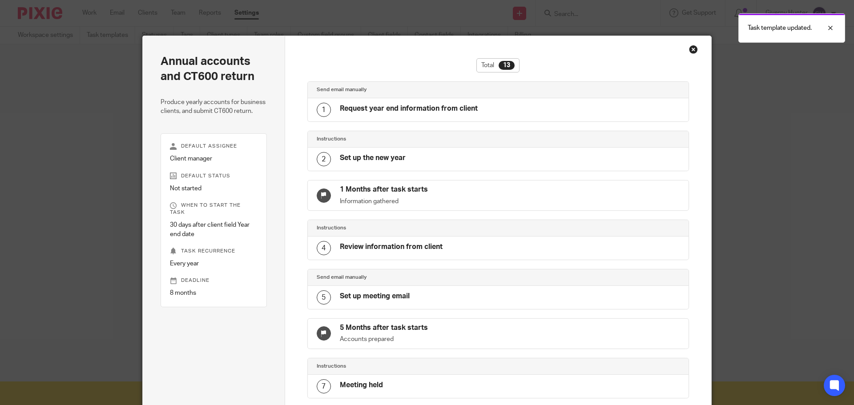
click at [690, 47] on div "Close this dialog window" at bounding box center [693, 49] width 9 height 9
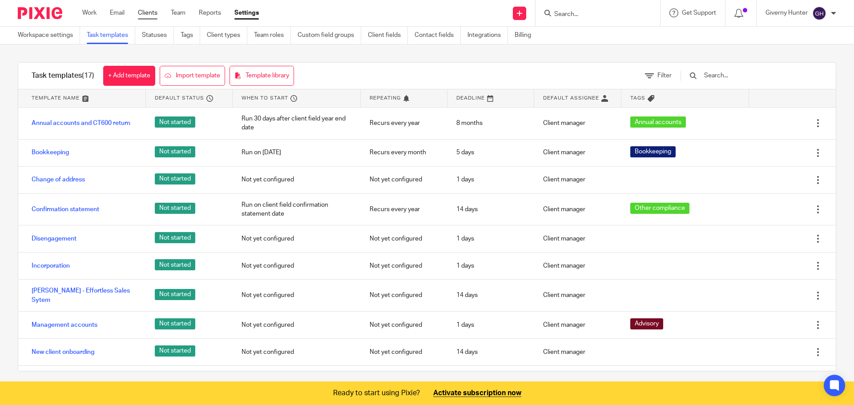
click at [151, 15] on link "Clients" at bounding box center [148, 12] width 20 height 9
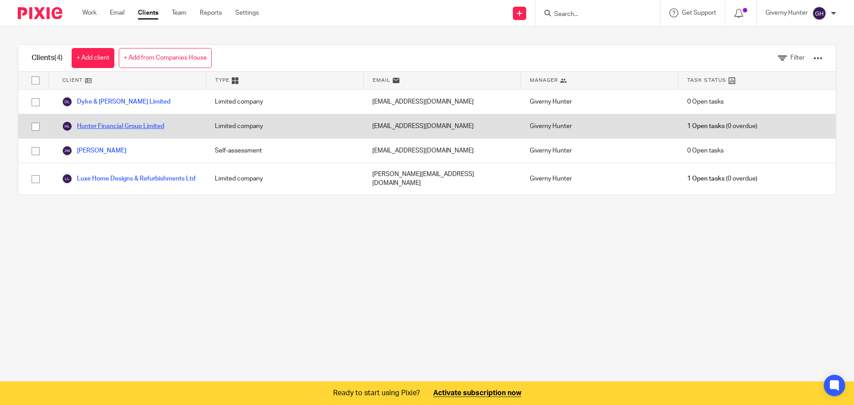
click at [116, 125] on link "Hunter Financial Group Limited" at bounding box center [113, 126] width 102 height 11
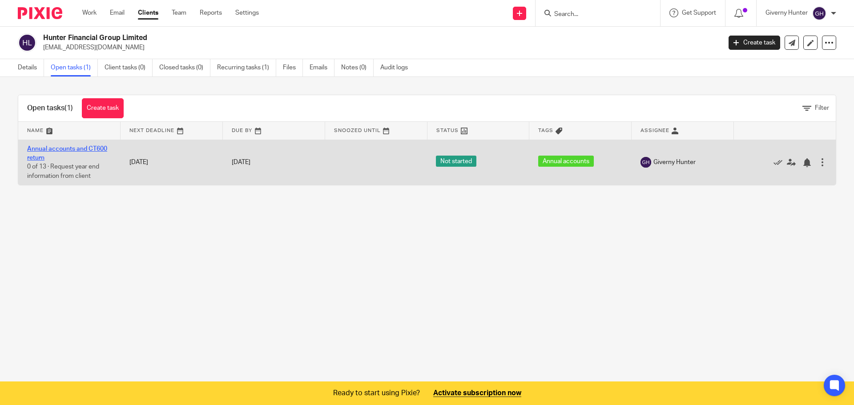
click at [93, 150] on link "Annual accounts and CT600 return" at bounding box center [67, 153] width 80 height 15
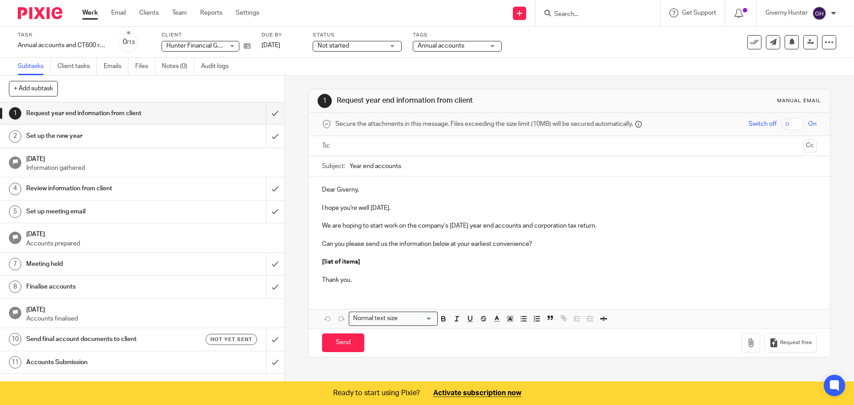
click at [494, 226] on p "We are hoping to start work on the company’s [DATE] year end accounts and corpo…" at bounding box center [569, 225] width 494 height 9
drag, startPoint x: 497, startPoint y: 227, endPoint x: 450, endPoint y: 227, distance: 47.1
click at [450, 227] on p "We are hoping to start work on the company’s [DATE] year end accounts and corpo…" at bounding box center [569, 225] width 494 height 9
click at [440, 272] on p at bounding box center [569, 271] width 494 height 9
click at [459, 269] on p at bounding box center [569, 271] width 494 height 9
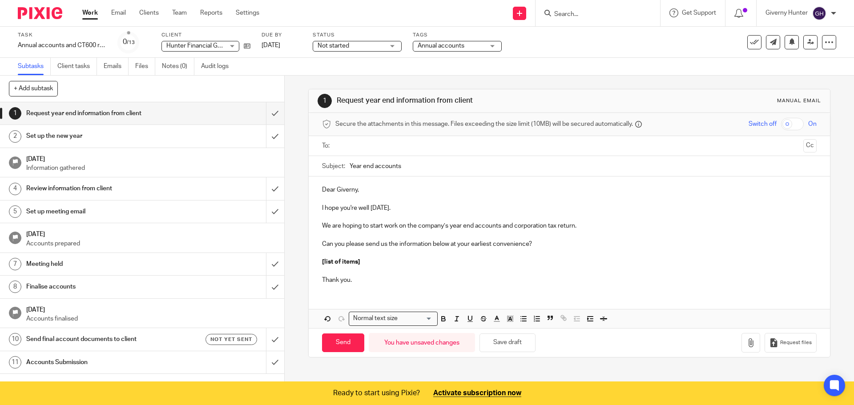
click at [456, 281] on p "Thank you." at bounding box center [569, 280] width 494 height 9
click at [396, 259] on p "[list of items]" at bounding box center [569, 261] width 494 height 9
click at [86, 67] on link "Client tasks" at bounding box center [77, 66] width 40 height 17
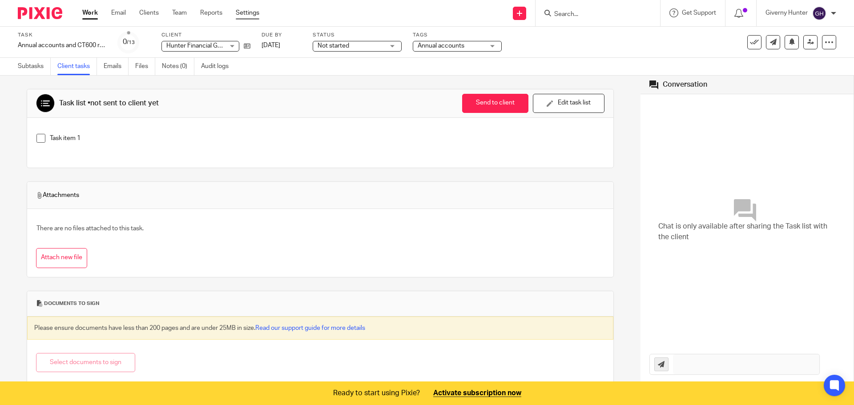
click at [252, 13] on link "Settings" at bounding box center [248, 12] width 24 height 9
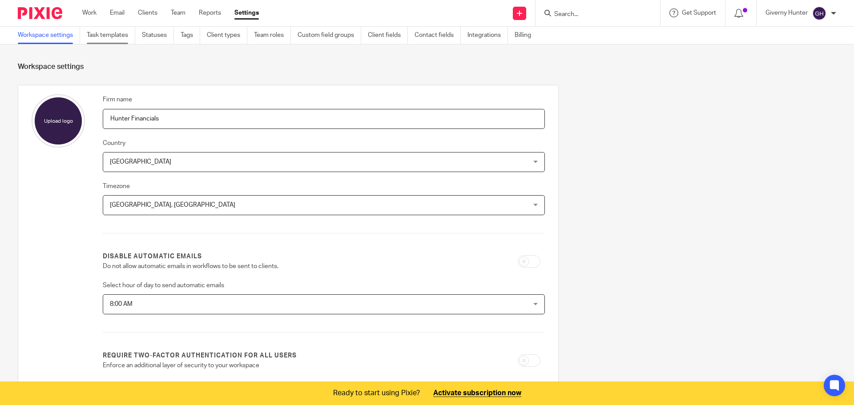
click at [120, 35] on link "Task templates" at bounding box center [111, 35] width 48 height 17
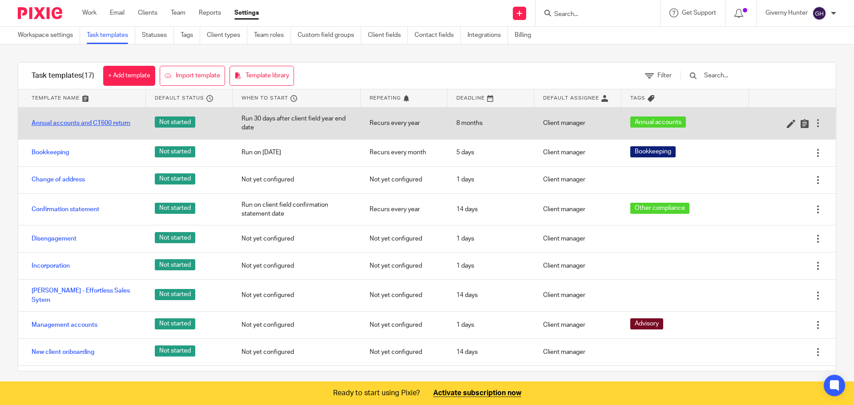
click at [97, 122] on link "Annual accounts and CT600 return" at bounding box center [81, 123] width 99 height 9
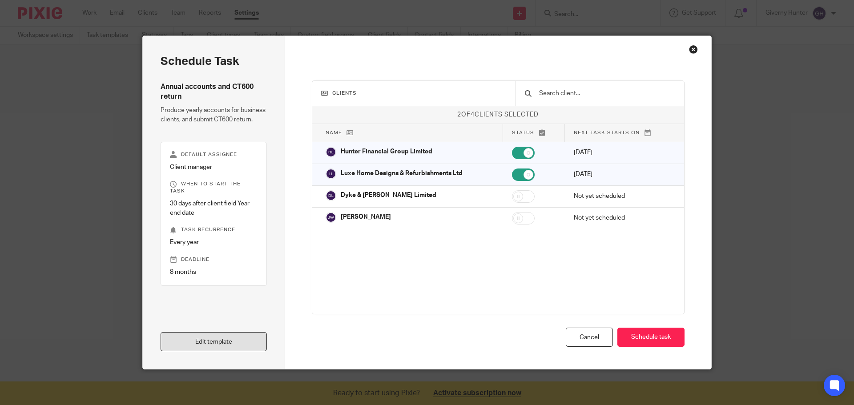
click at [215, 337] on link "Edit template" at bounding box center [214, 341] width 106 height 19
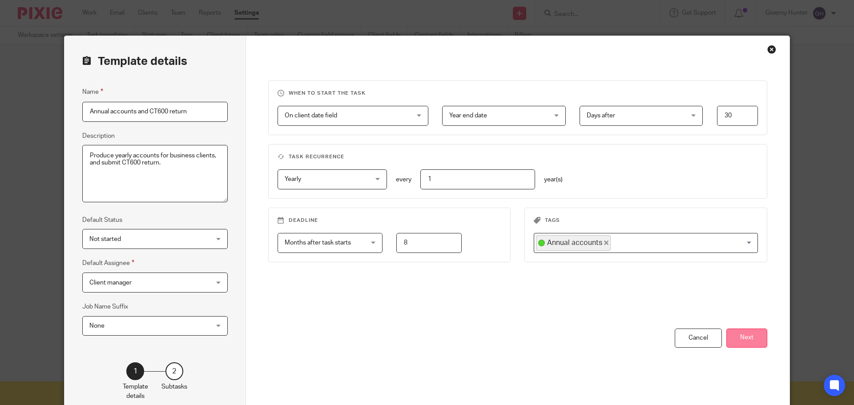
click at [741, 342] on button "Next" at bounding box center [746, 338] width 41 height 19
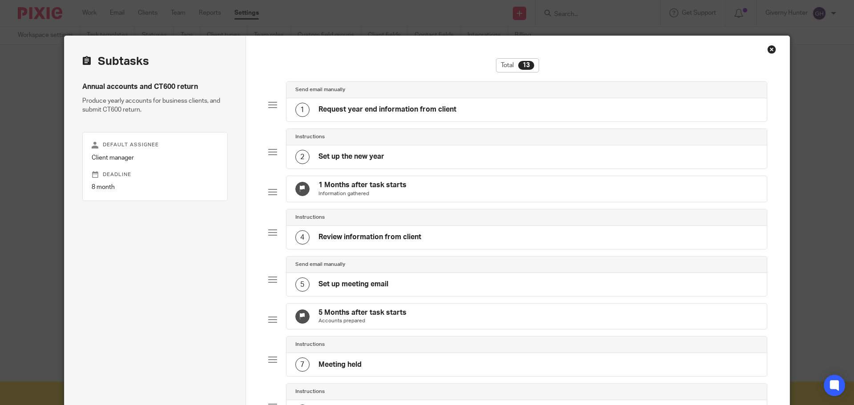
click at [411, 112] on h4 "Request year end information from client" at bounding box center [387, 109] width 138 height 9
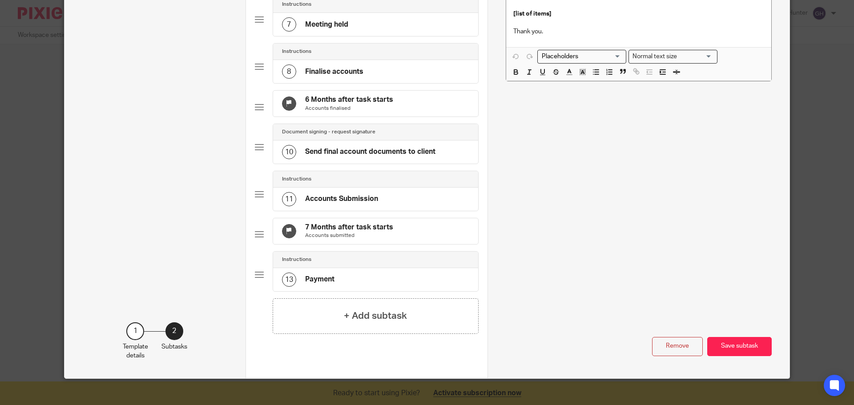
scroll to position [378, 0]
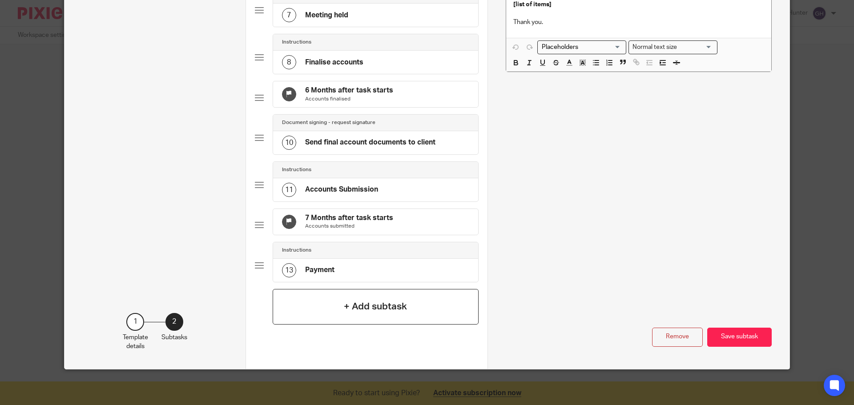
click at [387, 309] on h4 "+ Add subtask" at bounding box center [375, 307] width 63 height 14
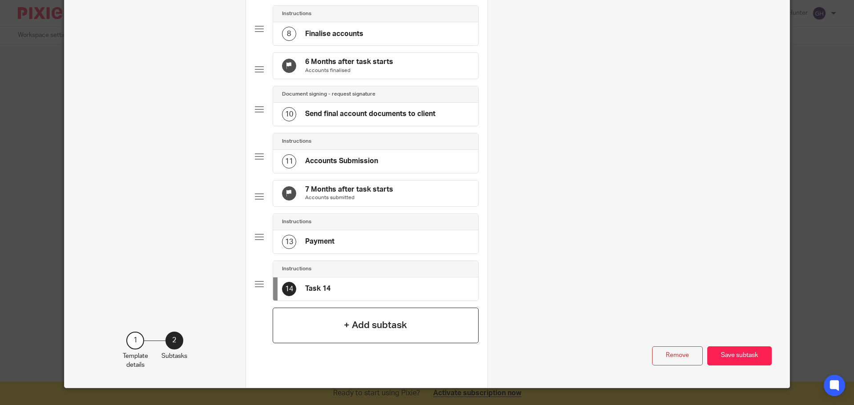
scroll to position [0, 0]
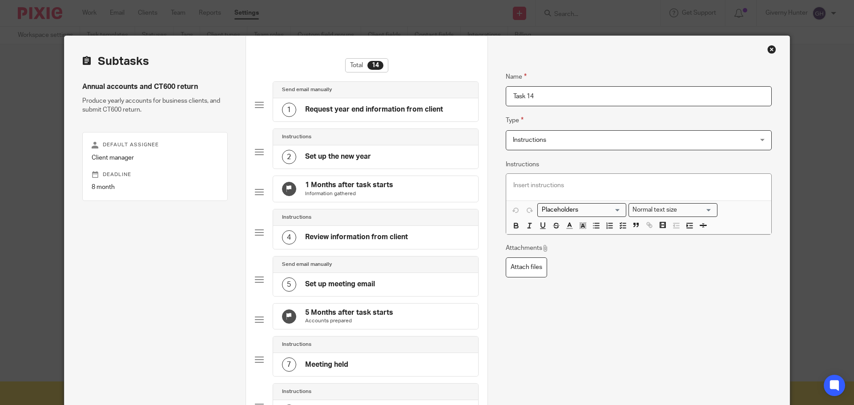
click at [576, 137] on span "Instructions" at bounding box center [616, 140] width 207 height 19
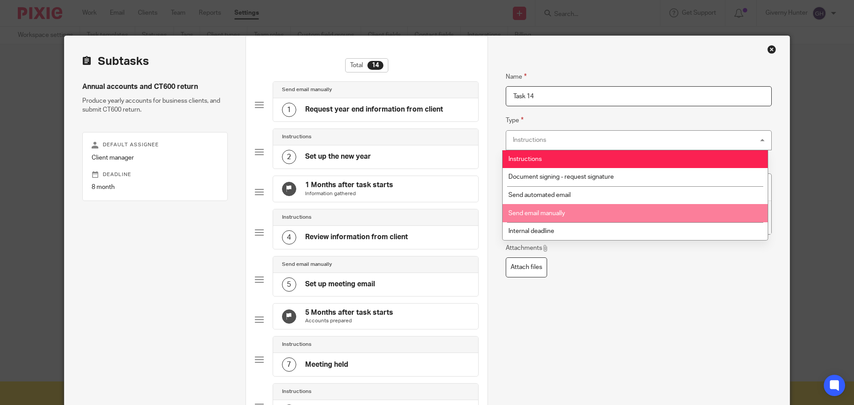
click at [569, 217] on li "Send email manually" at bounding box center [634, 213] width 265 height 18
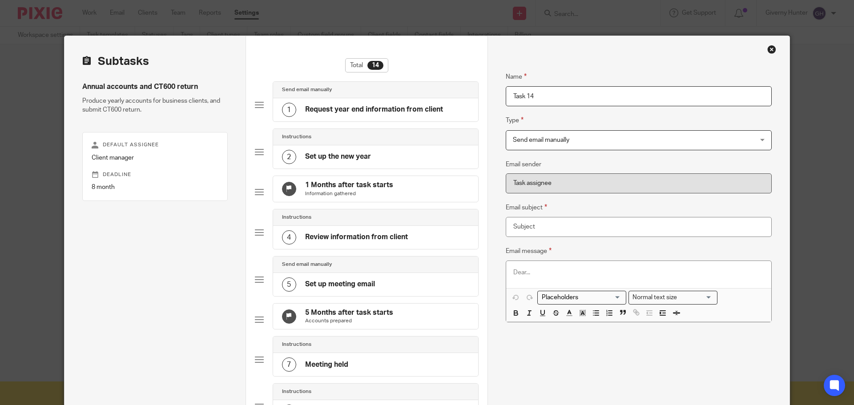
click at [563, 145] on span "Send email manually" at bounding box center [616, 140] width 207 height 19
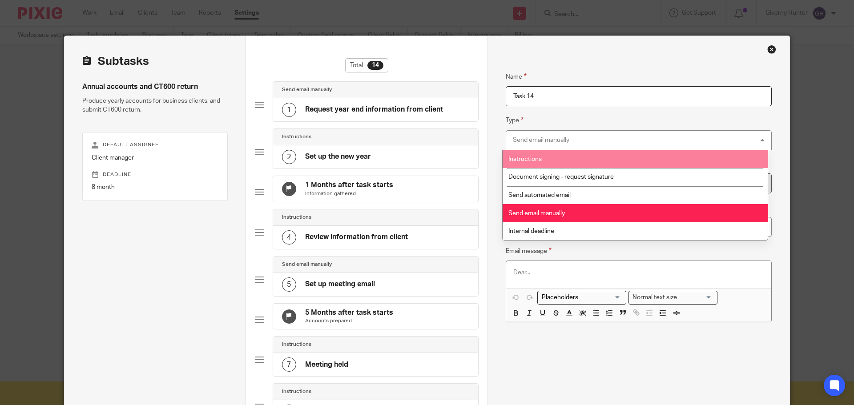
click at [570, 98] on input "Task 14" at bounding box center [639, 96] width 266 height 20
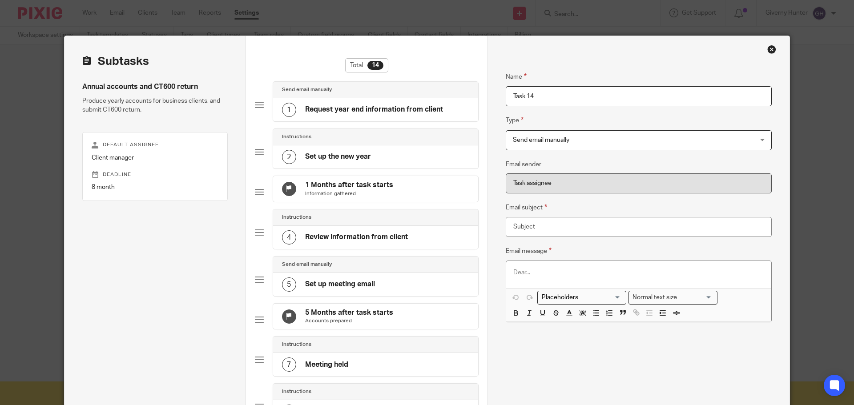
click at [580, 70] on fieldset "Name Task 14" at bounding box center [639, 82] width 266 height 48
click at [768, 51] on div "Close this dialog window" at bounding box center [771, 49] width 9 height 9
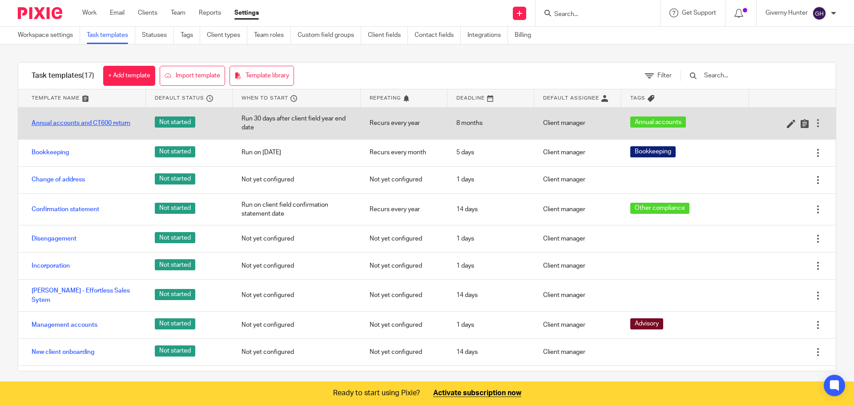
click at [98, 120] on link "Annual accounts and CT600 return" at bounding box center [81, 123] width 99 height 9
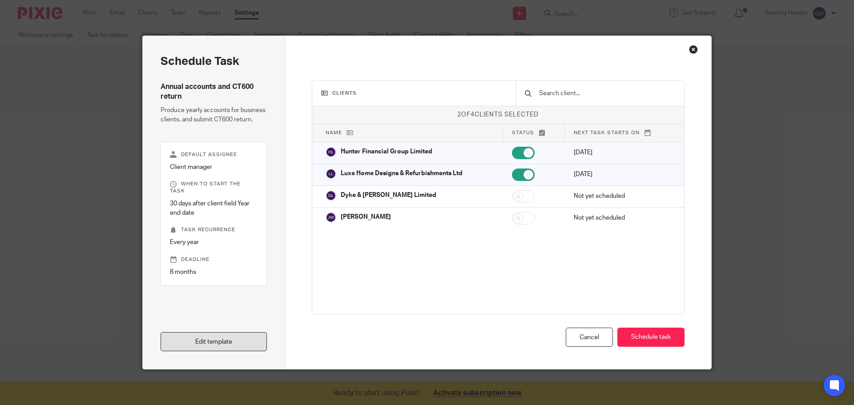
click at [209, 337] on link "Edit template" at bounding box center [214, 341] width 106 height 19
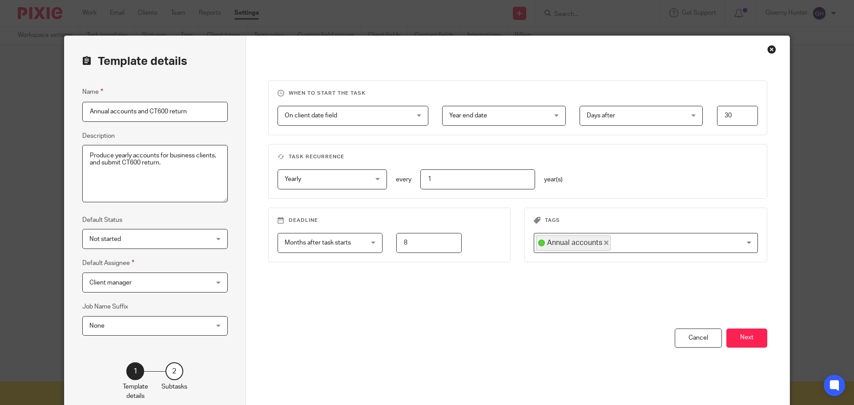
scroll to position [49, 0]
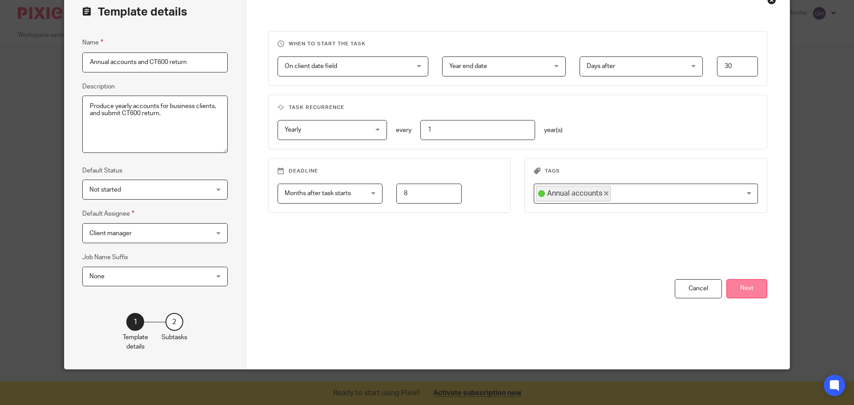
click at [748, 288] on button "Next" at bounding box center [746, 288] width 41 height 19
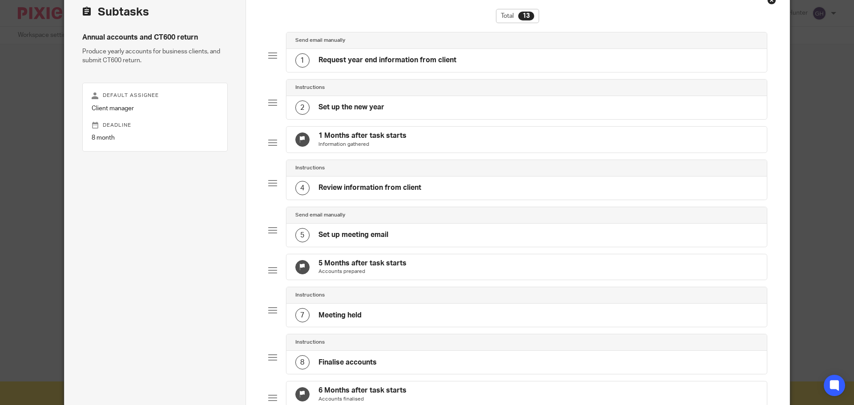
scroll to position [397, 0]
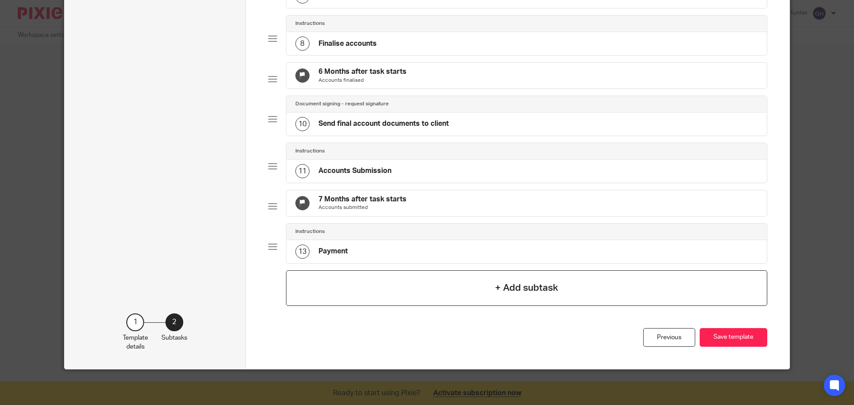
click at [554, 301] on div "+ Add subtask" at bounding box center [527, 288] width 482 height 36
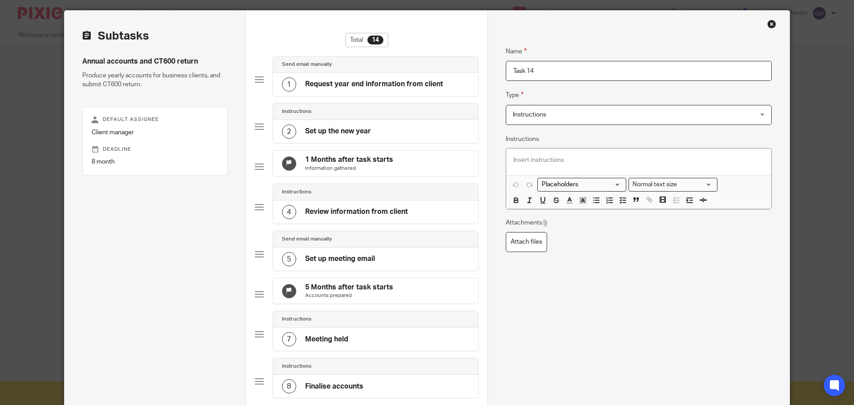
scroll to position [0, 0]
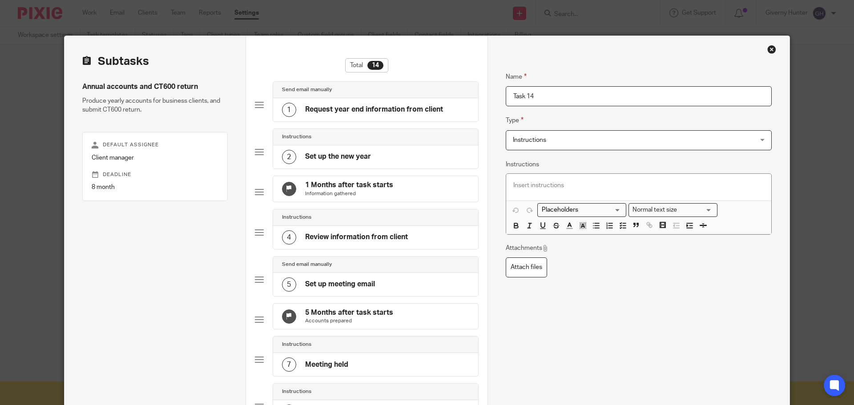
click at [768, 50] on div "Close this dialog window" at bounding box center [771, 49] width 9 height 9
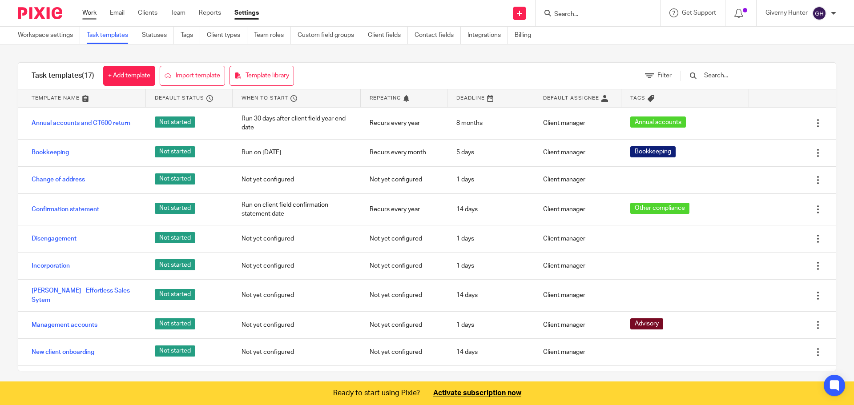
click at [95, 13] on link "Work" at bounding box center [89, 12] width 14 height 9
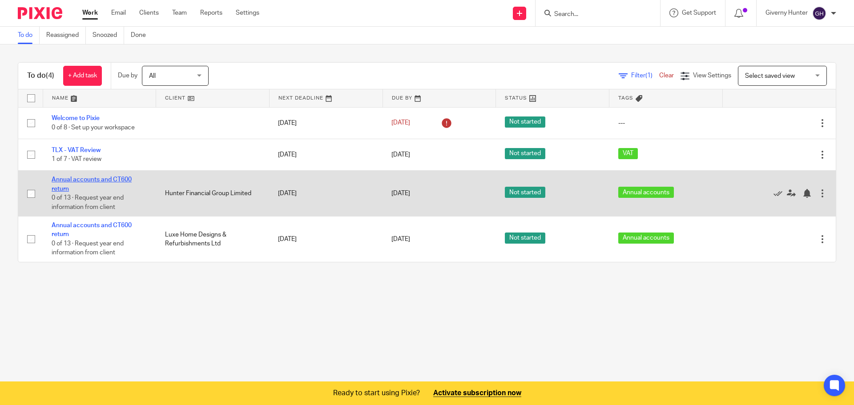
click at [95, 179] on link "Annual accounts and CT600 return" at bounding box center [92, 184] width 80 height 15
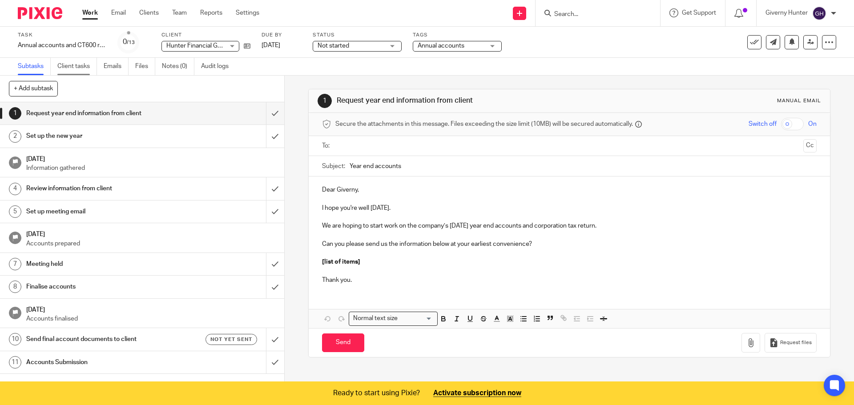
click at [82, 68] on link "Client tasks" at bounding box center [77, 66] width 40 height 17
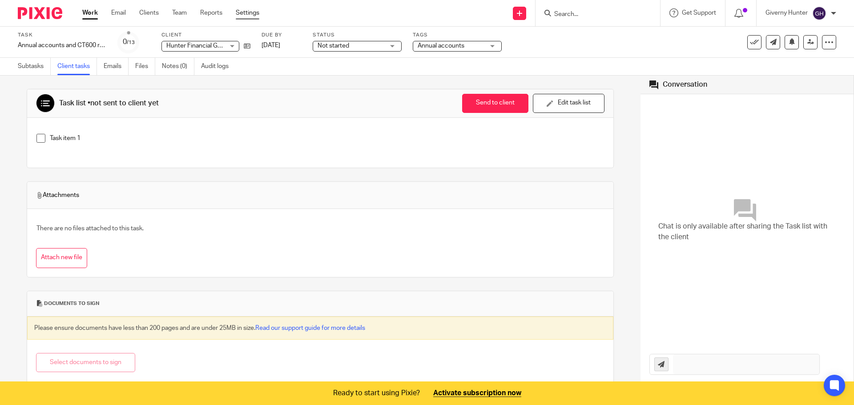
click at [249, 12] on link "Settings" at bounding box center [248, 12] width 24 height 9
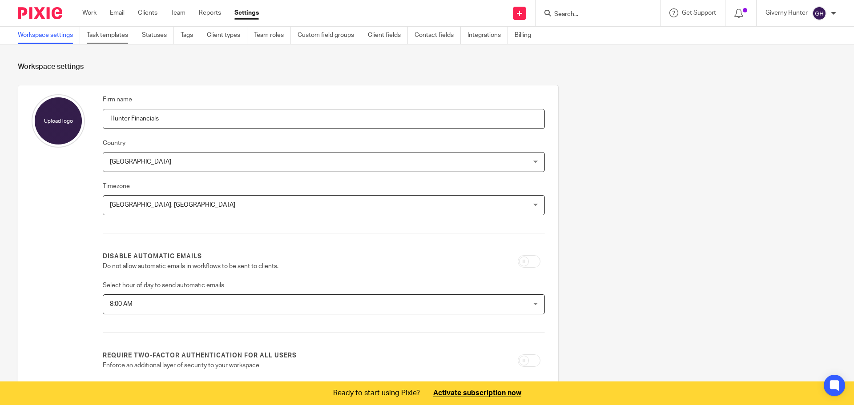
click at [127, 38] on link "Task templates" at bounding box center [111, 35] width 48 height 17
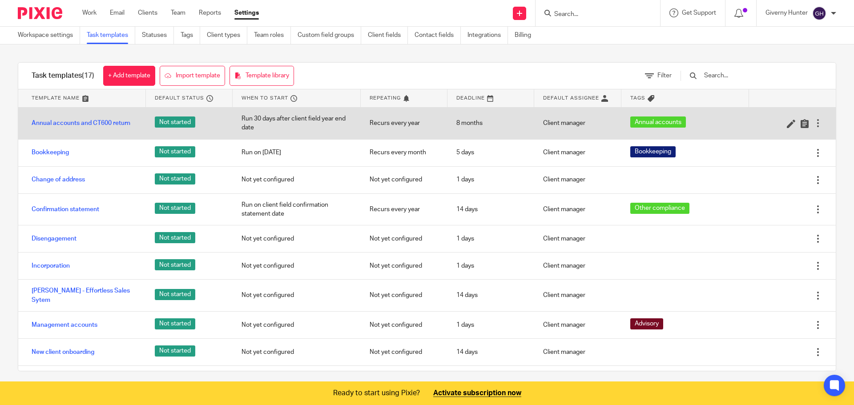
click at [813, 121] on div at bounding box center [817, 123] width 9 height 9
click at [813, 123] on div at bounding box center [817, 123] width 9 height 9
click at [813, 122] on div at bounding box center [817, 123] width 9 height 9
click at [91, 123] on link "Annual accounts and CT600 return" at bounding box center [81, 123] width 99 height 9
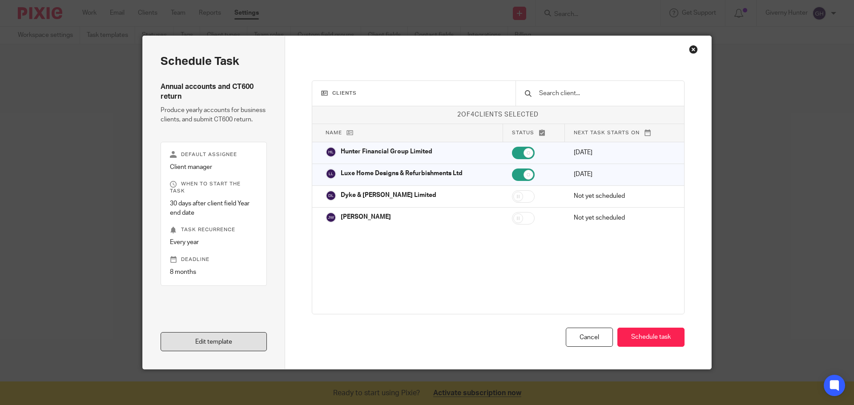
click at [208, 341] on link "Edit template" at bounding box center [214, 341] width 106 height 19
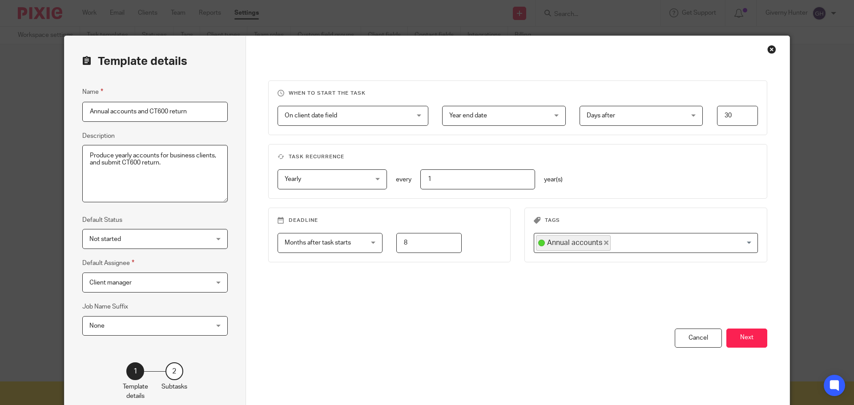
click at [764, 337] on div "When to start the task On client date field On client date field Disable On dat…" at bounding box center [518, 227] width 544 height 382
click at [753, 338] on button "Next" at bounding box center [746, 338] width 41 height 19
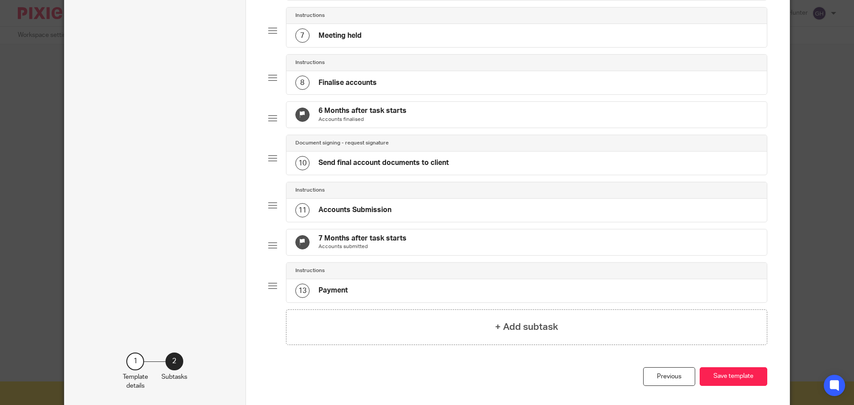
scroll to position [397, 0]
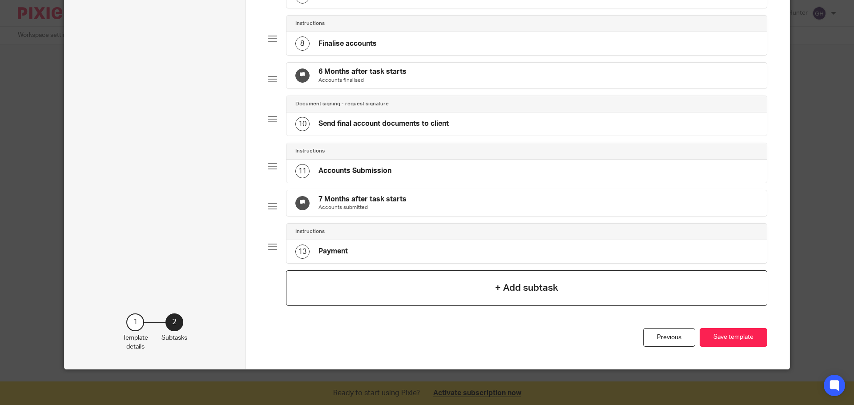
click at [531, 288] on h4 "+ Add subtask" at bounding box center [526, 288] width 63 height 14
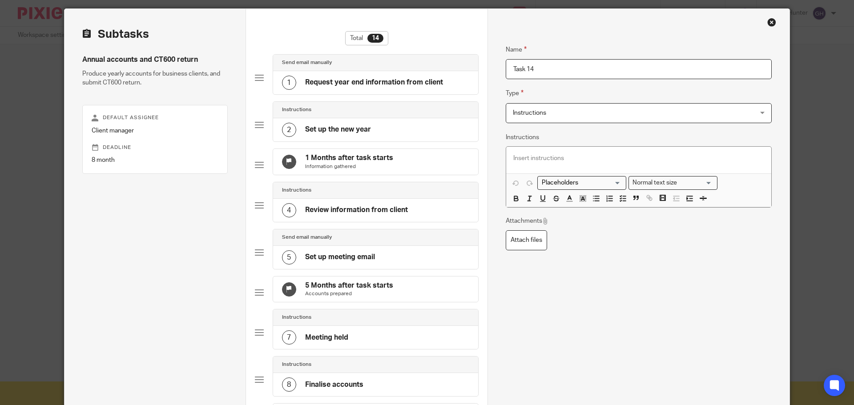
scroll to position [0, 0]
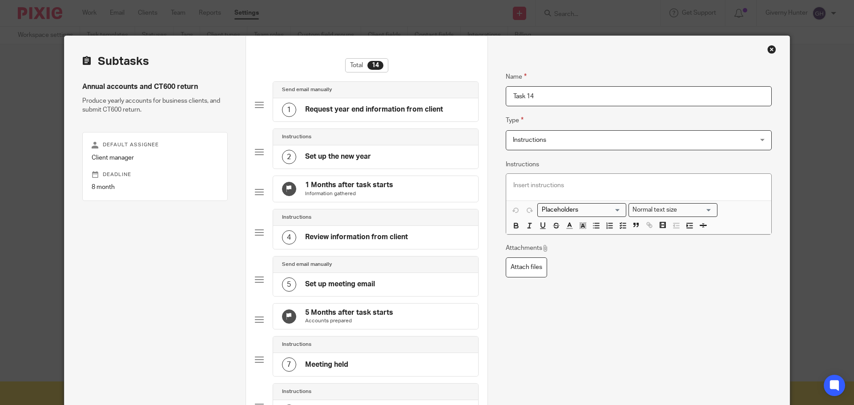
click at [768, 55] on div "Name Request year end information from client Type Send email manually Send ema…" at bounding box center [638, 401] width 302 height 730
click at [768, 51] on div "Close this dialog window" at bounding box center [771, 49] width 9 height 9
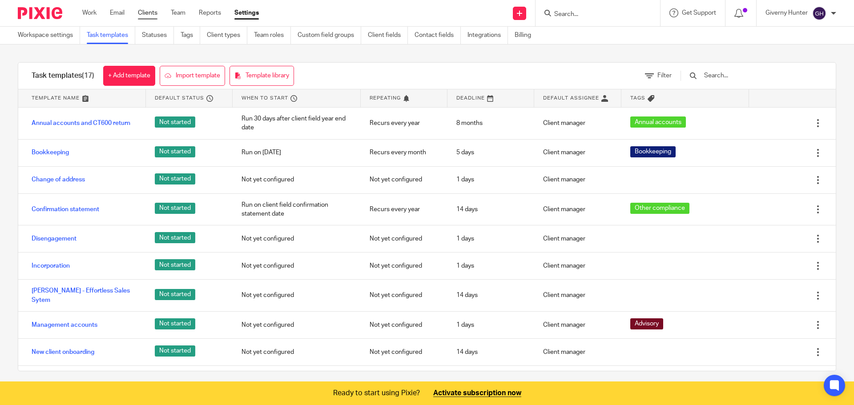
click at [149, 14] on link "Clients" at bounding box center [148, 12] width 20 height 9
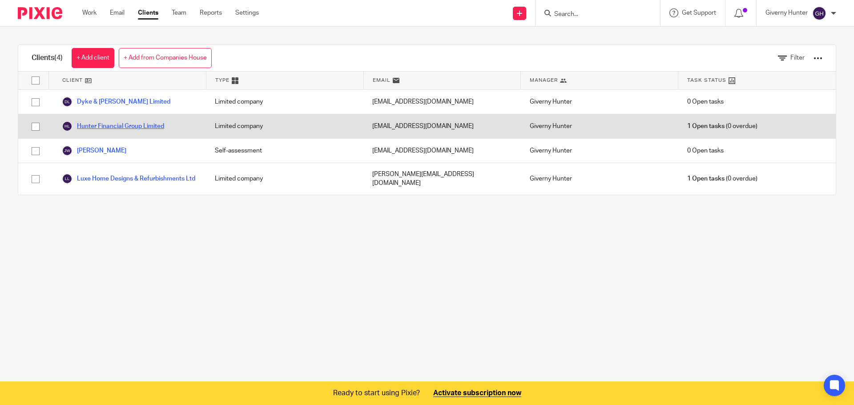
click at [144, 129] on link "Hunter Financial Group Limited" at bounding box center [113, 126] width 102 height 11
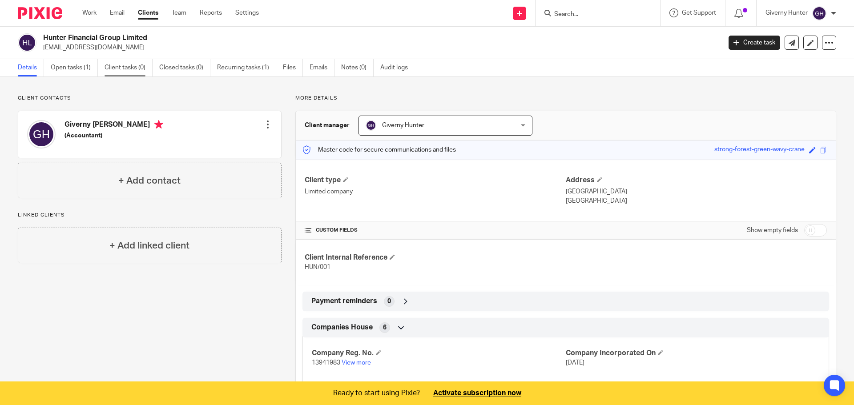
click at [130, 62] on link "Client tasks (0)" at bounding box center [128, 67] width 48 height 17
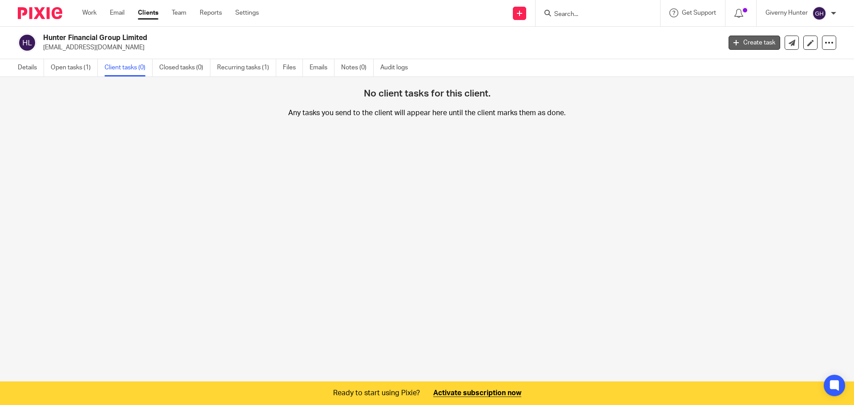
click at [752, 45] on link "Create task" at bounding box center [754, 43] width 52 height 14
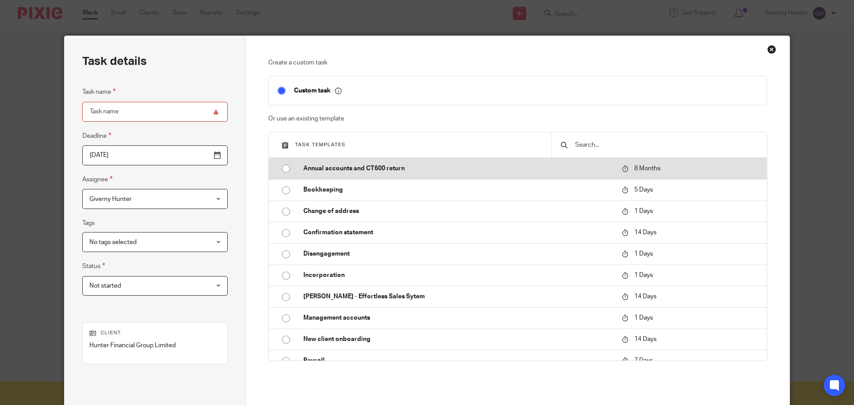
click at [358, 166] on p "Annual accounts and CT600 return" at bounding box center [457, 168] width 309 height 9
type input "2026-05-21"
type input "Annual accounts and CT600 return"
checkbox input "false"
radio input "true"
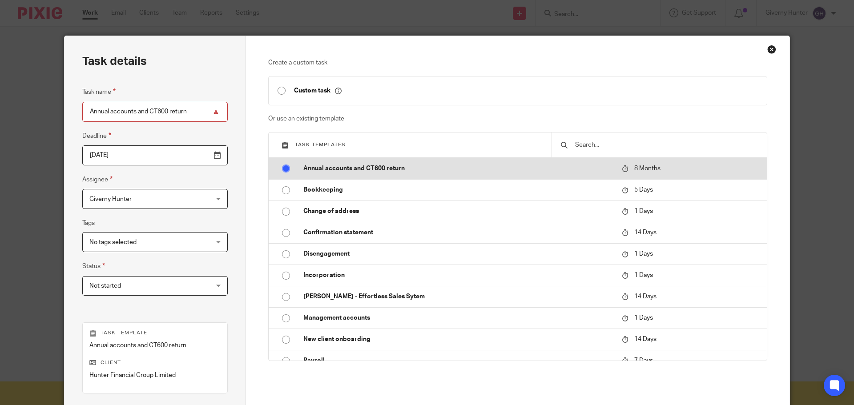
click at [358, 166] on p "Annual accounts and CT600 return" at bounding box center [457, 168] width 309 height 9
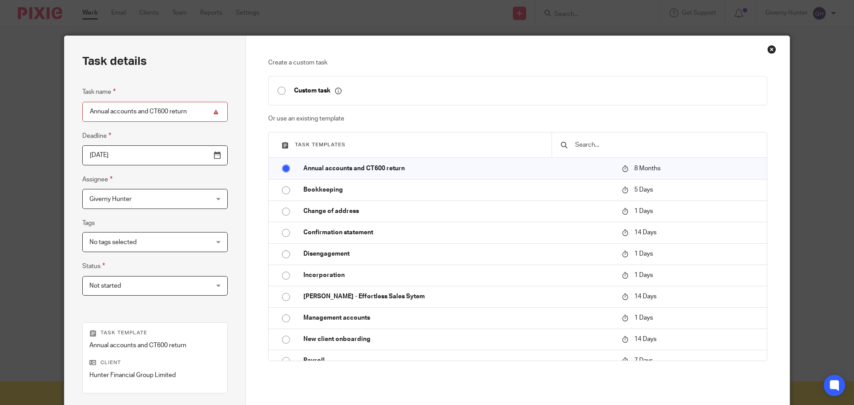
click at [309, 88] on p "Custom task" at bounding box center [318, 91] width 48 height 8
type input "2025-09-21"
checkbox input "true"
radio input "false"
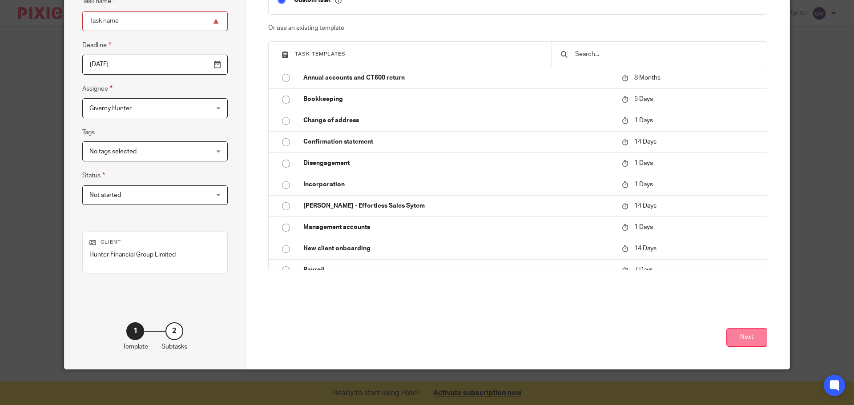
click at [744, 334] on button "Next" at bounding box center [746, 337] width 41 height 19
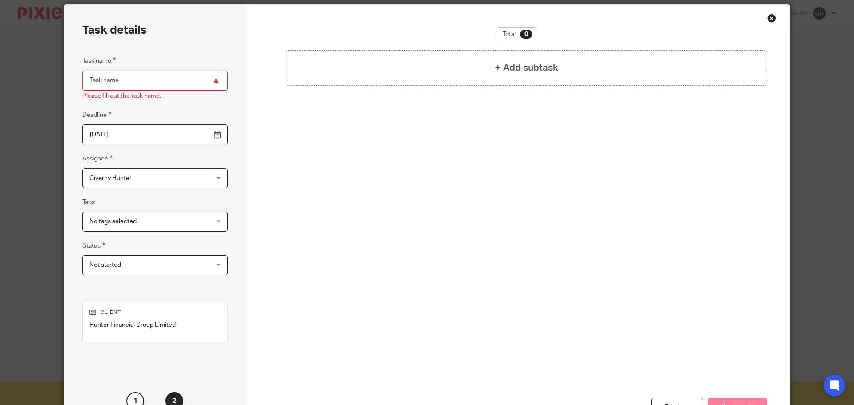
scroll to position [0, 0]
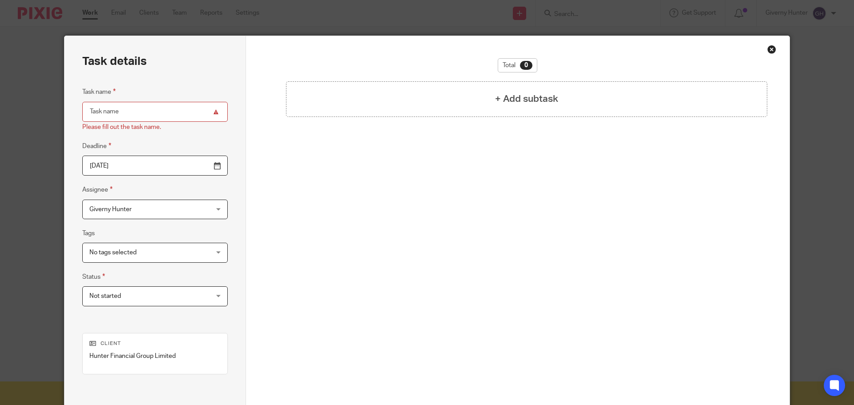
click at [169, 105] on input "Task name" at bounding box center [154, 112] width 145 height 20
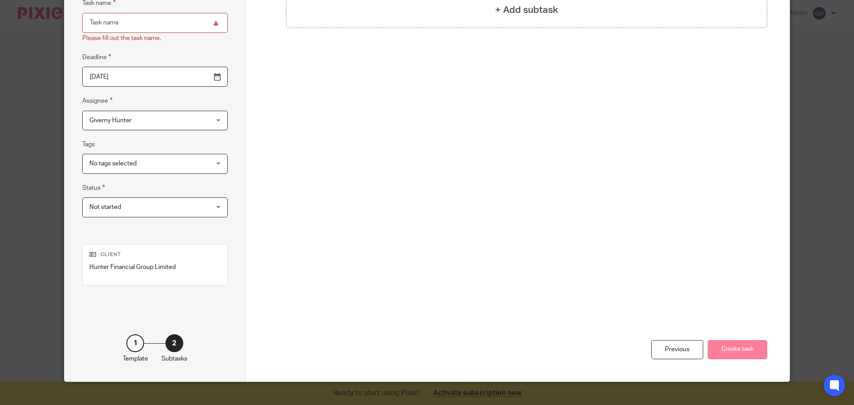
scroll to position [101, 0]
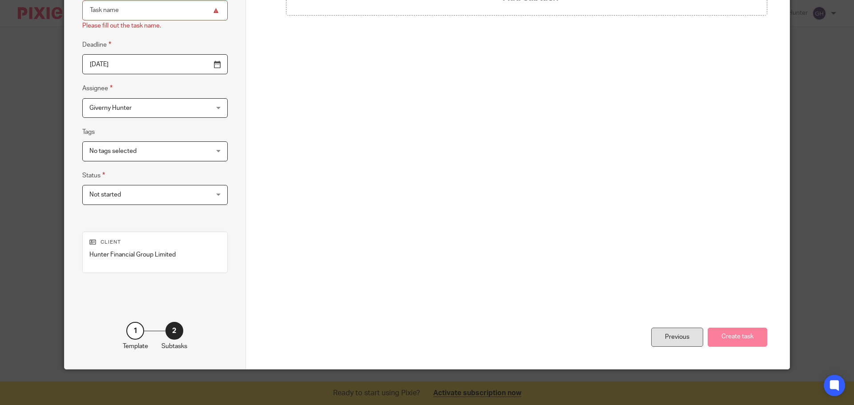
click at [671, 340] on div "Previous" at bounding box center [677, 337] width 52 height 19
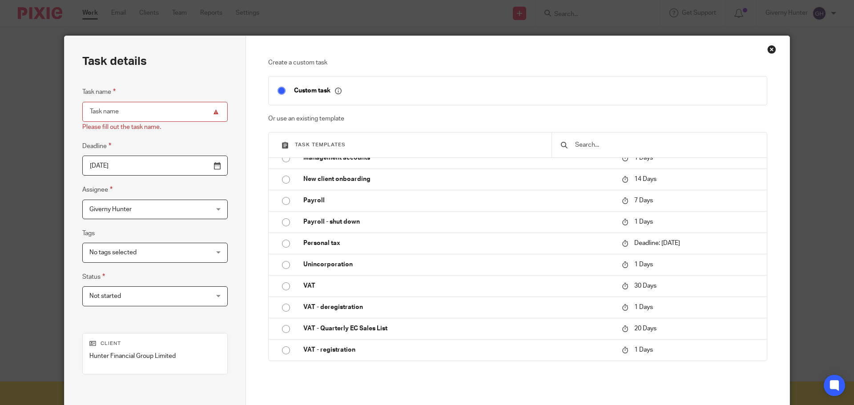
scroll to position [0, 0]
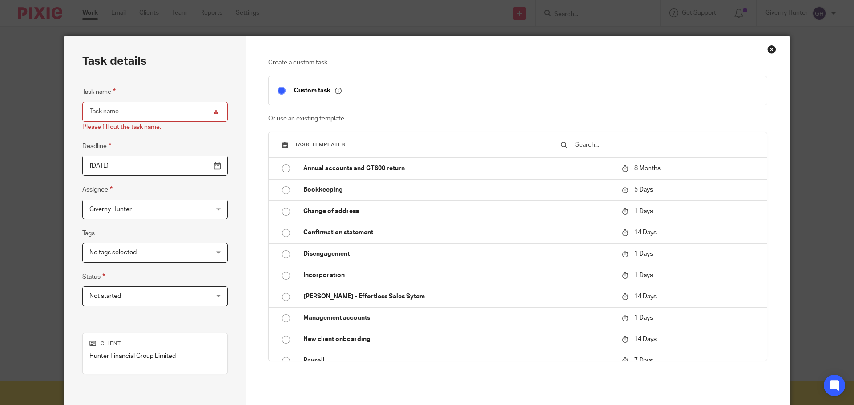
click at [770, 51] on div "Close this dialog window" at bounding box center [771, 49] width 9 height 9
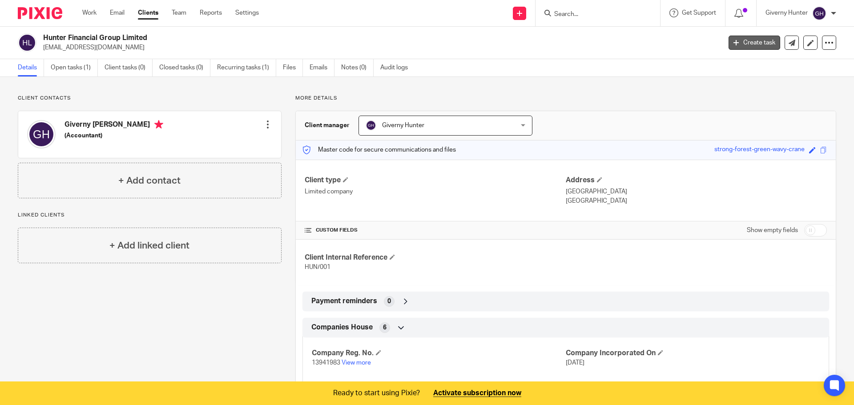
click at [740, 44] on link "Create task" at bounding box center [754, 43] width 52 height 14
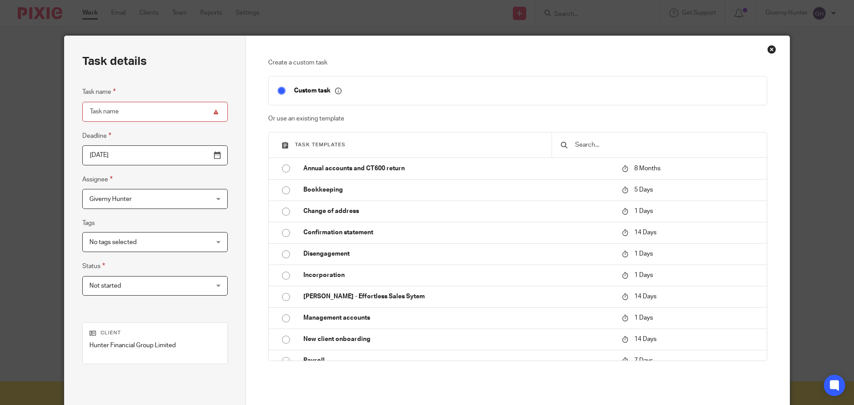
click at [131, 226] on fieldset "Tags No tags selected 1 - Job in 2 - In review 3 - Ready to file Advisory Annua…" at bounding box center [154, 235] width 145 height 34
click at [130, 236] on span "No tags selected" at bounding box center [144, 242] width 110 height 19
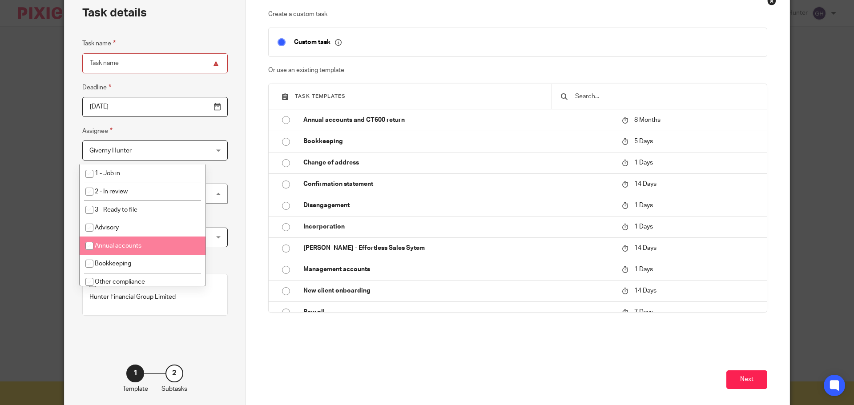
scroll to position [91, 0]
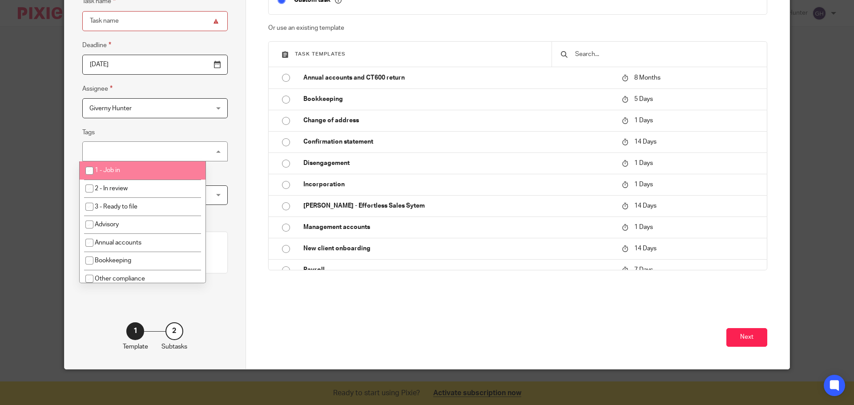
click at [163, 106] on span "Giverny Hunter" at bounding box center [144, 108] width 110 height 19
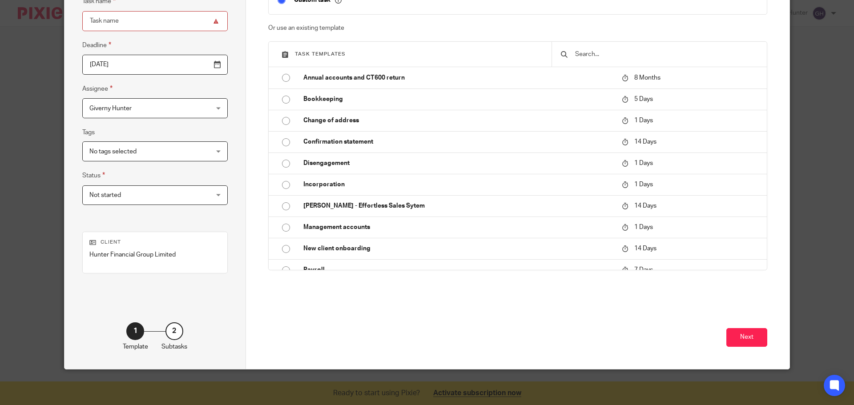
click at [235, 142] on div "Task details Task name Deadline 2025-09-21 Assignee Giverny Hunter Giverny Hunt…" at bounding box center [154, 157] width 181 height 424
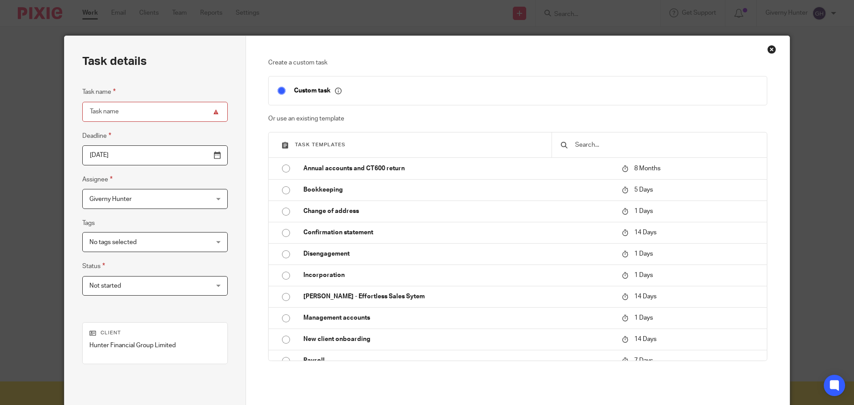
click at [174, 186] on fieldset "Assignee Giverny Hunter Giverny Hunter Client manager Giverny Hunter Holly Mcna…" at bounding box center [154, 191] width 145 height 35
click at [165, 198] on span "Giverny Hunter" at bounding box center [144, 198] width 110 height 19
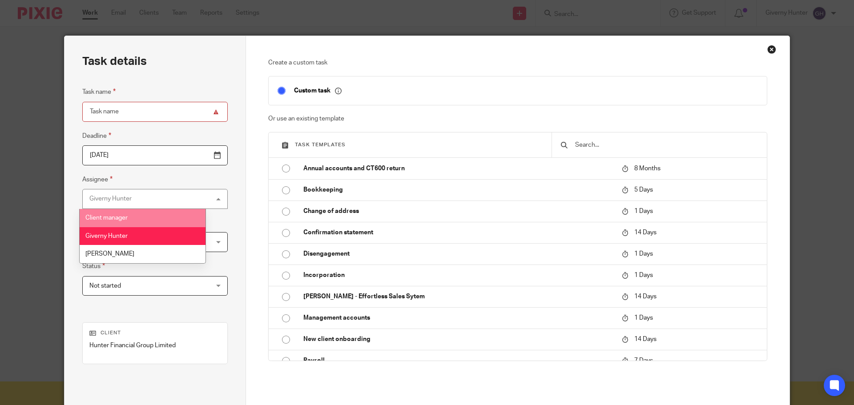
click at [140, 217] on li "Client manager" at bounding box center [143, 218] width 126 height 18
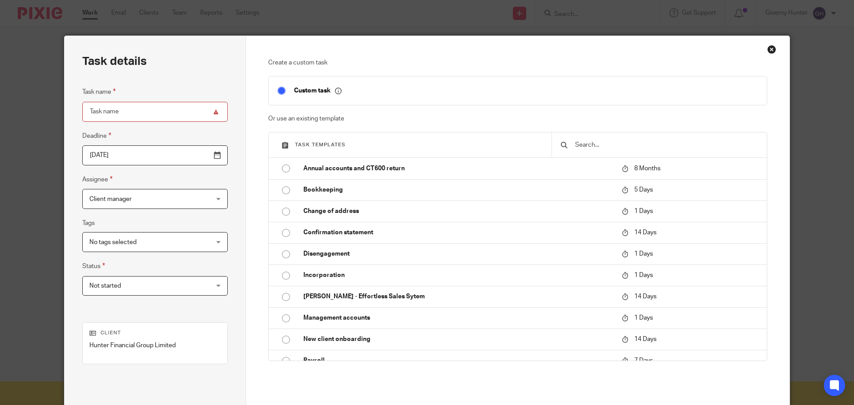
click at [225, 195] on div "Task details Task name Deadline 2025-09-21 Assignee Client manager Client manag…" at bounding box center [154, 248] width 181 height 424
click at [337, 91] on icon at bounding box center [338, 91] width 7 height 7
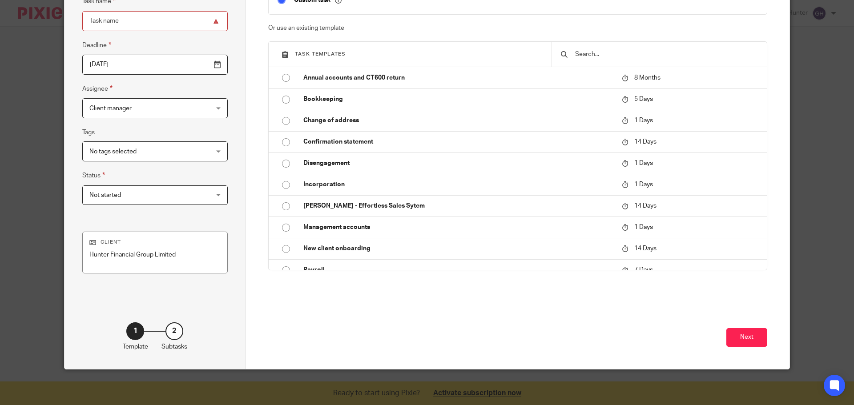
click at [163, 248] on div "Client Hunter Financial Group Limited" at bounding box center [154, 252] width 131 height 27
click at [733, 339] on button "Next" at bounding box center [746, 337] width 41 height 19
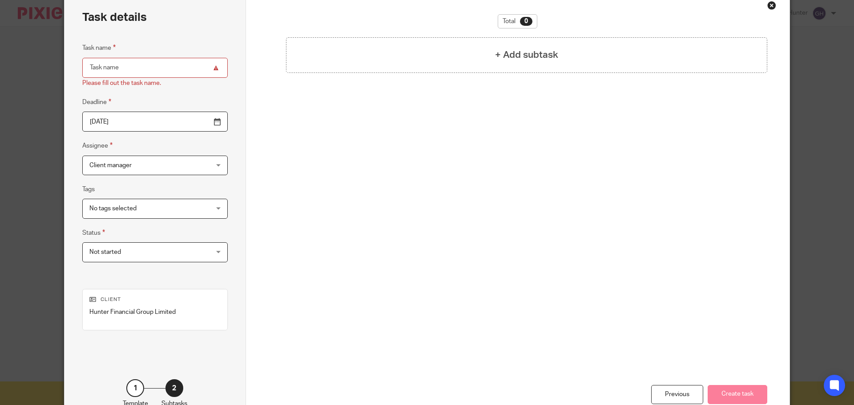
scroll to position [0, 0]
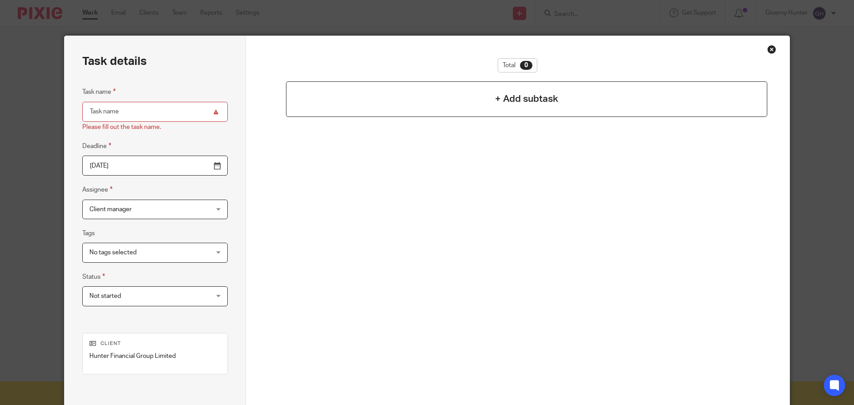
click at [486, 101] on div "+ Add subtask" at bounding box center [527, 99] width 482 height 36
click at [161, 207] on span "Client manager" at bounding box center [144, 209] width 110 height 19
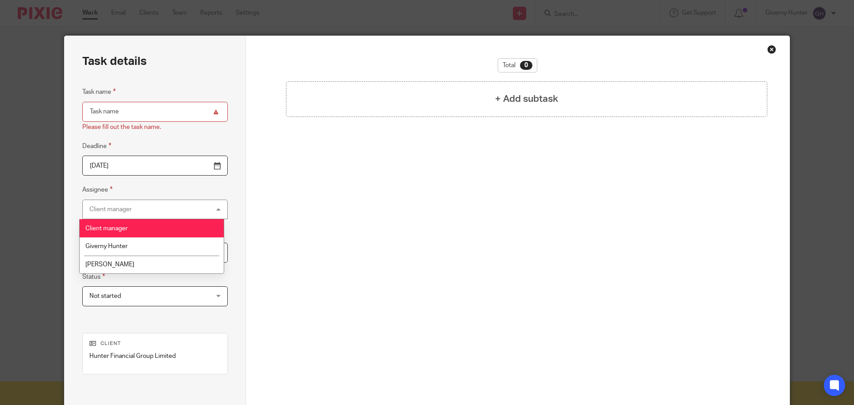
click at [161, 207] on div "Client manager Client manager" at bounding box center [154, 210] width 145 height 20
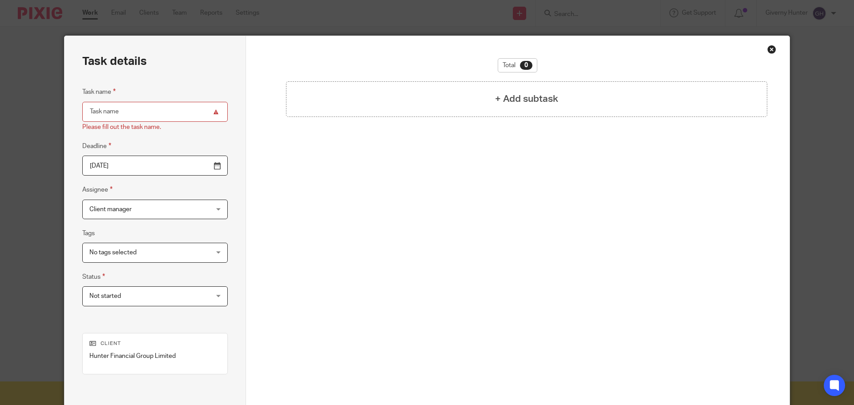
click at [370, 253] on div "Total 0 + Add subtask" at bounding box center [517, 171] width 499 height 226
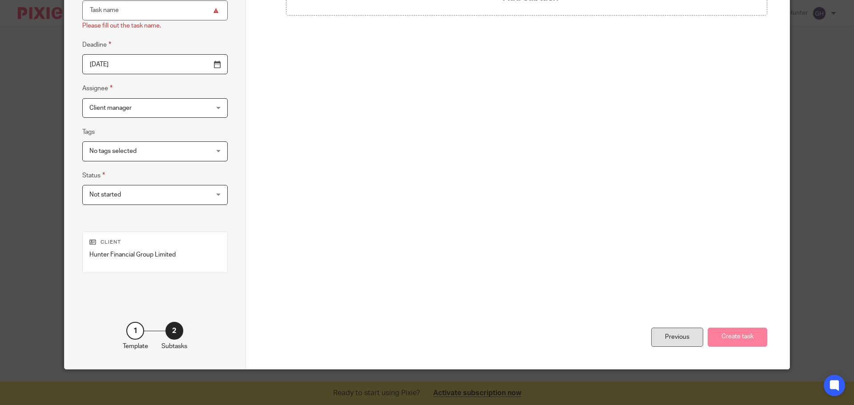
click at [653, 333] on div "Previous" at bounding box center [677, 337] width 52 height 19
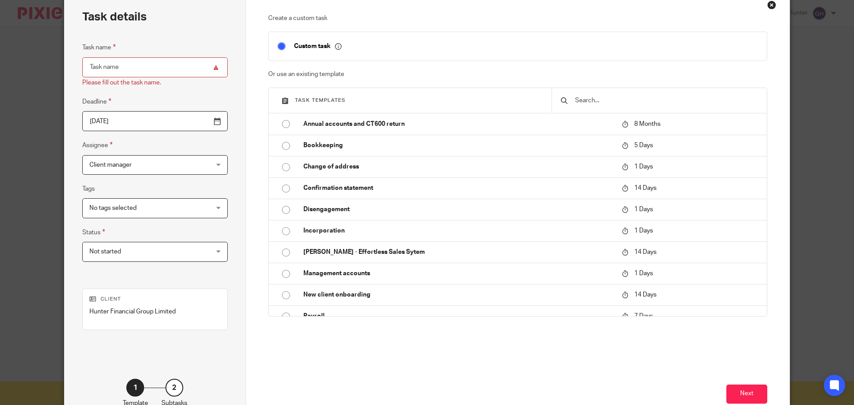
scroll to position [0, 0]
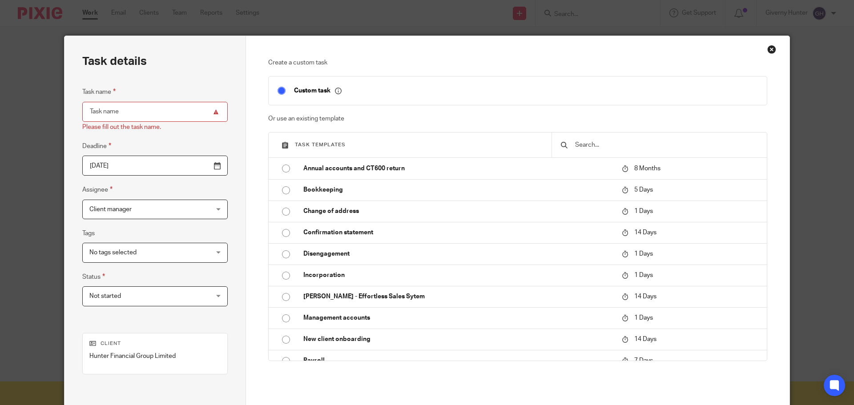
click at [777, 48] on div "Create a custom task Custom task Or use an existing template Task templates Ann…" at bounding box center [518, 253] width 544 height 434
click at [770, 48] on div "Close this dialog window" at bounding box center [771, 49] width 9 height 9
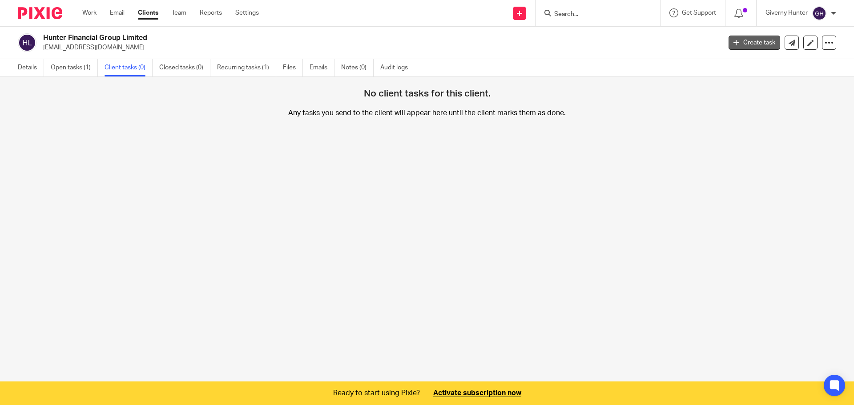
click at [739, 44] on link "Create task" at bounding box center [754, 43] width 52 height 14
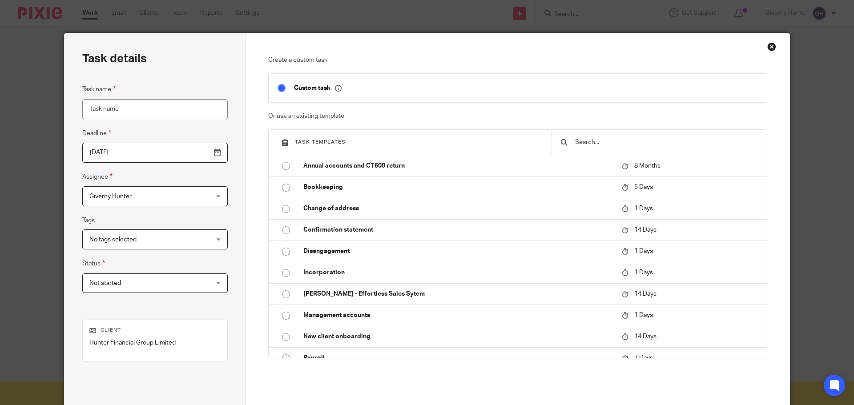
scroll to position [2, 0]
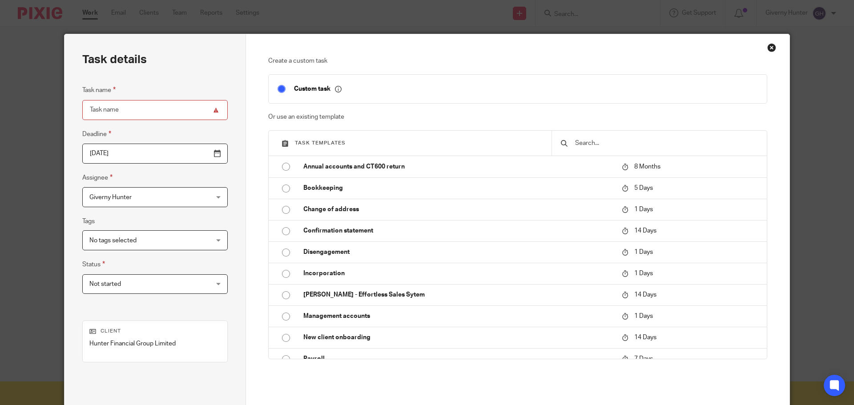
click at [187, 202] on div "Giverny Hunter Giverny Hunter" at bounding box center [154, 197] width 145 height 20
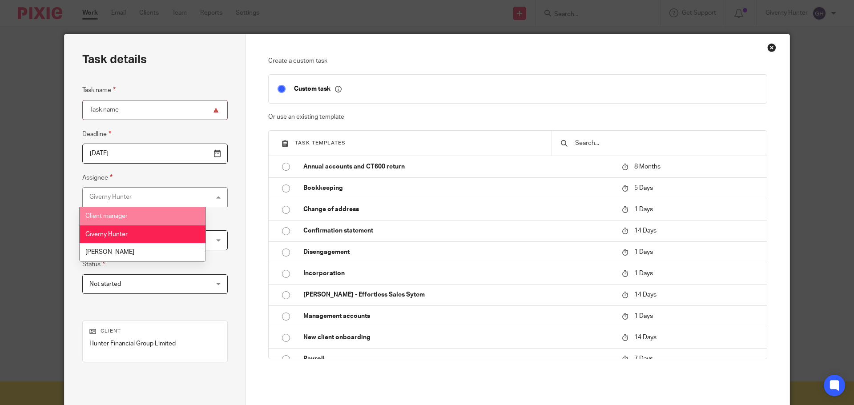
click at [229, 179] on div "Task details Task name Deadline [DATE] Assignee Giverny Hunter Giverny Hunter C…" at bounding box center [154, 246] width 181 height 424
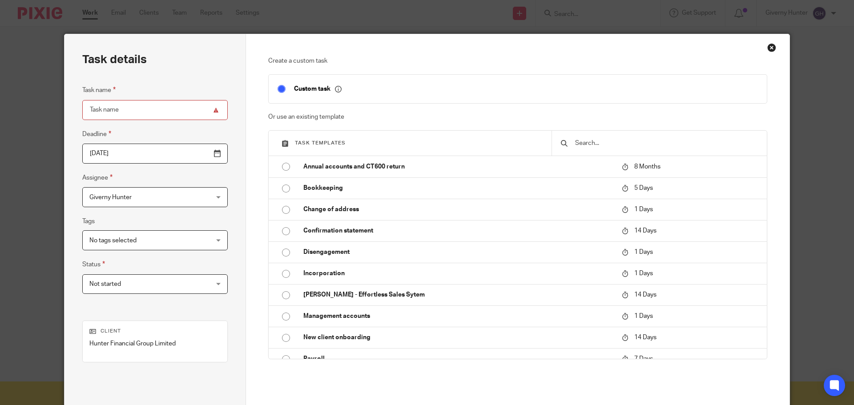
click at [165, 103] on input "Task name" at bounding box center [154, 110] width 145 height 20
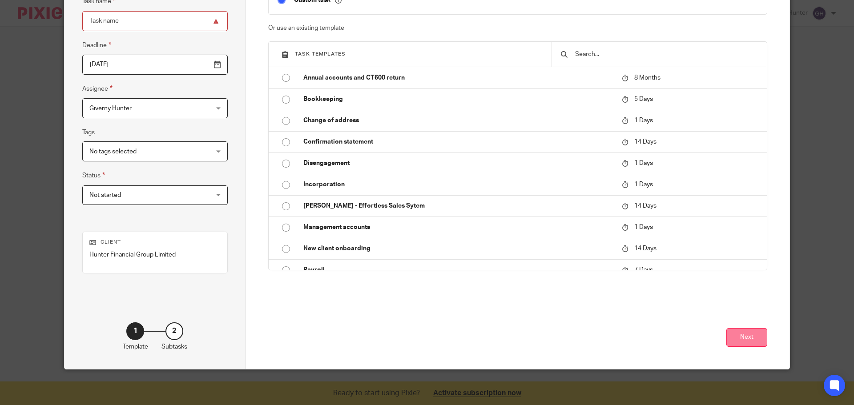
click at [758, 340] on button "Next" at bounding box center [746, 337] width 41 height 19
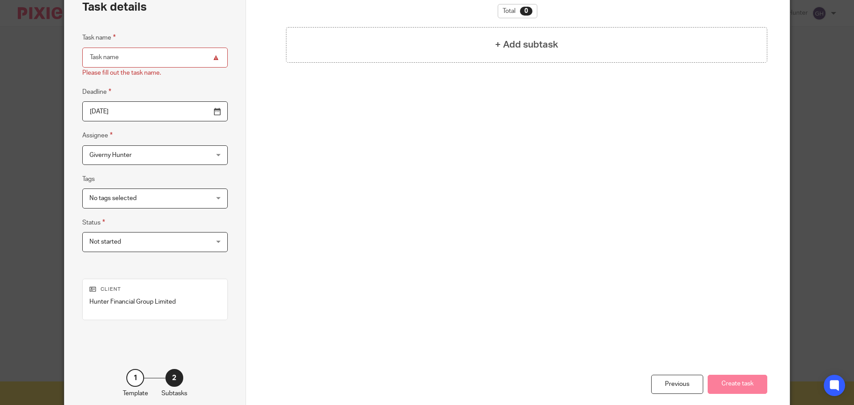
scroll to position [0, 0]
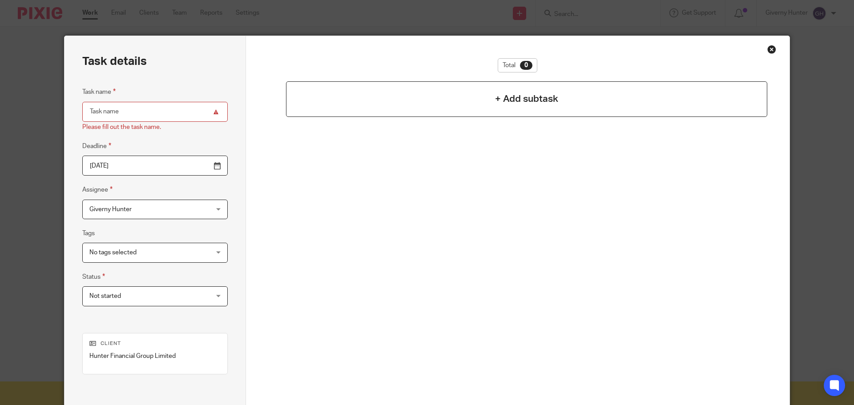
click at [537, 105] on h4 "+ Add subtask" at bounding box center [526, 99] width 63 height 14
click at [533, 100] on h4 "+ Add subtask" at bounding box center [526, 99] width 63 height 14
click at [128, 100] on fieldset "Task name Please fill out the task name." at bounding box center [154, 109] width 145 height 45
click at [127, 104] on input "Task name" at bounding box center [154, 112] width 145 height 20
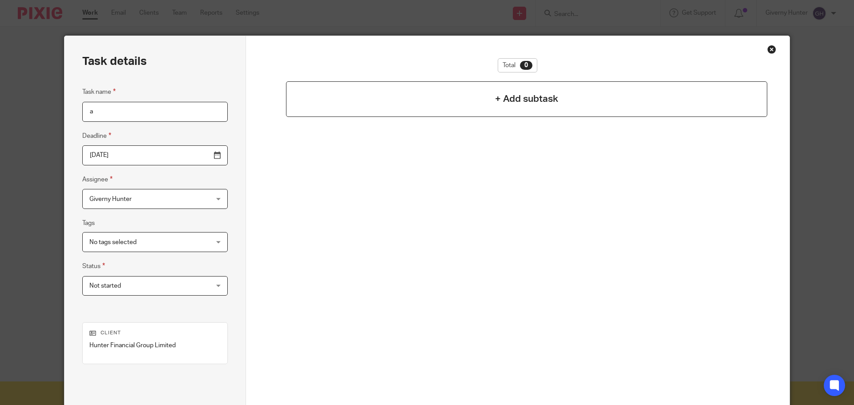
type input "a"
click at [540, 93] on h4 "+ Add subtask" at bounding box center [526, 99] width 63 height 14
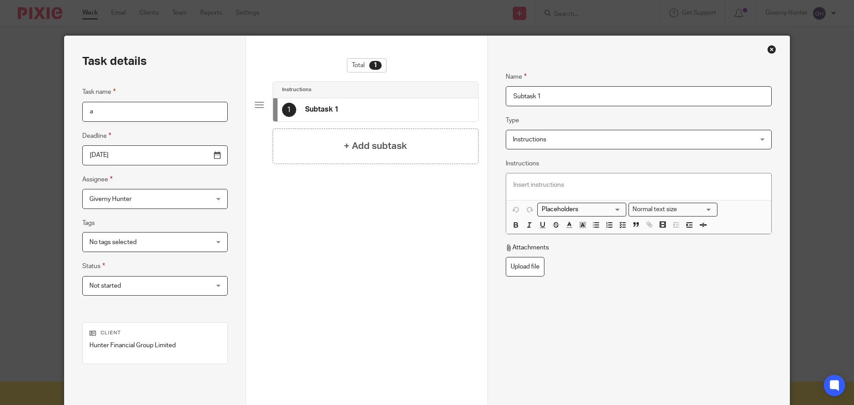
click at [569, 98] on input "Subtask 1" at bounding box center [639, 96] width 266 height 20
click at [559, 142] on span "Instructions" at bounding box center [616, 139] width 207 height 19
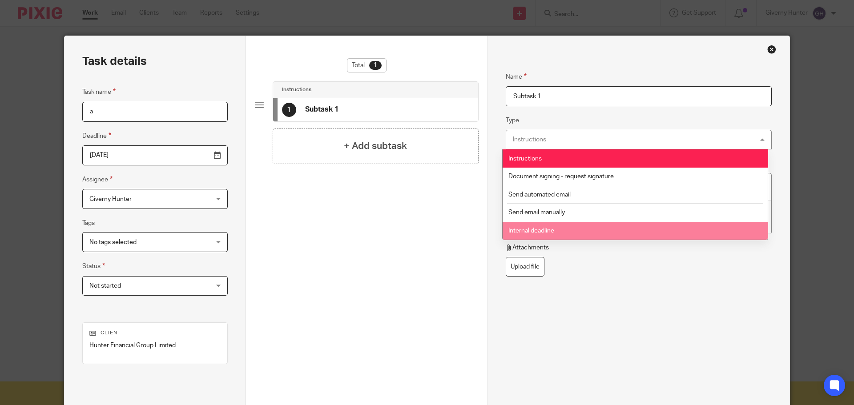
click at [625, 304] on div "Name Subtask 1 Type Instructions Instructions Instructions Document signing - r…" at bounding box center [639, 207] width 266 height 298
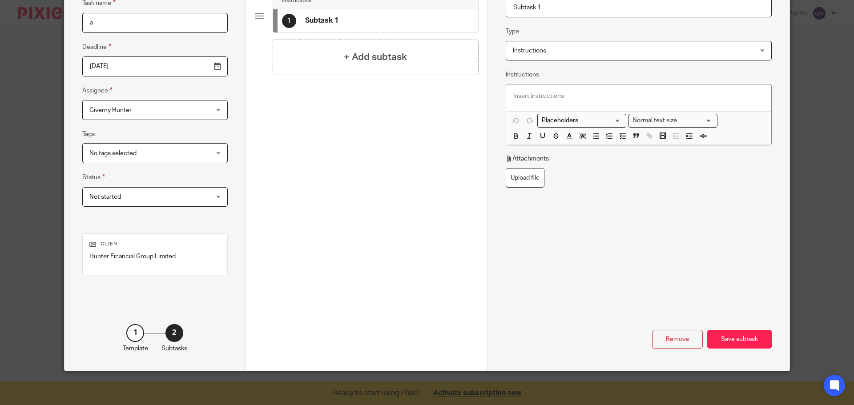
scroll to position [91, 0]
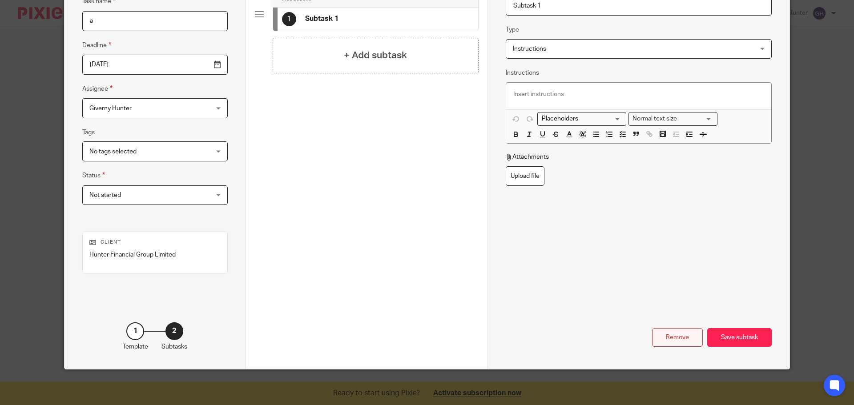
click at [673, 341] on div "Remove" at bounding box center [677, 337] width 51 height 19
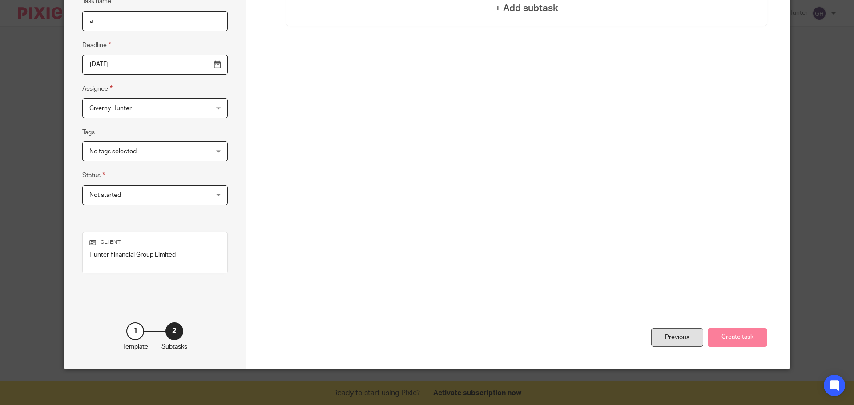
click at [665, 336] on div "Previous" at bounding box center [677, 337] width 52 height 19
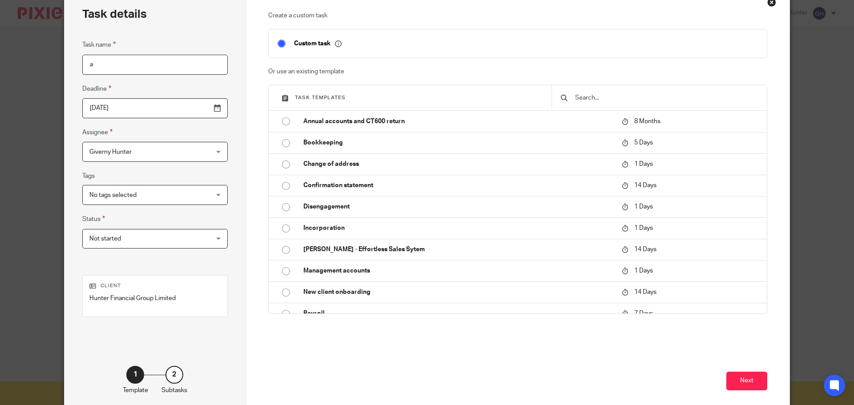
scroll to position [0, 0]
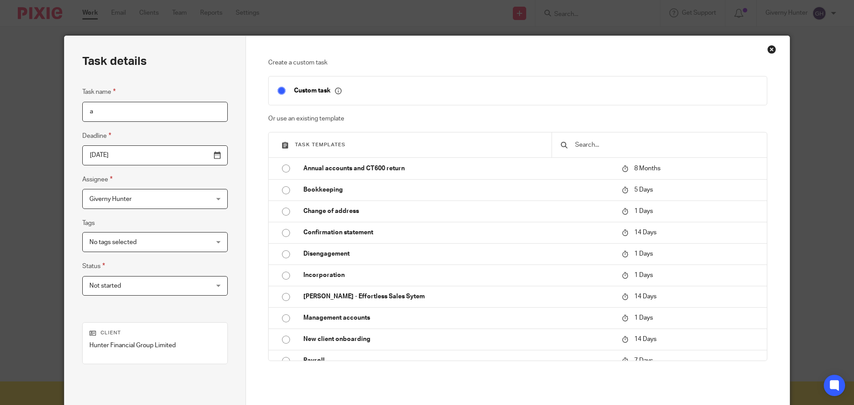
click at [773, 51] on div "Create a custom task Custom task Or use an existing template Task templates Ann…" at bounding box center [518, 248] width 544 height 424
click at [770, 51] on div "Close this dialog window" at bounding box center [771, 49] width 9 height 9
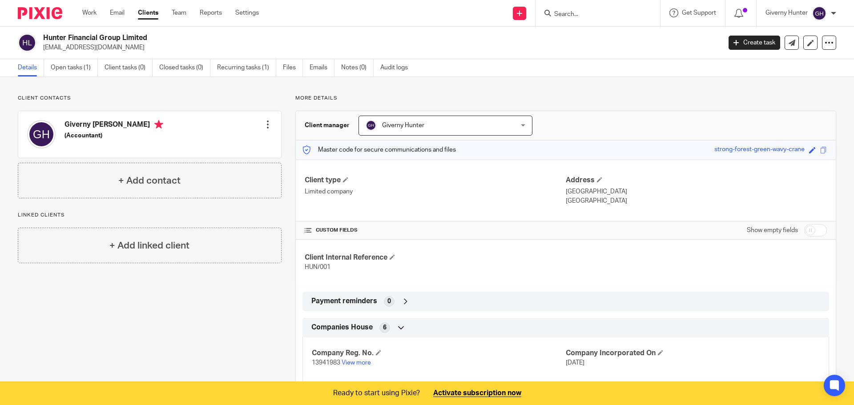
click at [526, 18] on link at bounding box center [519, 13] width 13 height 13
click at [691, 90] on div "Client contacts Giverny [PERSON_NAME] (Accountant) Edit contact Create client f…" at bounding box center [427, 285] width 854 height 417
click at [825, 41] on icon at bounding box center [828, 42] width 9 height 9
click at [698, 11] on span "Get Support" at bounding box center [699, 13] width 34 height 6
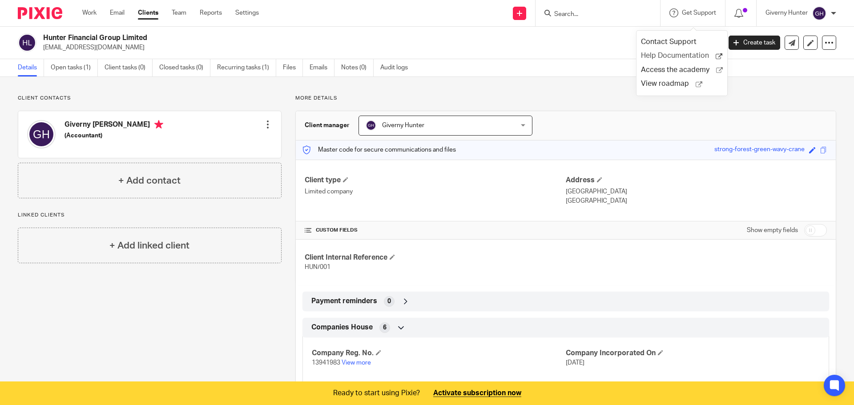
click at [666, 56] on span "Help Documentation" at bounding box center [678, 55] width 75 height 9
